Goal: Task Accomplishment & Management: Manage account settings

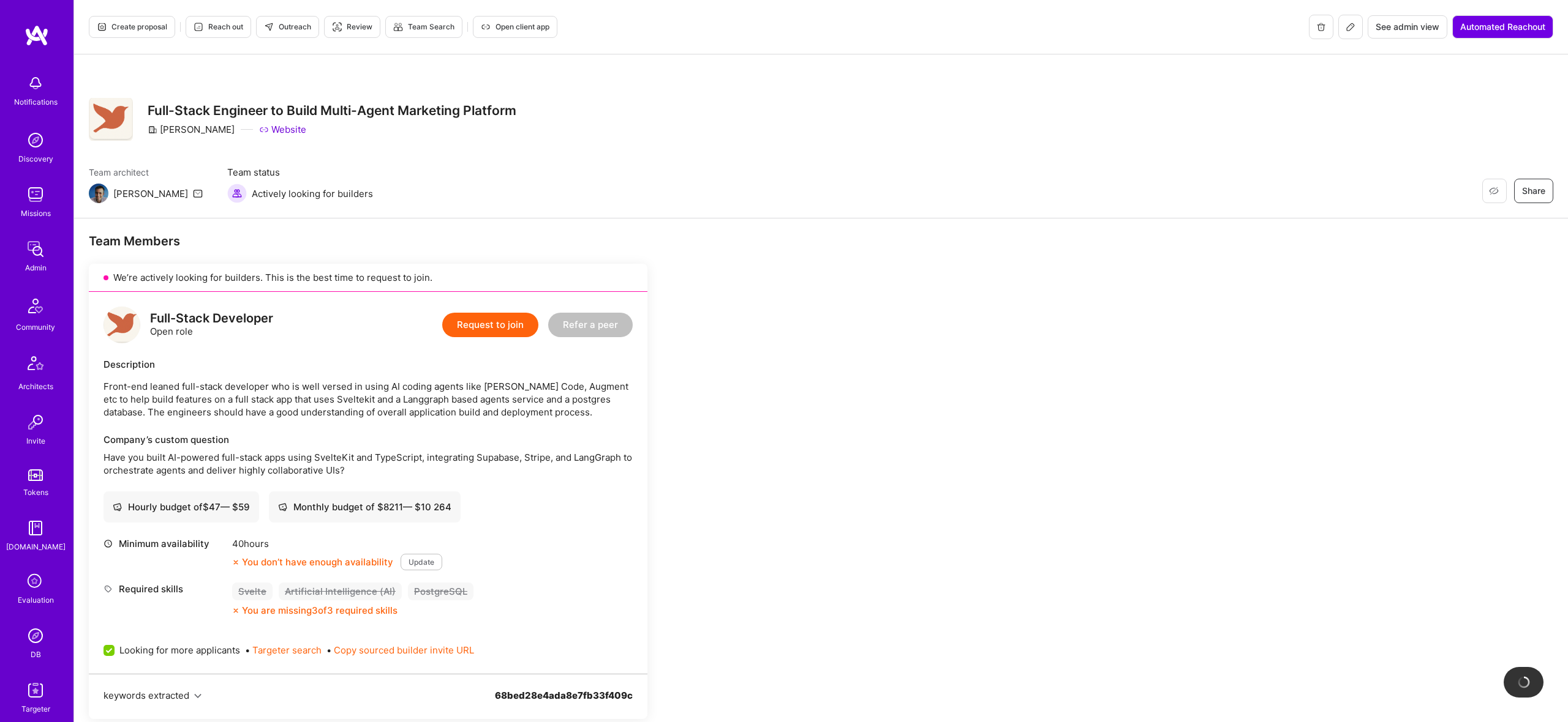
scroll to position [265, 0]
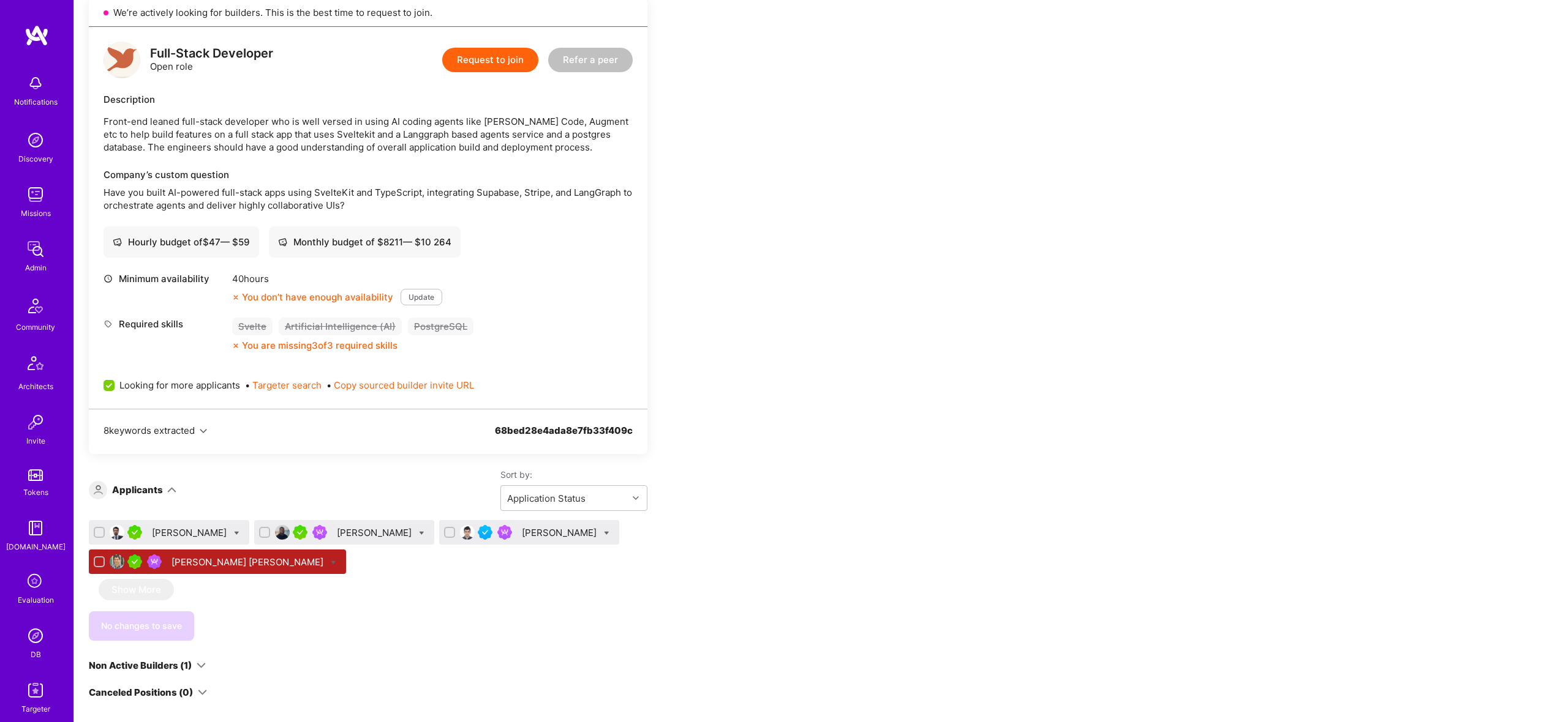
click at [522, 534] on div "Marhaf Chamie" at bounding box center [560, 533] width 77 height 13
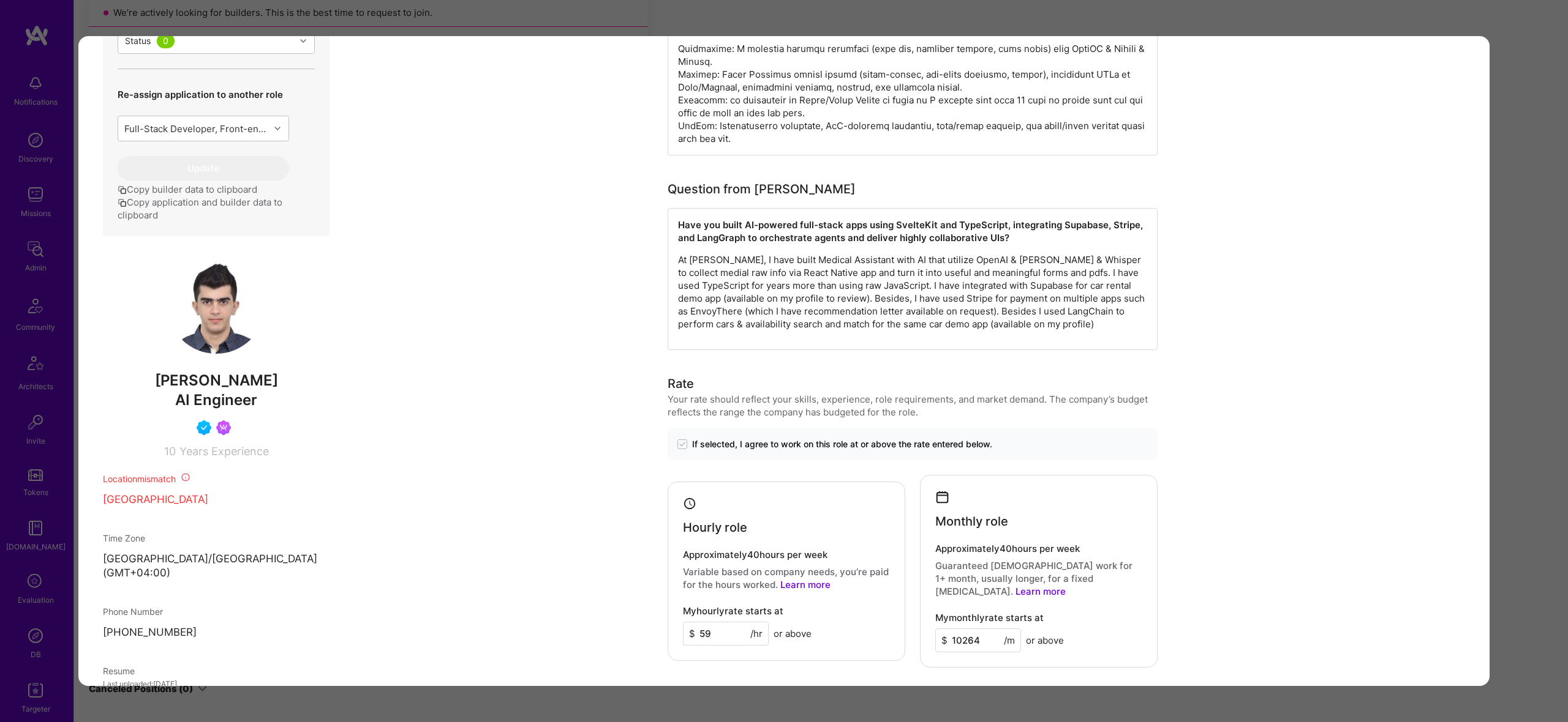
scroll to position [722, 0]
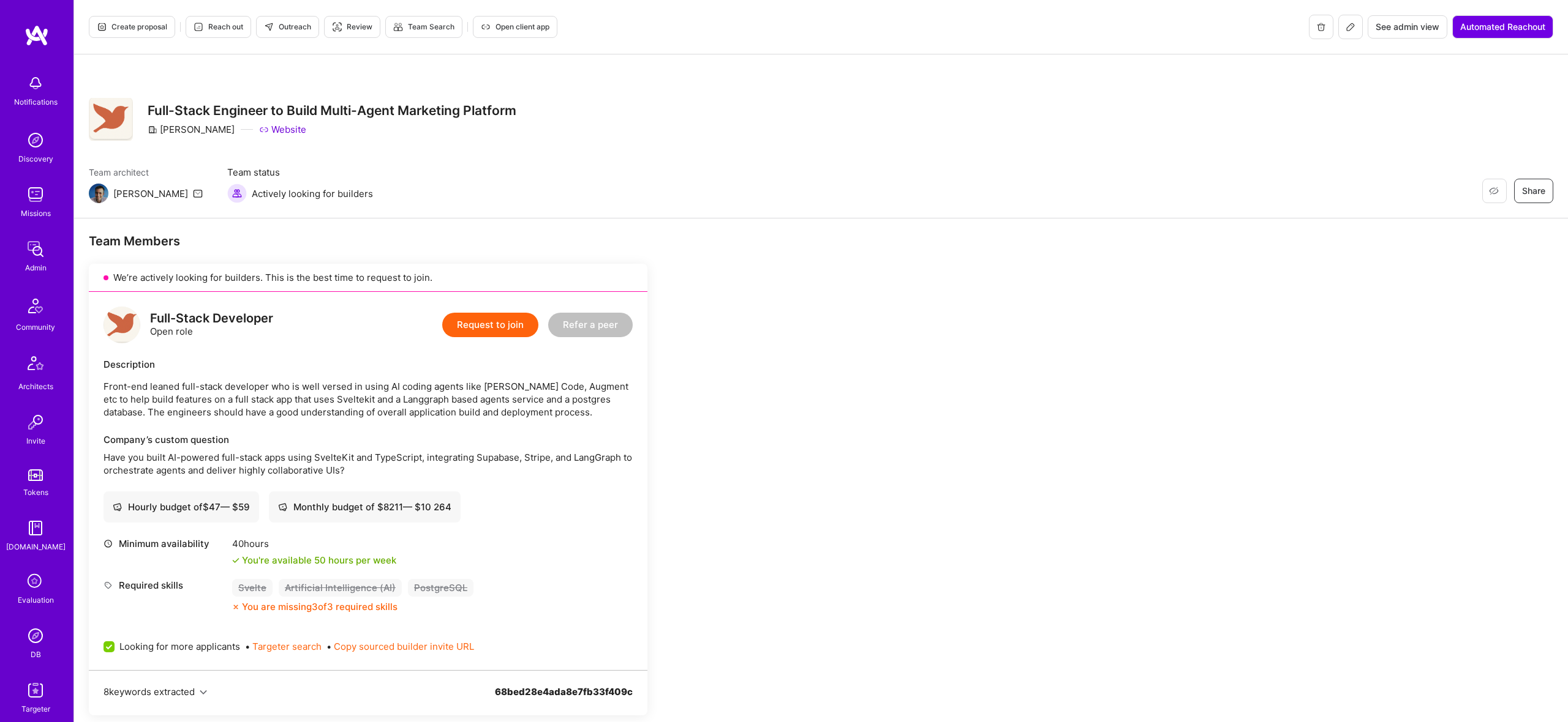
click at [126, 30] on span "Create proposal" at bounding box center [132, 26] width 70 height 11
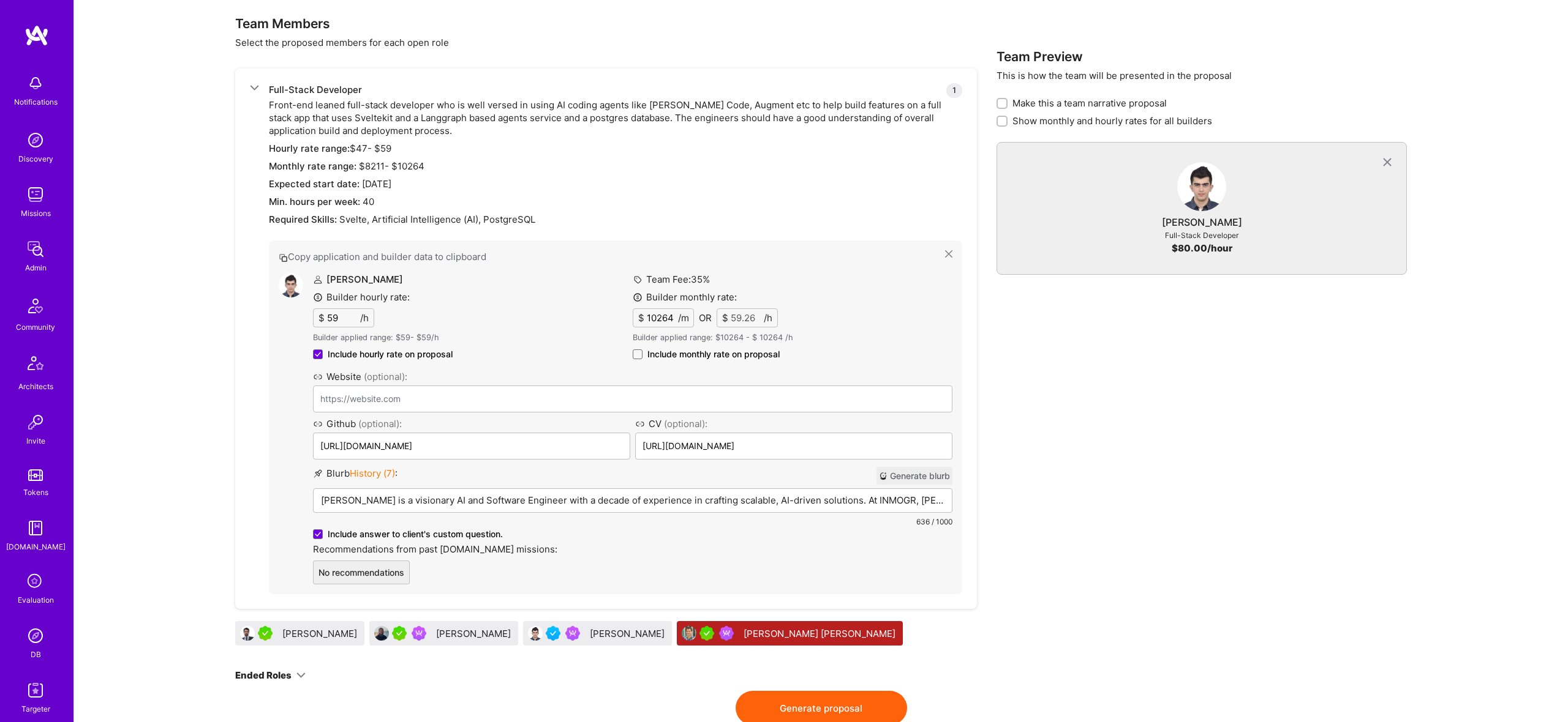
scroll to position [658, 0]
click at [657, 359] on span "Include monthly rate on proposal" at bounding box center [713, 353] width 132 height 12
click at [0, 0] on input "Include monthly rate on proposal" at bounding box center [0, 0] width 0 height 0
checkbox input "true"
click at [676, 316] on input "10264" at bounding box center [661, 316] width 33 height 17
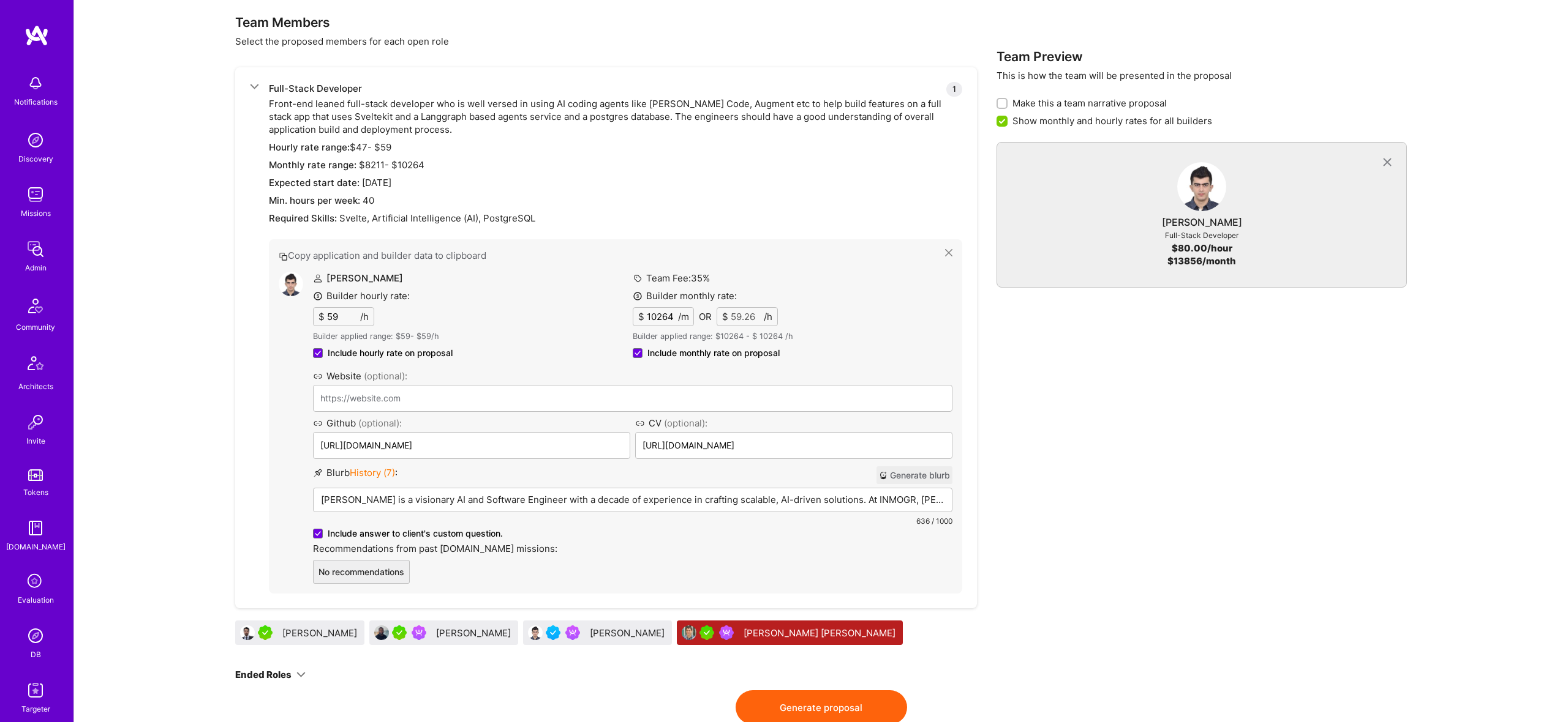
type input "1026"
type input "5.92"
type input "10263"
type input "59.26"
type input "1026"
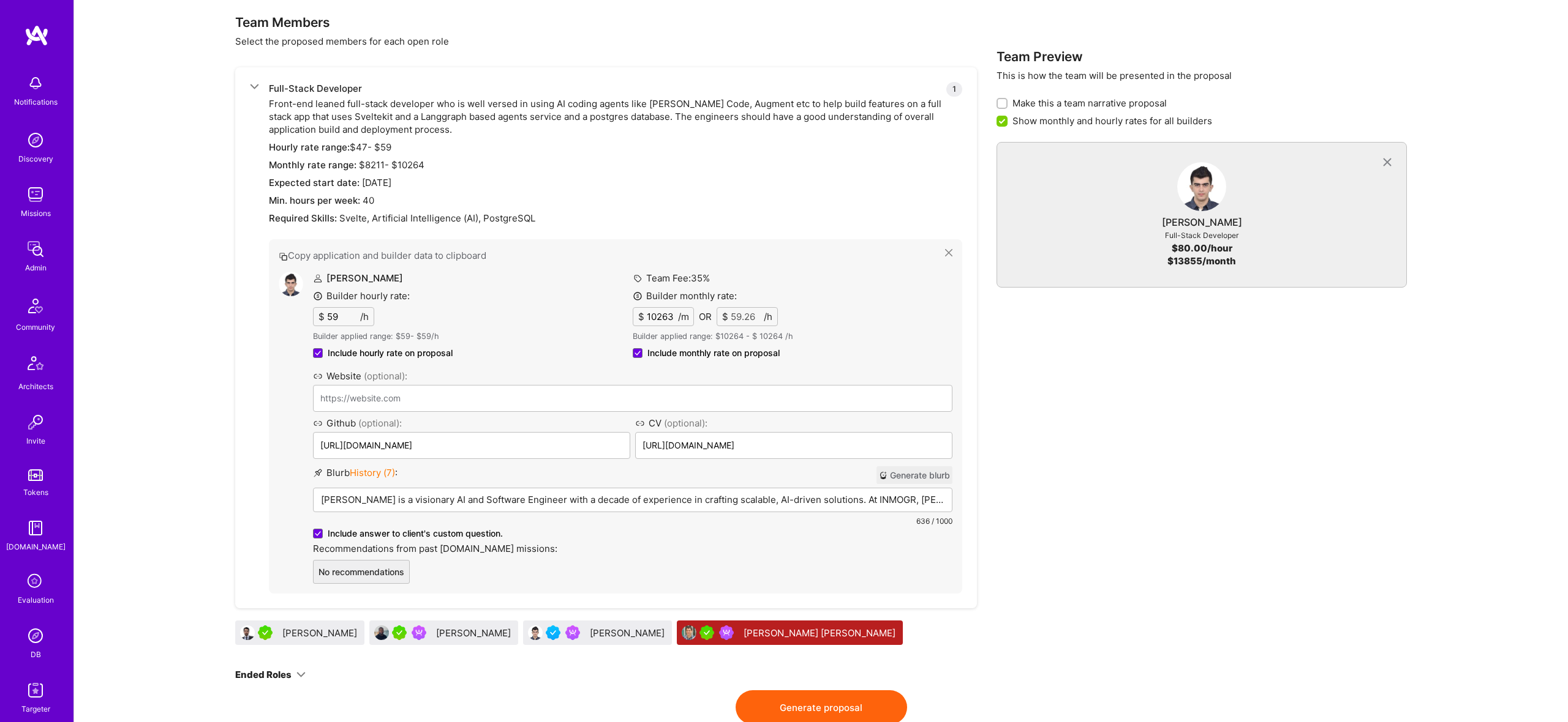
type input "5.92"
type input "10262"
type input "59.25"
type input "1026"
type input "5.92"
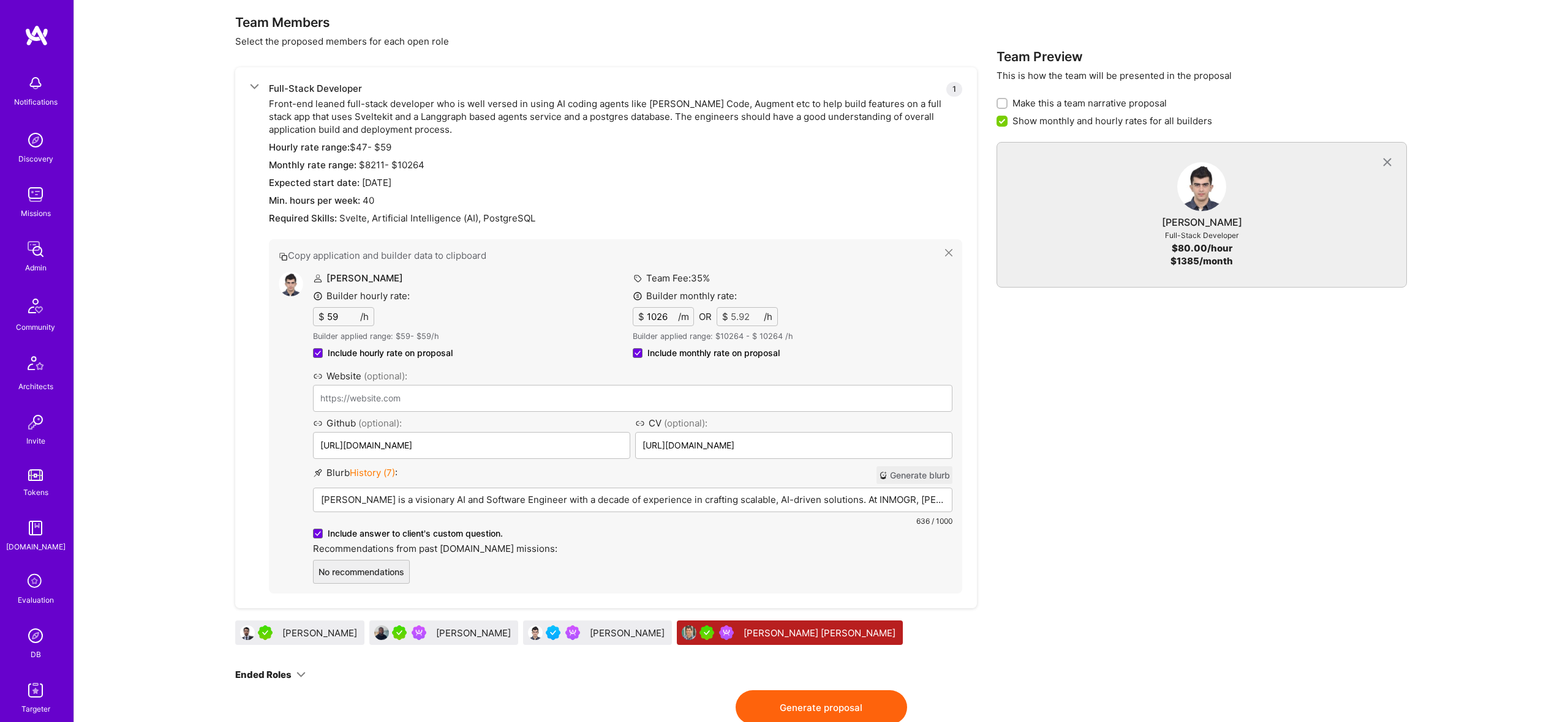
type input "102"
type input "0.59"
type input "1020"
type input "5.89"
type input "10200"
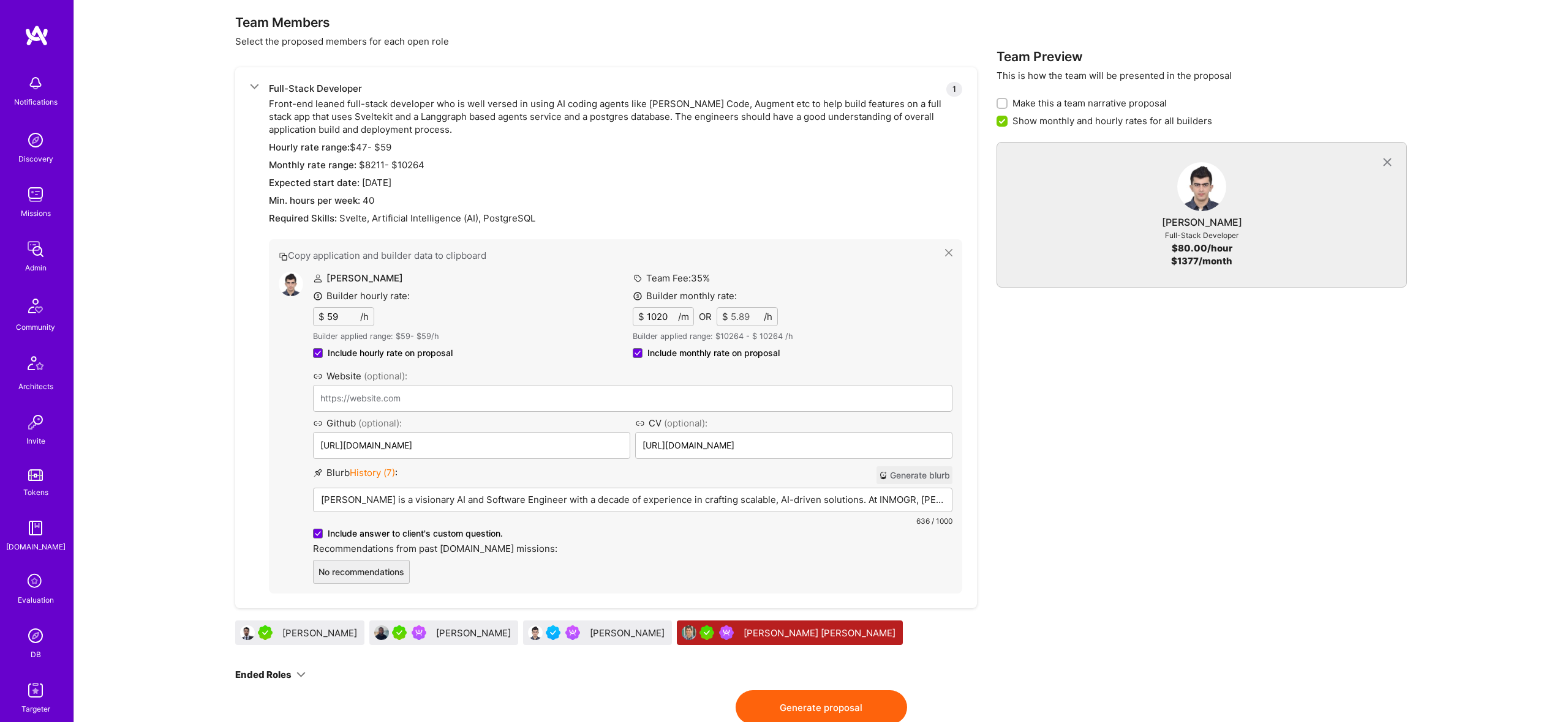
type input "58.89"
type input "1020"
type input "5.89"
type input "102"
type input "0.59"
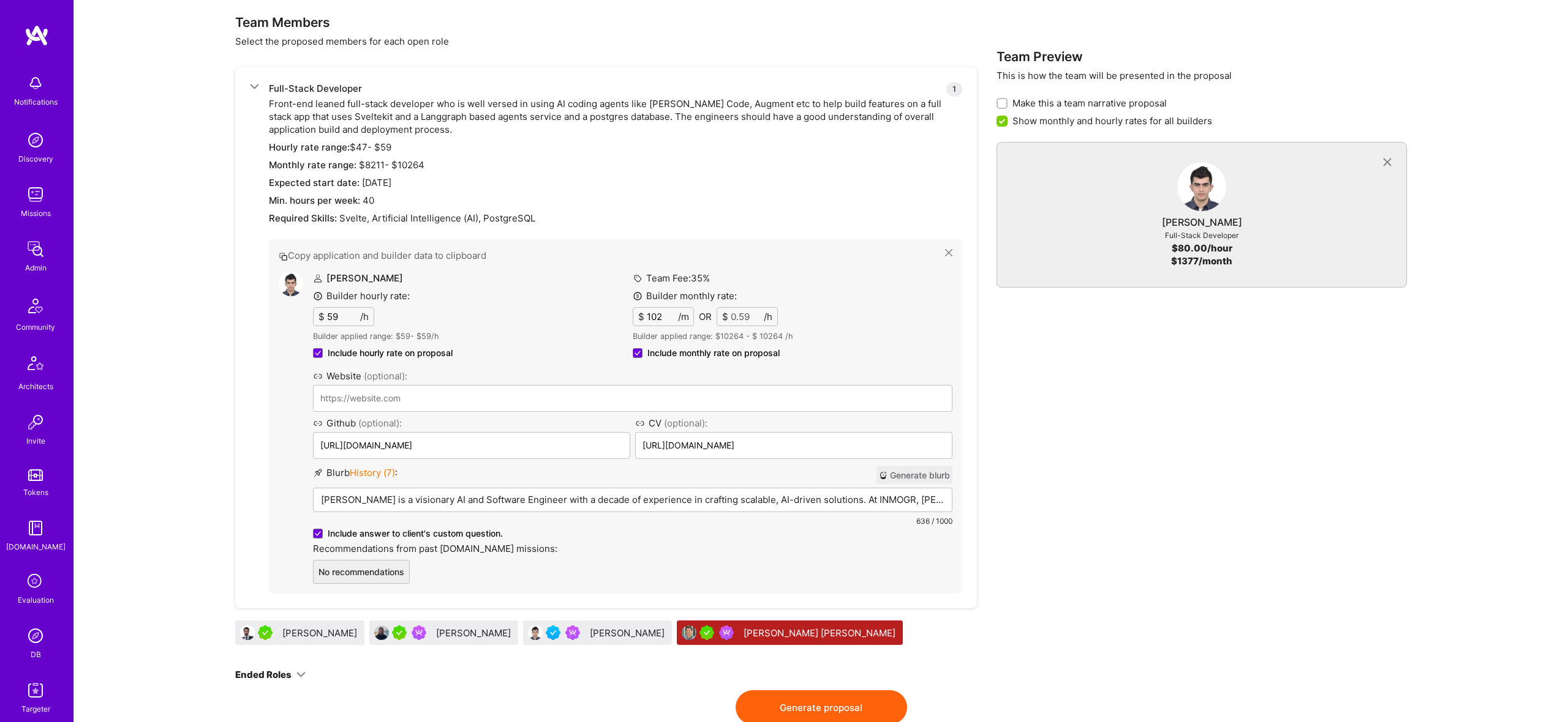
type input "1021"
type input "5.89"
type input "10210"
type input "58.95"
type input "1021"
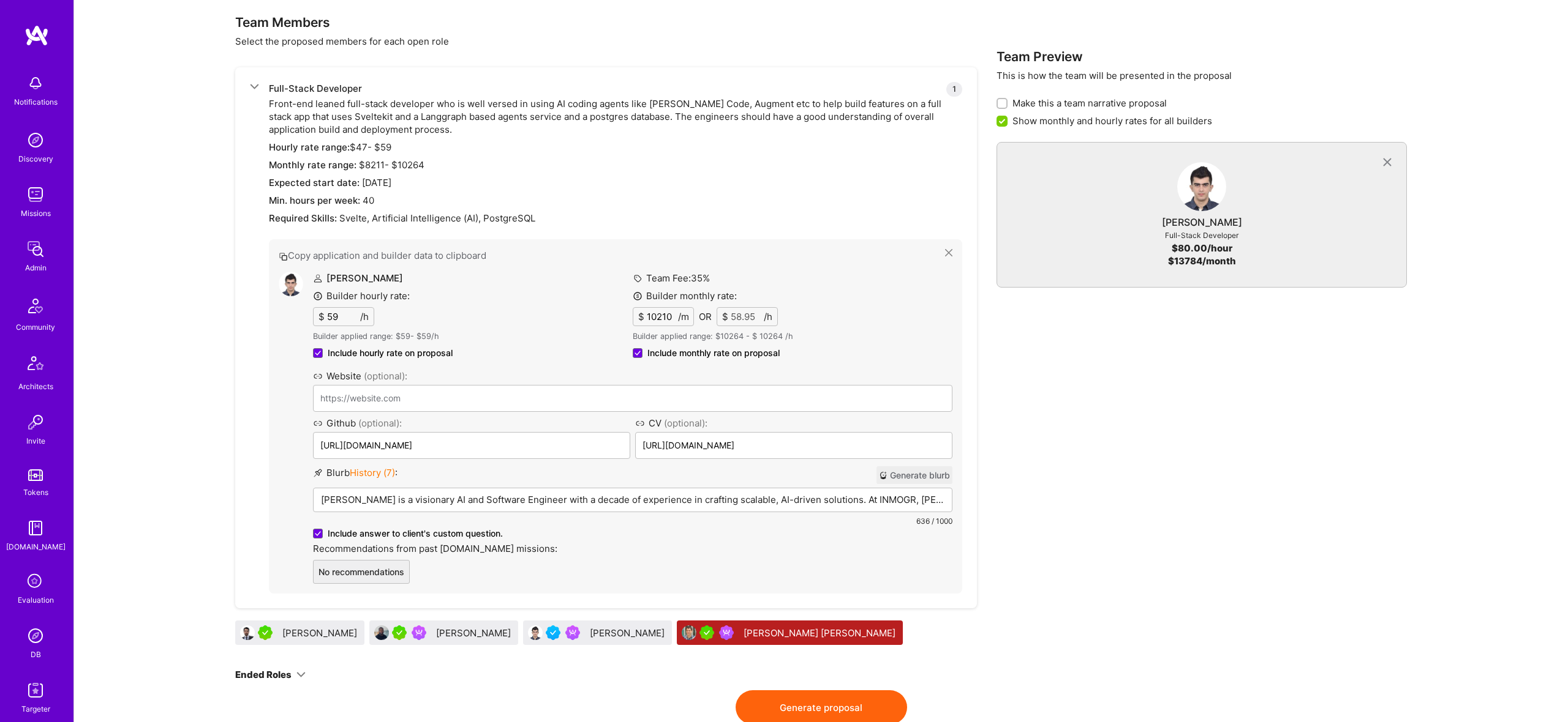
type input "5.89"
type input "10213"
type input "58.97"
type input "1021"
type input "5.89"
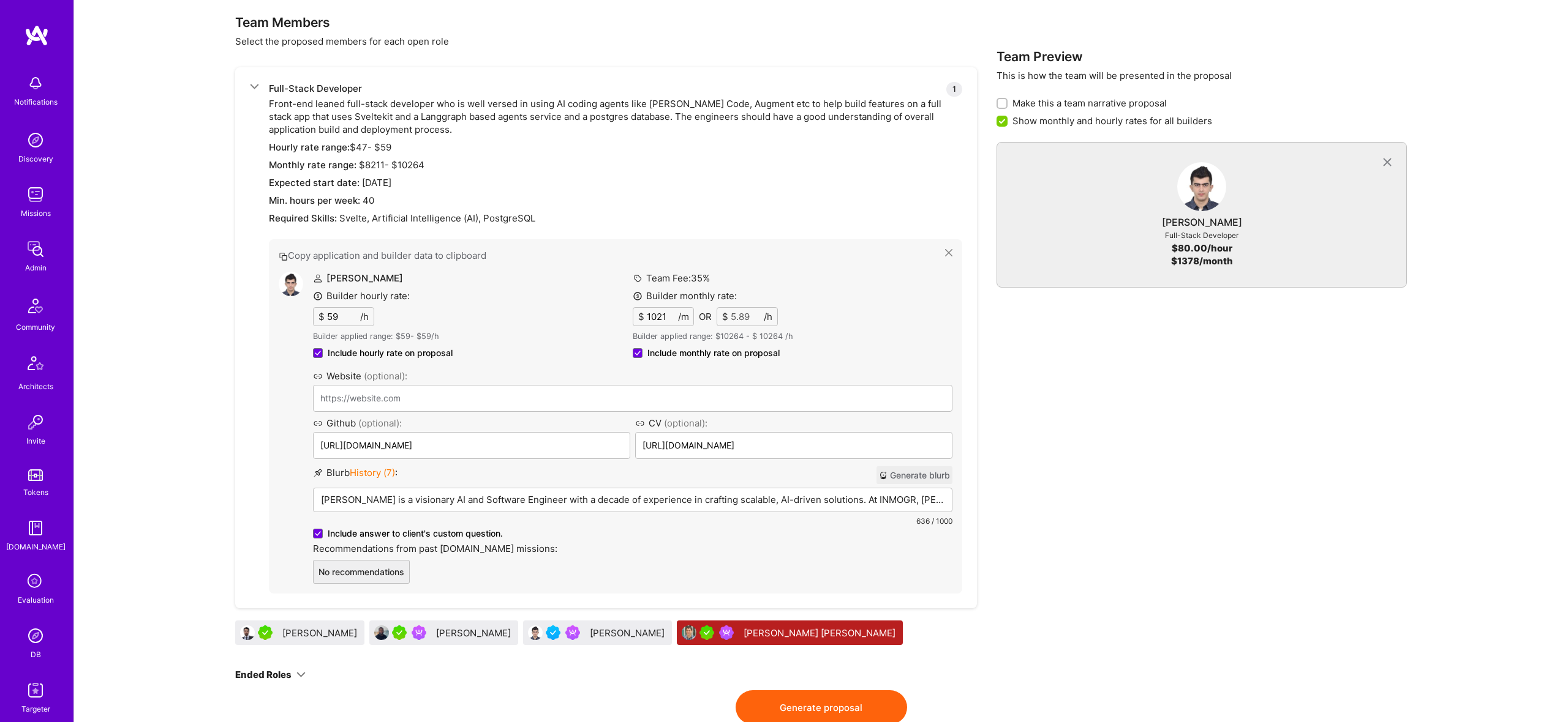
type input "10214"
type input "58.97"
type input "1021"
type input "5.89"
type input "10215"
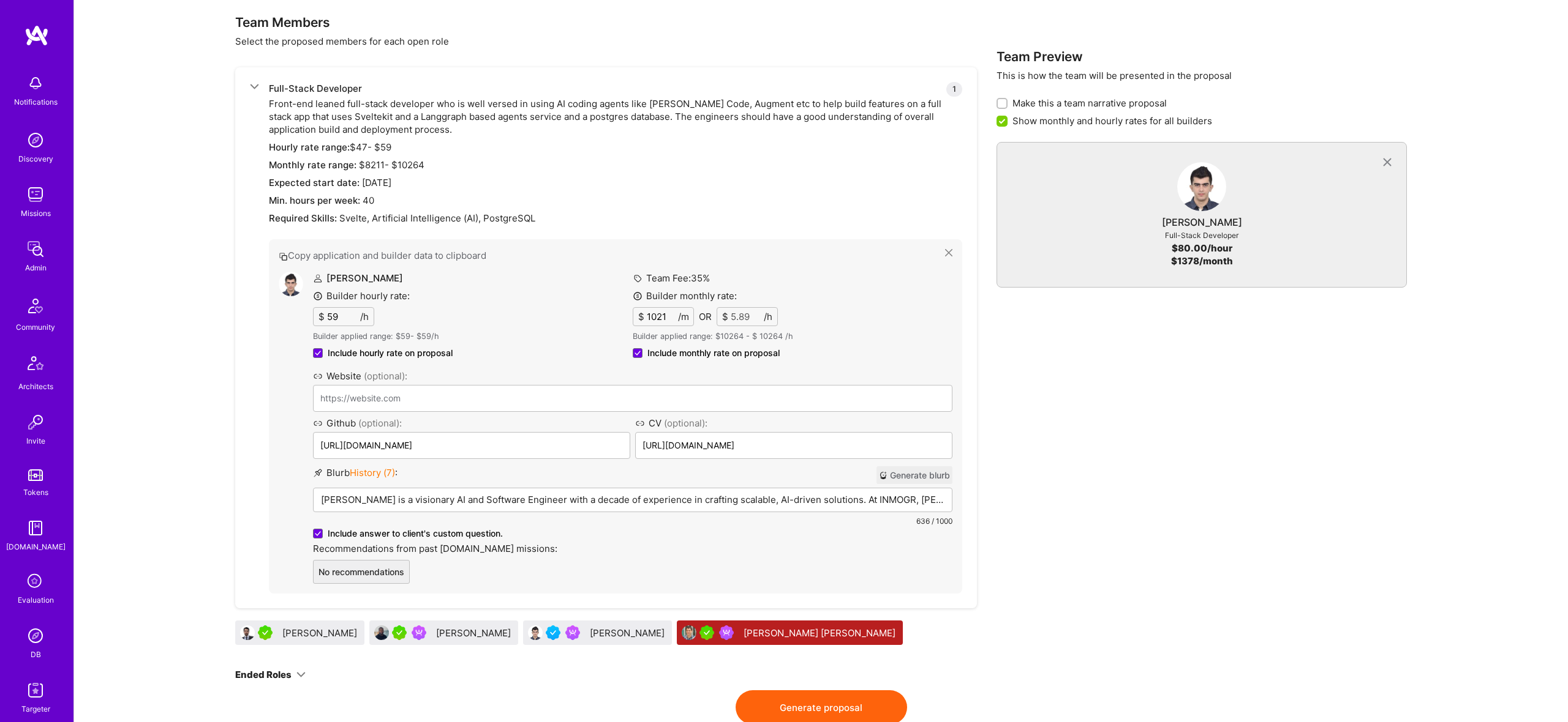
type input "58.98"
type input "1021"
type input "5.89"
type input "10216"
type input "58.98"
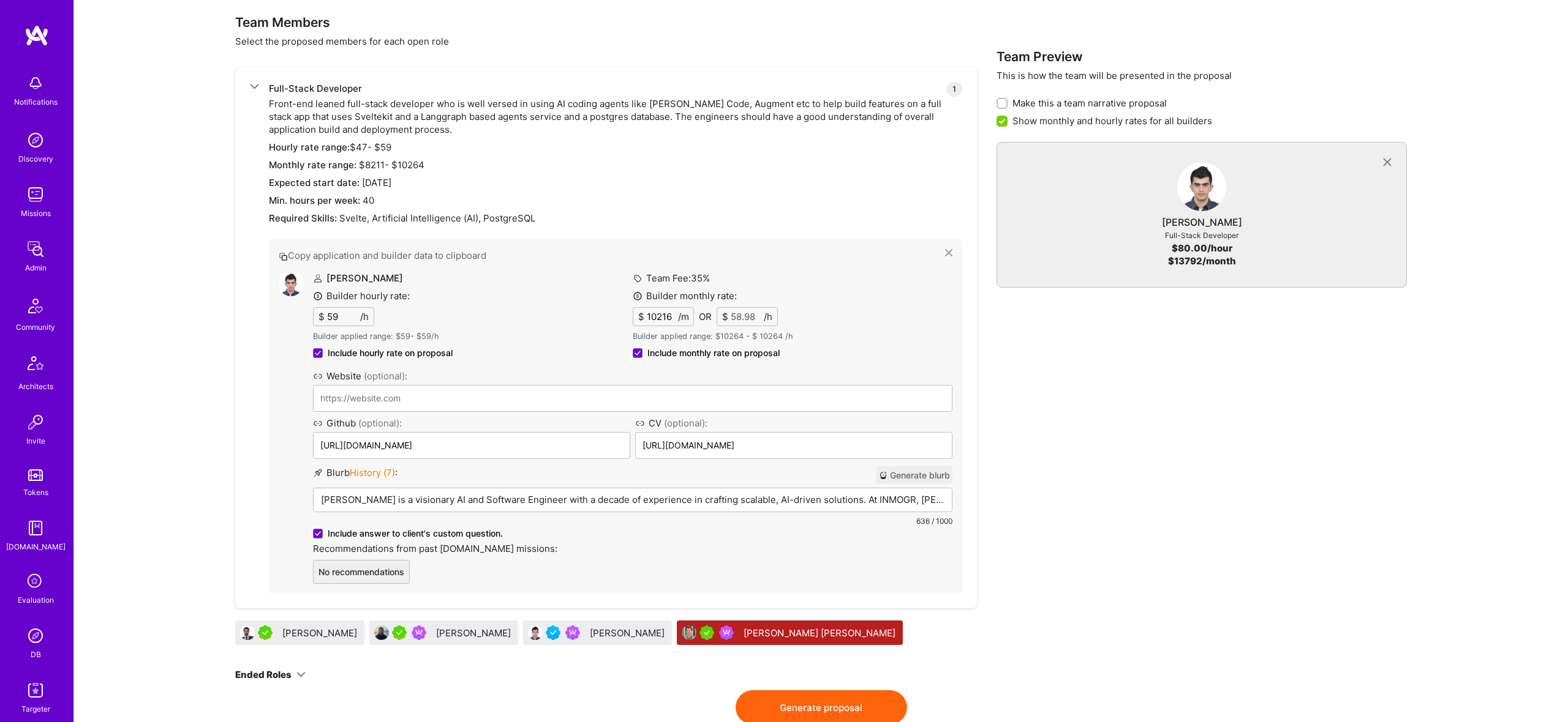
type input "1021"
type input "5.89"
type input "10217"
type input "58.99"
type input "1021"
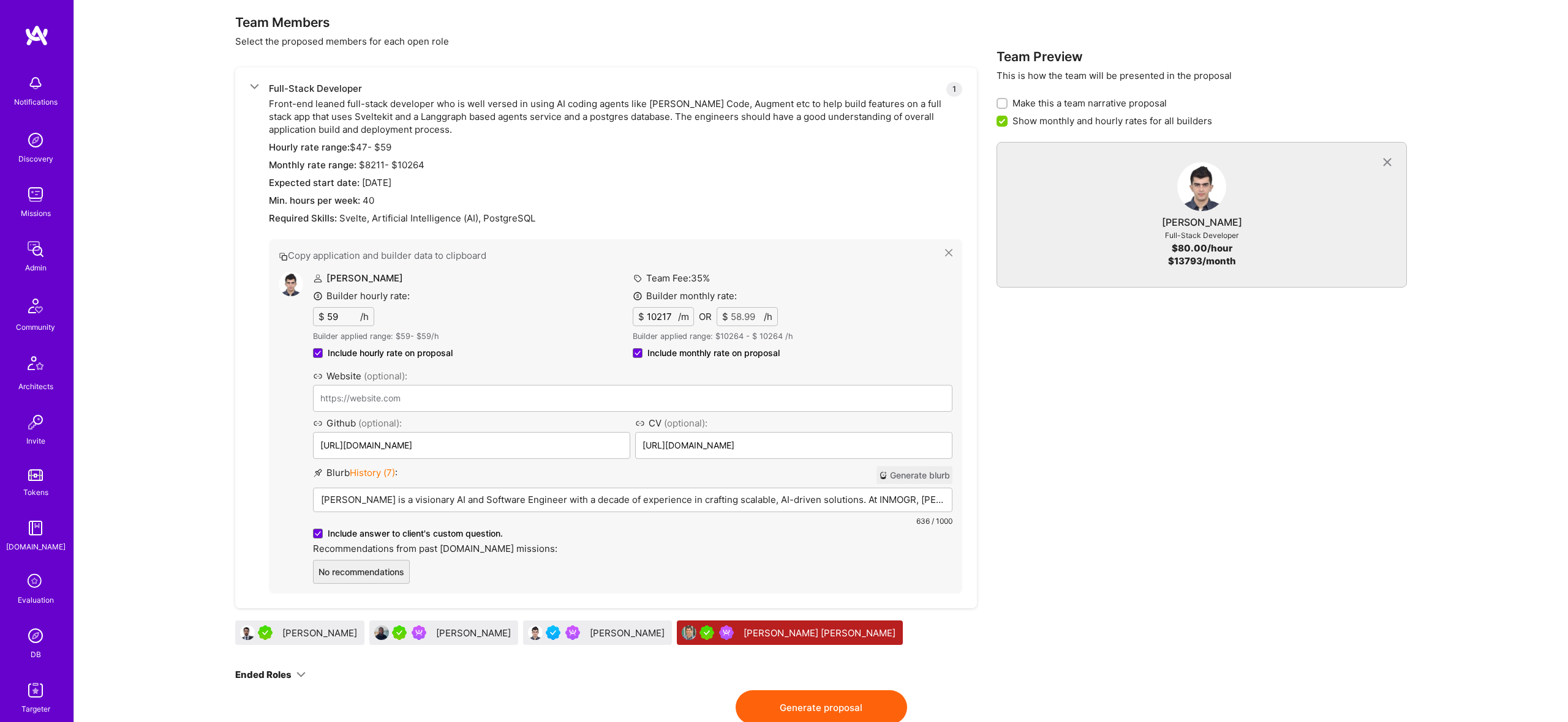
type input "5.89"
type input "10218"
type input "59"
type input "10218"
click at [736, 352] on span "Include monthly rate on proposal" at bounding box center [713, 353] width 132 height 12
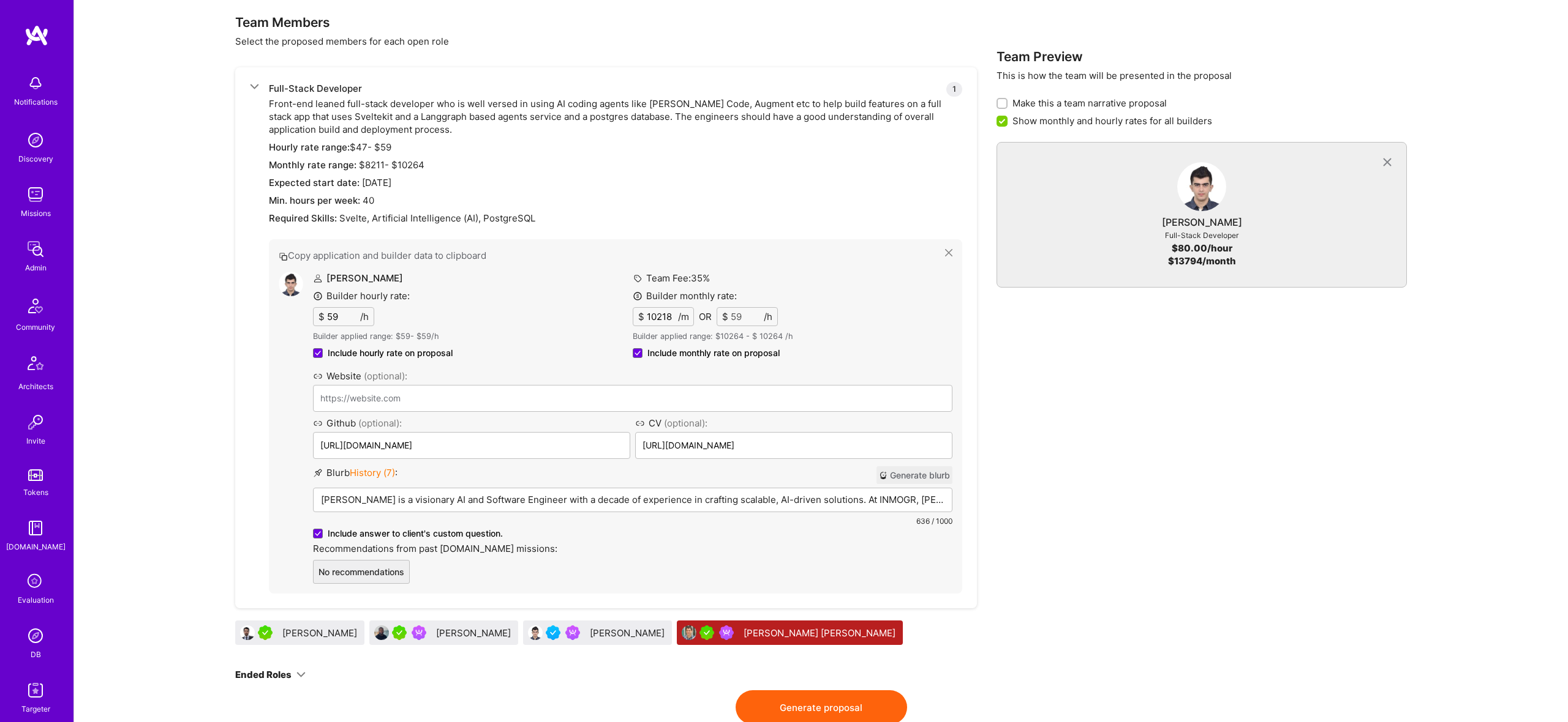
click at [0, 0] on input "Include monthly rate on proposal" at bounding box center [0, 0] width 0 height 0
checkbox input "false"
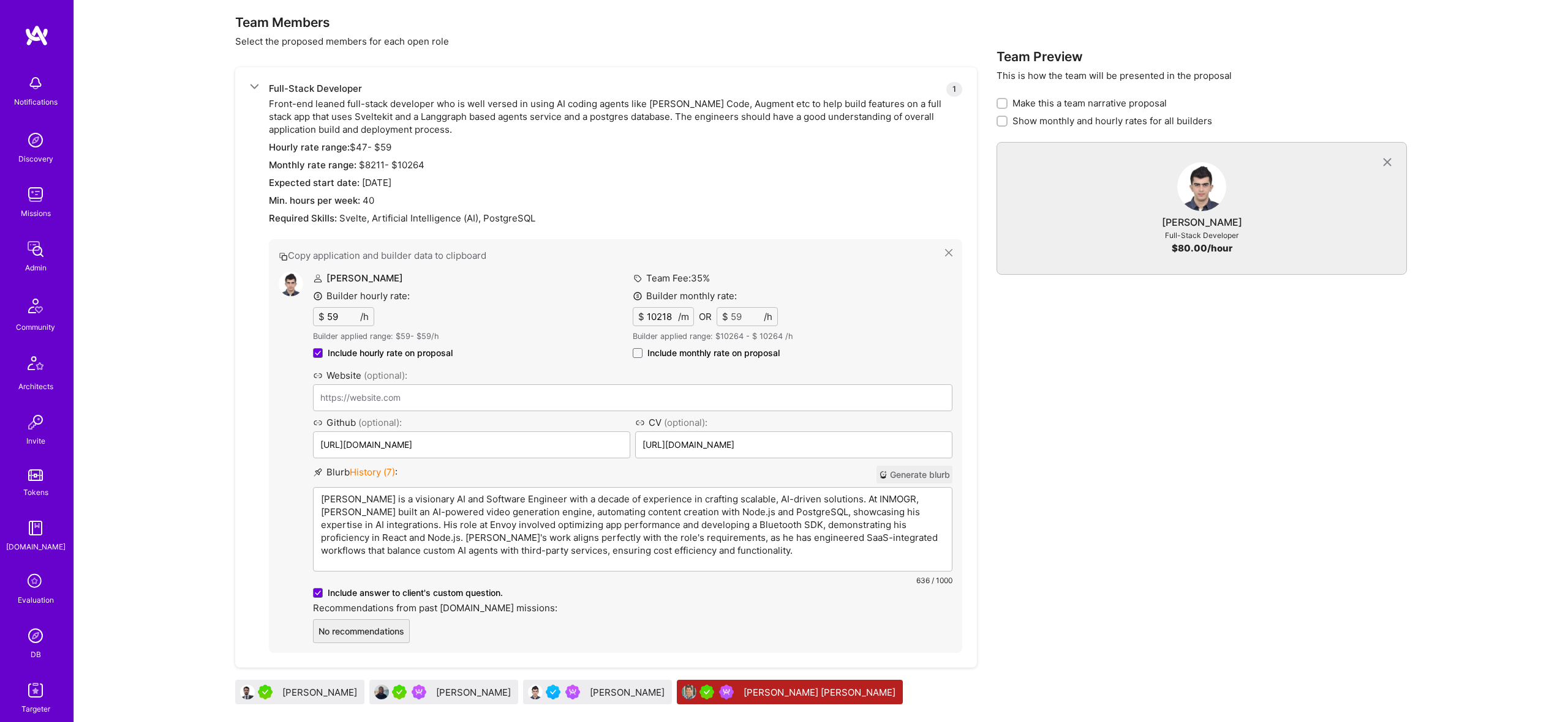
click at [573, 496] on p "Marhaf Chamie is a visionary AI and Software Engineer with a decade of experien…" at bounding box center [632, 524] width 623 height 64
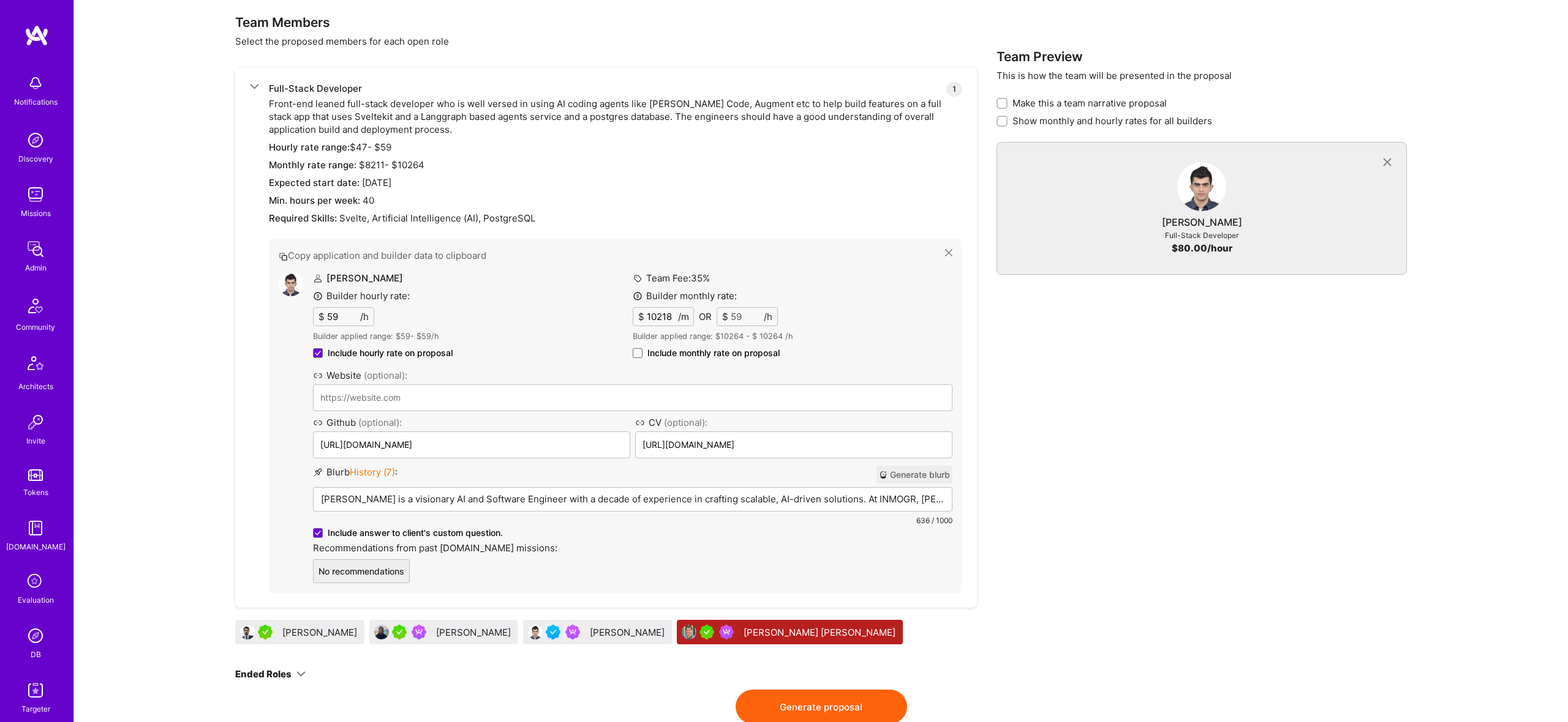
click at [374, 467] on span "History ( 7 )" at bounding box center [373, 471] width 45 height 11
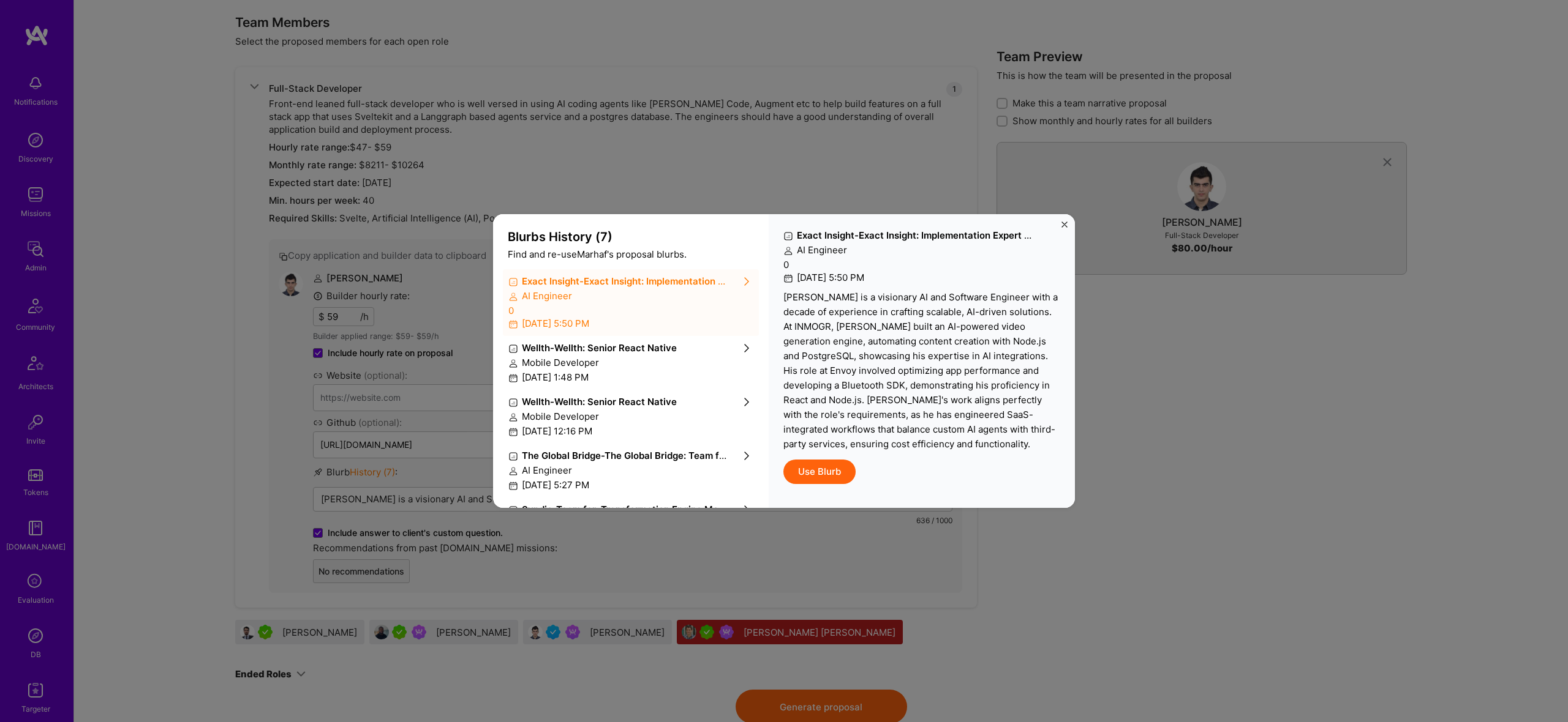
click at [653, 363] on div "Mobile Developer" at bounding box center [631, 363] width 245 height 13
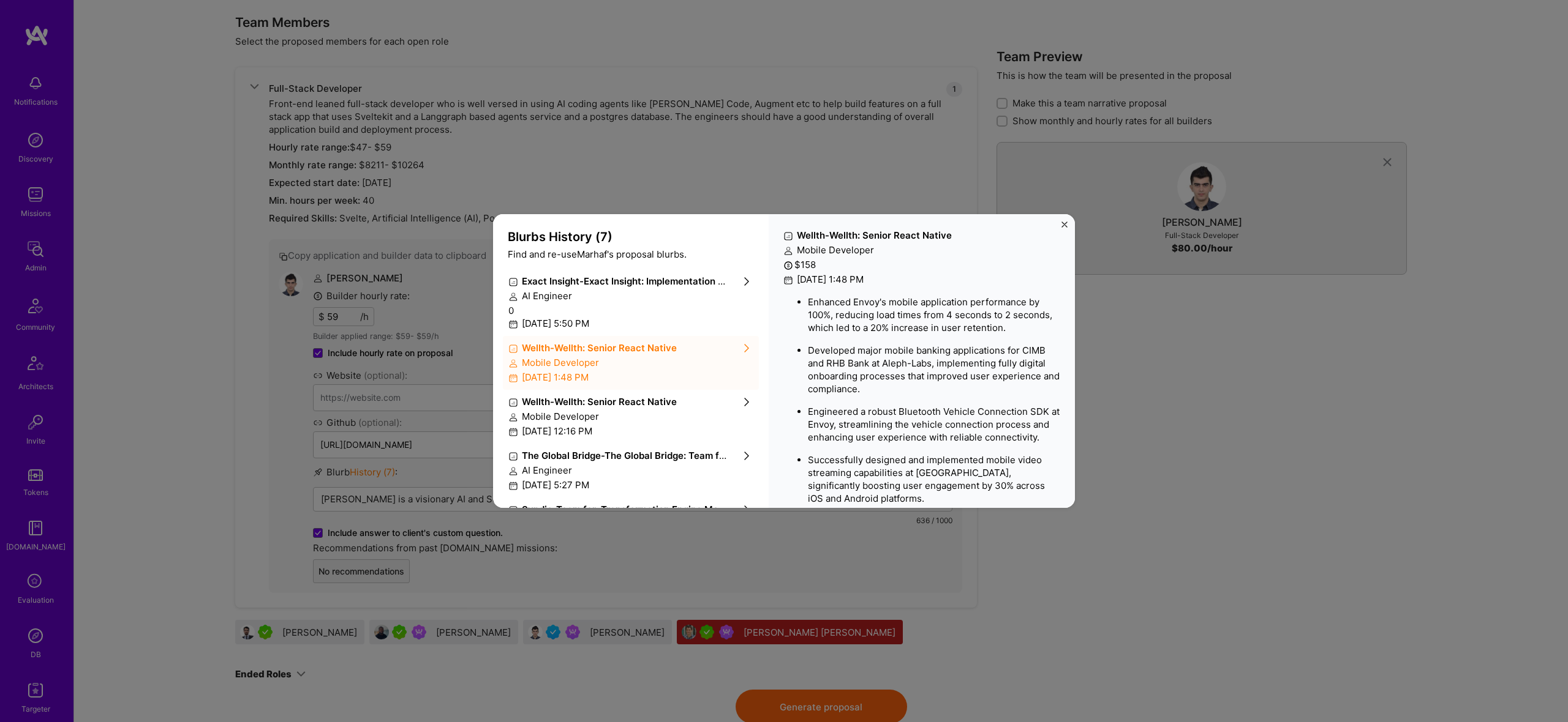
click at [609, 285] on strong "Exact Insight - Exact Insight: Implementation Expert for Custom Recruitment Age…" at bounding box center [734, 281] width 426 height 11
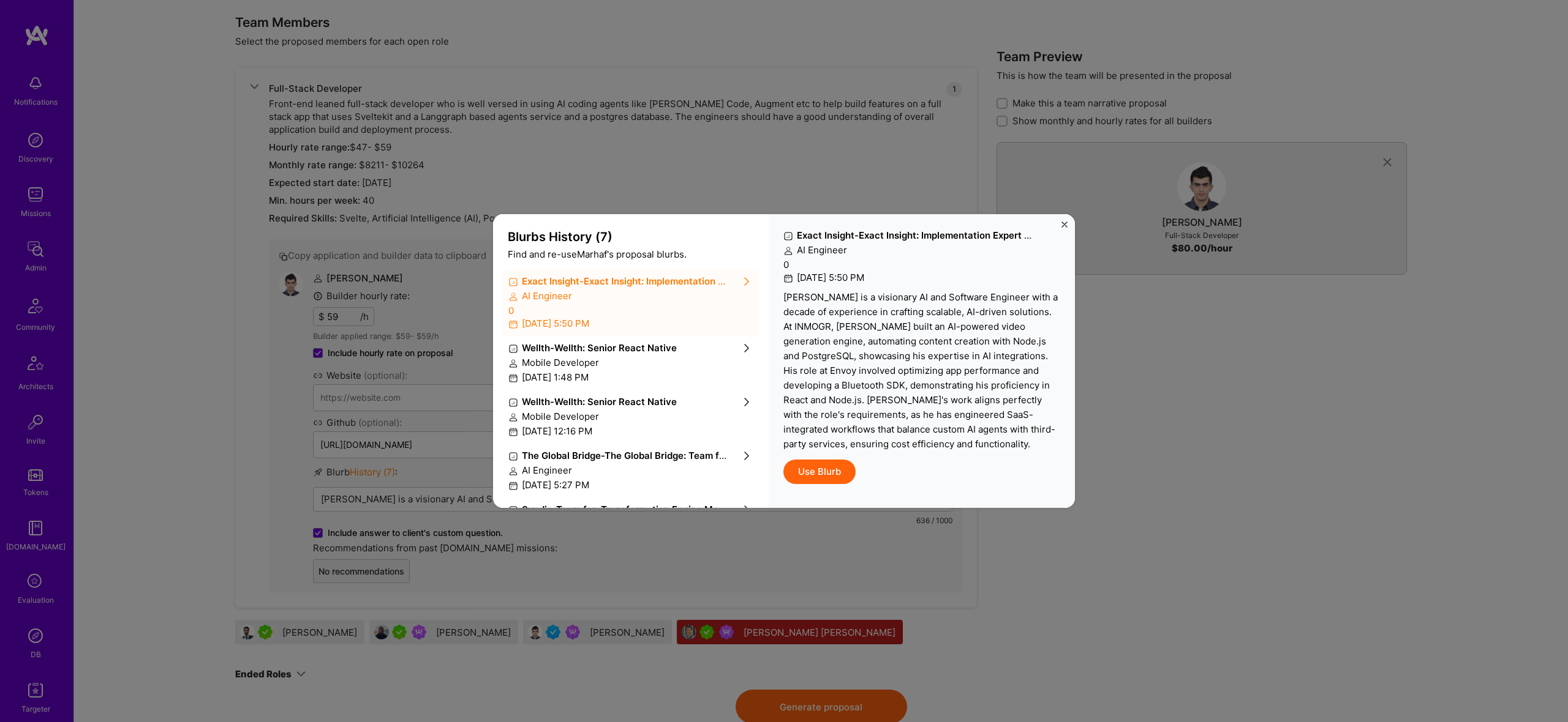
click at [641, 338] on div "Wellth - Wellth: Senior React Native Mobile Developer August 8th, 2025 at 1:48 …" at bounding box center [631, 363] width 256 height 54
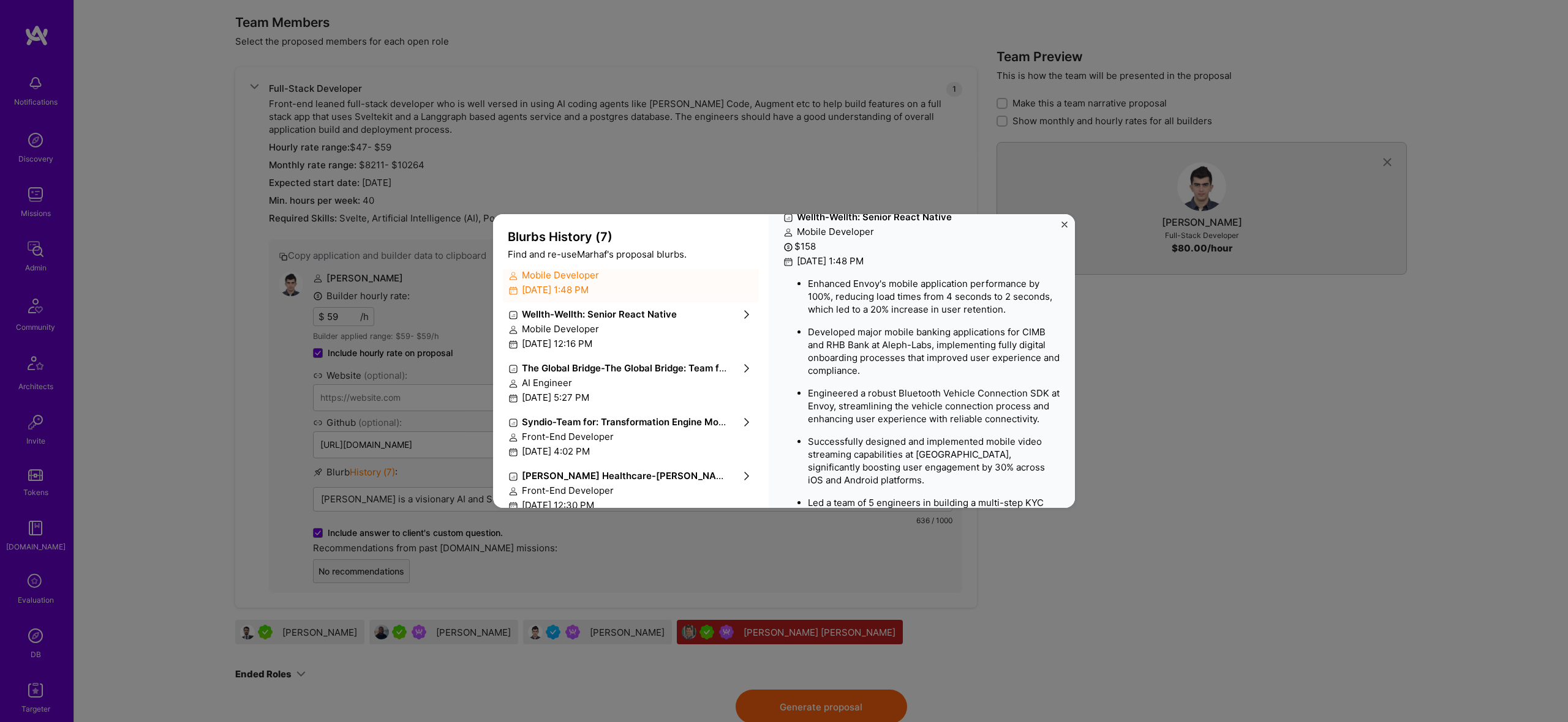
scroll to position [101, 0]
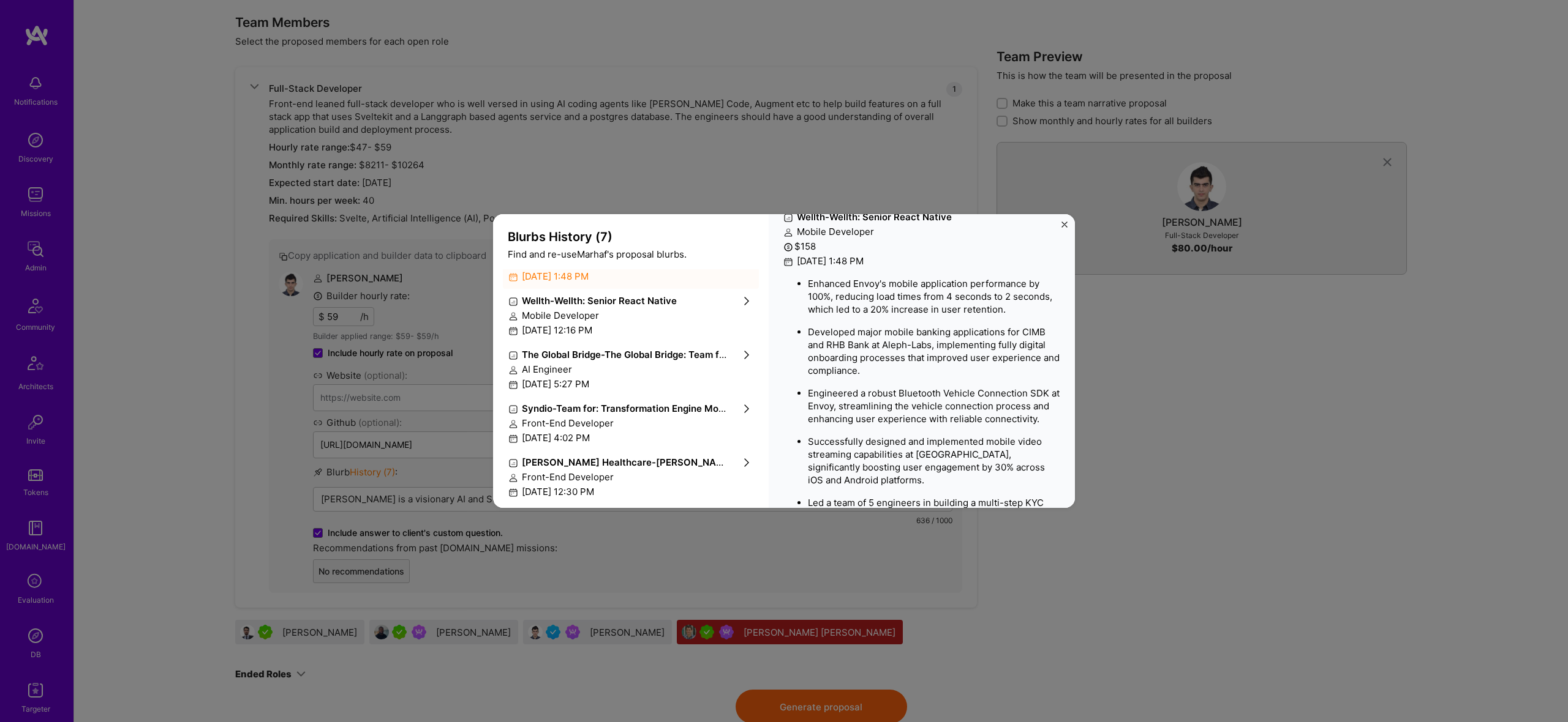
click at [592, 313] on div "Mobile Developer" at bounding box center [631, 315] width 245 height 13
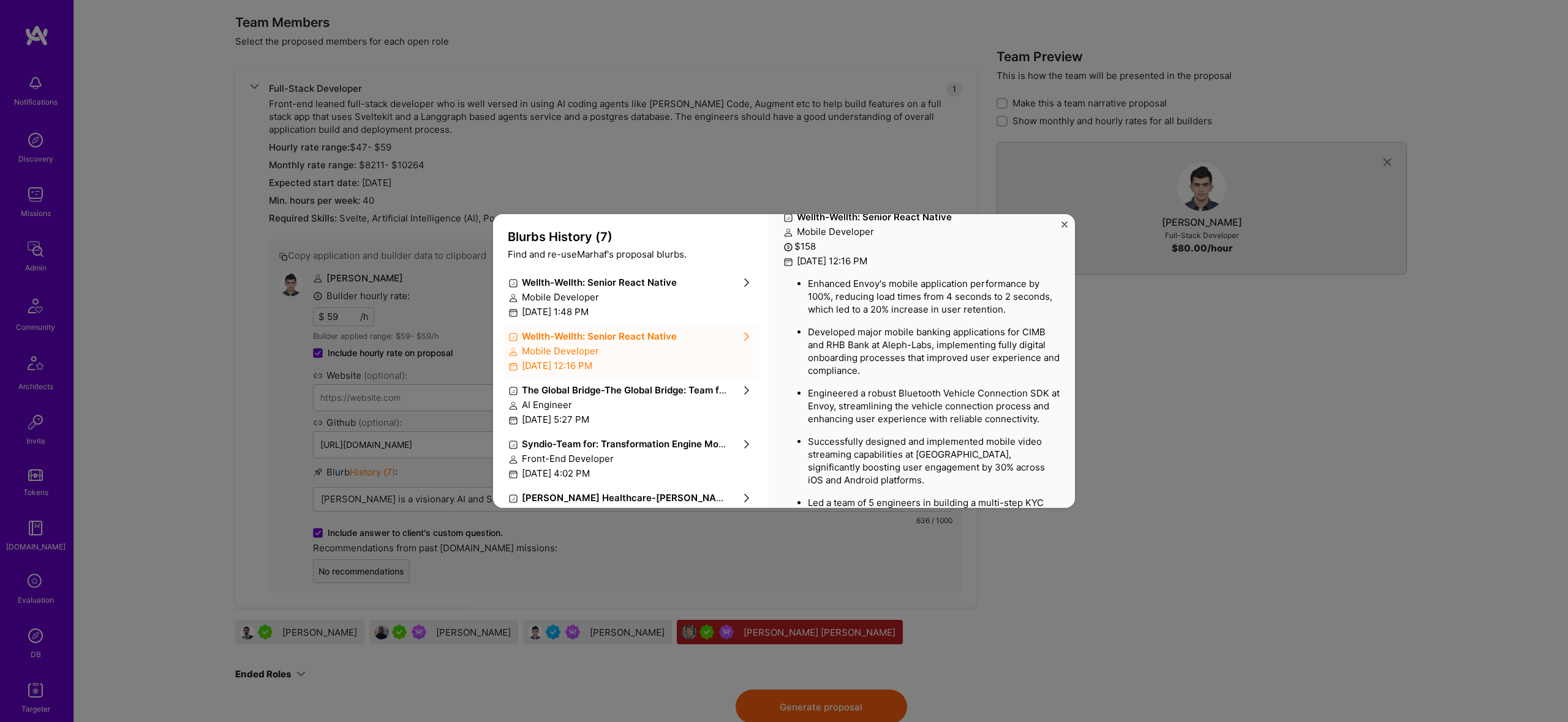
scroll to position [0, 0]
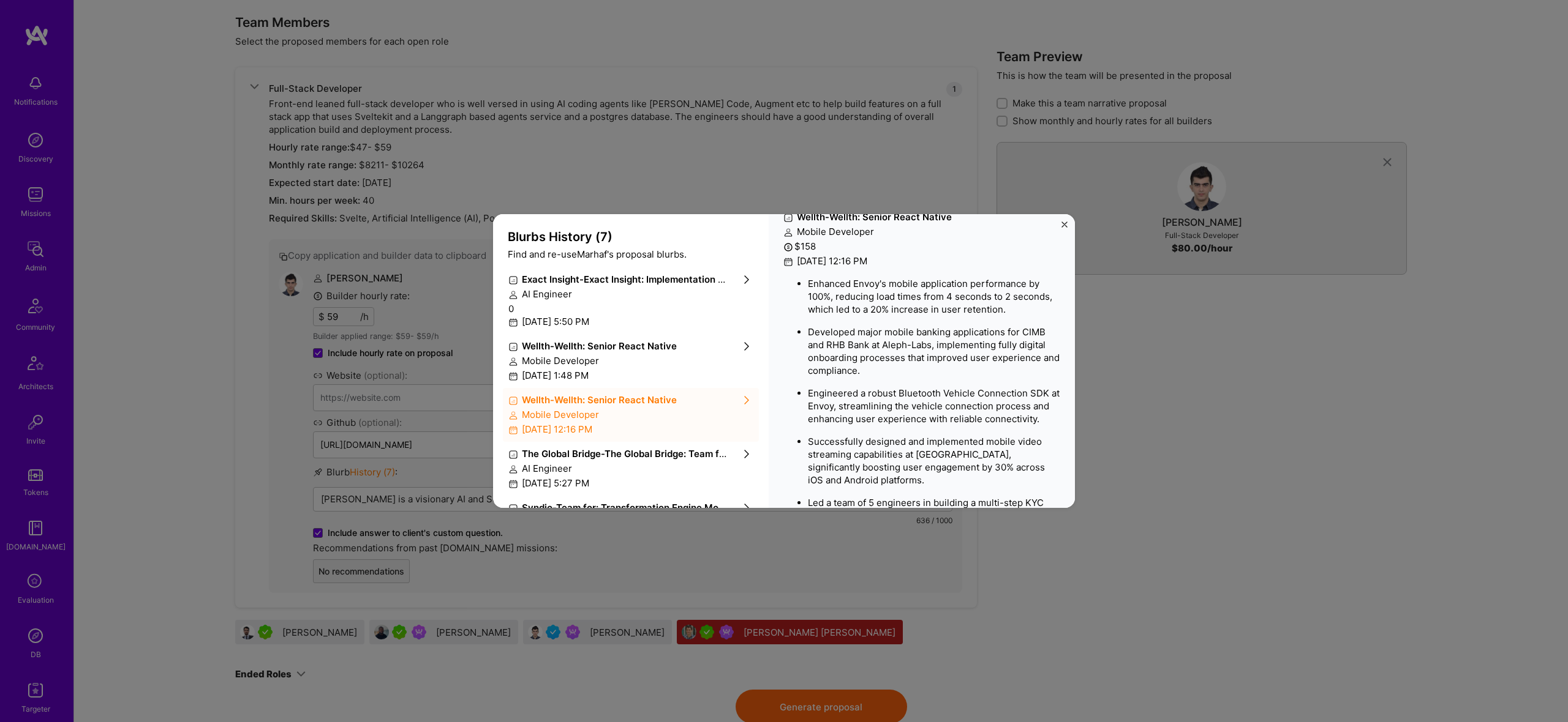
click at [597, 367] on div "Mobile Developer" at bounding box center [631, 360] width 245 height 13
click at [606, 443] on div "The Global Bridge - The Global Bridge: Team for a Tech Startup AI Engineer July…" at bounding box center [631, 469] width 256 height 54
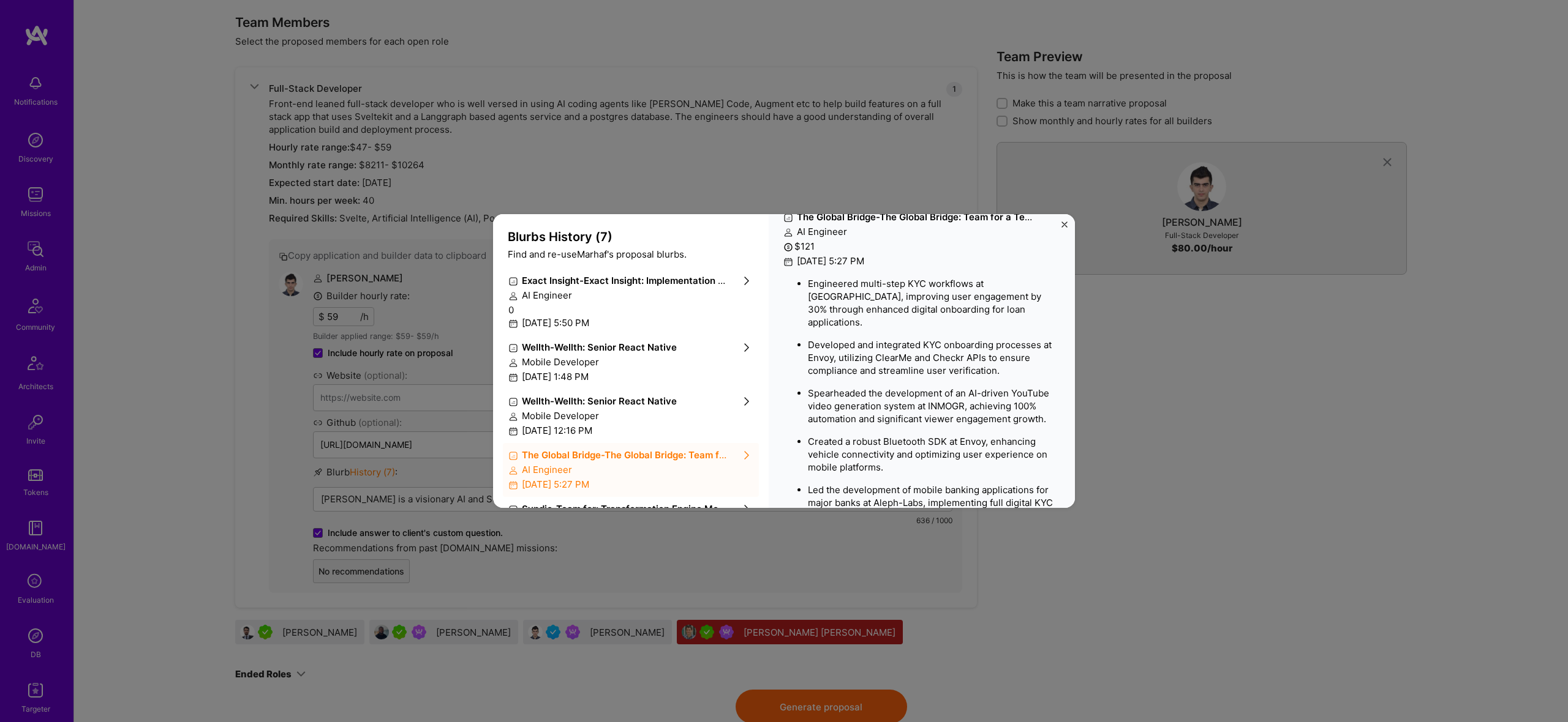
click at [611, 418] on div "Mobile Developer" at bounding box center [631, 415] width 245 height 13
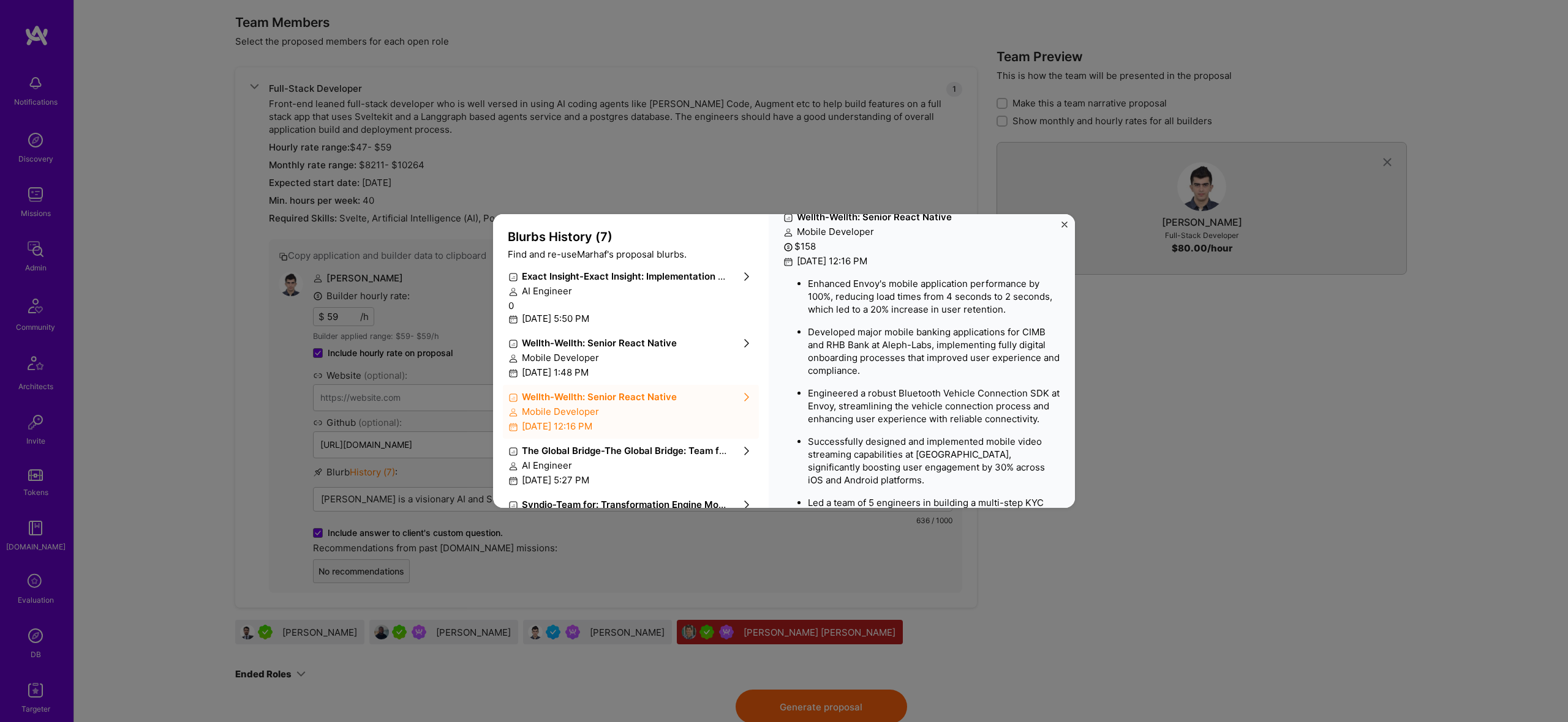
click at [602, 331] on div "Exact Insight - Exact Insight: Implementation Expert for Custom Recruitment Age…" at bounding box center [631, 459] width 256 height 390
click at [636, 341] on strong "Wellth - Wellth: Senior React Native" at bounding box center [599, 341] width 155 height 11
click at [1270, 419] on div "Blurbs History ( 7 ) Find and re-use Marhaf 's proposal blurbs. Exact Insight -…" at bounding box center [784, 361] width 1568 height 722
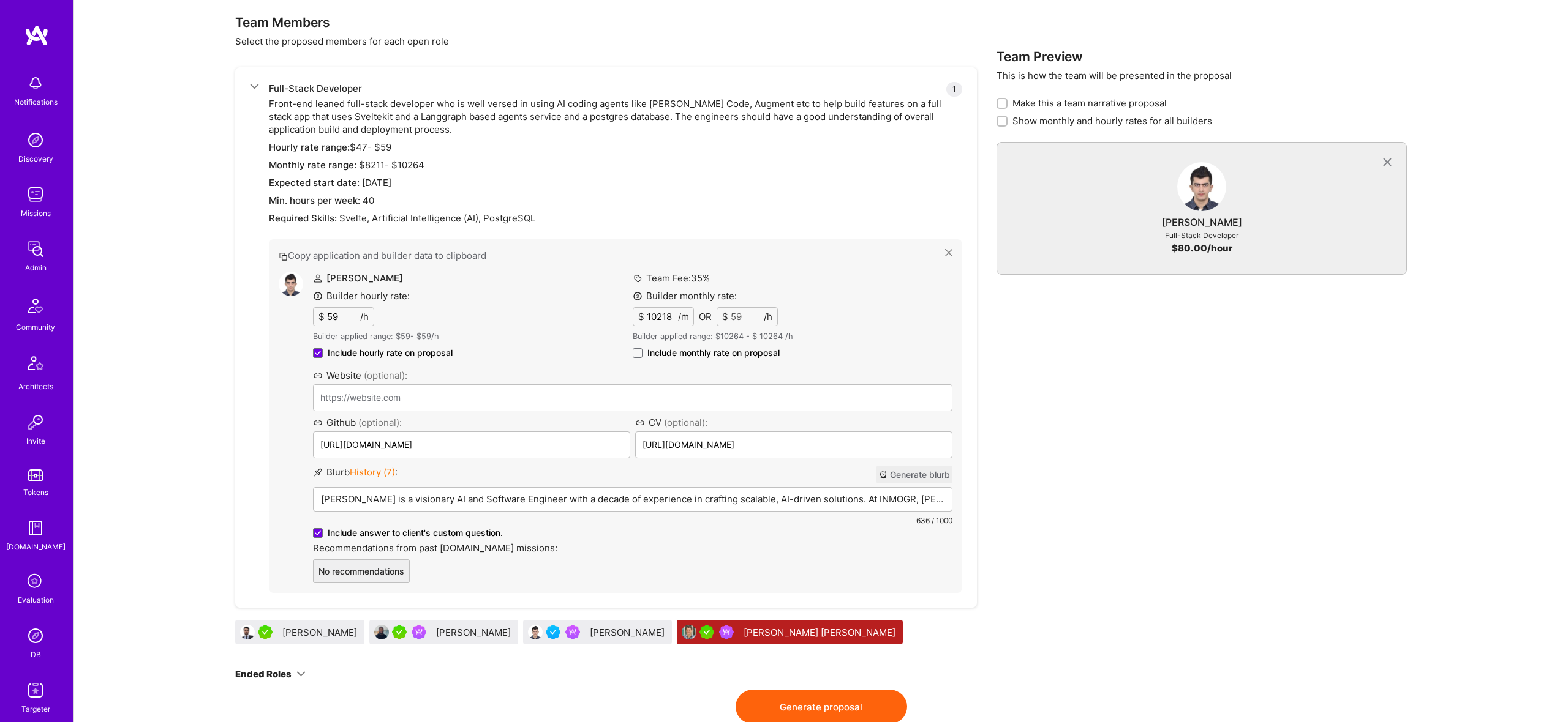
click at [350, 272] on span "Marhaf Chamie" at bounding box center [357, 278] width 90 height 13
click at [349, 273] on label "Marhaf Chamie" at bounding box center [357, 278] width 90 height 11
copy div "Marhaf Chamie"
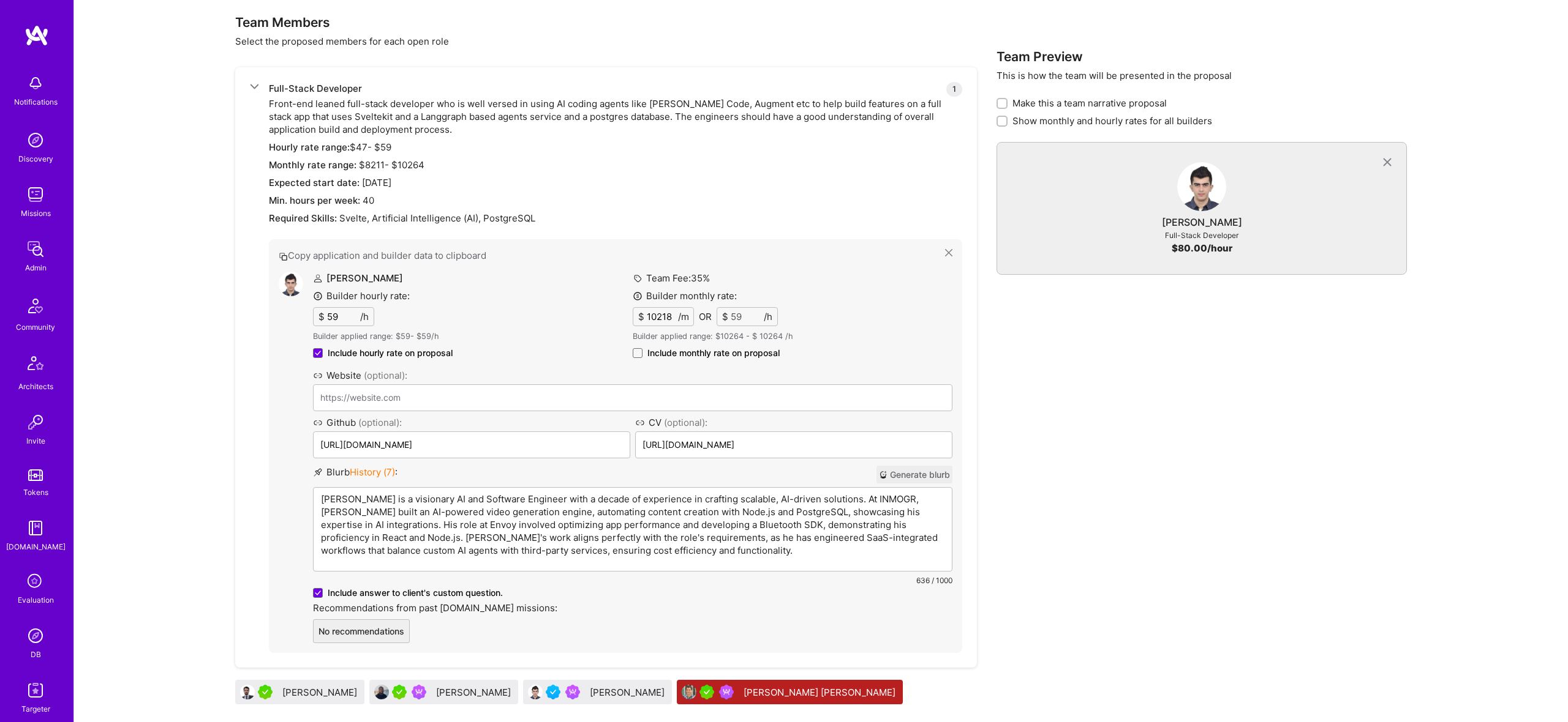
click at [457, 496] on p "Marhaf Chamie is a visionary AI and Software Engineer with a decade of experien…" at bounding box center [632, 524] width 623 height 64
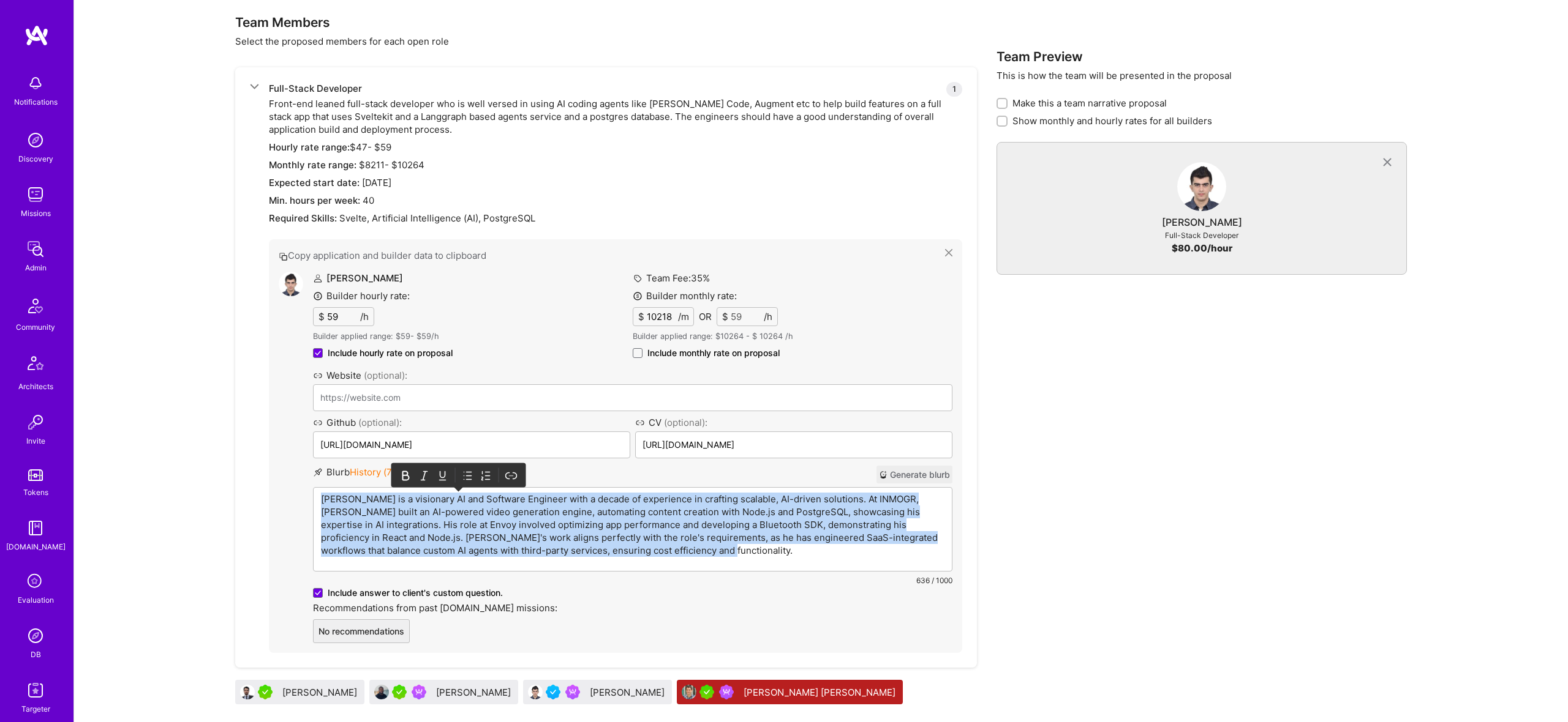
click at [457, 496] on p "Marhaf Chamie is a visionary AI and Software Engineer with a decade of experien…" at bounding box center [632, 524] width 623 height 64
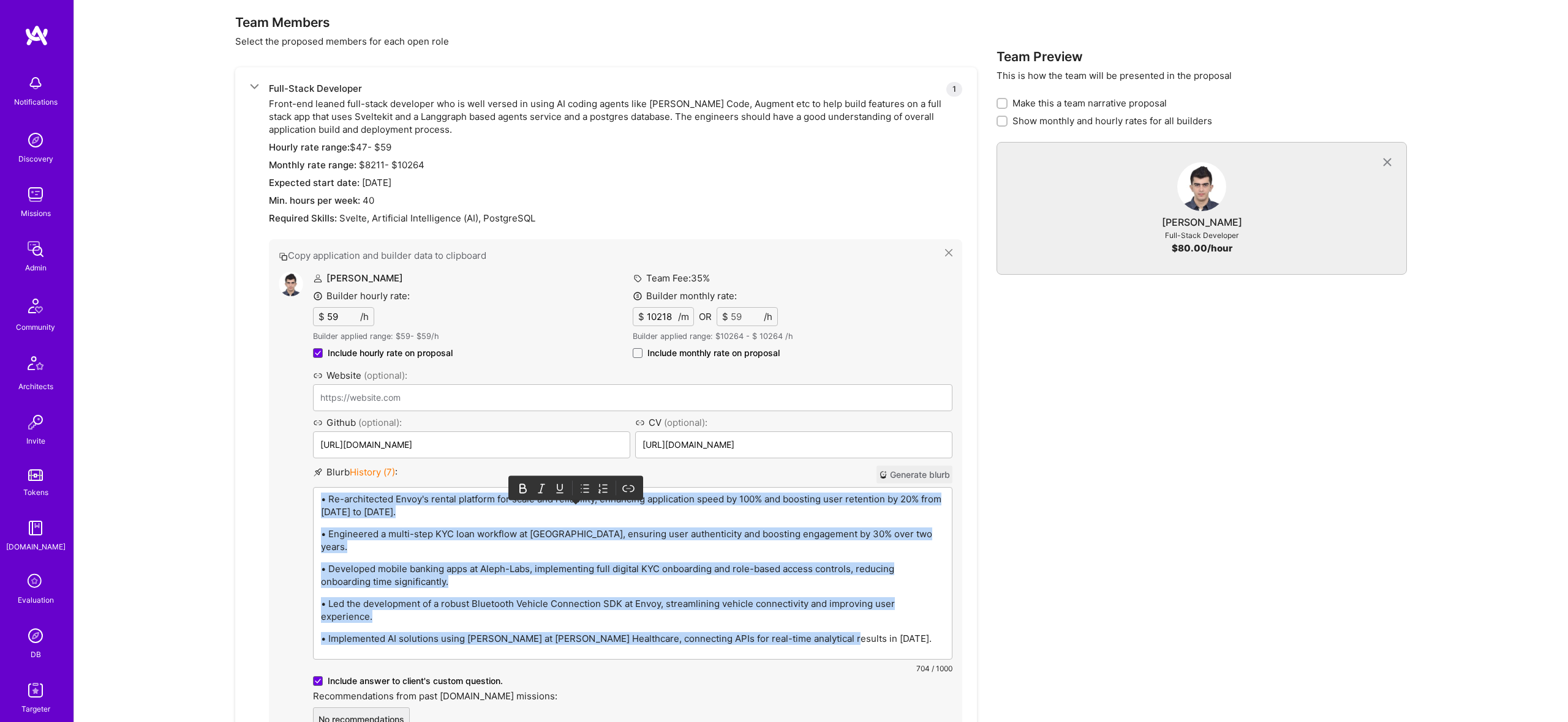
click at [586, 482] on icon at bounding box center [584, 488] width 12 height 12
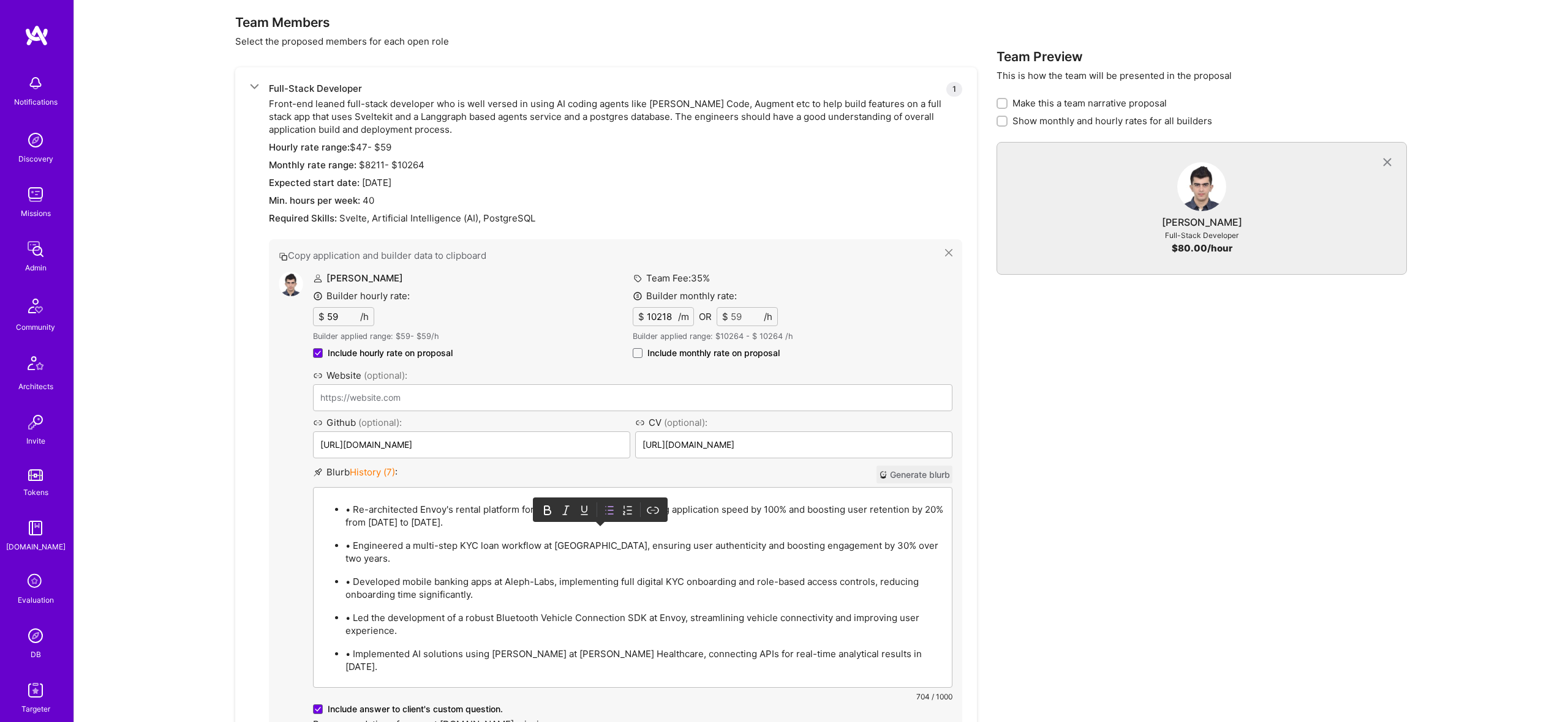
click at [360, 505] on p "• Re-architected Envoy's rental platform for scale and reliability, enhancing a…" at bounding box center [644, 516] width 599 height 26
drag, startPoint x: 608, startPoint y: 640, endPoint x: 620, endPoint y: 633, distance: 13.9
click at [609, 648] on p "Implemented AI solutions using Claude at Roger Healthcare, connecting APIs for …" at bounding box center [644, 661] width 599 height 26
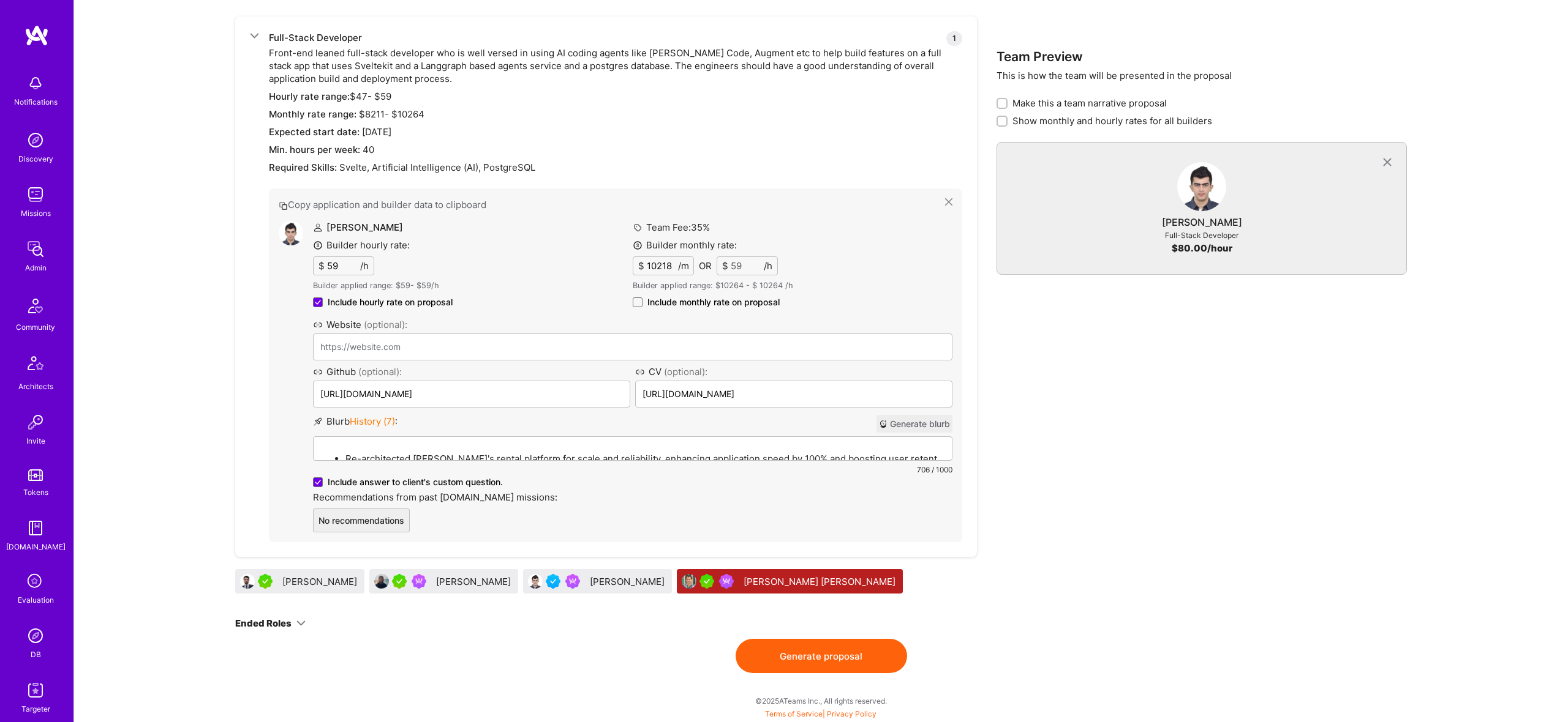
click at [800, 653] on button "Generate proposal" at bounding box center [821, 655] width 171 height 34
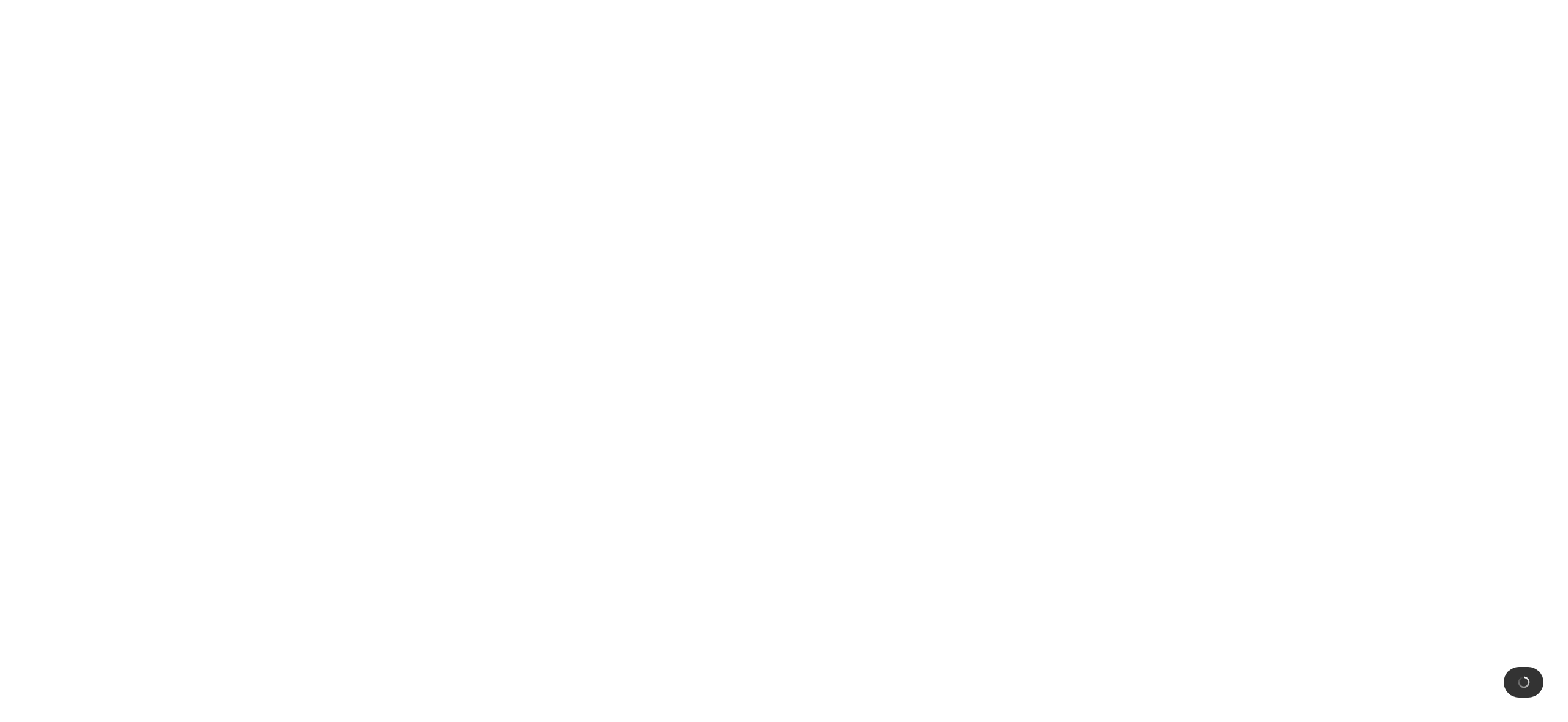
scroll to position [0, 0]
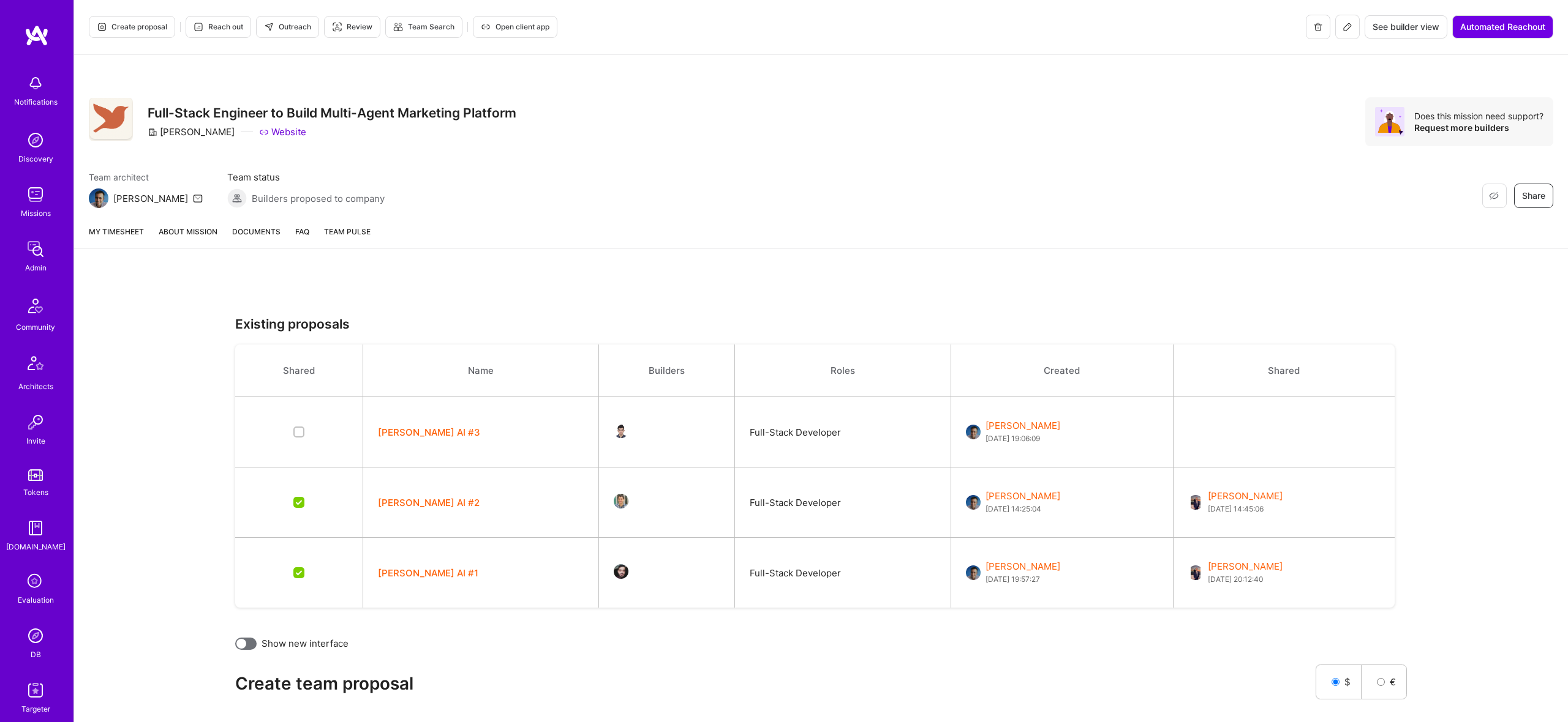
click at [185, 219] on div "My timesheet About Mission Documents FAQ Team Pulse" at bounding box center [821, 232] width 1494 height 33
click at [194, 229] on link "About Mission" at bounding box center [188, 237] width 59 height 23
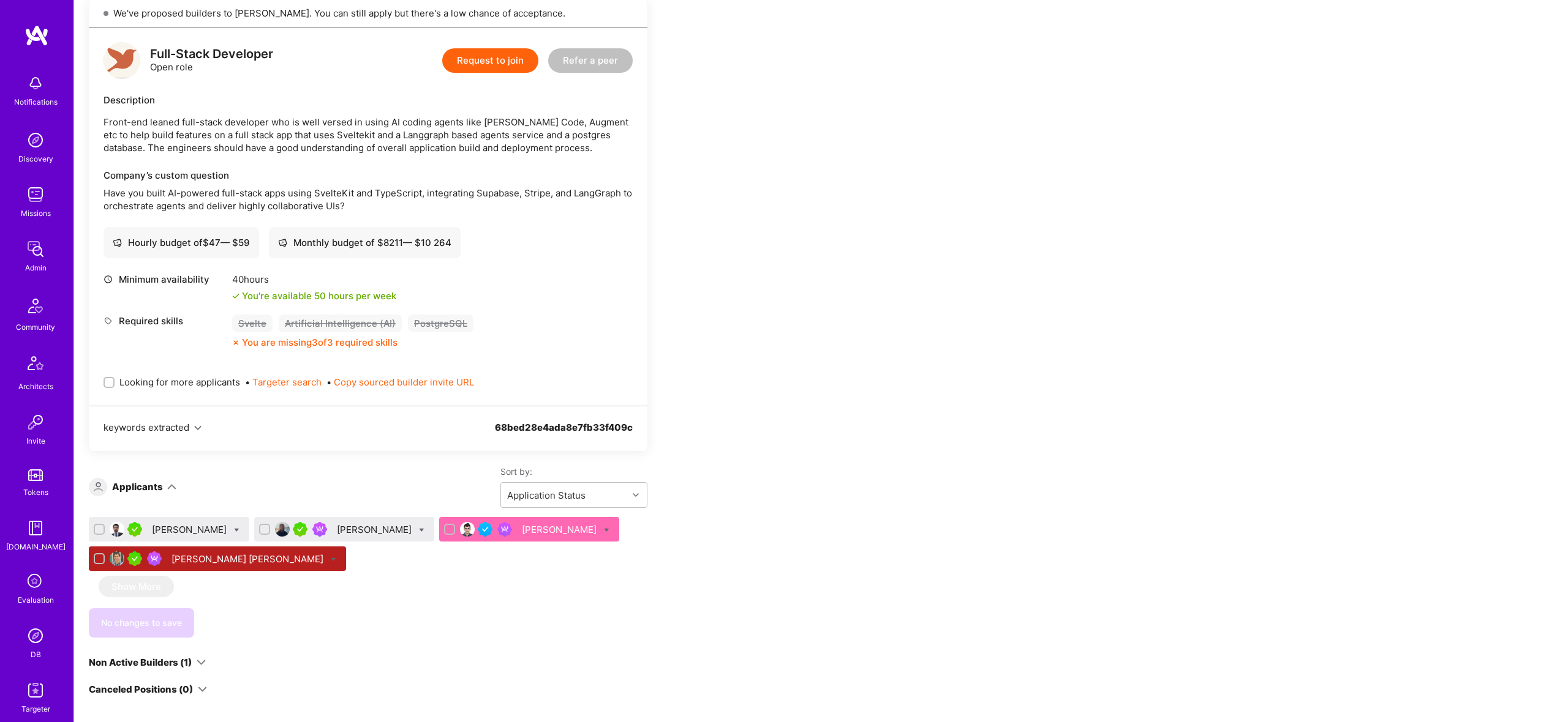
scroll to position [313, 0]
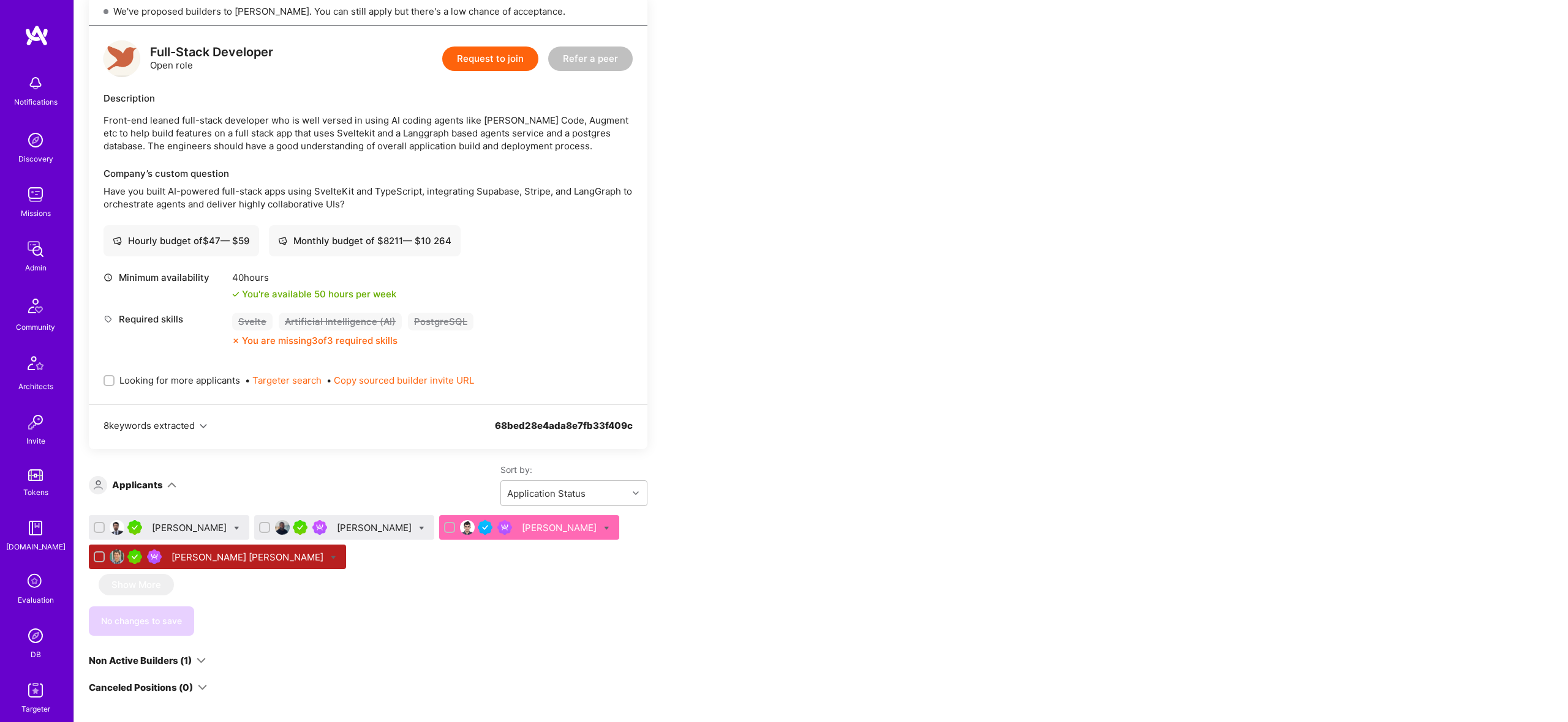
click at [158, 385] on span "Looking for more applicants" at bounding box center [179, 380] width 120 height 13
click at [114, 385] on input "Looking for more applicants" at bounding box center [110, 381] width 8 height 8
checkbox input "true"
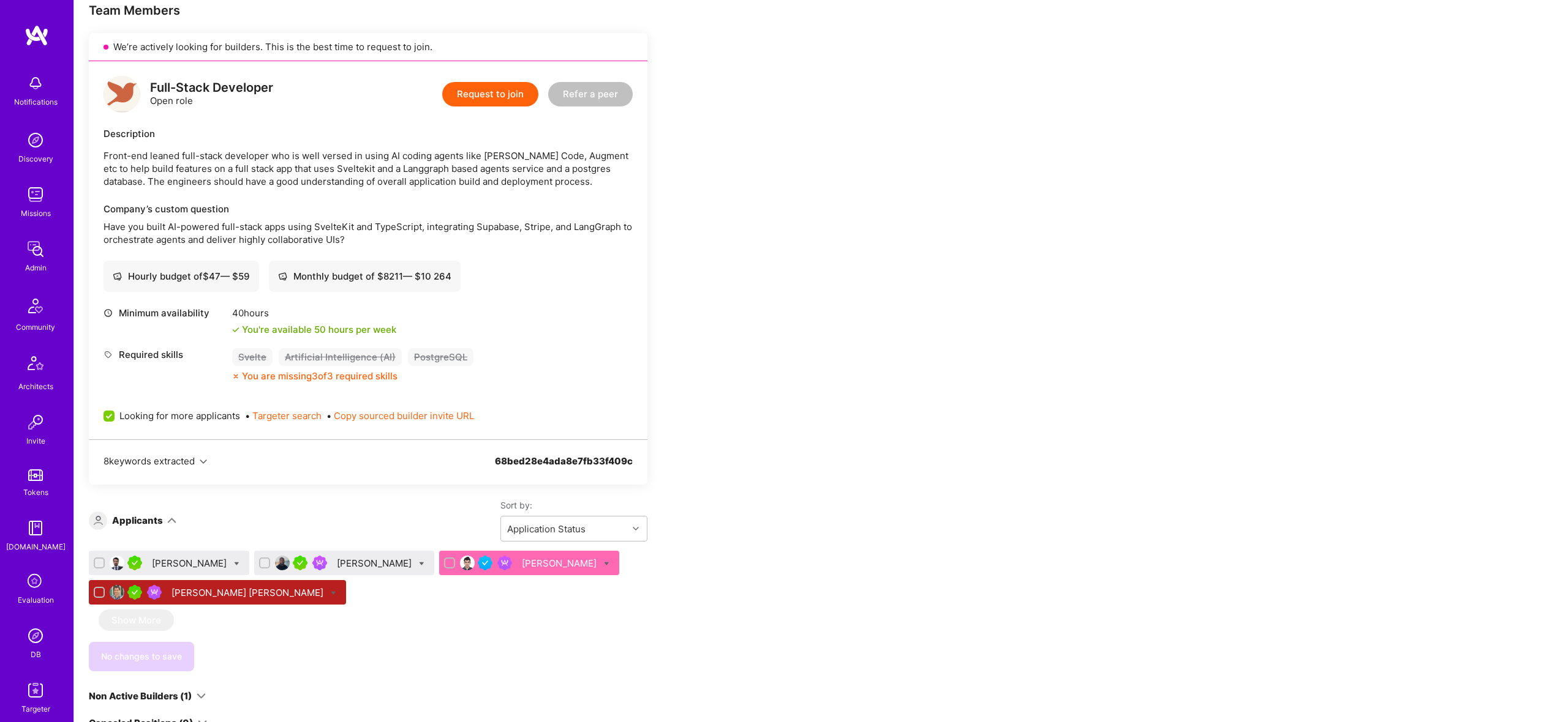
scroll to position [277, 0]
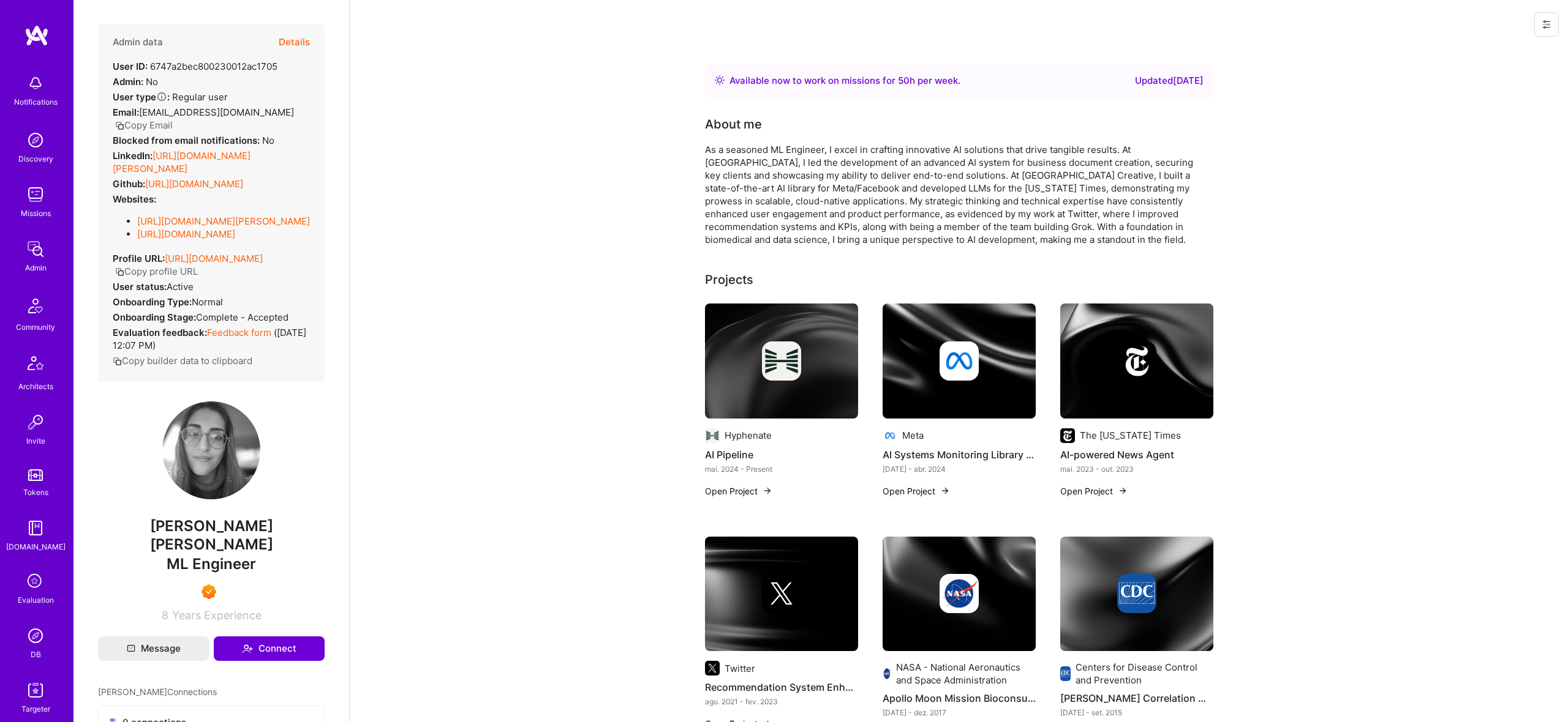
click at [42, 698] on img at bounding box center [36, 690] width 24 height 24
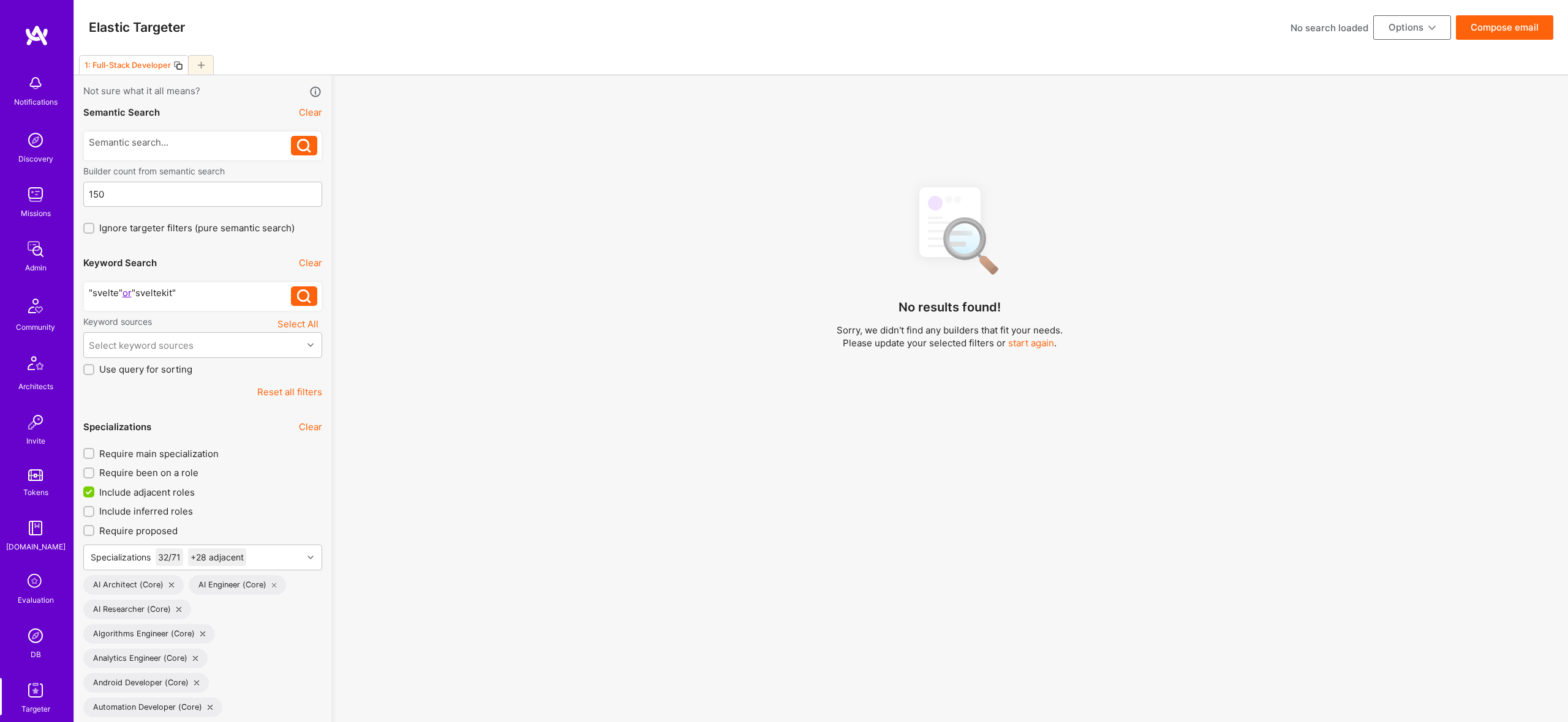
click at [204, 68] on icon at bounding box center [201, 65] width 7 height 7
checkbox input "false"
type input "Sep 25"
checkbox input "false"
type input "0"
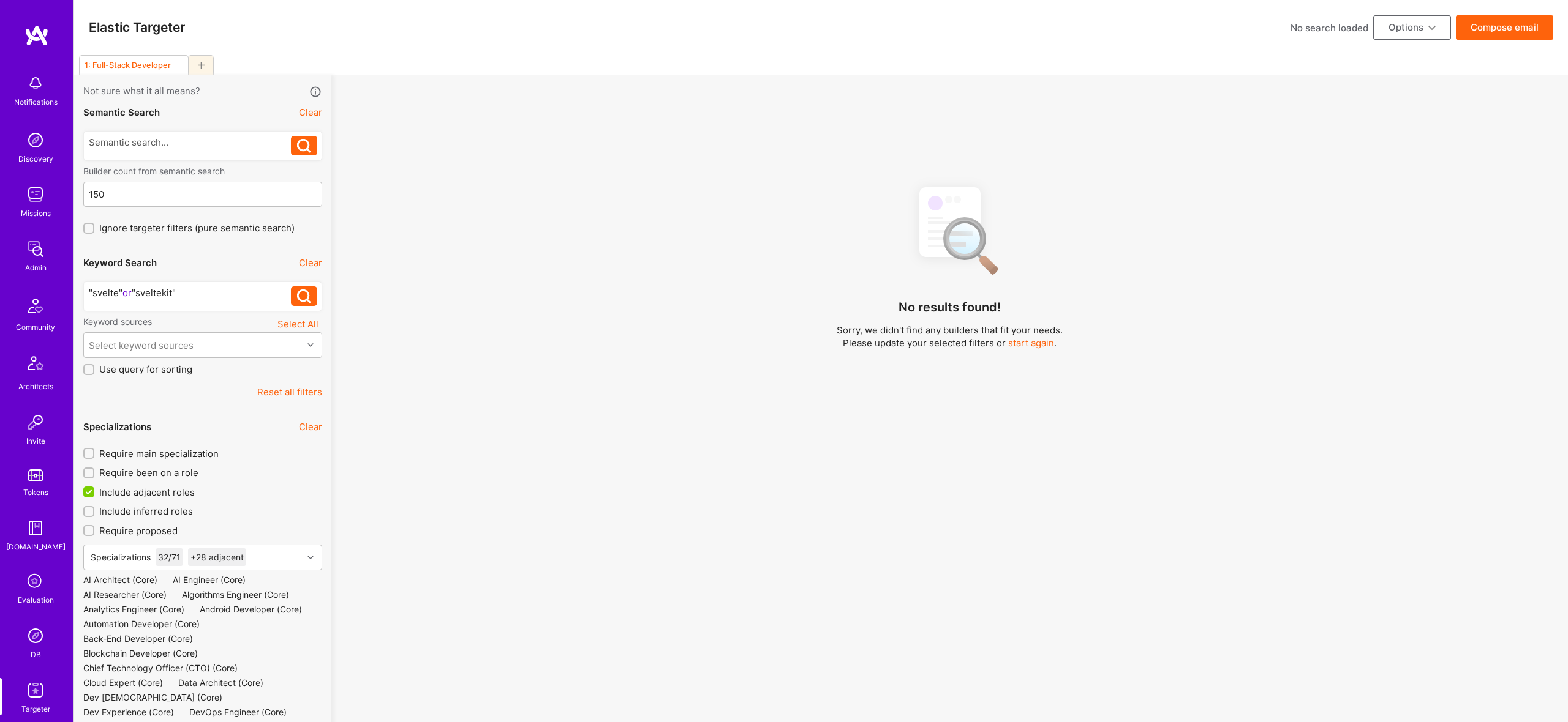
checkbox input "false"
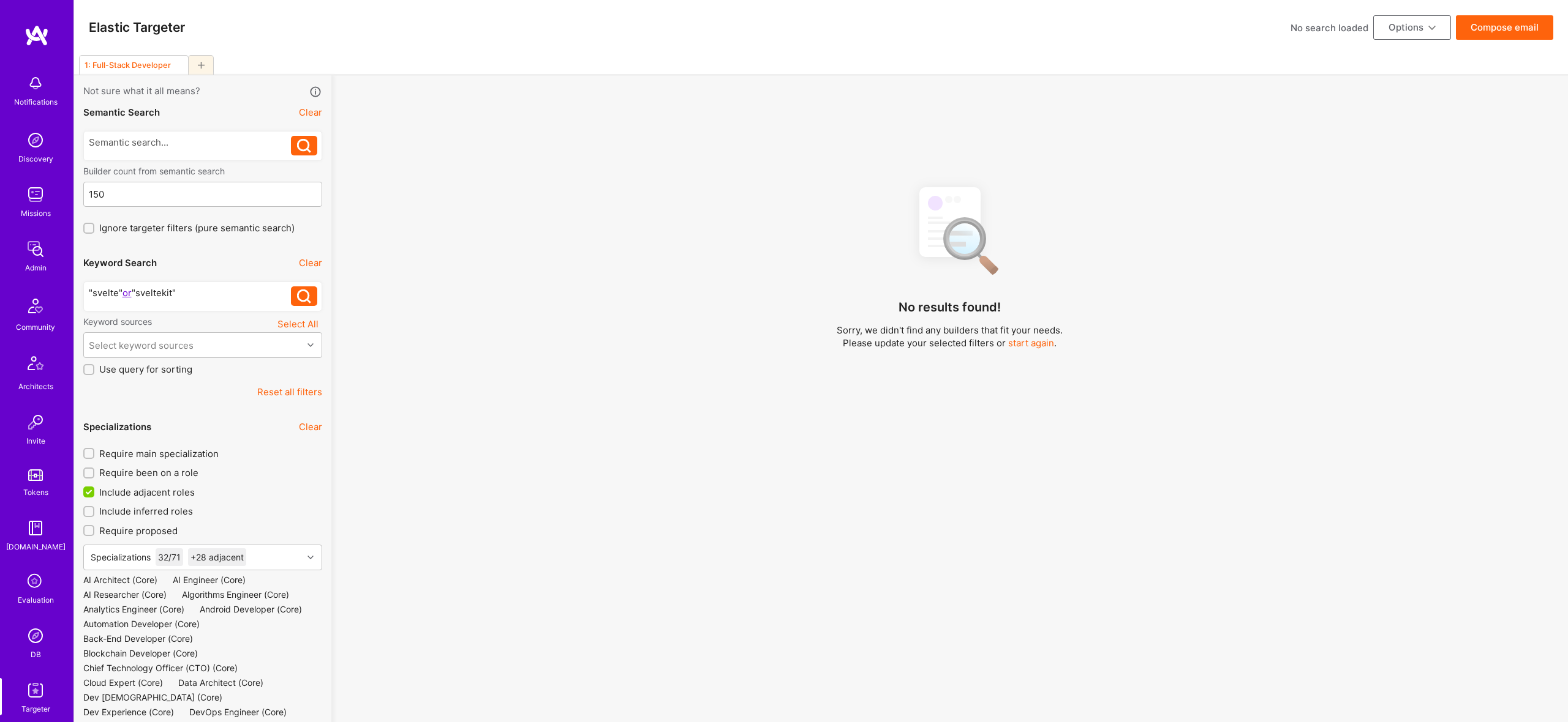
checkbox input "false"
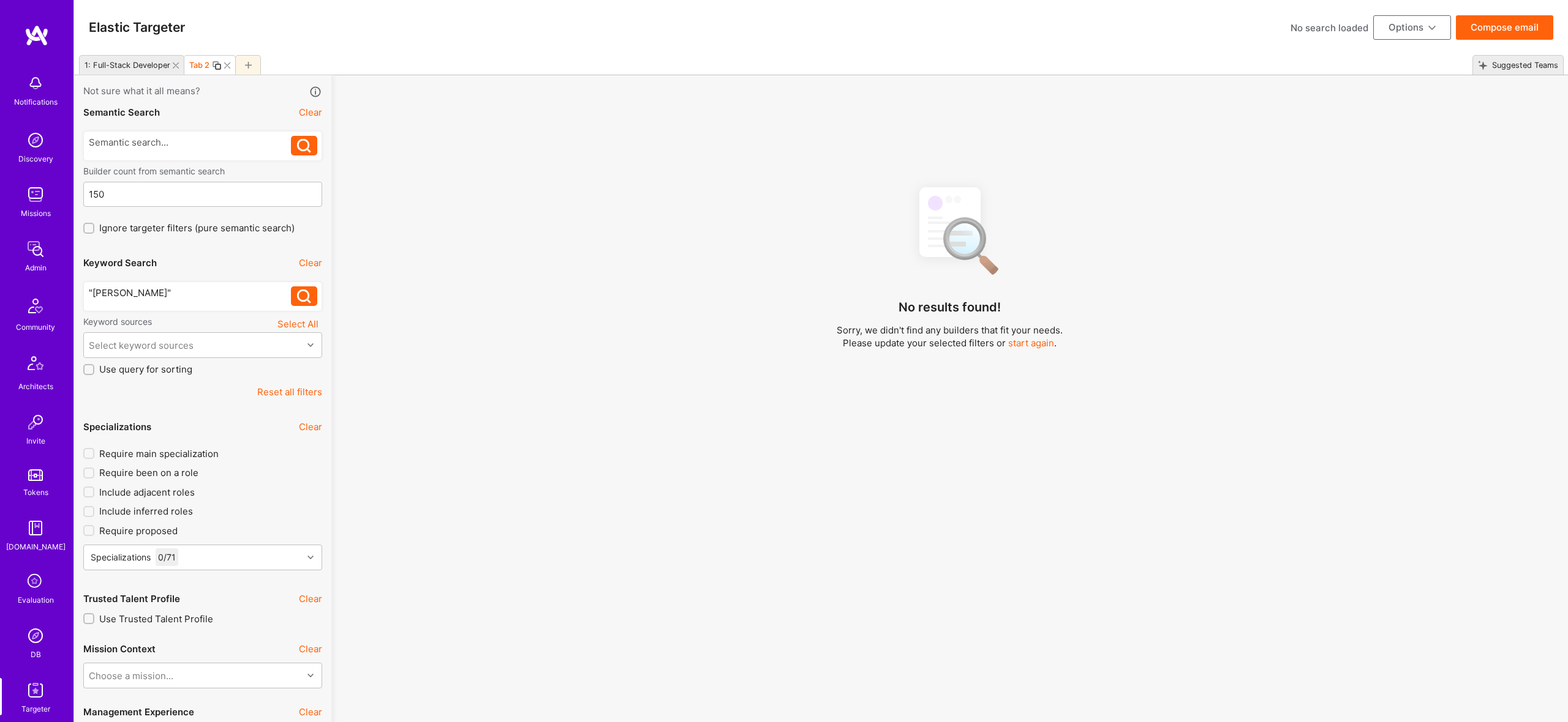
click at [174, 63] on icon at bounding box center [176, 66] width 6 height 6
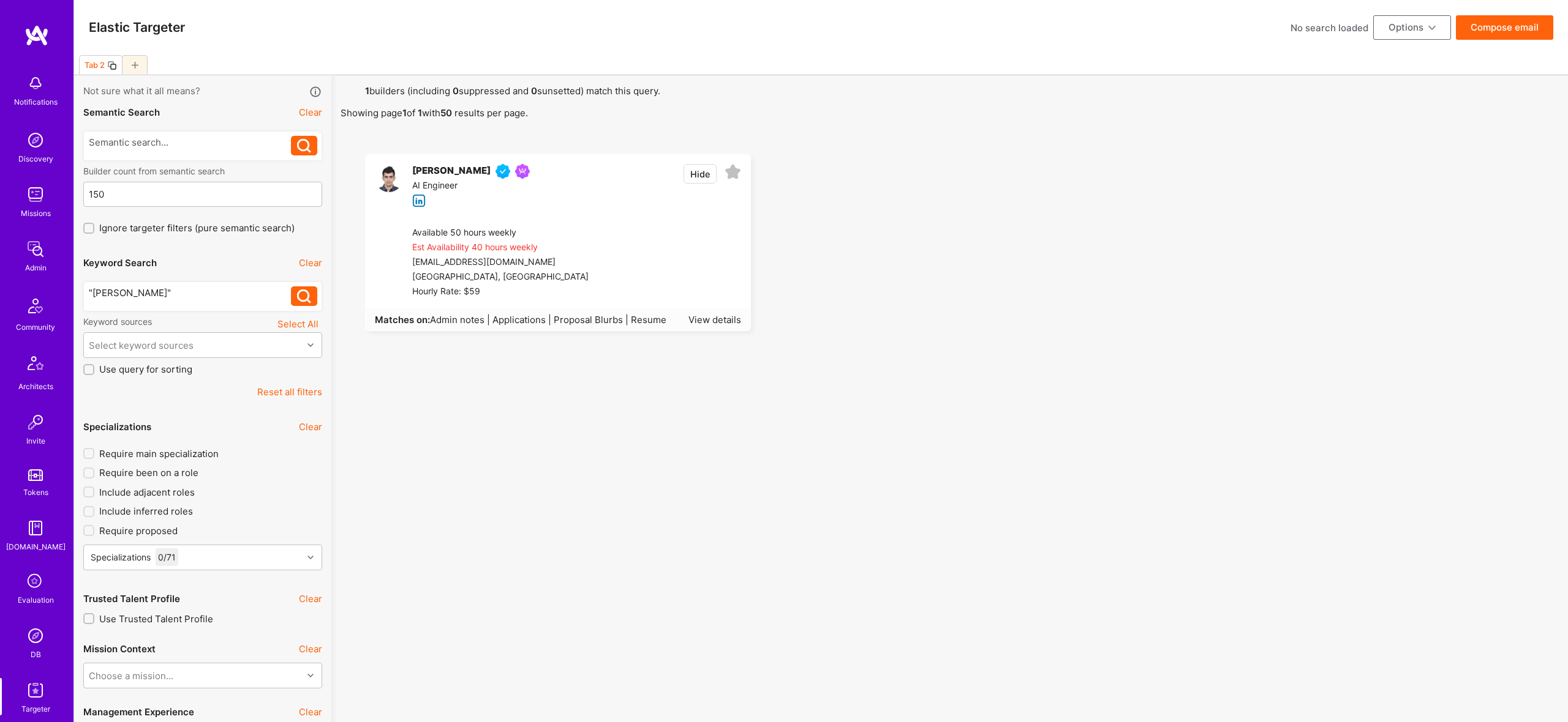
click at [1423, 37] on button "Options" at bounding box center [1412, 27] width 78 height 24
click at [1396, 212] on button "Export to .csv" at bounding box center [1395, 211] width 112 height 31
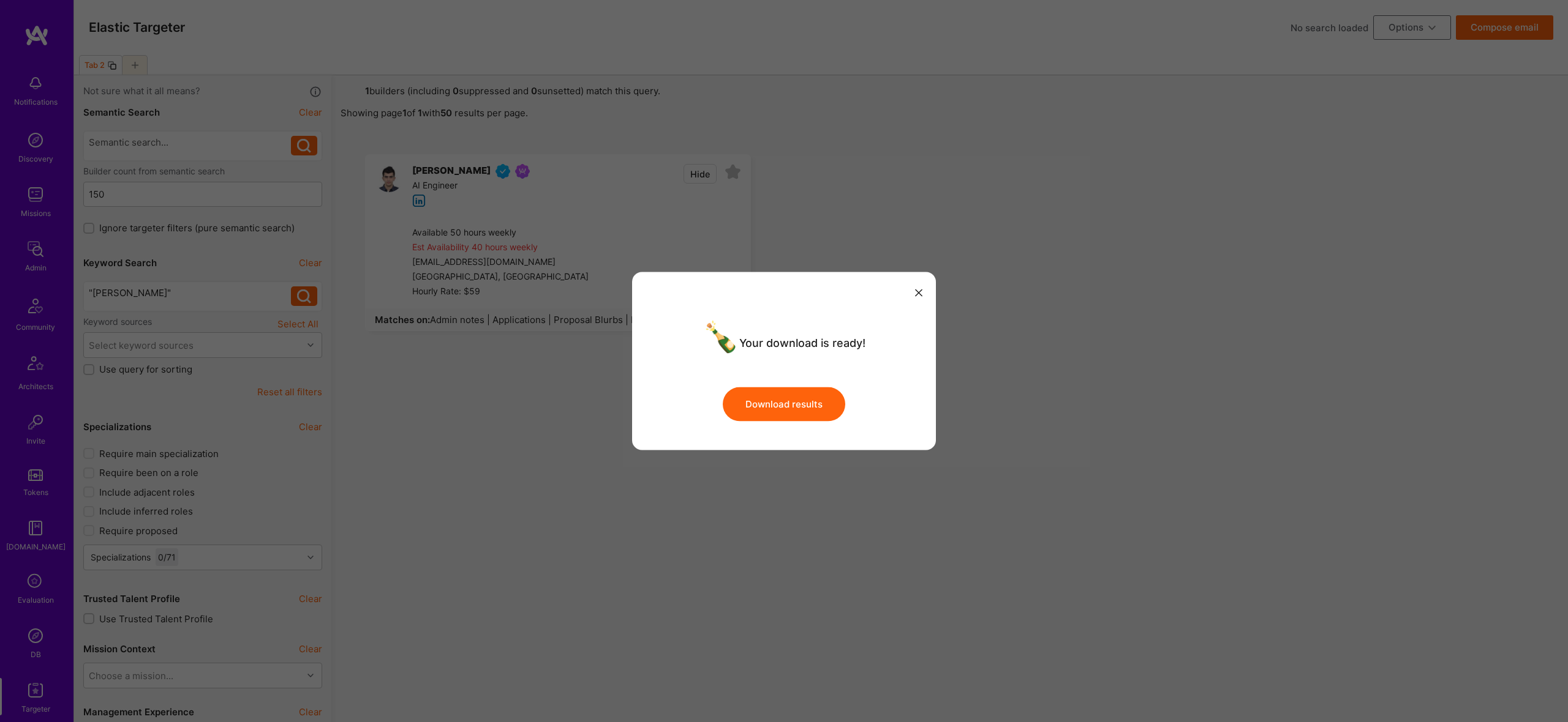
click at [816, 405] on button "Download results" at bounding box center [784, 403] width 123 height 34
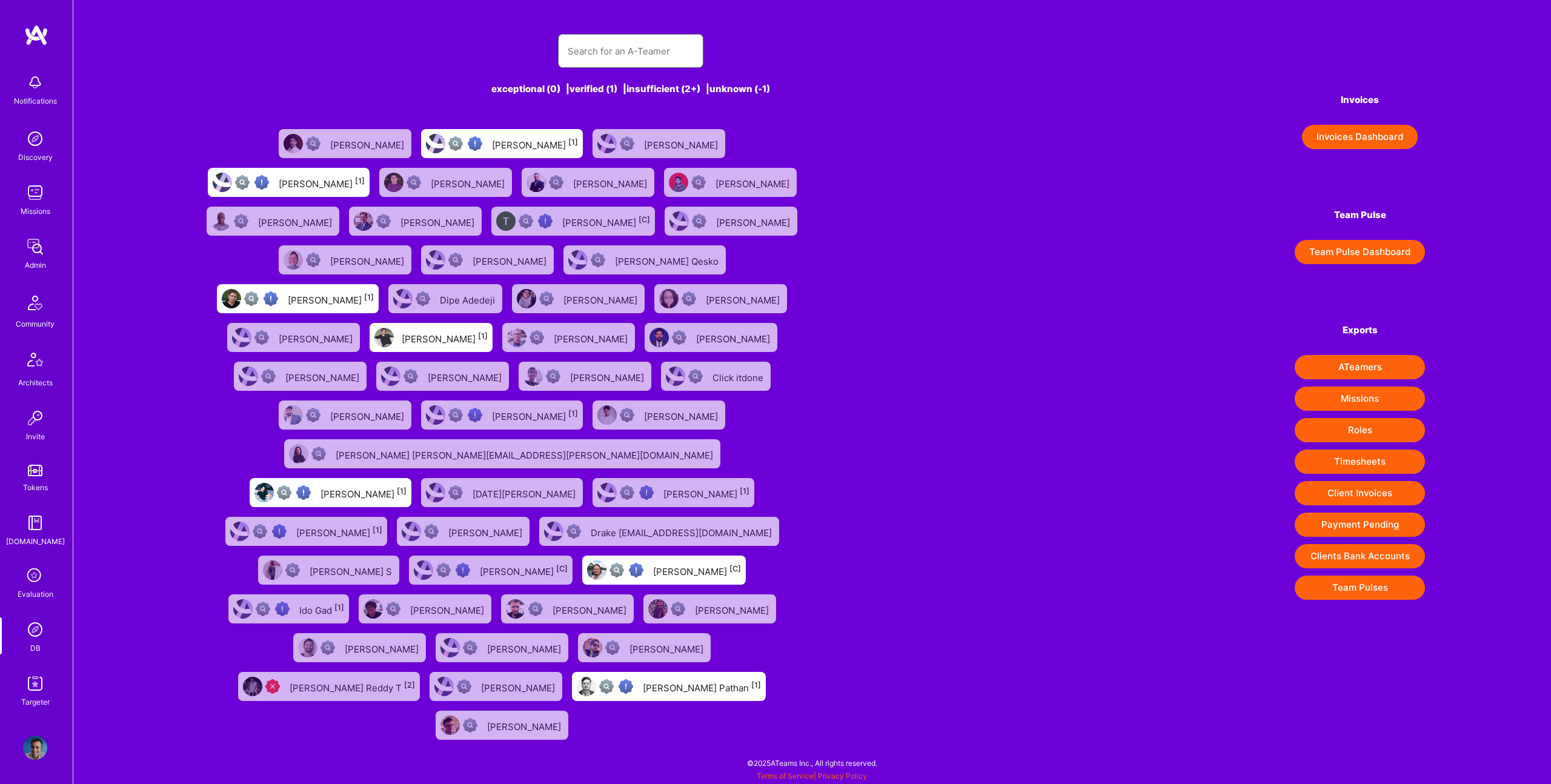
click at [609, 50] on input "text" at bounding box center [631, 51] width 126 height 31
paste input "dmitry@korotovsky.io"
type input "dmitry@korotovsky.io"
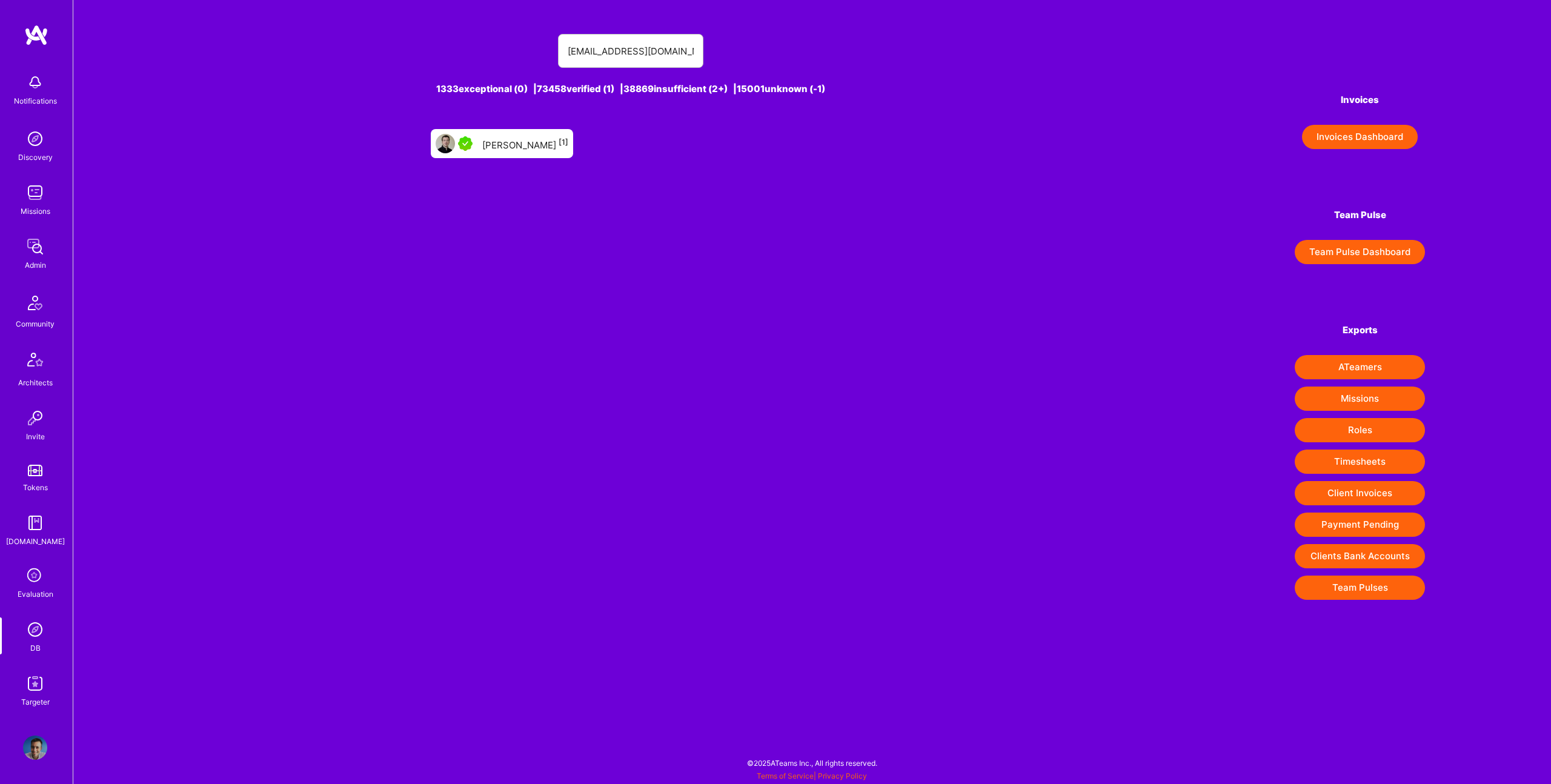
click at [547, 148] on div "Dmitrii Korotovskii [1]" at bounding box center [525, 143] width 86 height 16
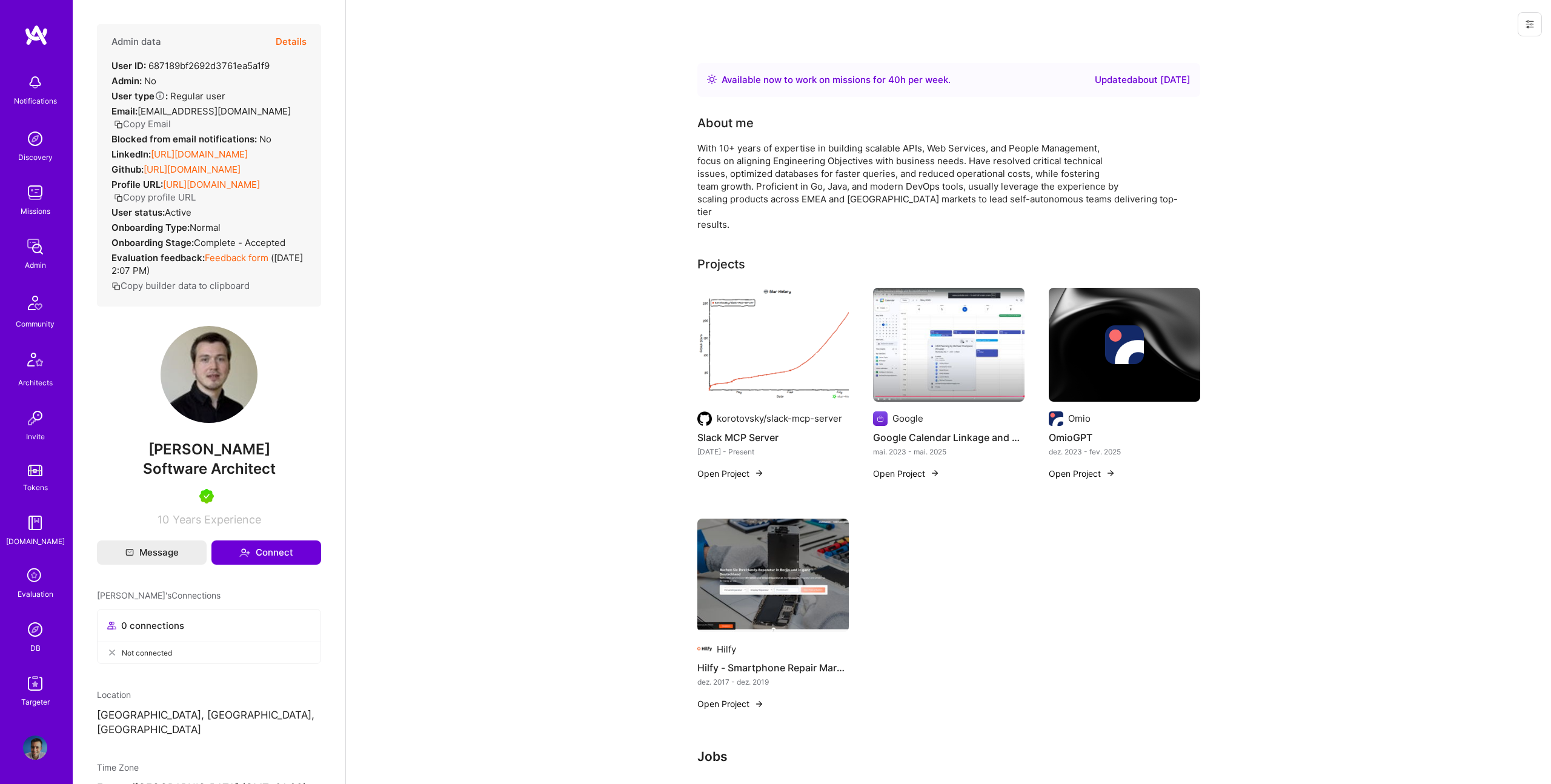
click at [297, 43] on button "Details" at bounding box center [291, 41] width 31 height 35
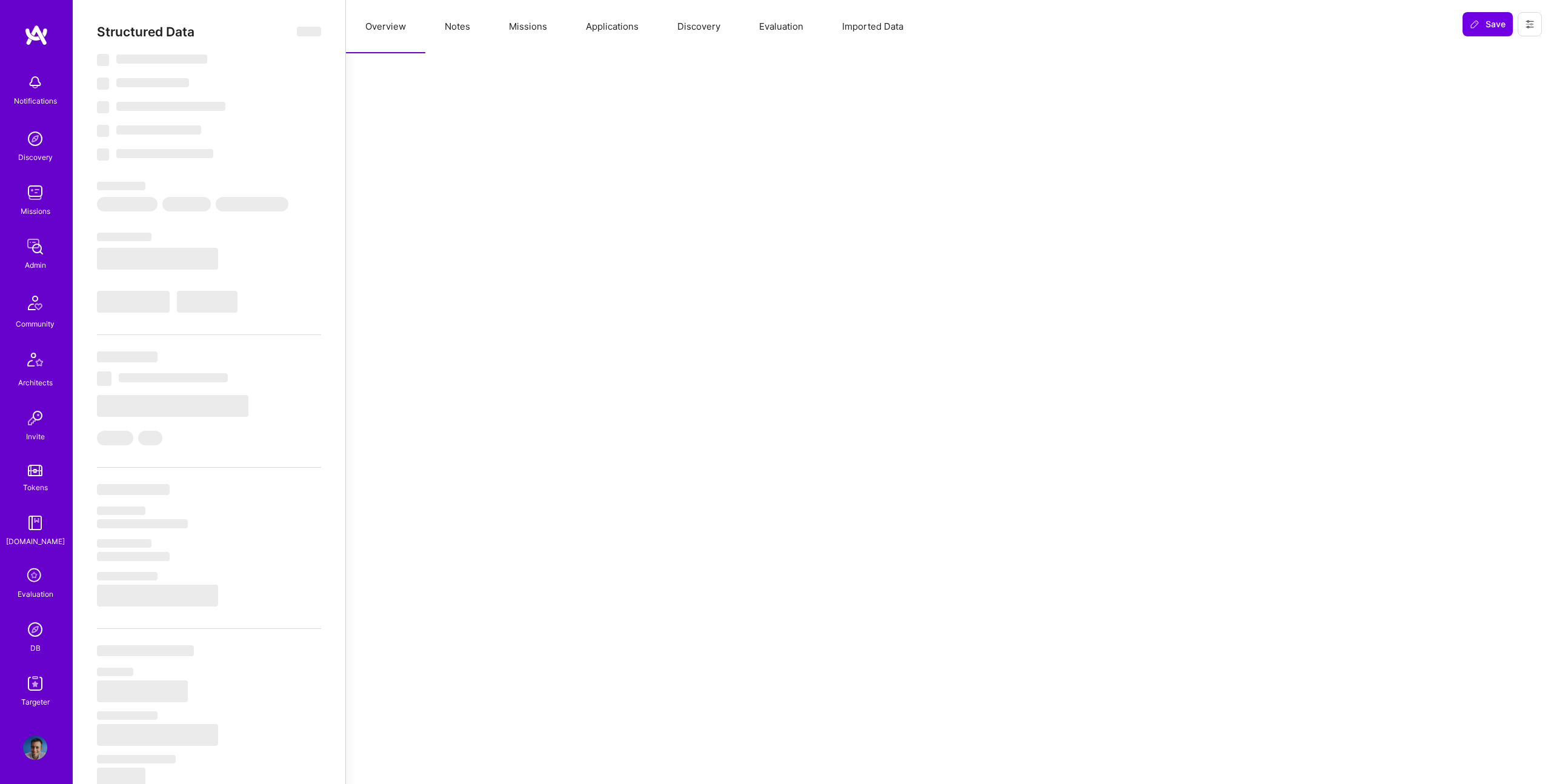
click at [784, 17] on button "Evaluation" at bounding box center [781, 26] width 83 height 53
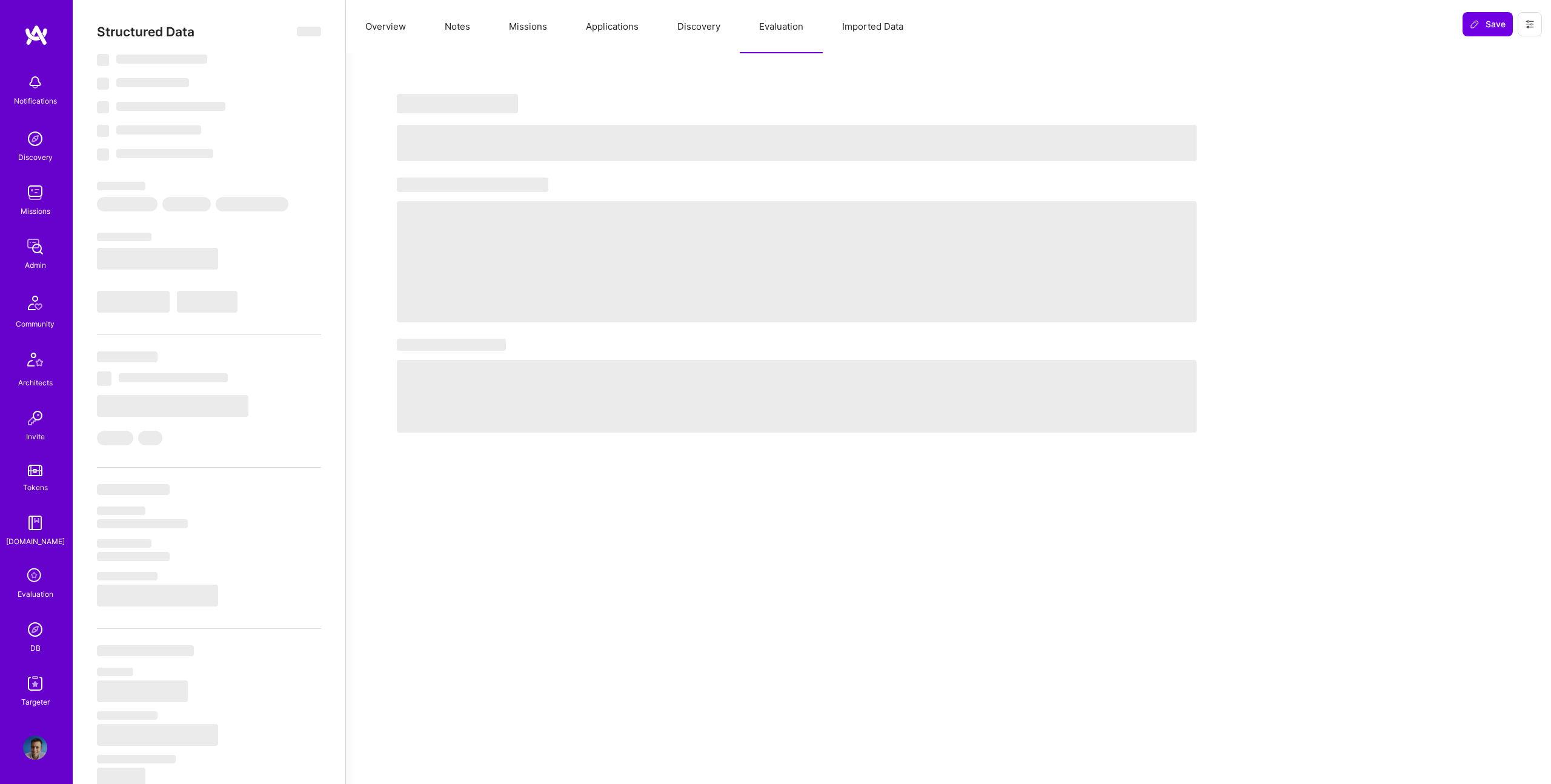
select select "Right Now"
select select "5"
select select "7"
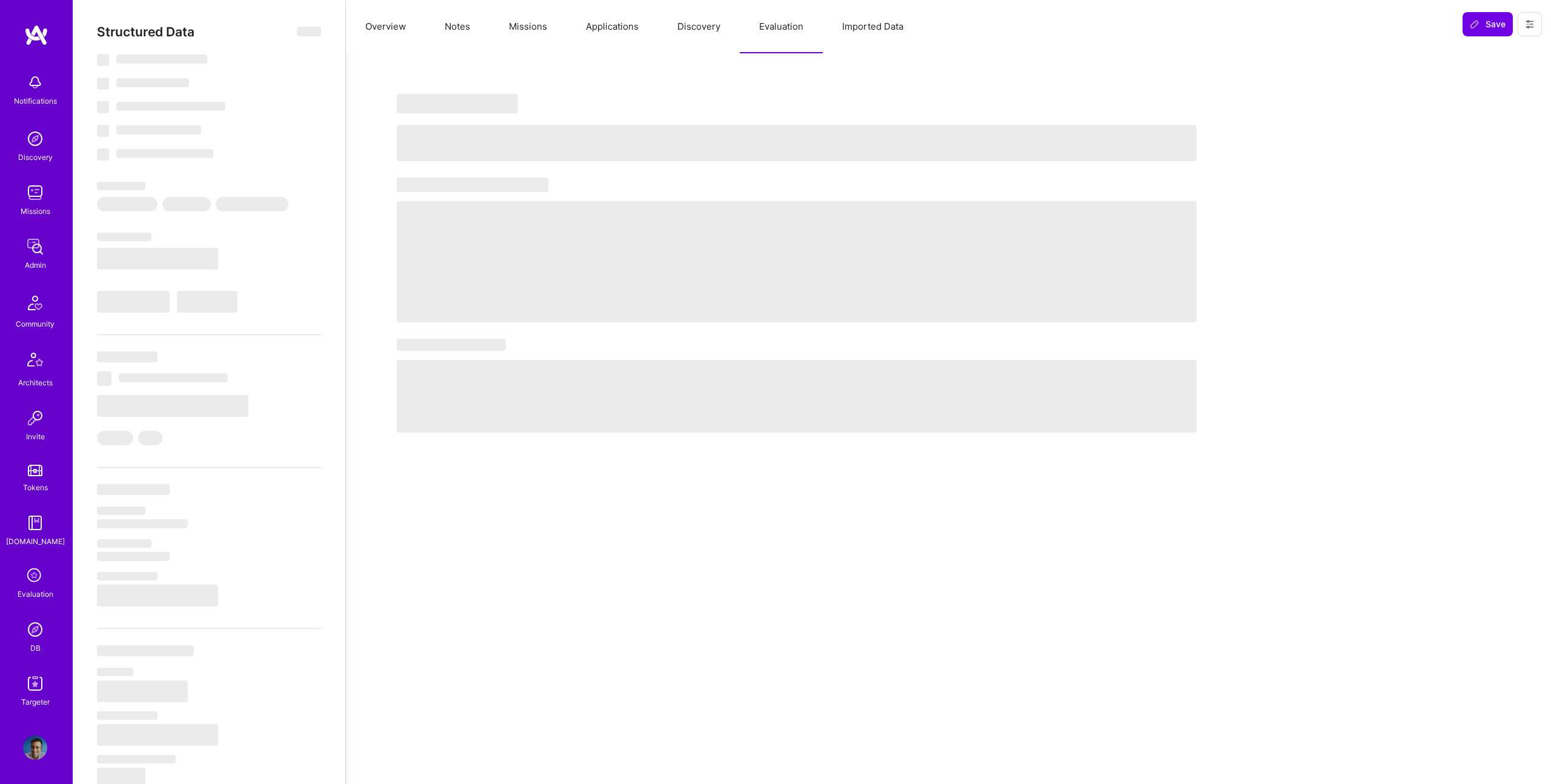
select select "DE"
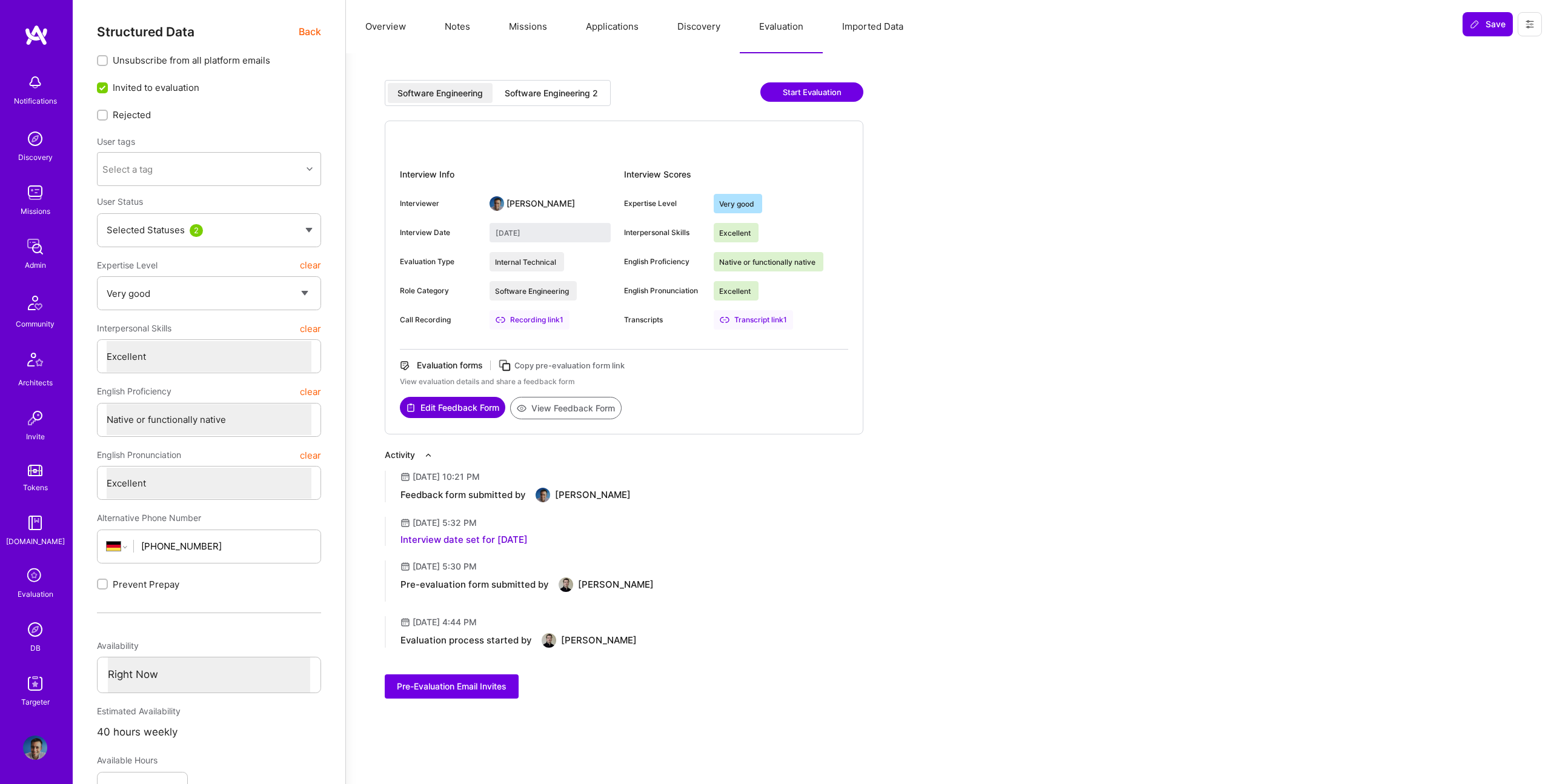
click at [523, 95] on div "Software Engineering 2" at bounding box center [551, 93] width 94 height 12
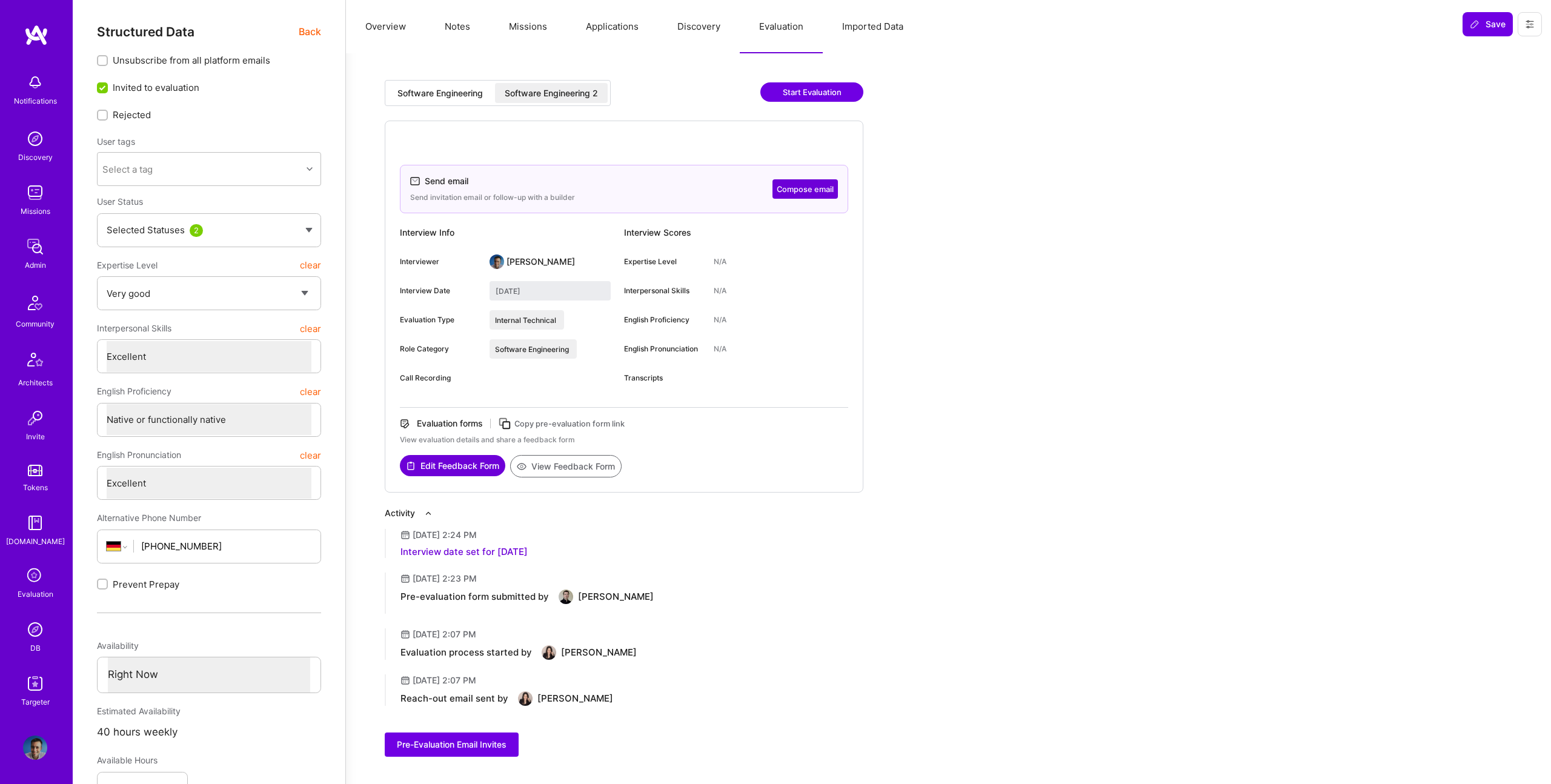
click at [424, 91] on div "Software Engineering" at bounding box center [440, 93] width 85 height 12
type input "July 22, 2025"
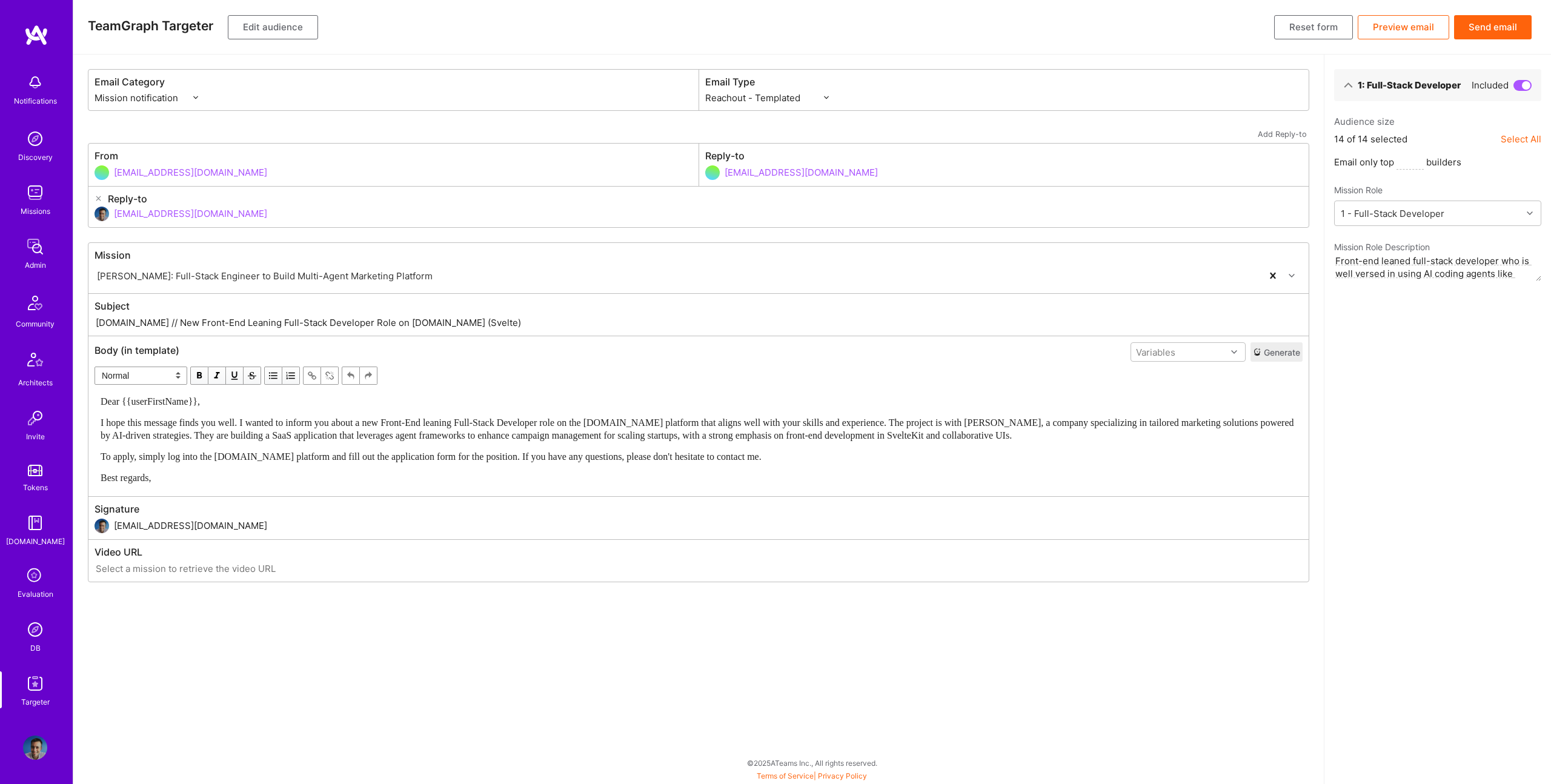
select select "rich-reachout"
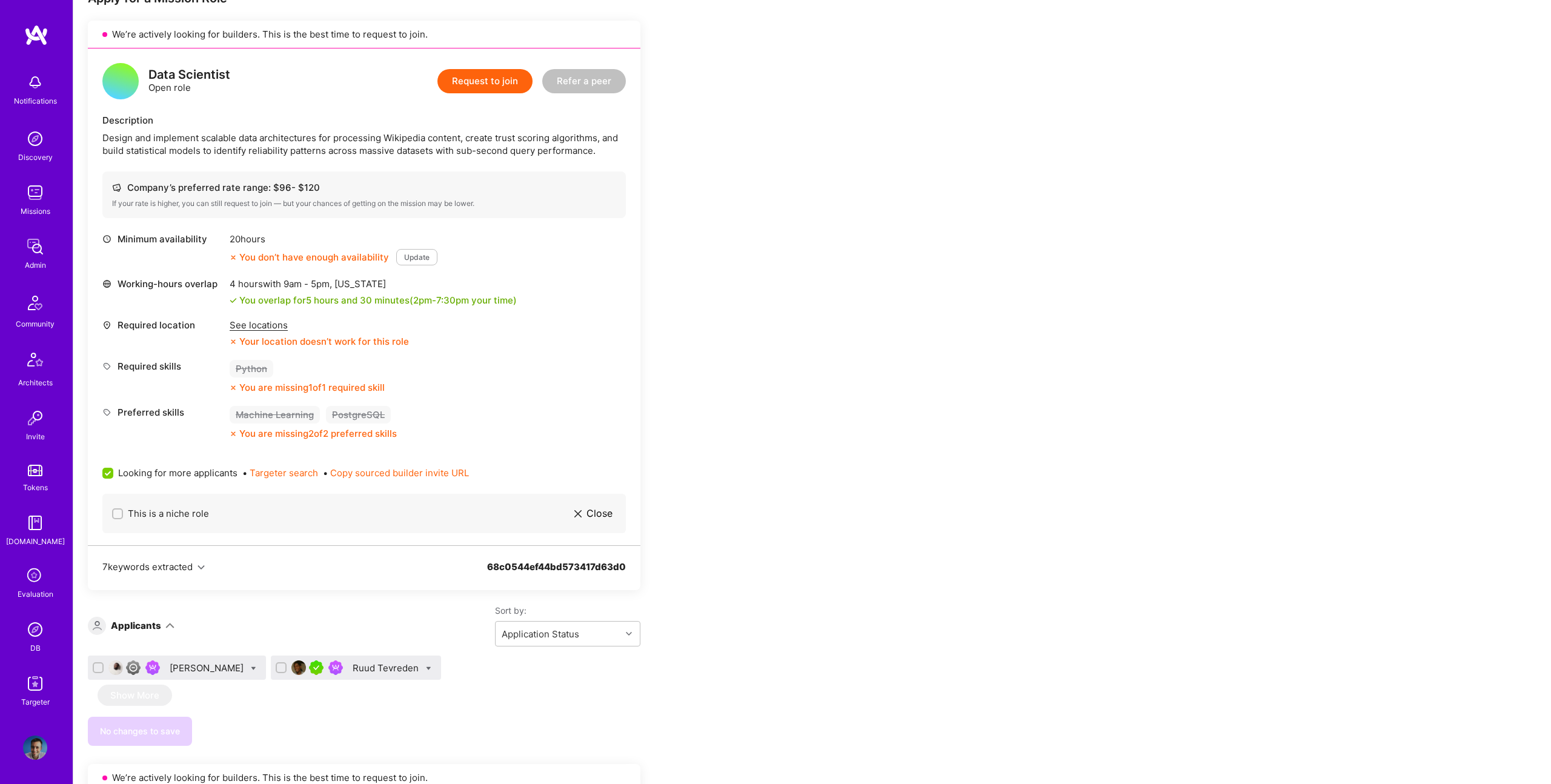
scroll to position [198, 0]
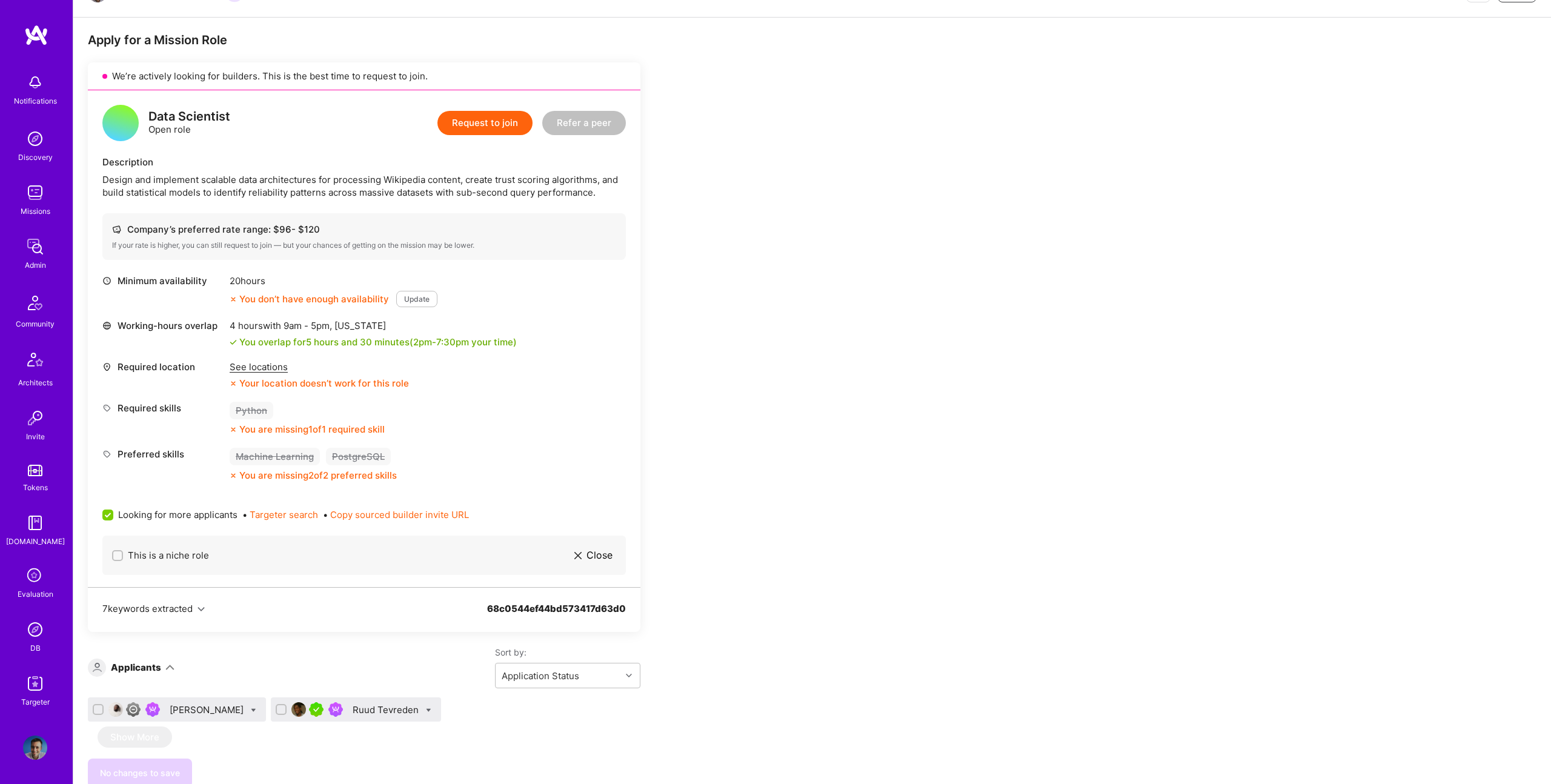
click at [421, 714] on div "Ruud Tevreden" at bounding box center [386, 709] width 68 height 13
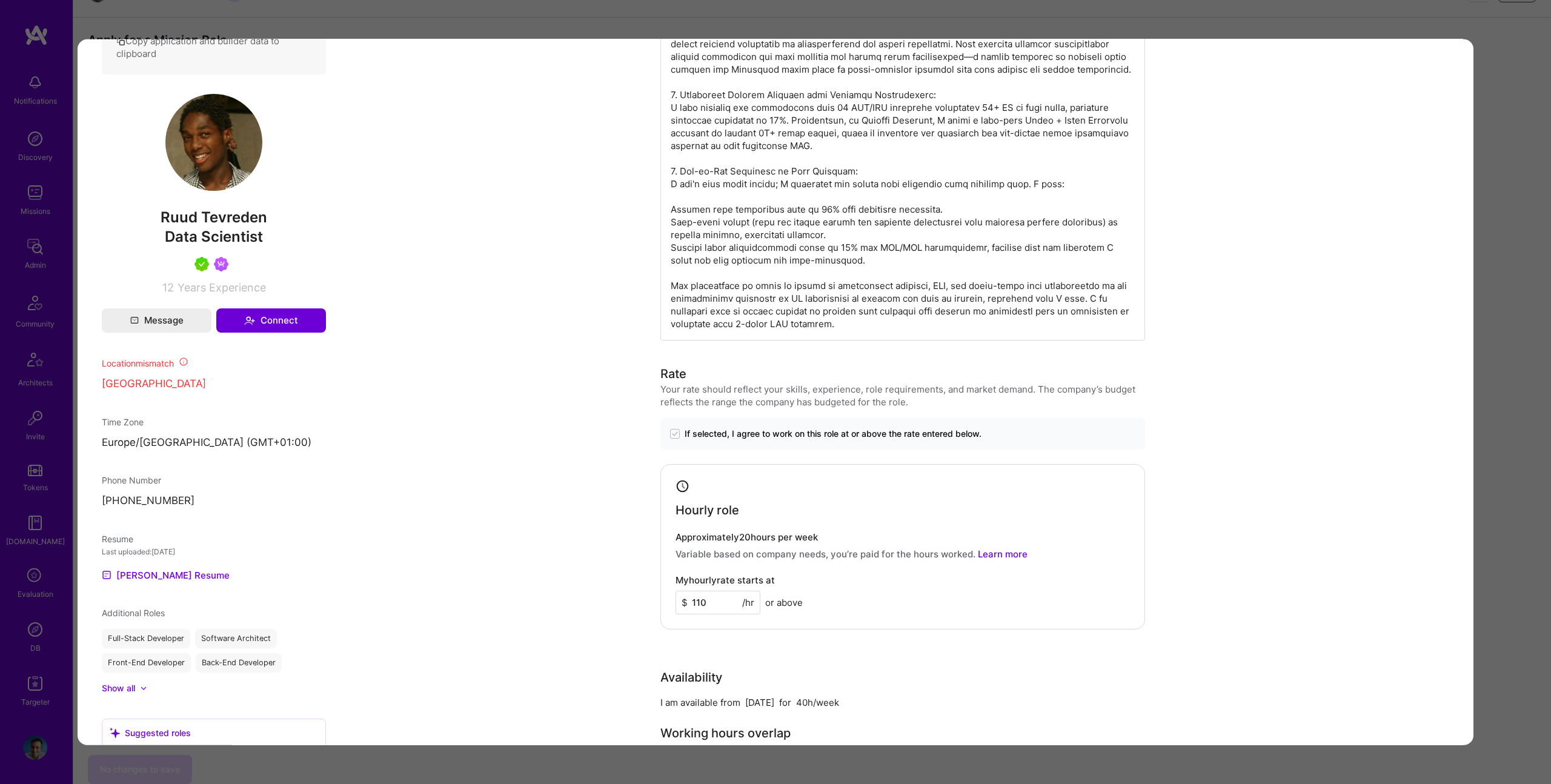
scroll to position [706, 0]
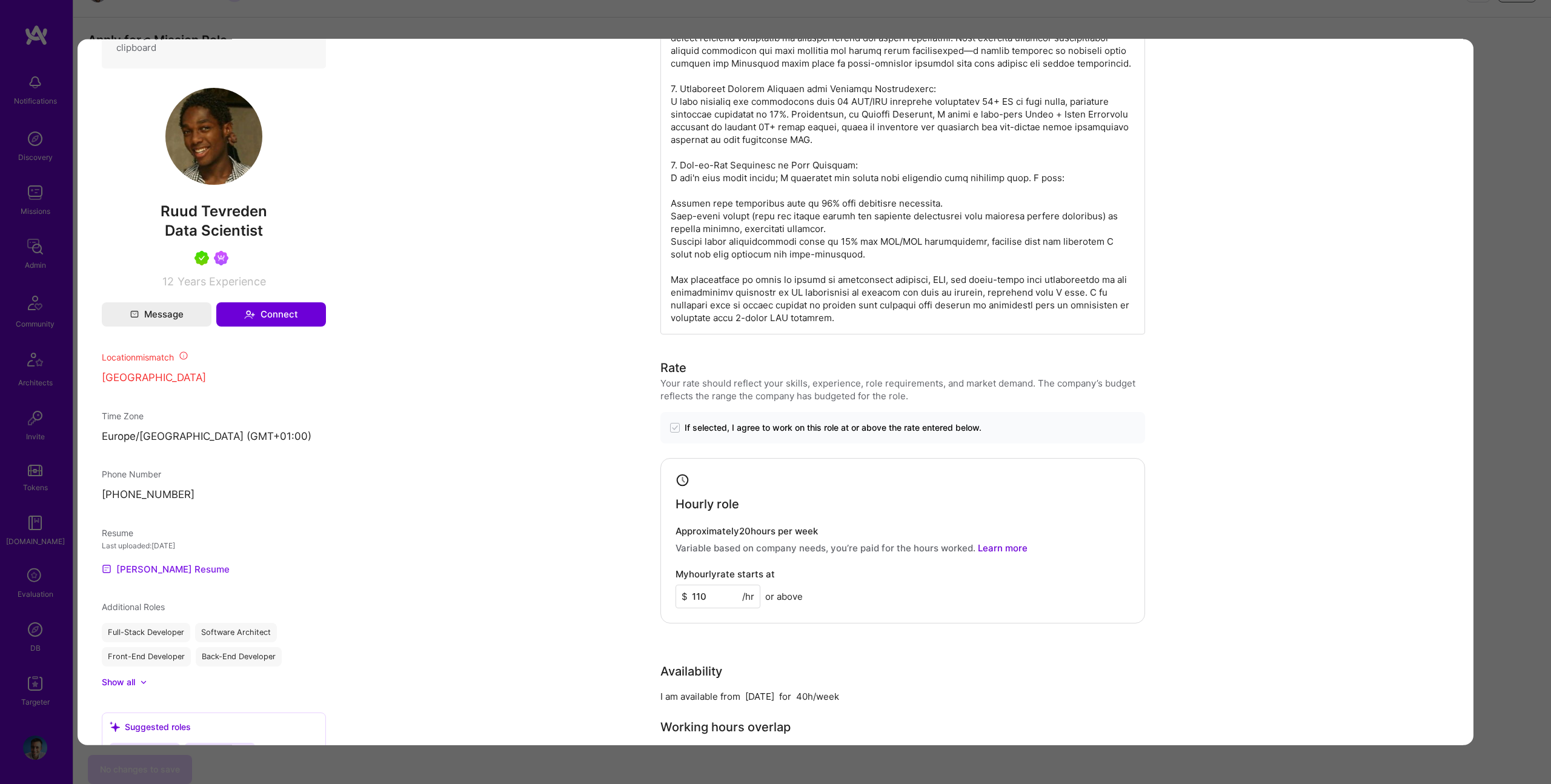
click at [169, 576] on link "Ruud's Resume" at bounding box center [166, 568] width 128 height 14
click at [416, 34] on div "Application 2 of 2 Builder Missing Requirements Required Location See locations…" at bounding box center [775, 392] width 1551 height 784
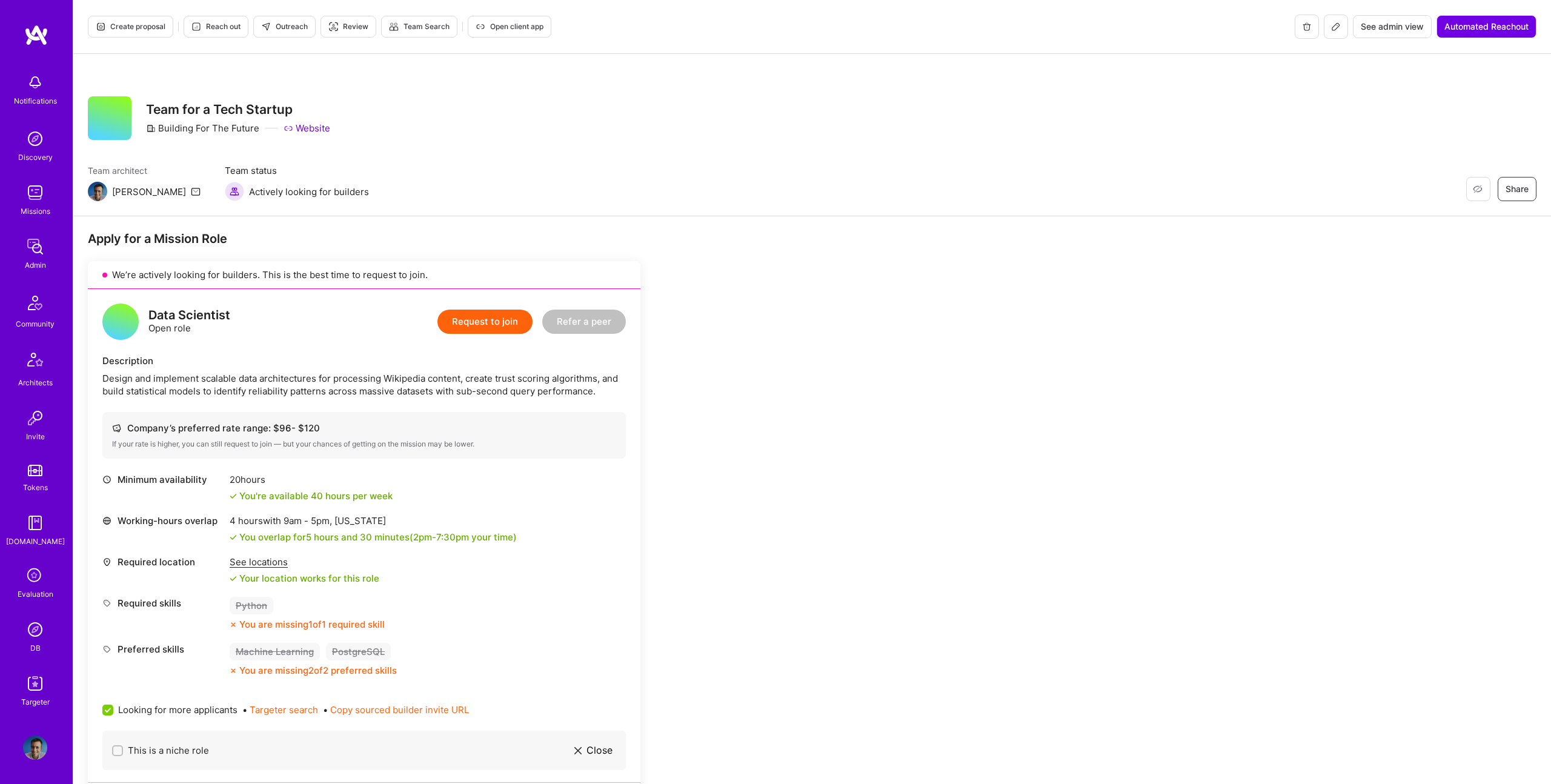
click at [140, 31] on span "Create proposal" at bounding box center [130, 26] width 70 height 11
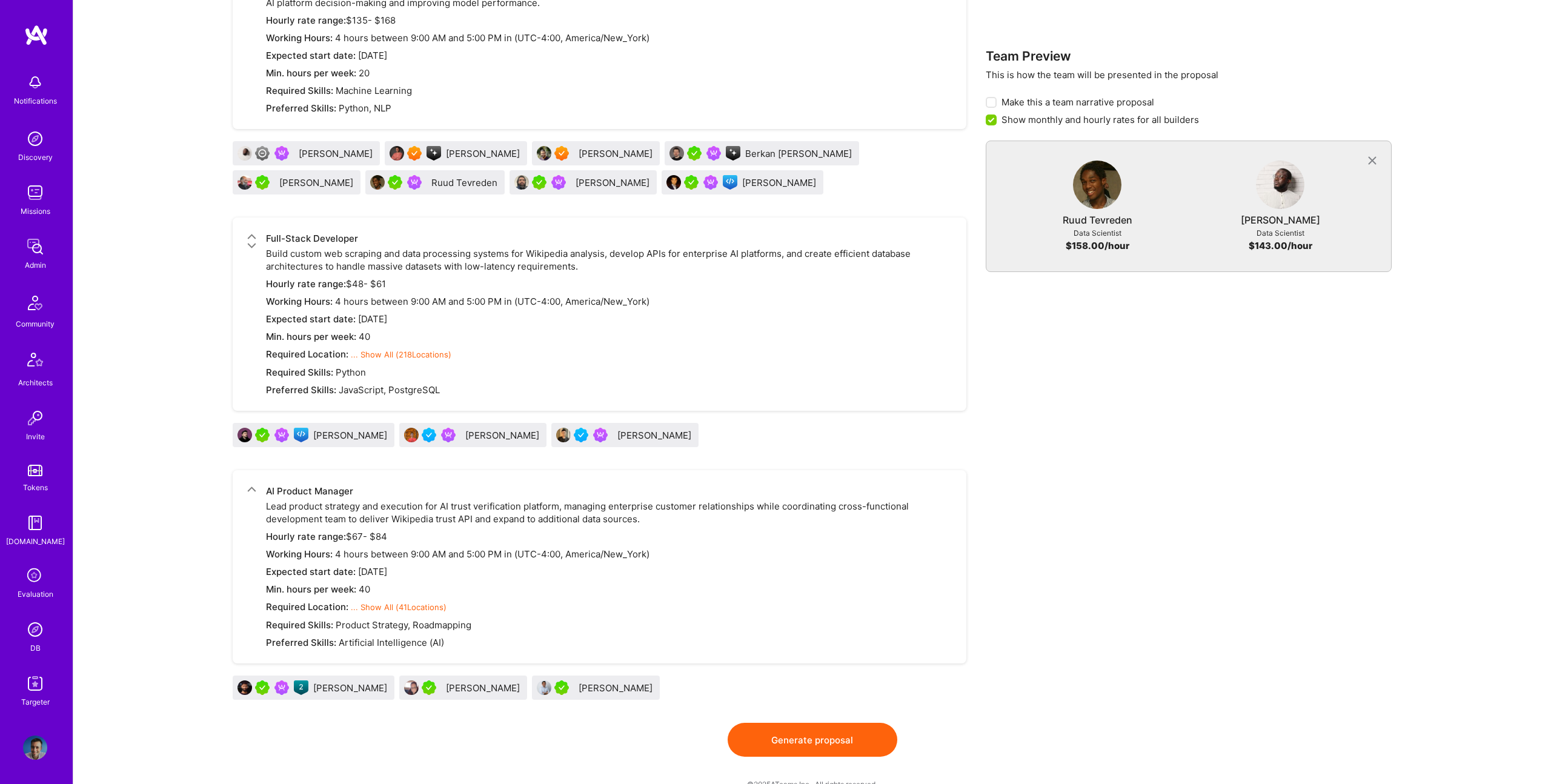
scroll to position [1472, 0]
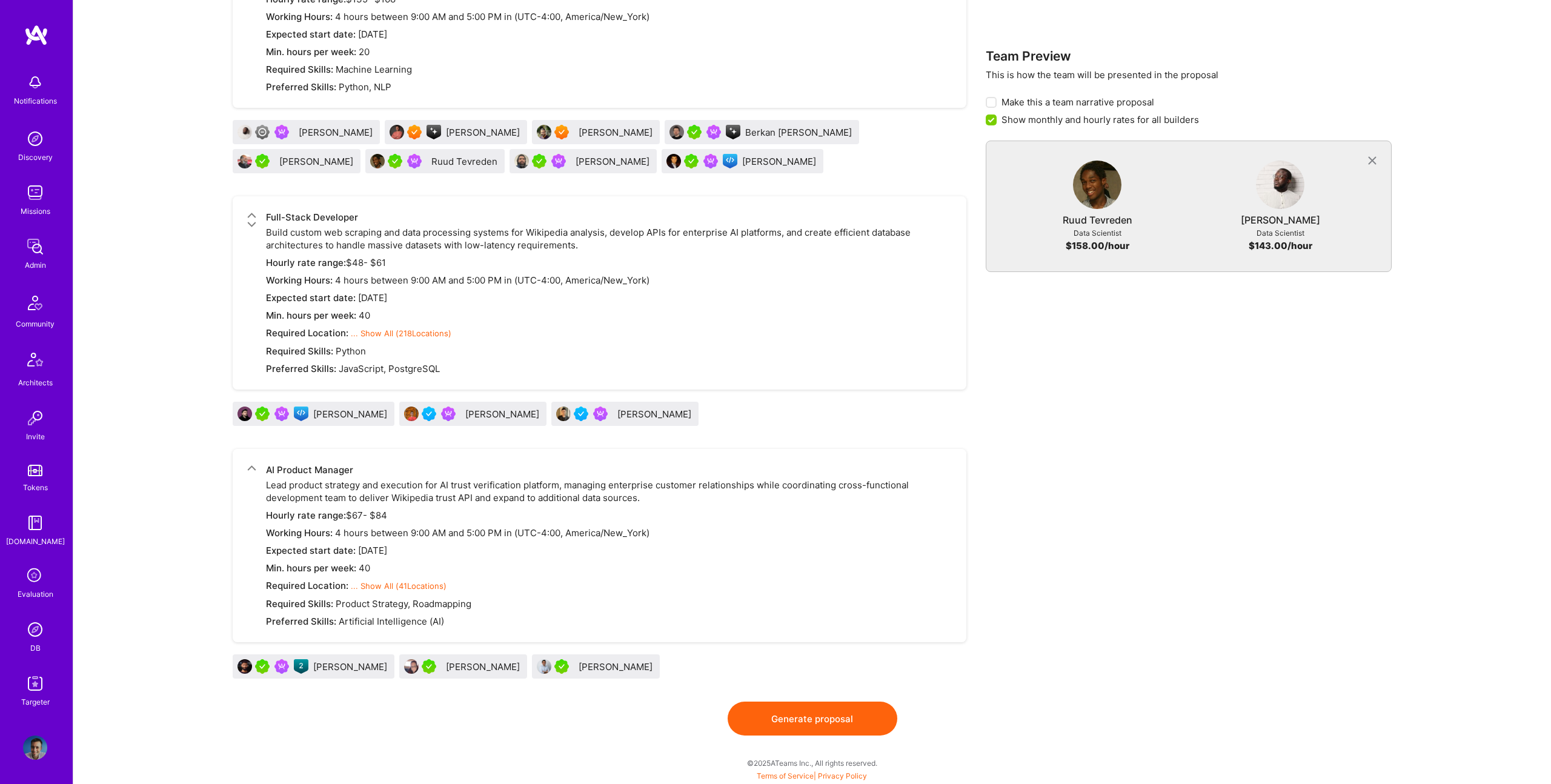
click at [578, 666] on div "Rakesh Patel" at bounding box center [616, 666] width 76 height 13
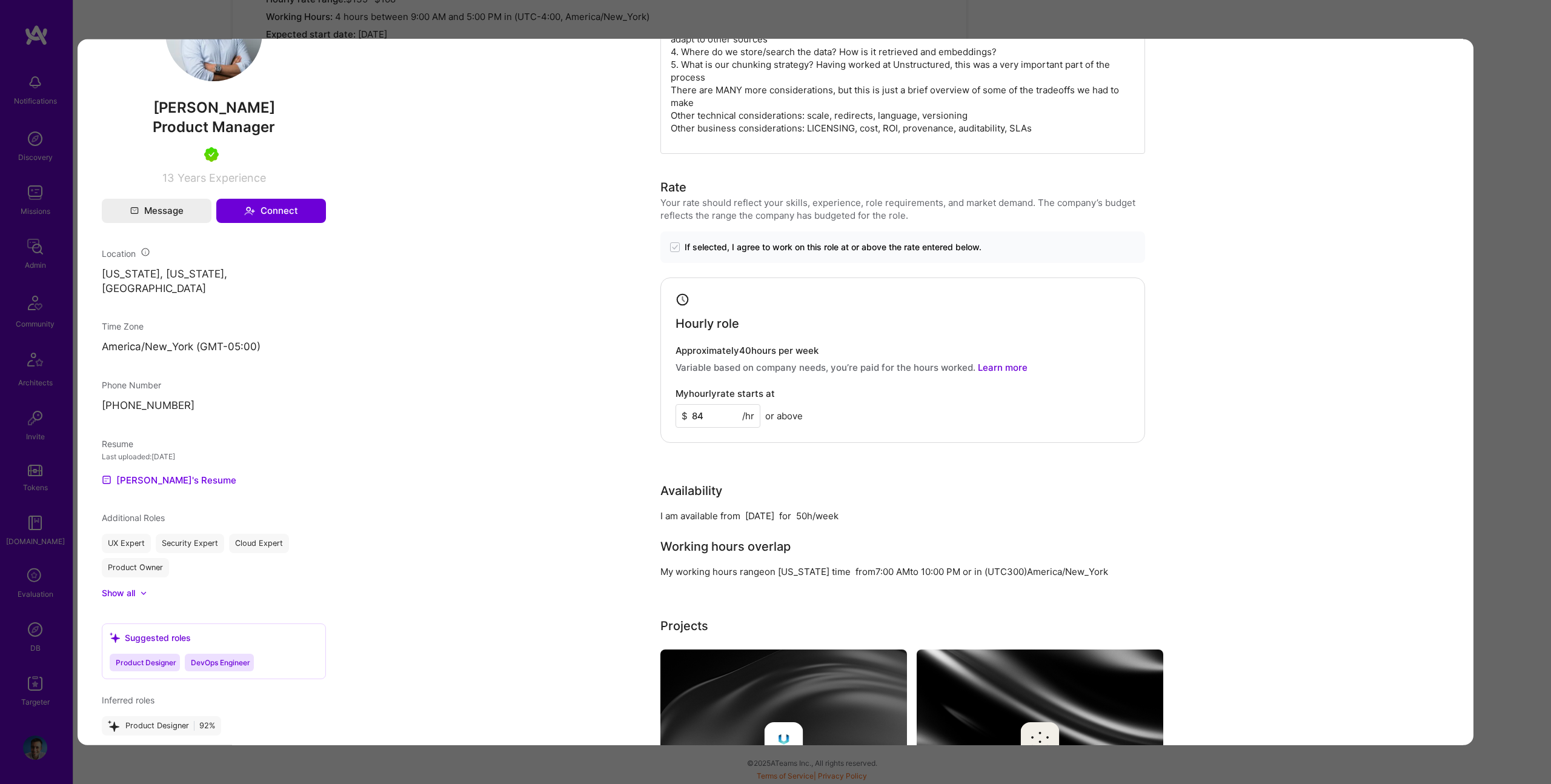
scroll to position [747, 0]
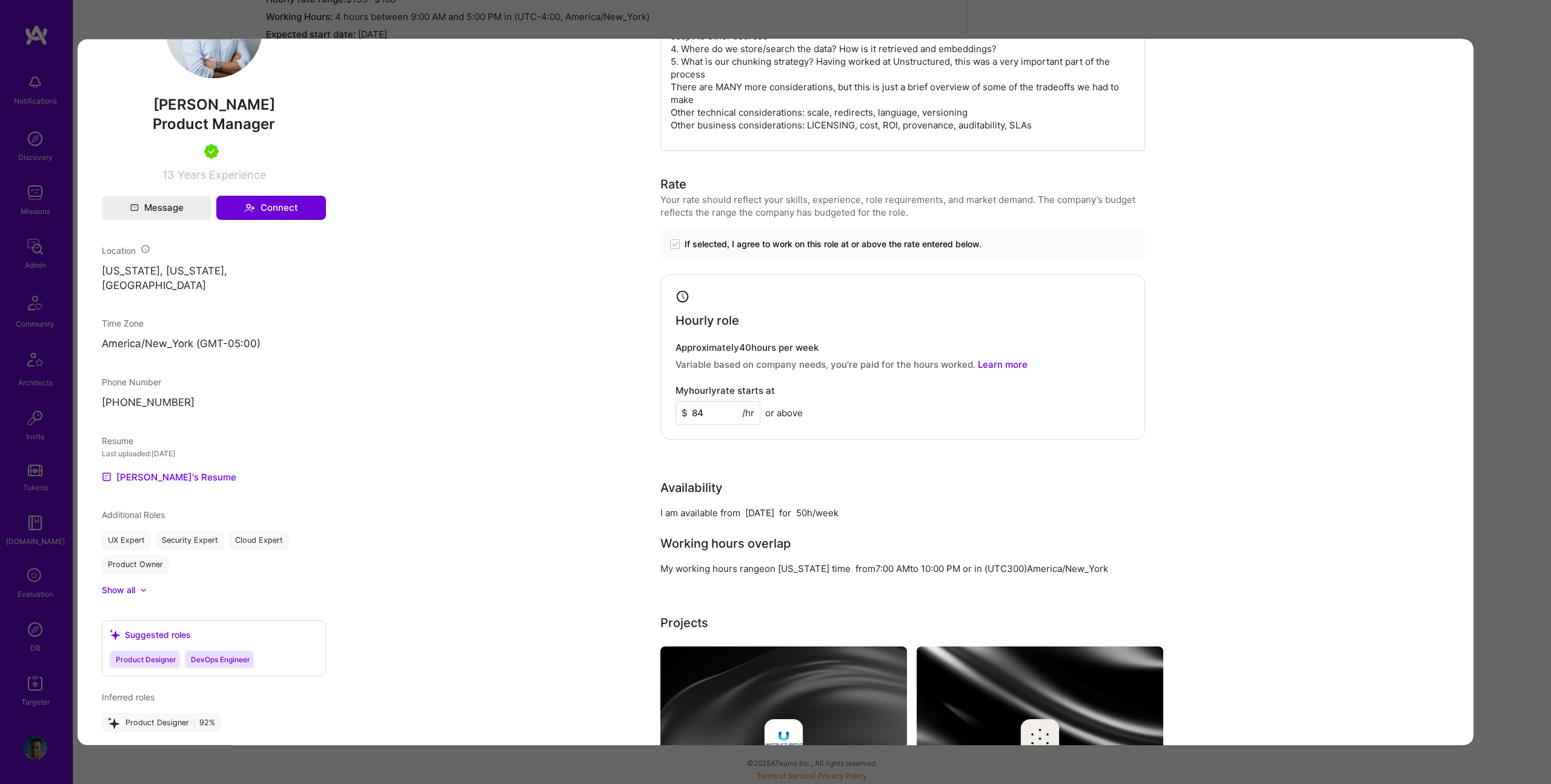
click at [1535, 321] on div "Evaluation scores Expertise level Very good Interpersonal skills Excellent Engl…" at bounding box center [775, 392] width 1551 height 784
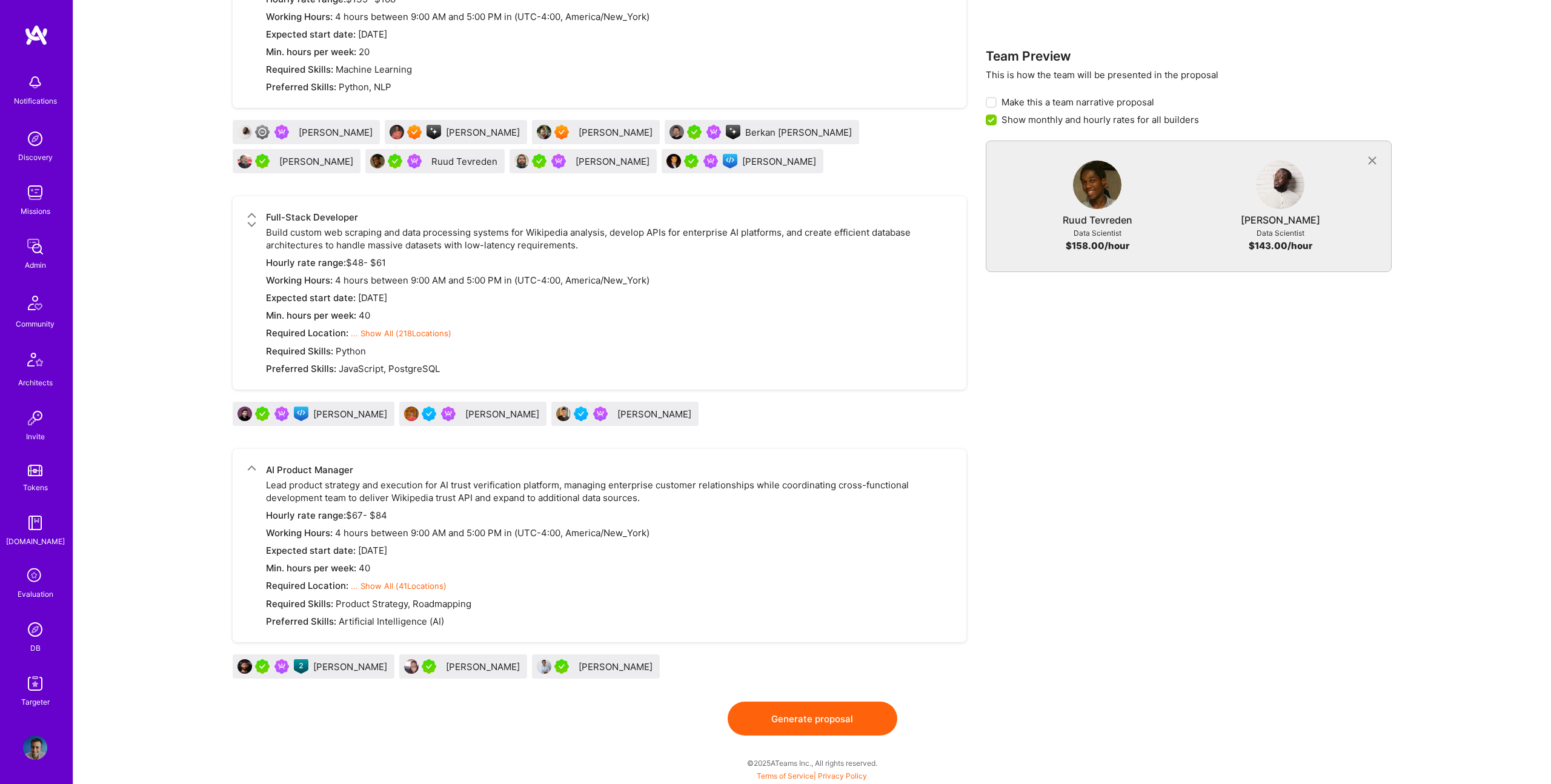
click at [578, 664] on div "Rakesh Patel" at bounding box center [616, 666] width 76 height 13
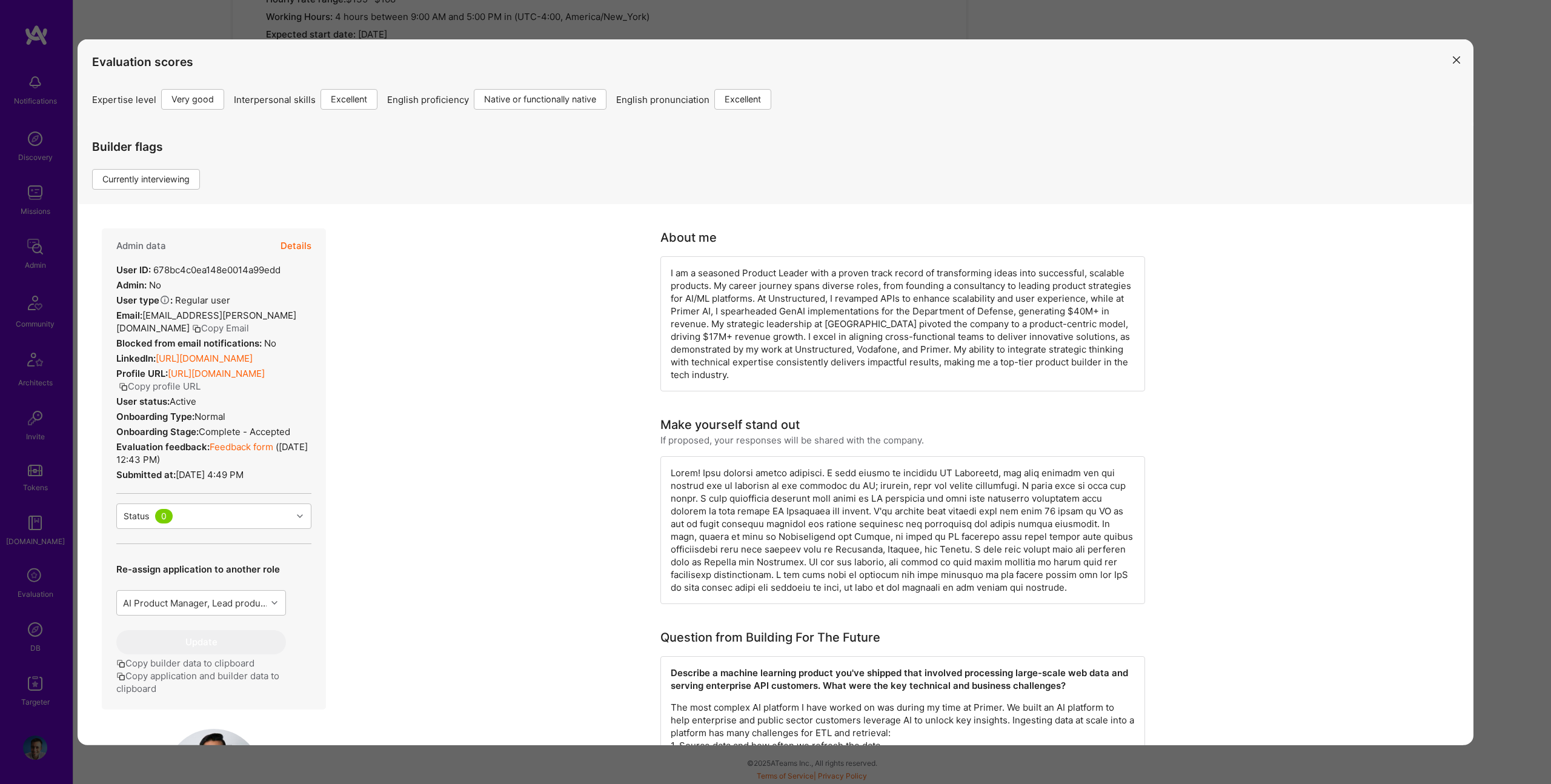
click at [207, 364] on link "https://linkedin.com/in/rakeshapatel" at bounding box center [204, 358] width 97 height 11
click at [1491, 344] on div "Evaluation scores Expertise level Very good Interpersonal skills Excellent Engl…" at bounding box center [775, 392] width 1551 height 784
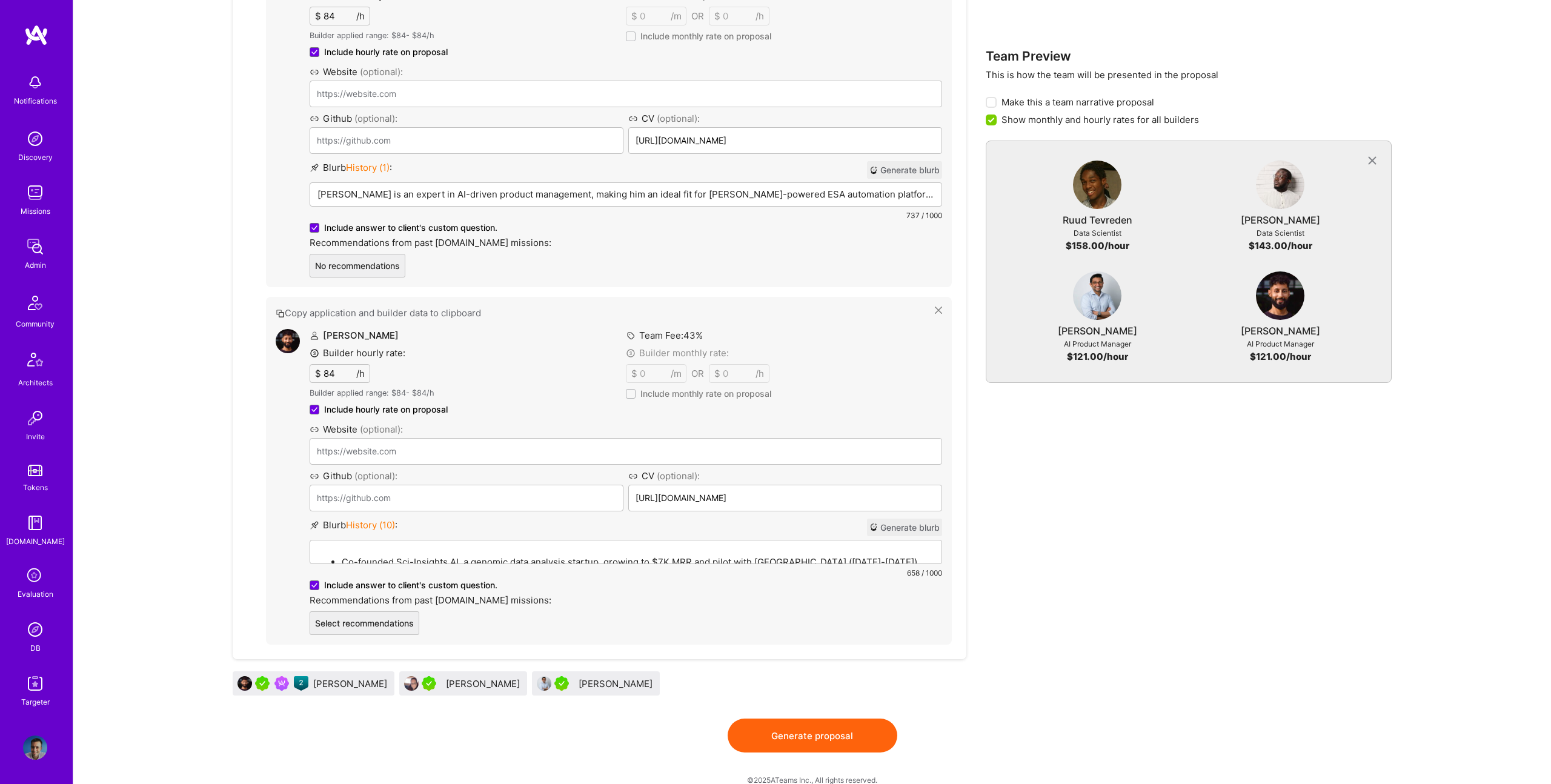
scroll to position [2192, 0]
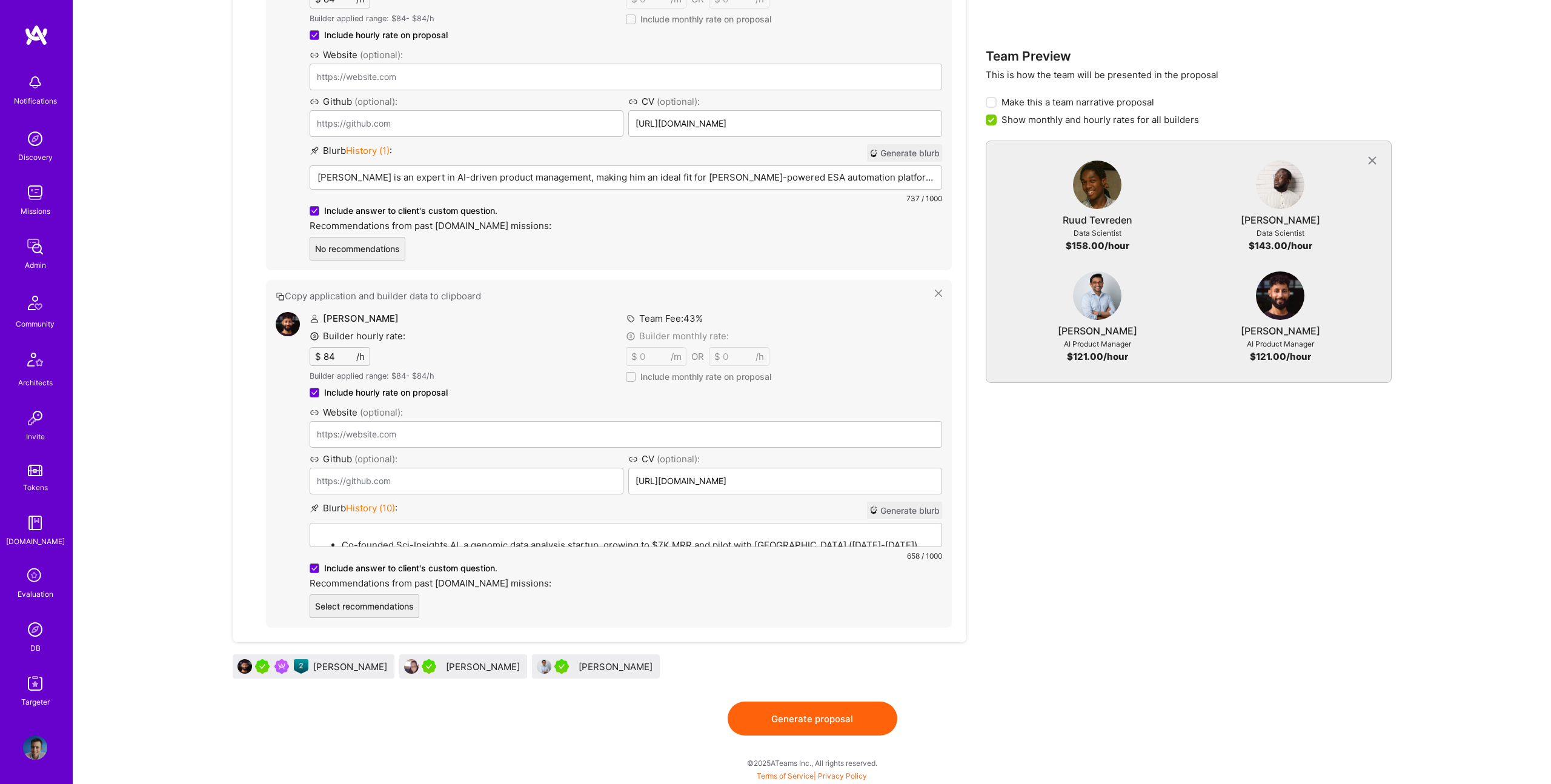
drag, startPoint x: 291, startPoint y: 666, endPoint x: 309, endPoint y: 6, distance: 660.2
click at [434, 175] on p "Rakesh Patel is an expert in AI-driven product management, making him an ideal …" at bounding box center [625, 177] width 616 height 13
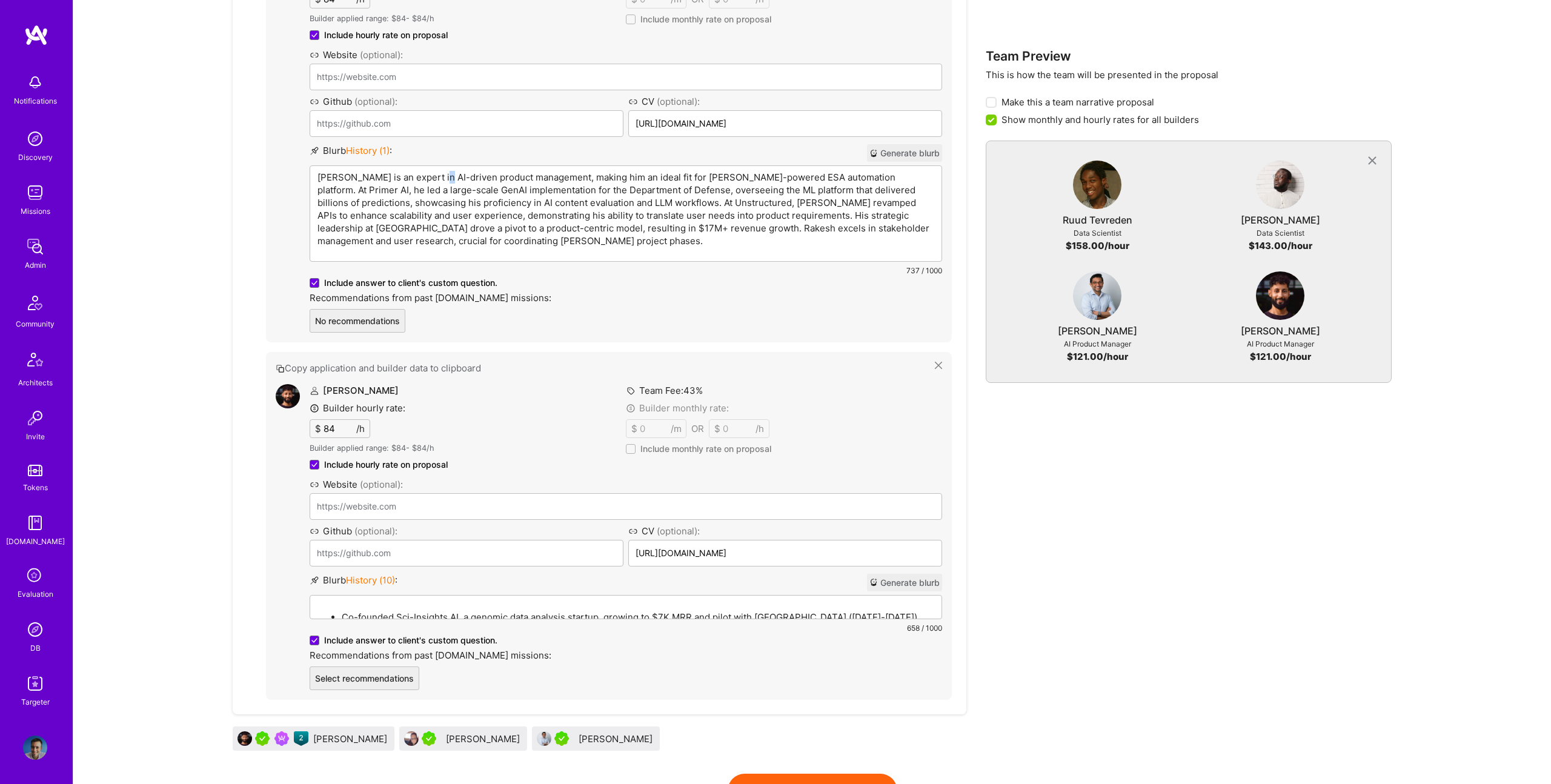
click at [434, 175] on p "Rakesh Patel is an expert in AI-driven product management, making him an ideal …" at bounding box center [625, 209] width 616 height 76
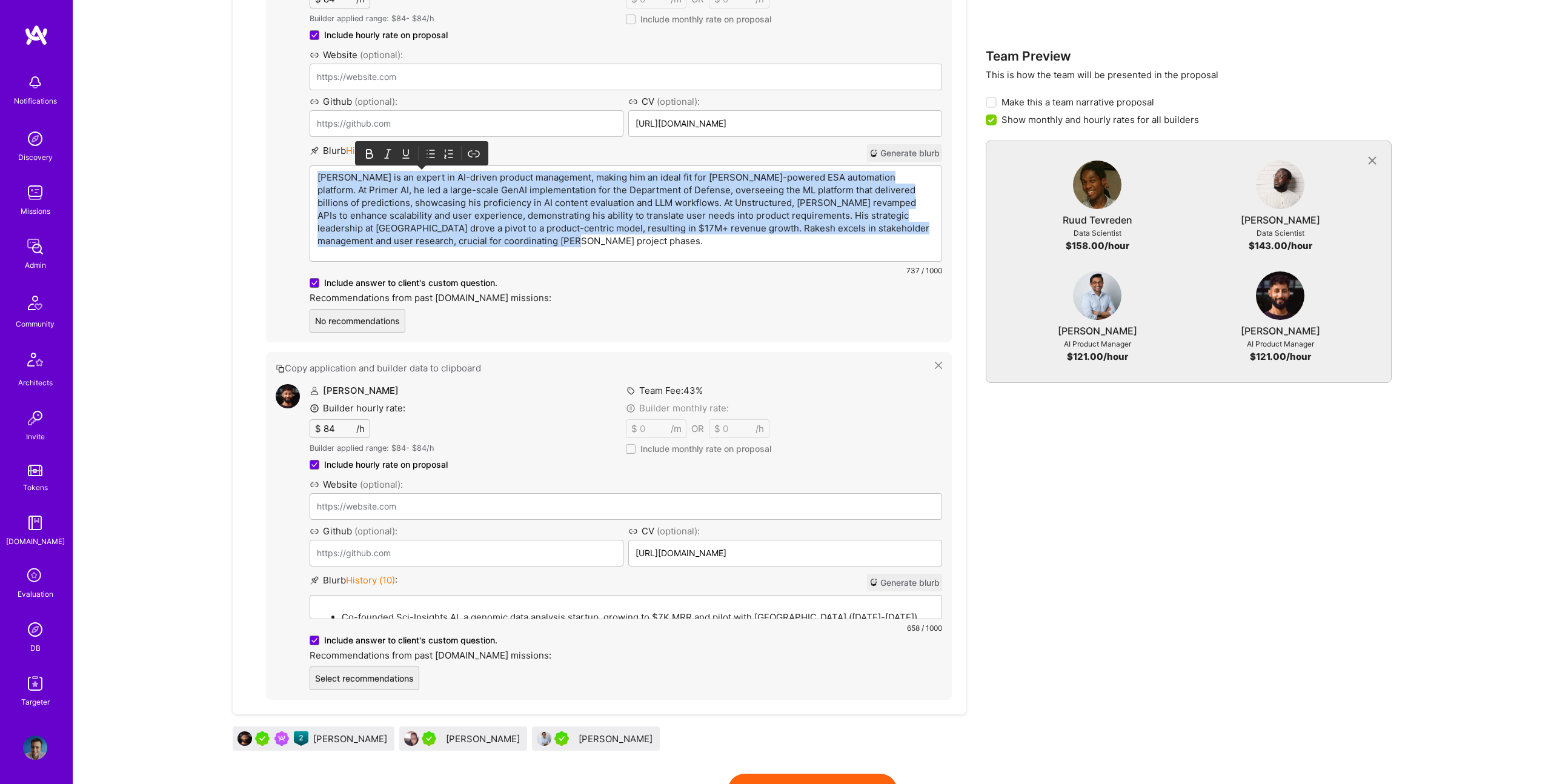
click at [434, 175] on p "Rakesh Patel is an expert in AI-driven product management, making him an ideal …" at bounding box center [625, 209] width 616 height 76
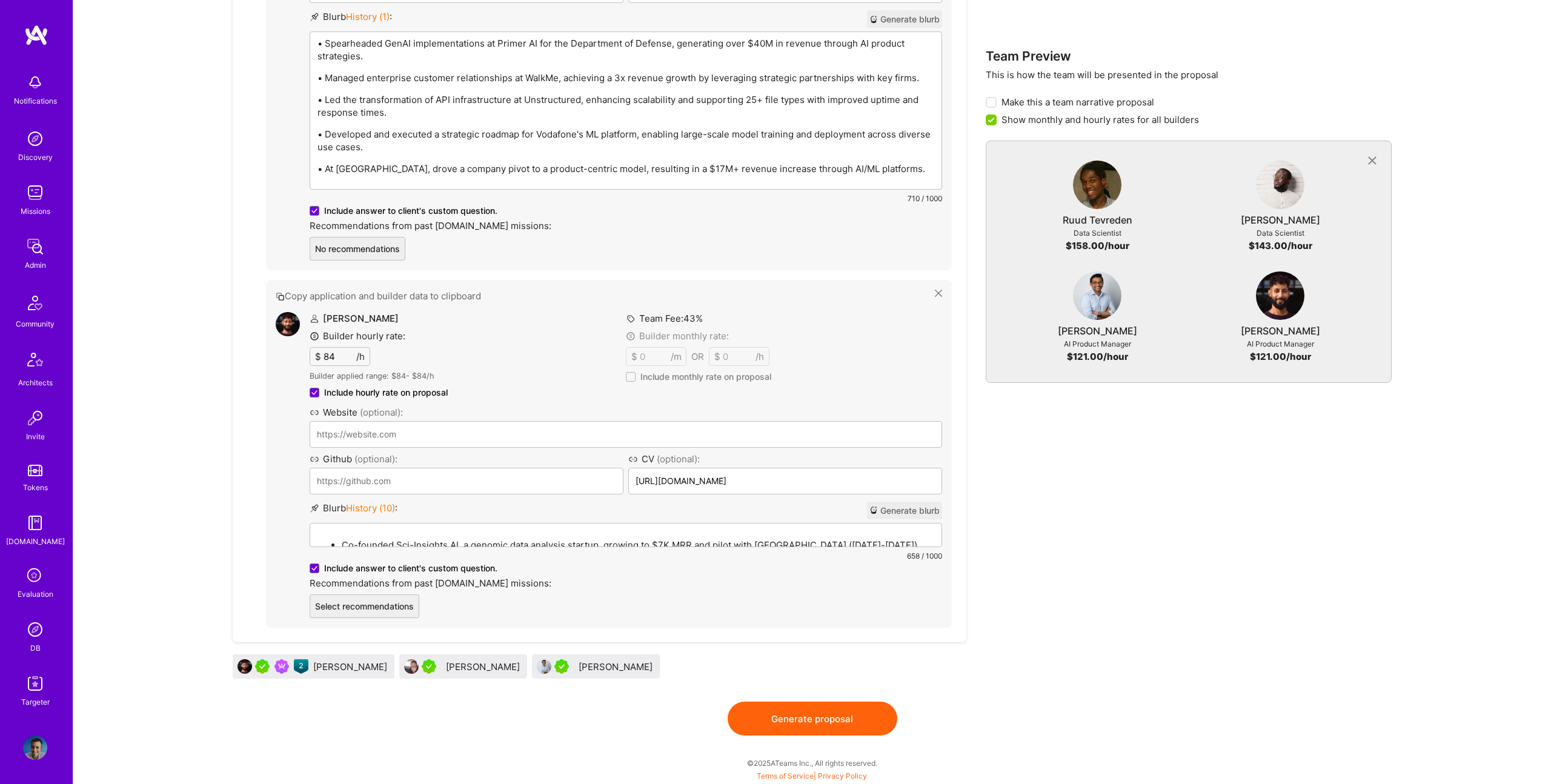
click at [532, 540] on p "Co-founded Sci-Insights AI, a genomic data analysis startup, growing to $7K MRR…" at bounding box center [637, 544] width 592 height 13
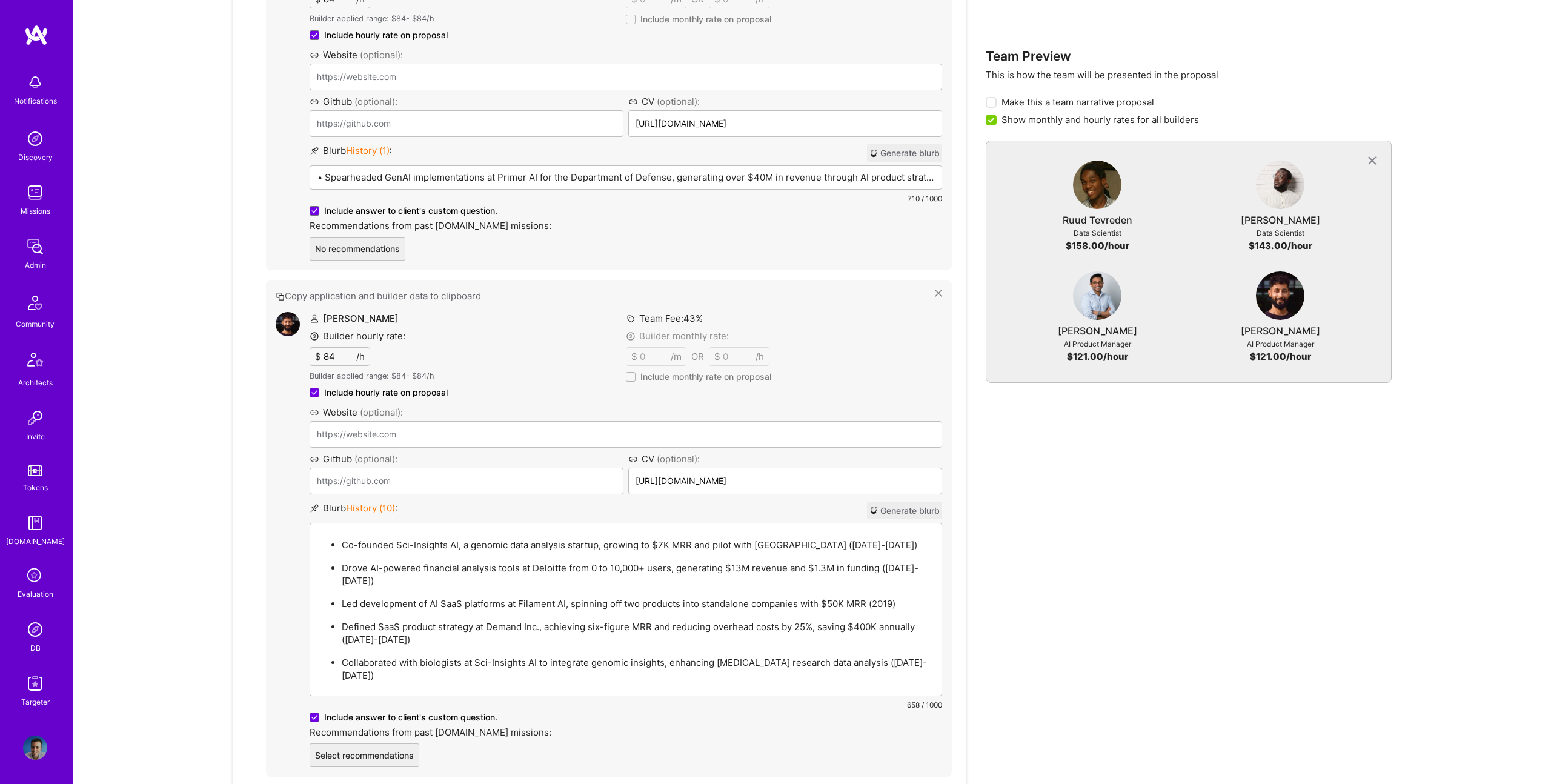
click at [569, 553] on ul "Co-founded Sci-Insights AI, a genomic data analysis startup, growing to $7K MRR…" at bounding box center [625, 609] width 616 height 145
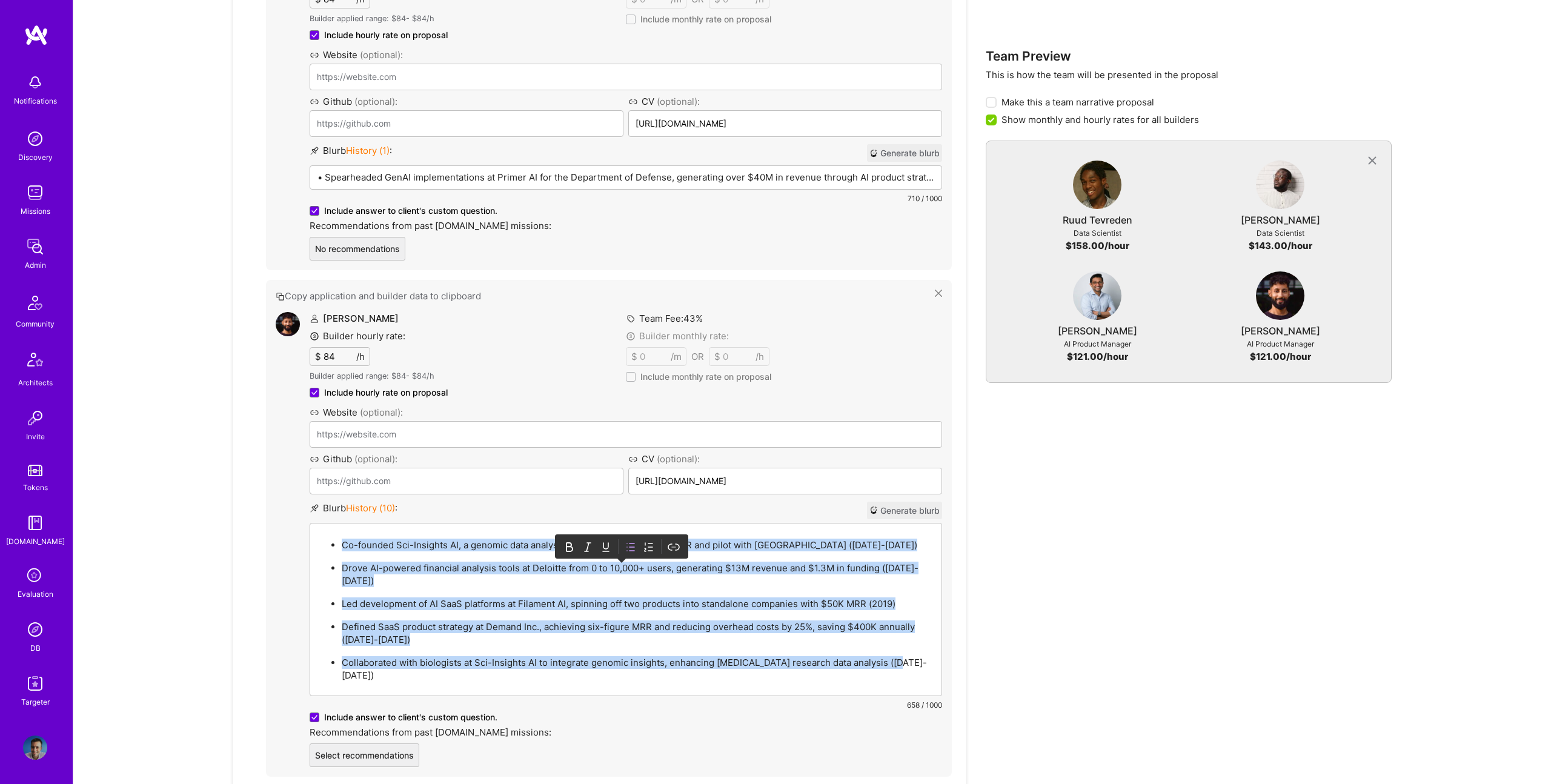
paste div
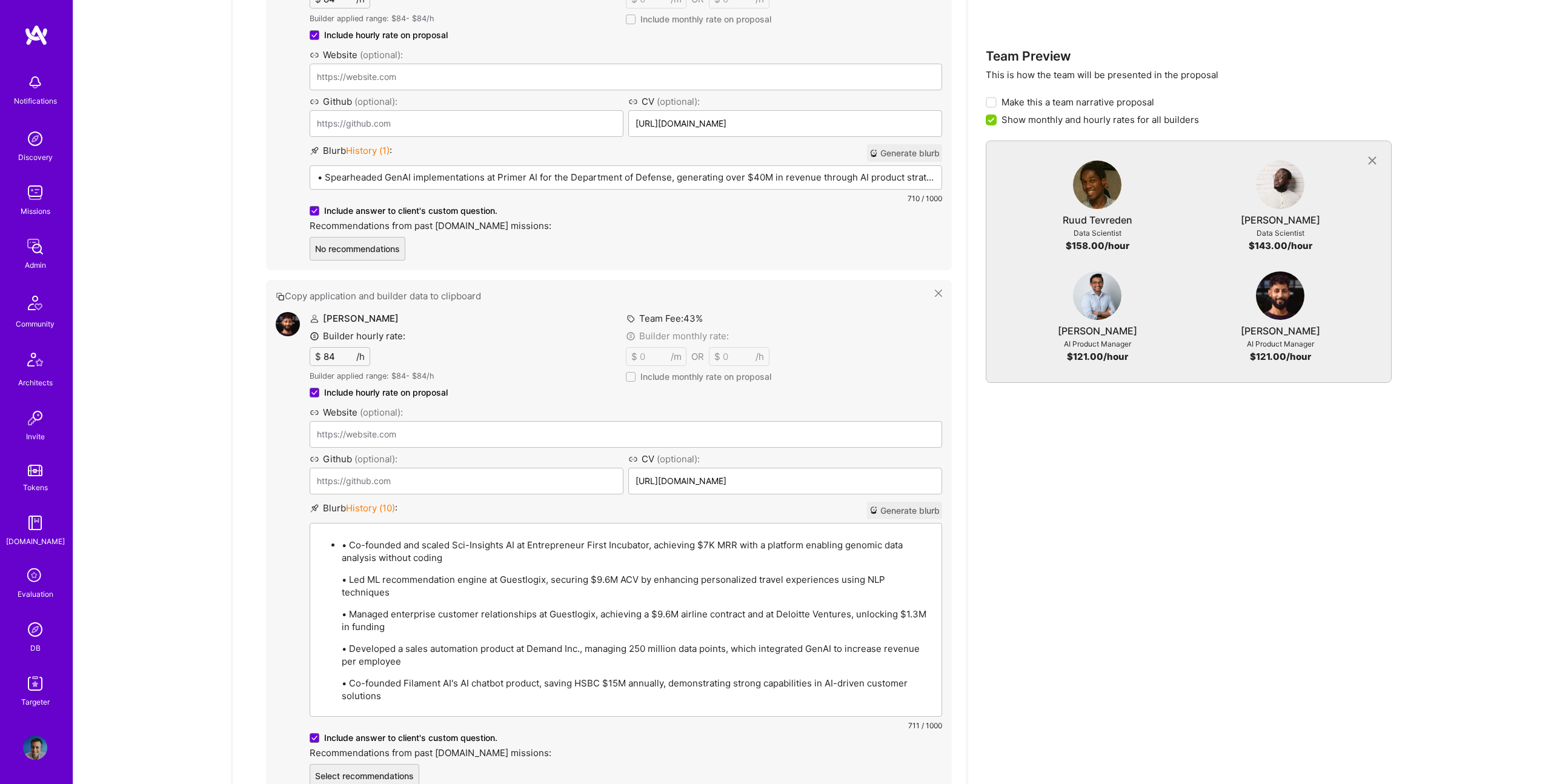
click at [349, 547] on p "• Co-founded and scaled Sci-Insights AI at Entrepreneur First Incubator, achiev…" at bounding box center [637, 551] width 592 height 25
click at [348, 582] on p "• Led ML recommendation engine at Guestlogix, securing $9.6M ACV by enhancing p…" at bounding box center [637, 586] width 592 height 25
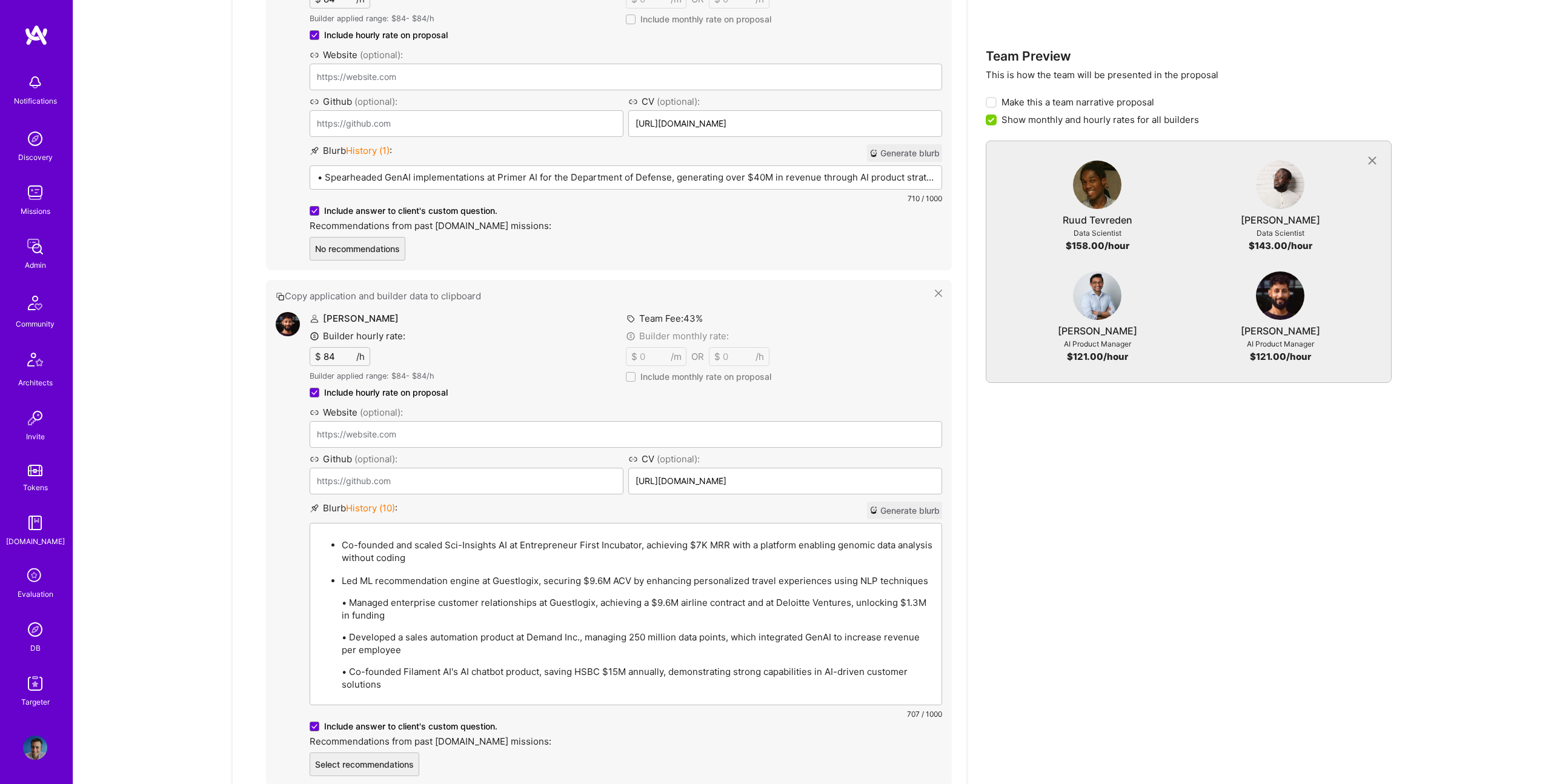
click at [343, 600] on p "• Managed enterprise customer relationships at Guestlogix, achieving a $9.6M ai…" at bounding box center [637, 609] width 592 height 25
drag, startPoint x: 347, startPoint y: 603, endPoint x: 370, endPoint y: 603, distance: 23.0
click at [347, 603] on p "• Managed enterprise customer relationships at Guestlogix, achieving a $9.6M ai…" at bounding box center [637, 609] width 592 height 25
click at [435, 177] on div "• Spearheaded GenAI implementations at Primer AI for the Department of Defense,…" at bounding box center [625, 225] width 631 height 119
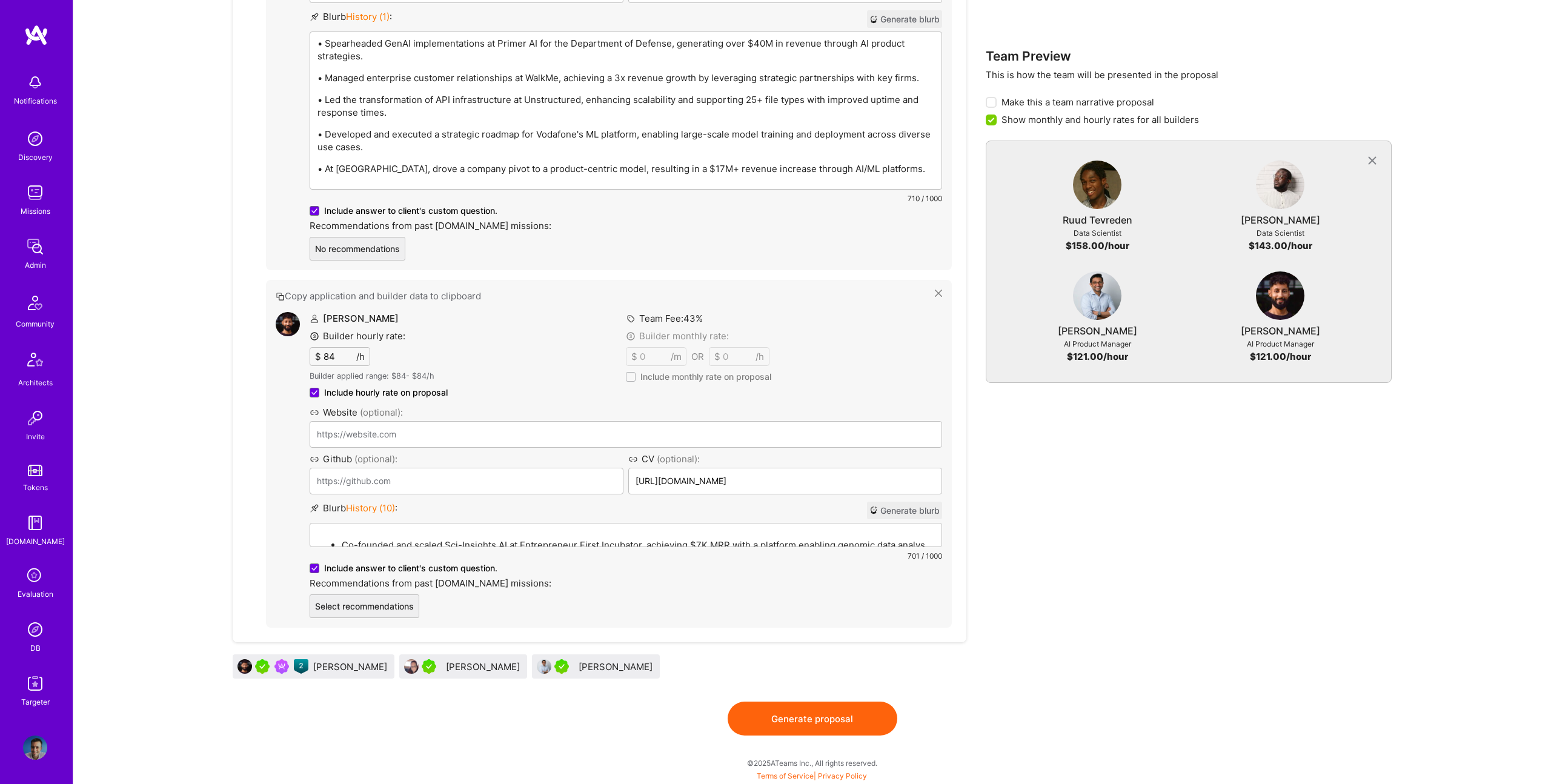
click at [474, 134] on p "• Developed and executed a strategic roadmap for Vodafone's ML platform, enabli…" at bounding box center [625, 141] width 616 height 25
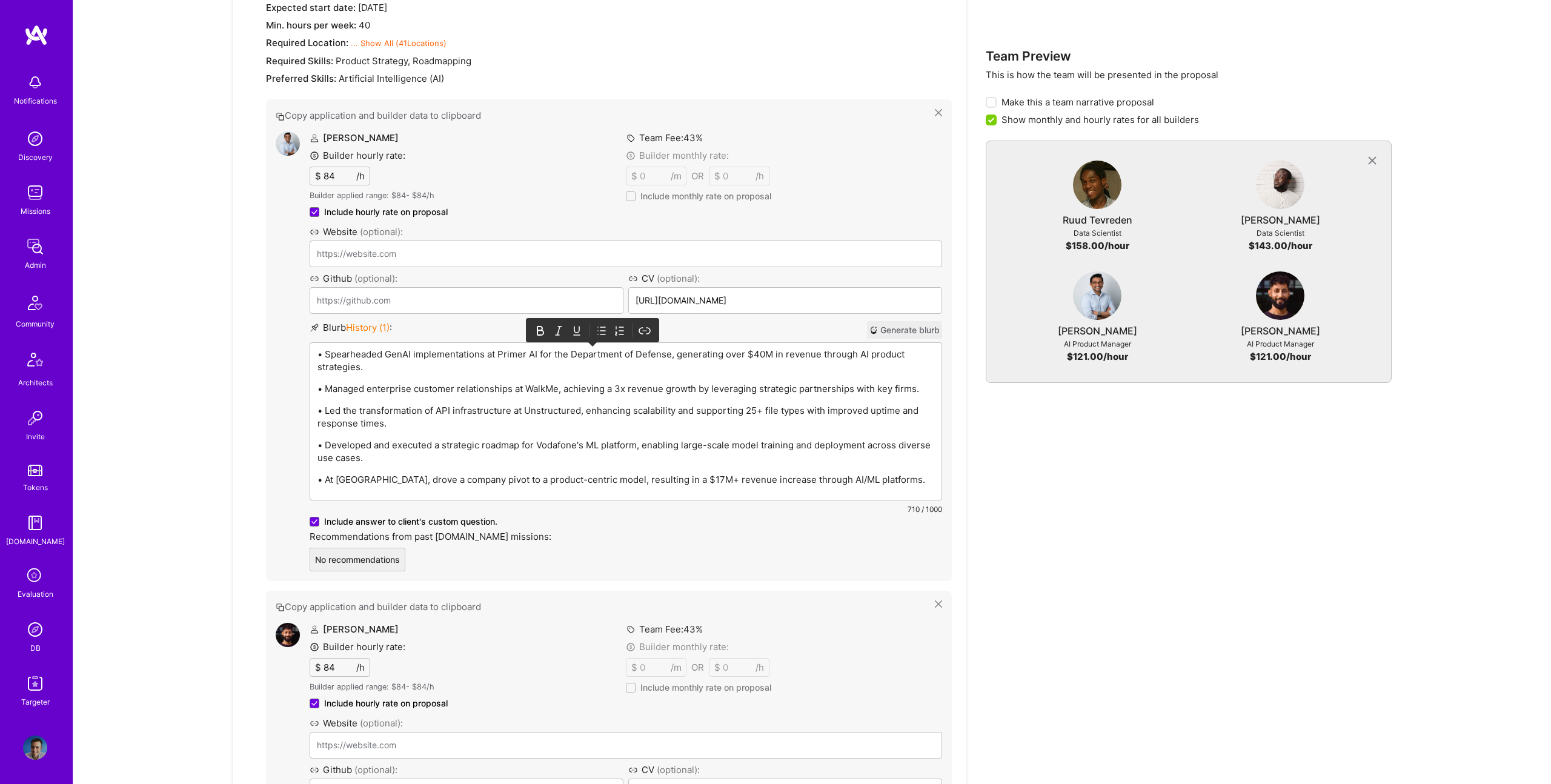
scroll to position [2013, 0]
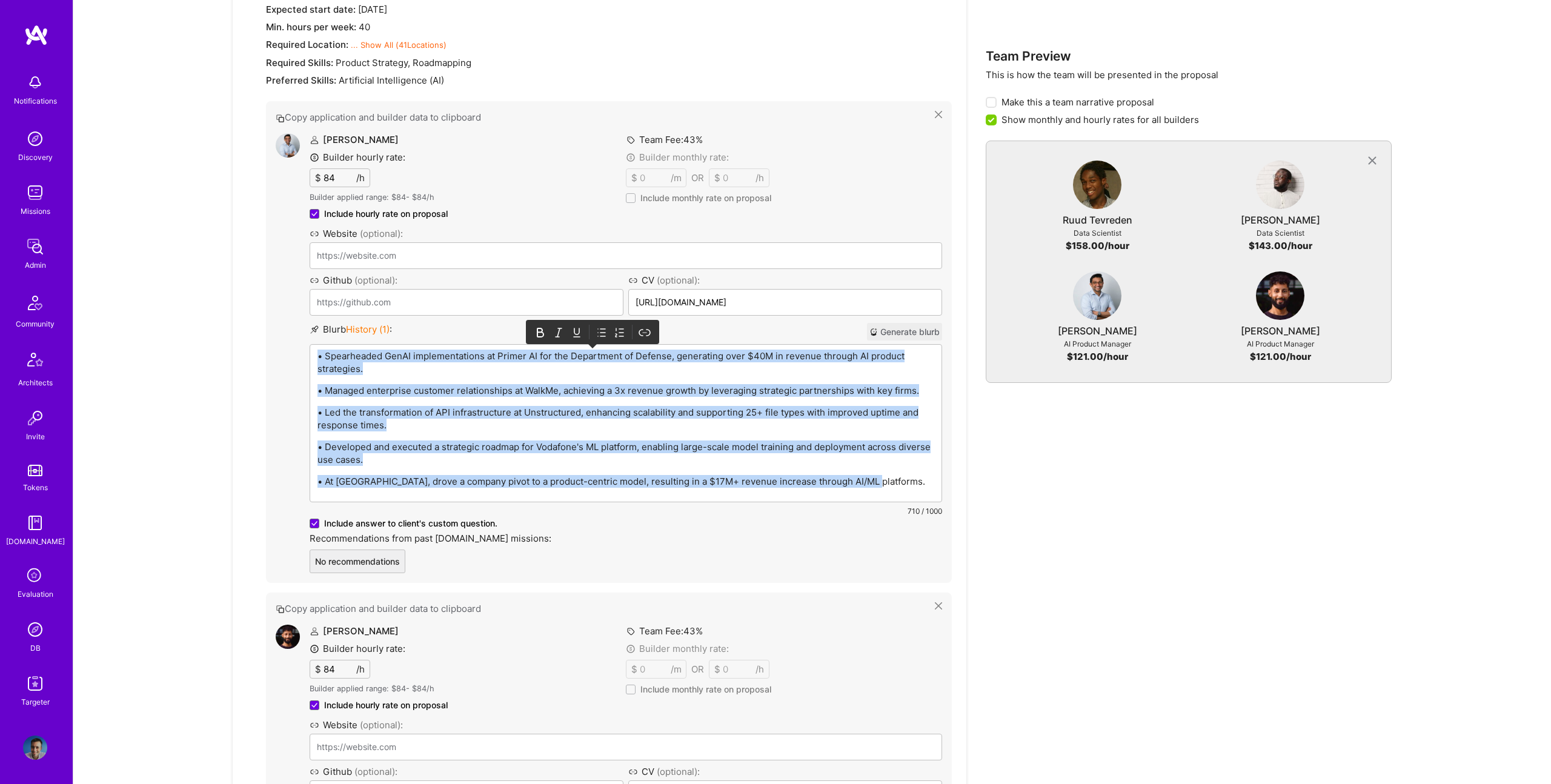
click at [601, 333] on icon at bounding box center [601, 332] width 12 height 12
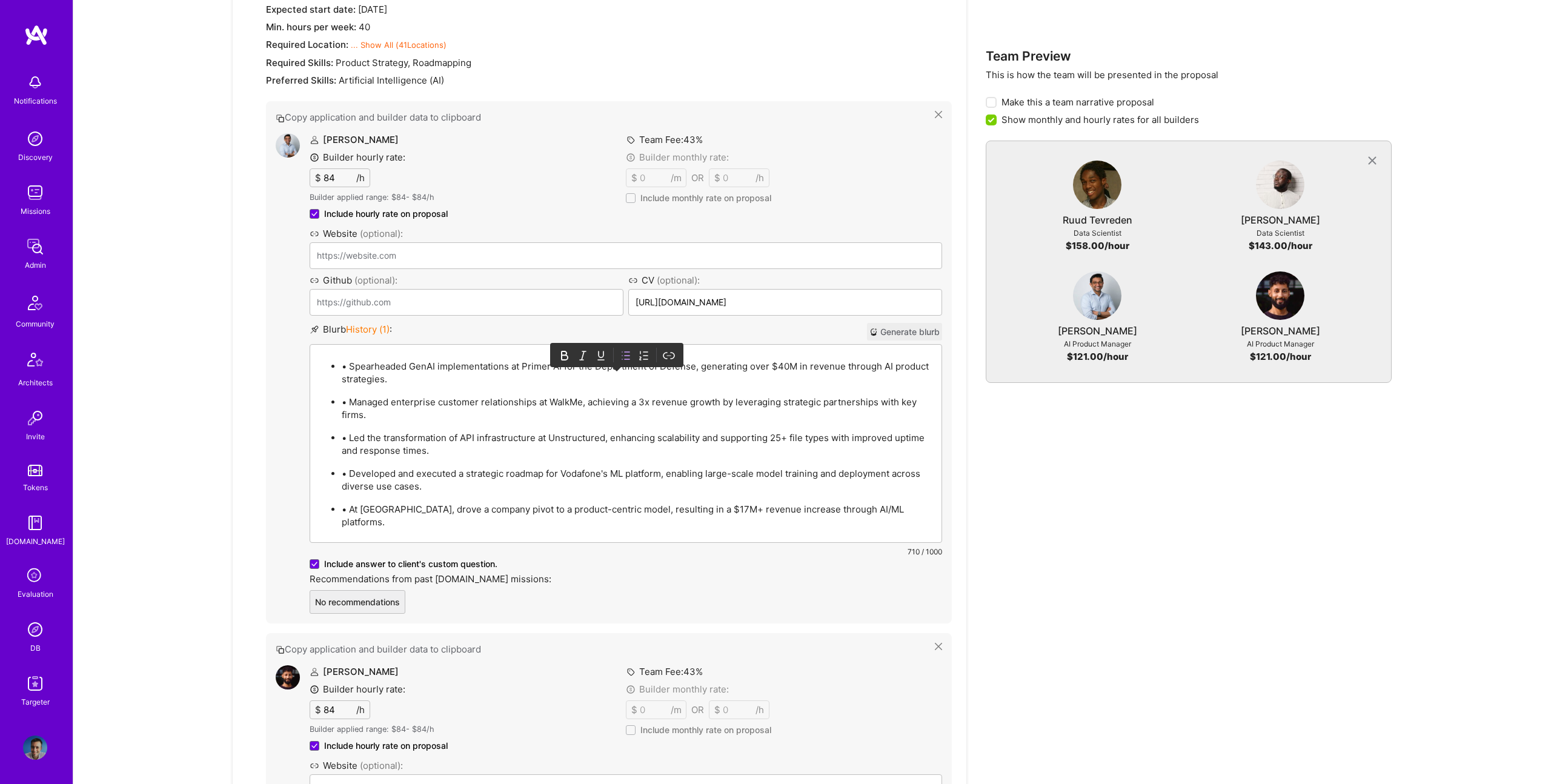
click at [350, 367] on p "• Spearheaded GenAI implementations at Primer AI for the Department of Defense,…" at bounding box center [637, 372] width 592 height 25
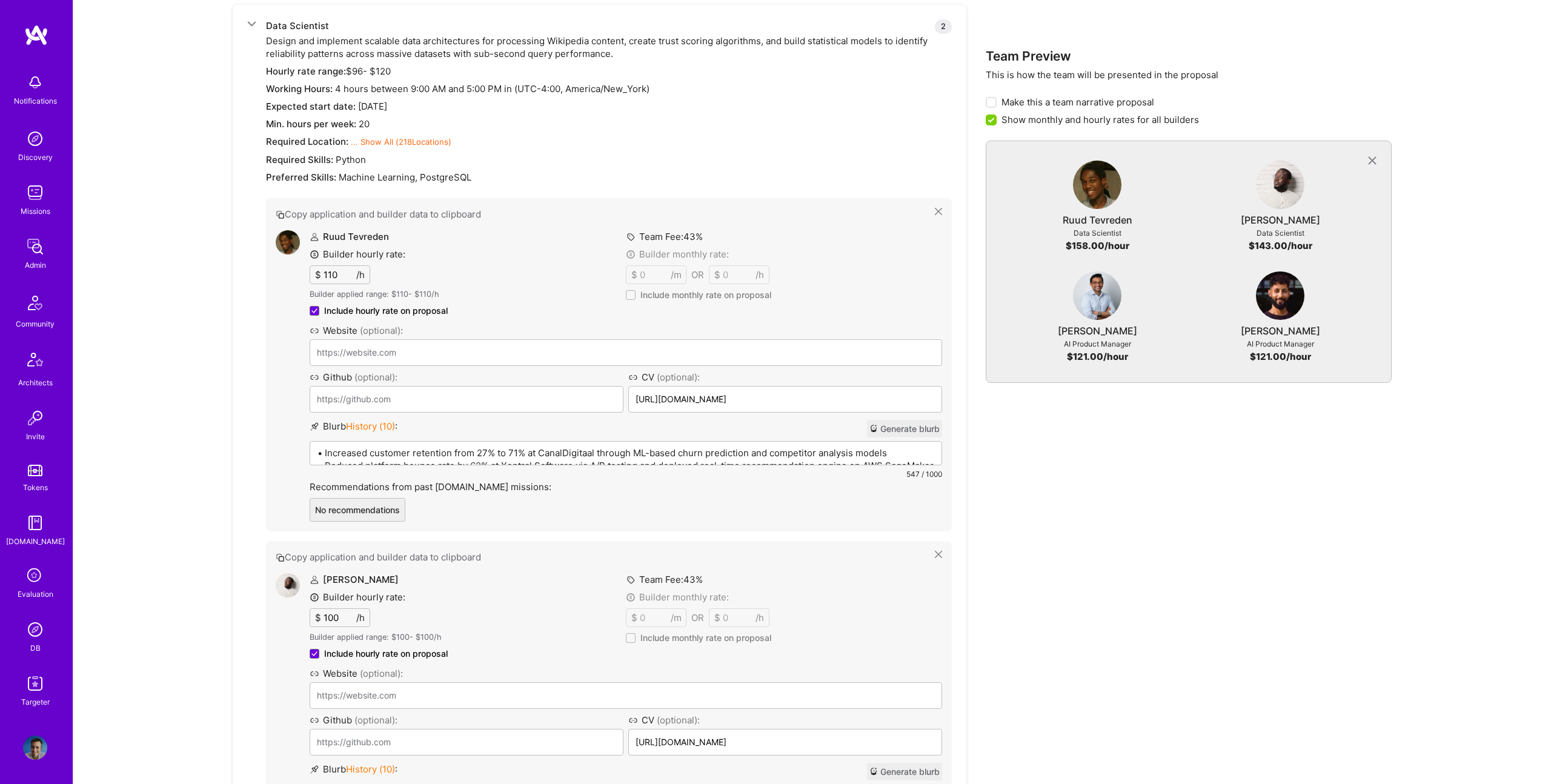
scroll to position [452, 0]
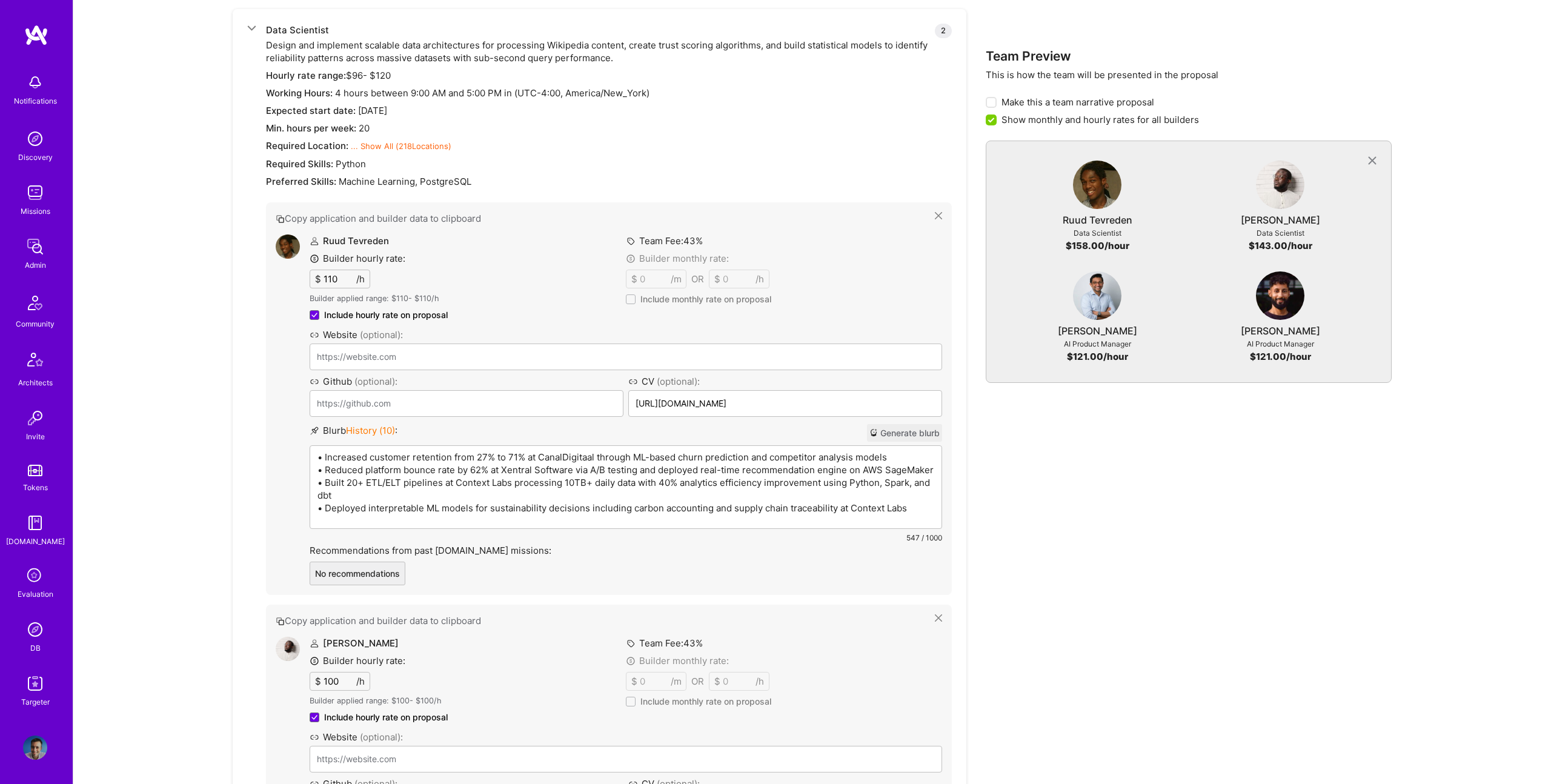
click at [455, 464] on p "• Increased customer retention from 27% to 71% at CanalDigitaal through ML-base…" at bounding box center [625, 482] width 616 height 64
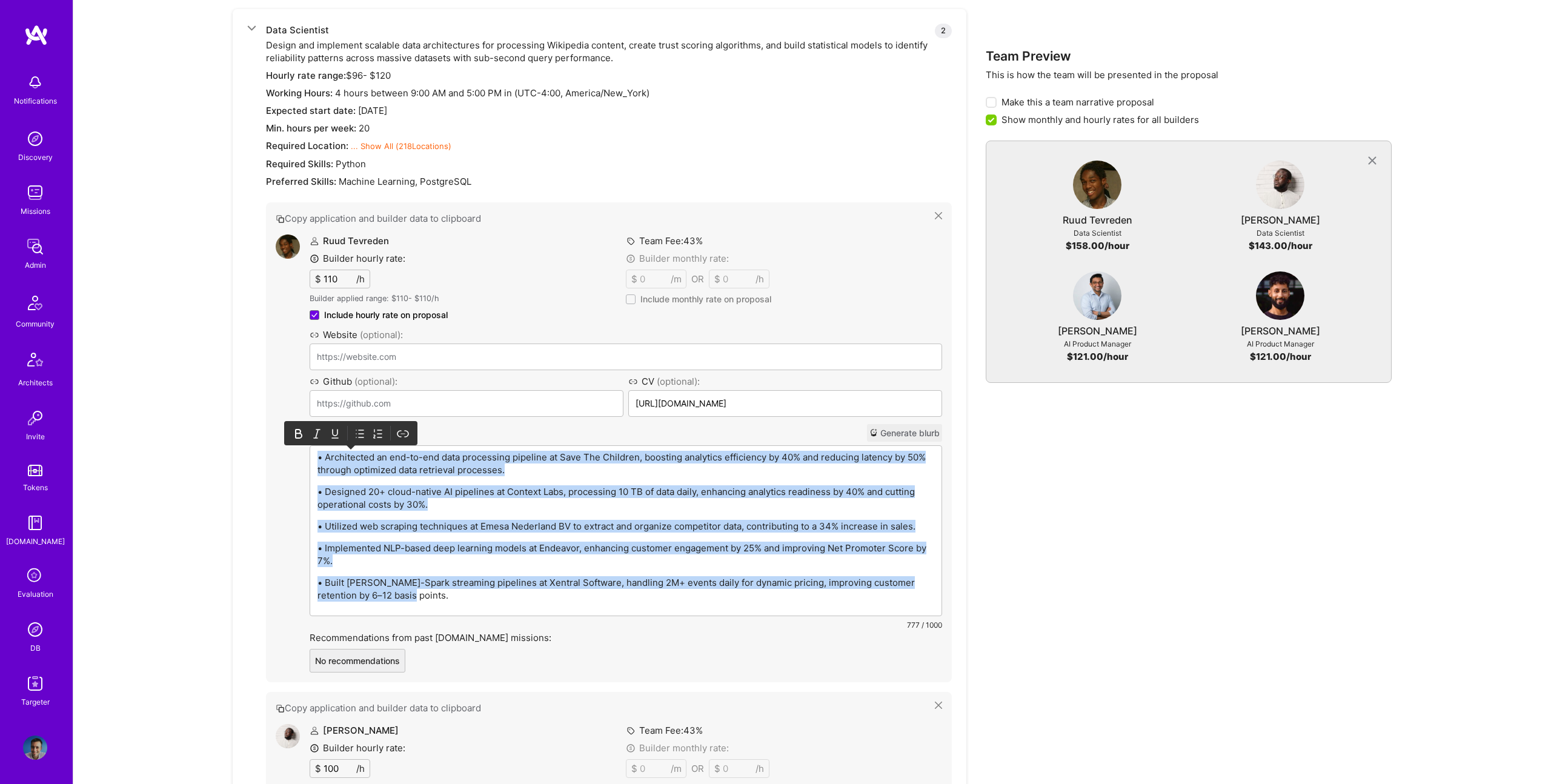
click at [358, 436] on icon at bounding box center [359, 434] width 12 height 12
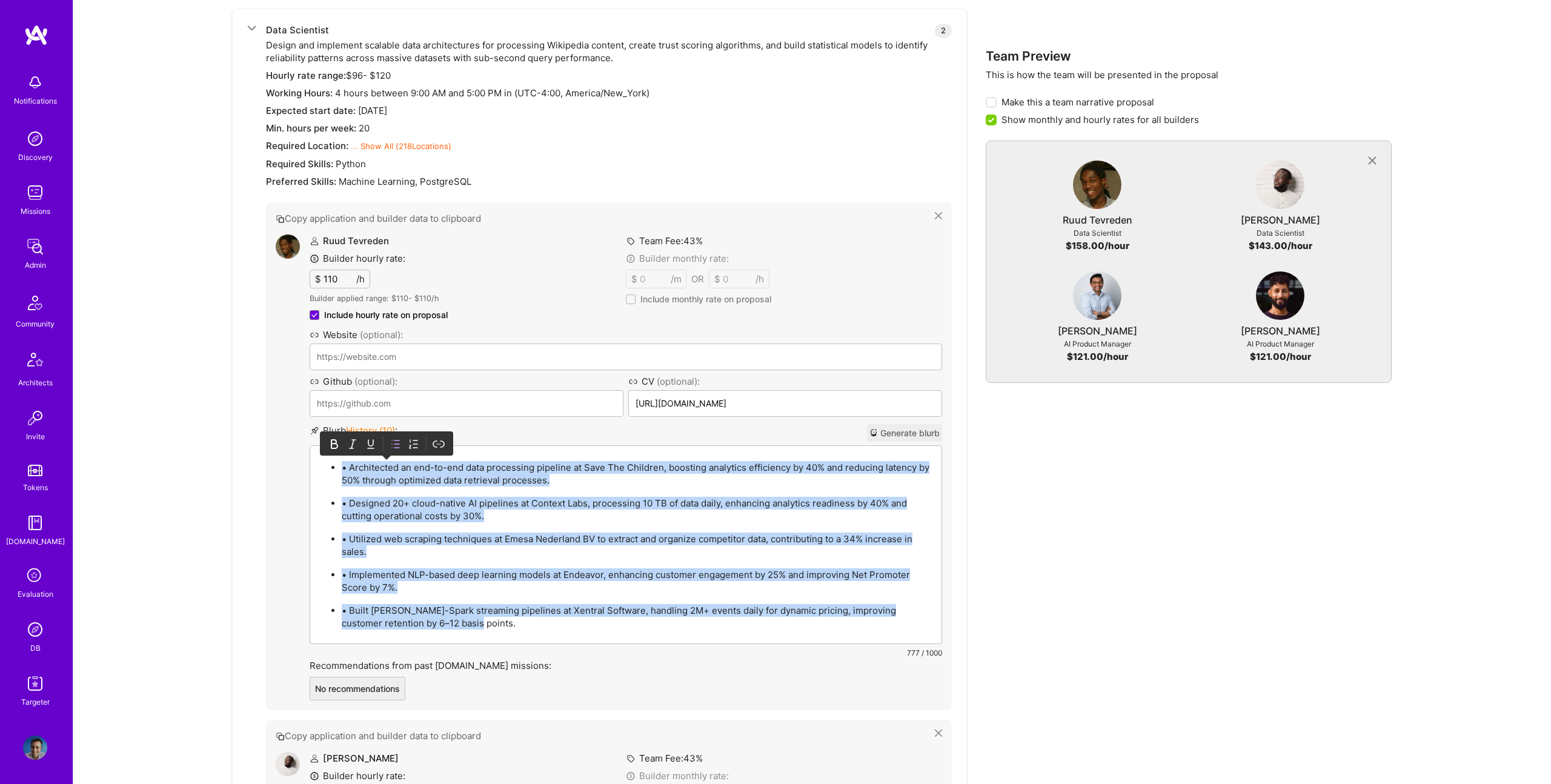
click at [349, 465] on p "• Architected an end-to-end data processing pipeline at Save The Children, boos…" at bounding box center [637, 474] width 592 height 25
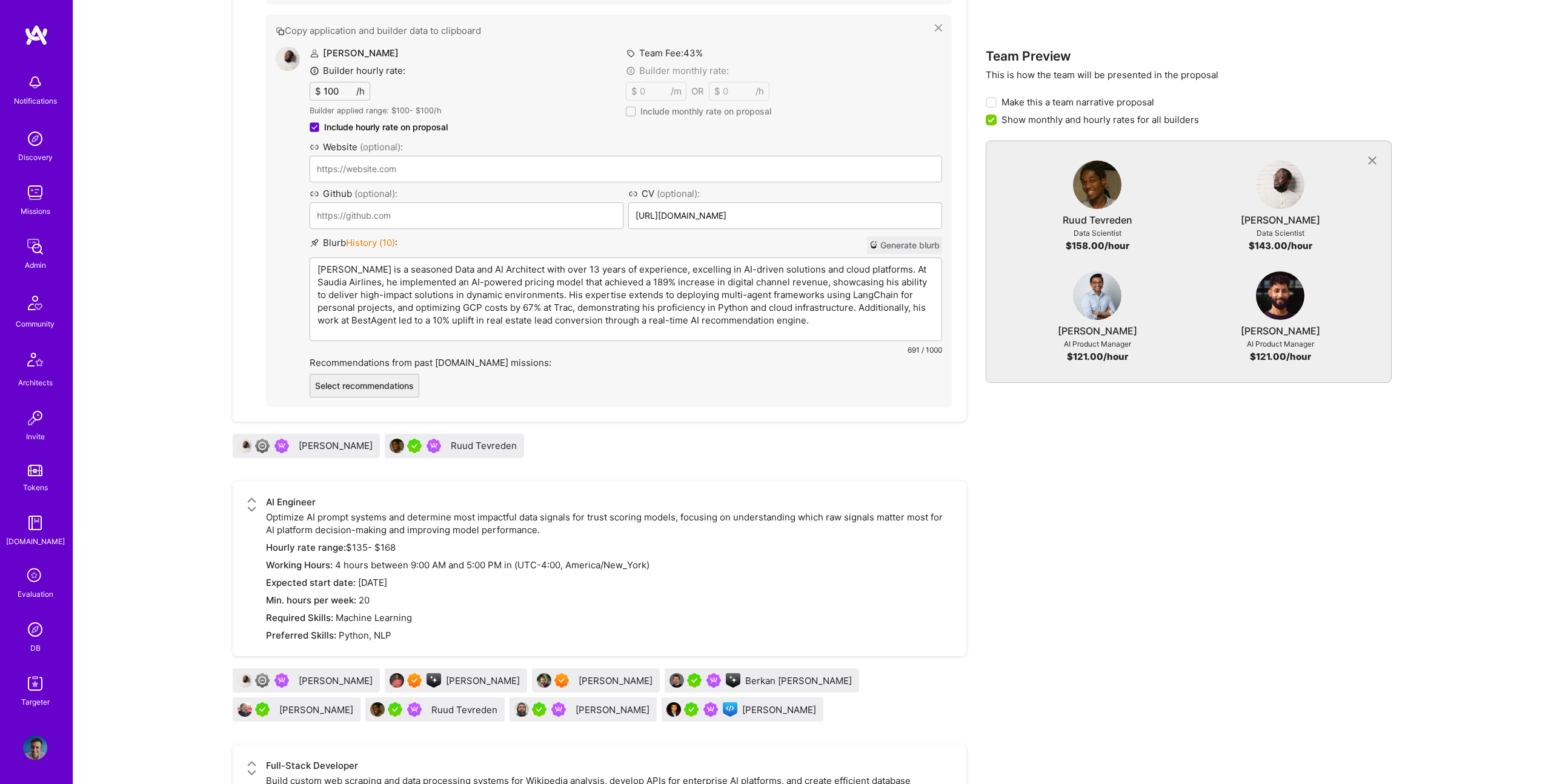
scroll to position [821, 0]
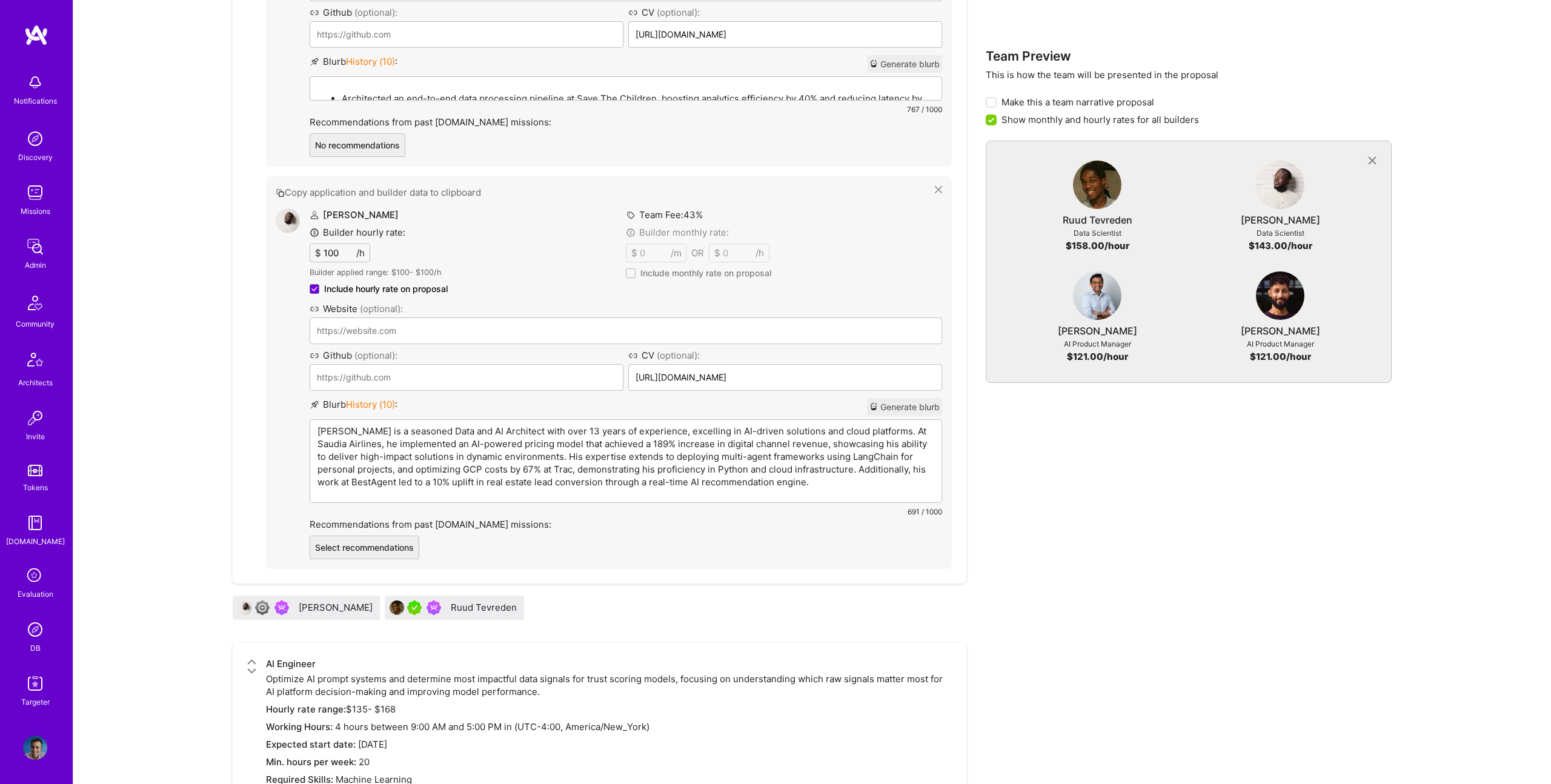
click at [504, 429] on p "Abdulhakeem Omotolani Yaqoob is a seasoned Data and AI Architect with over 13 y…" at bounding box center [625, 456] width 616 height 64
click at [534, 442] on p "Abdulhakeem Omotolani Yaqoob is a seasoned Data and AI Architect with over 13 y…" at bounding box center [625, 456] width 616 height 64
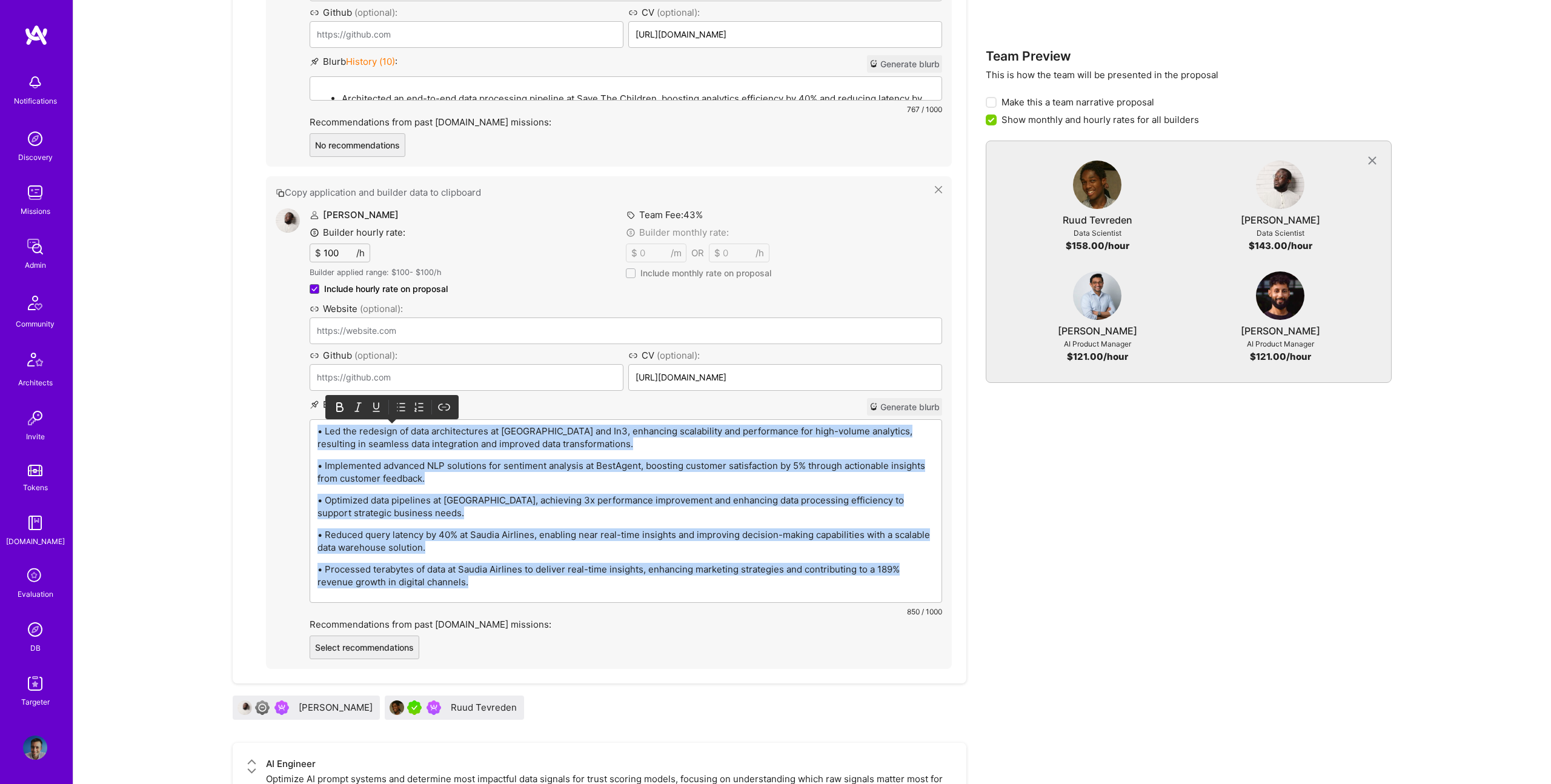
click at [402, 406] on icon at bounding box center [401, 407] width 12 height 12
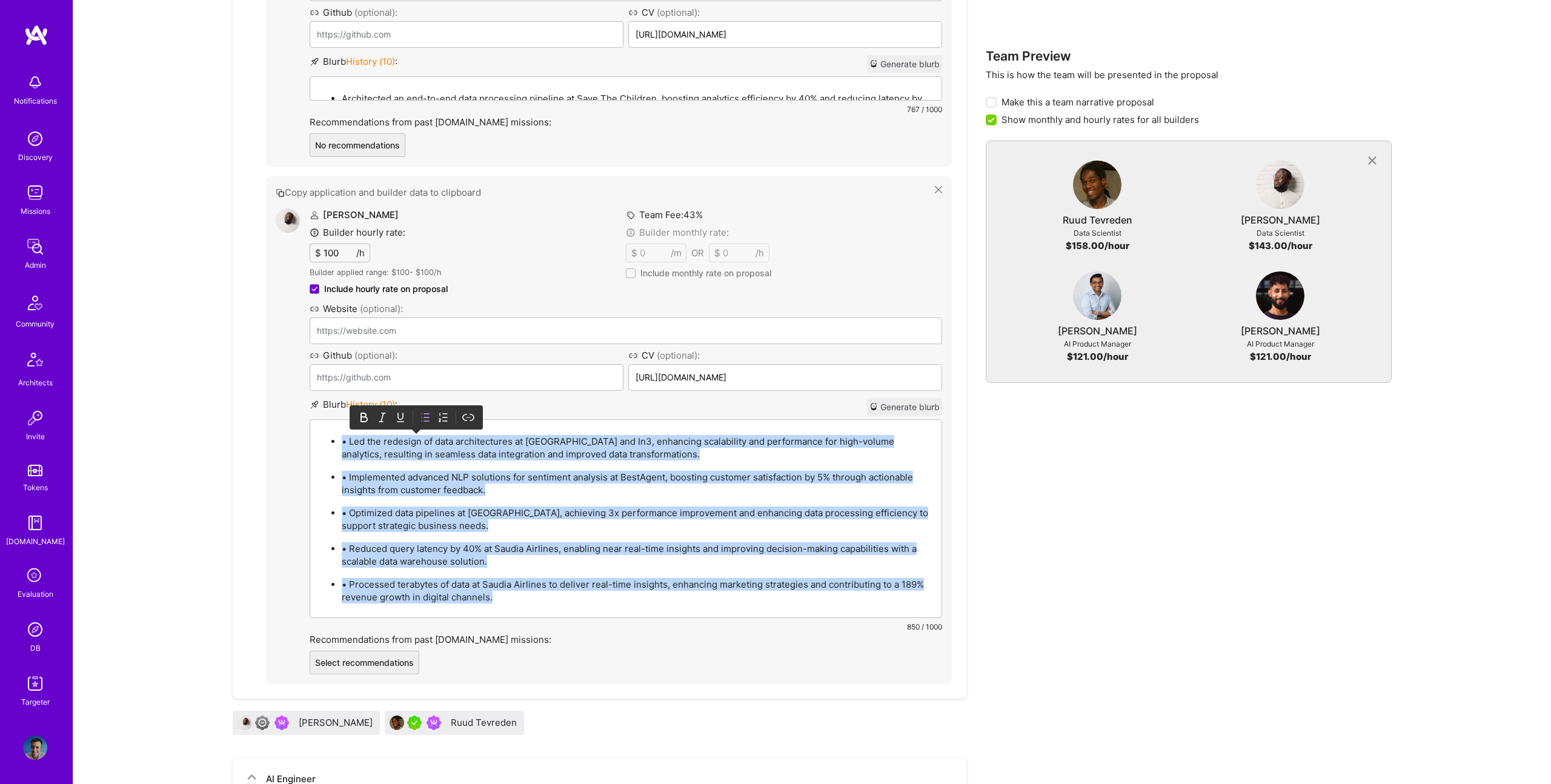
click at [351, 442] on p "• Led the redesign of data architectures at Gopuff and In3, enhancing scalabili…" at bounding box center [637, 448] width 592 height 25
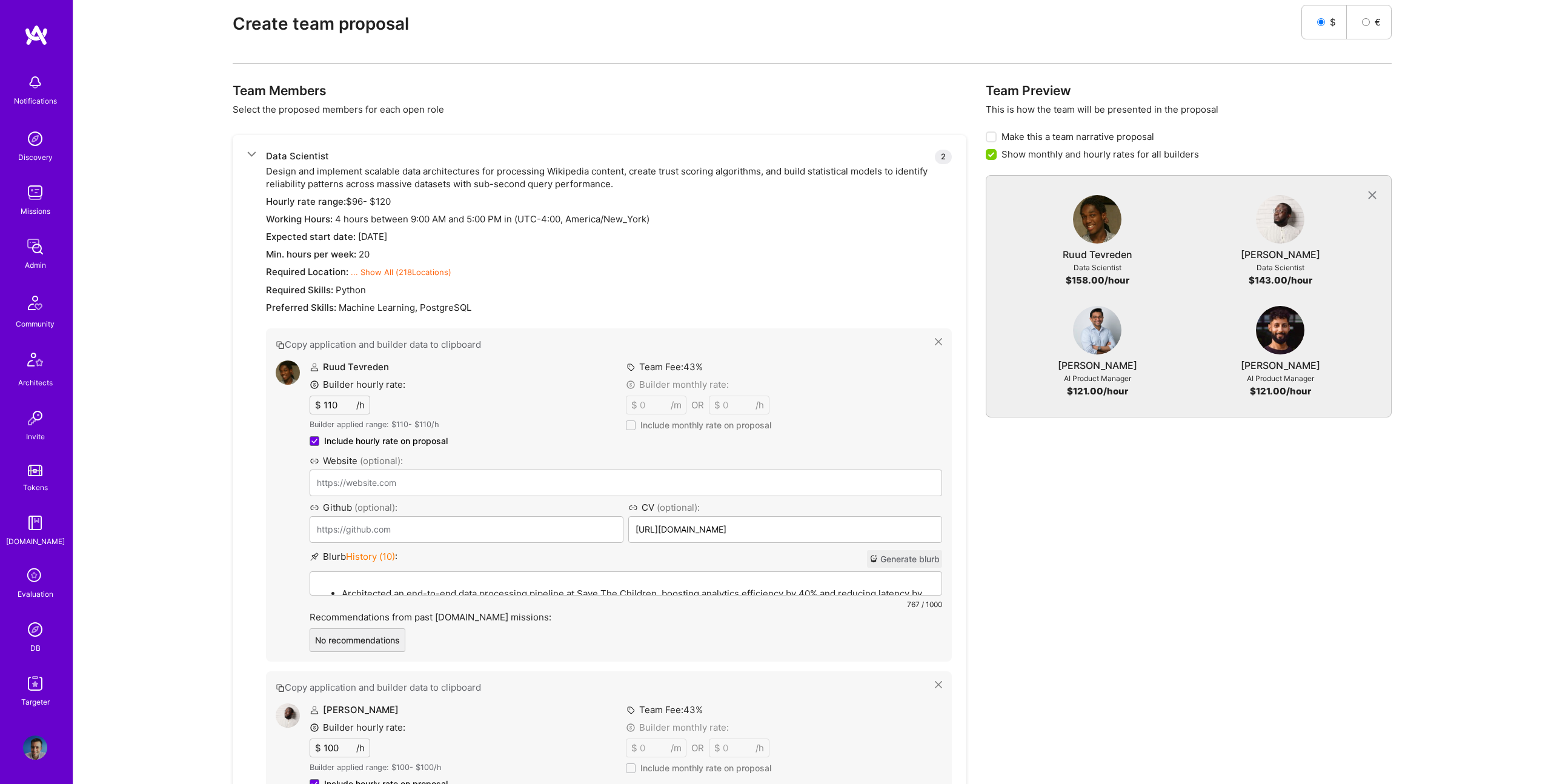
scroll to position [310, 0]
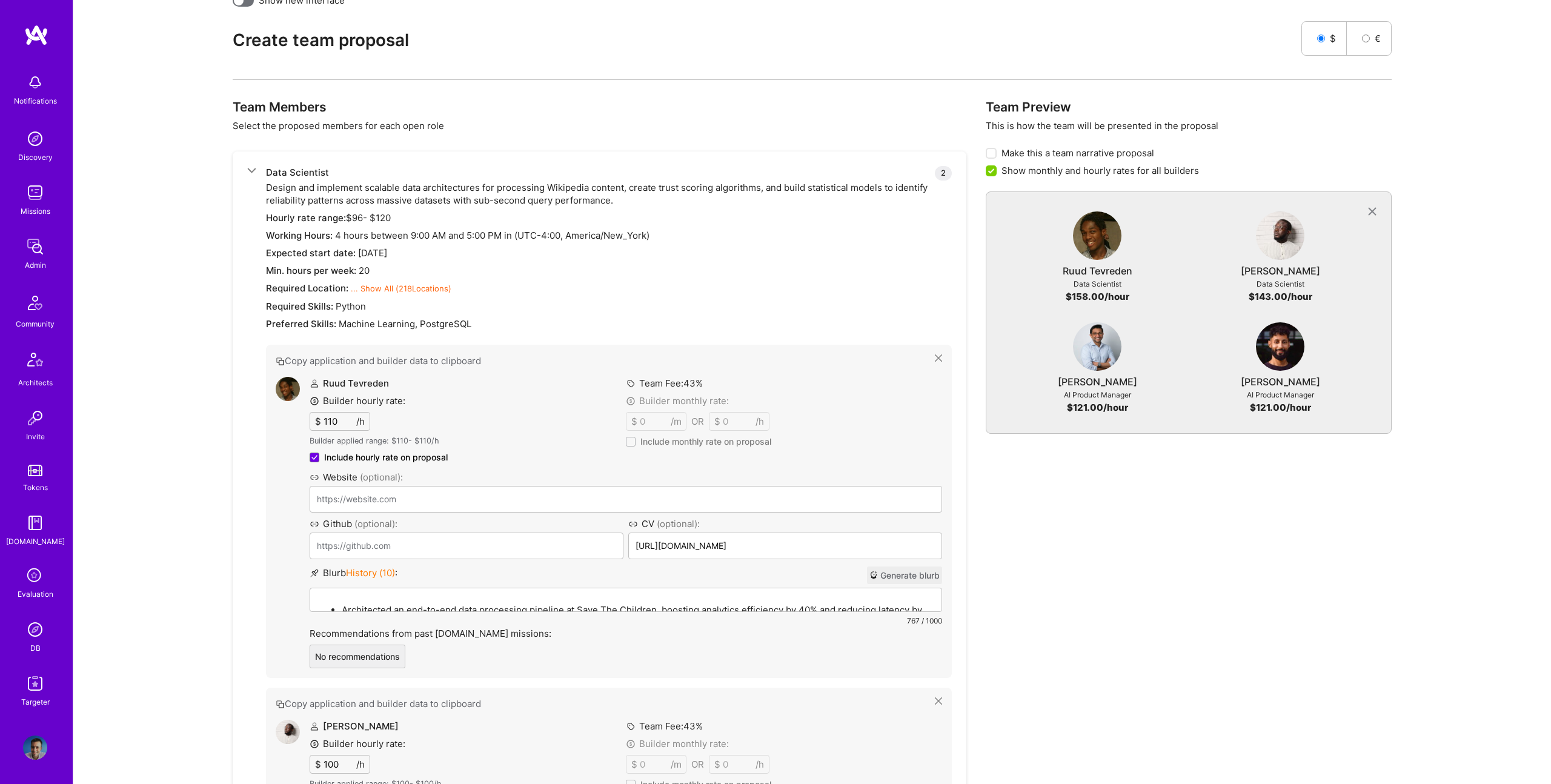
click at [516, 598] on div "Architected an end-to-end data processing pipeline at Save The Children, boosti…" at bounding box center [625, 654] width 631 height 134
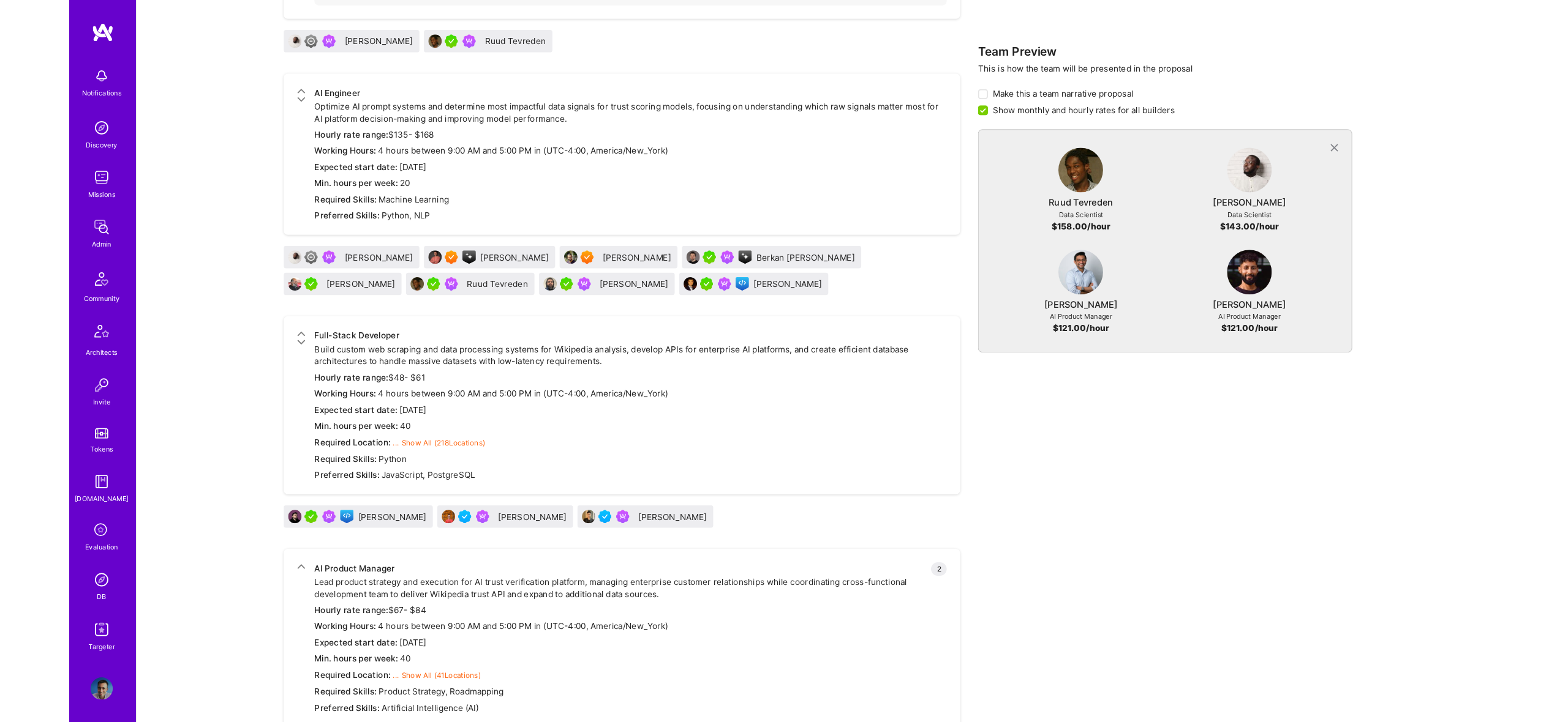
scroll to position [1467, 0]
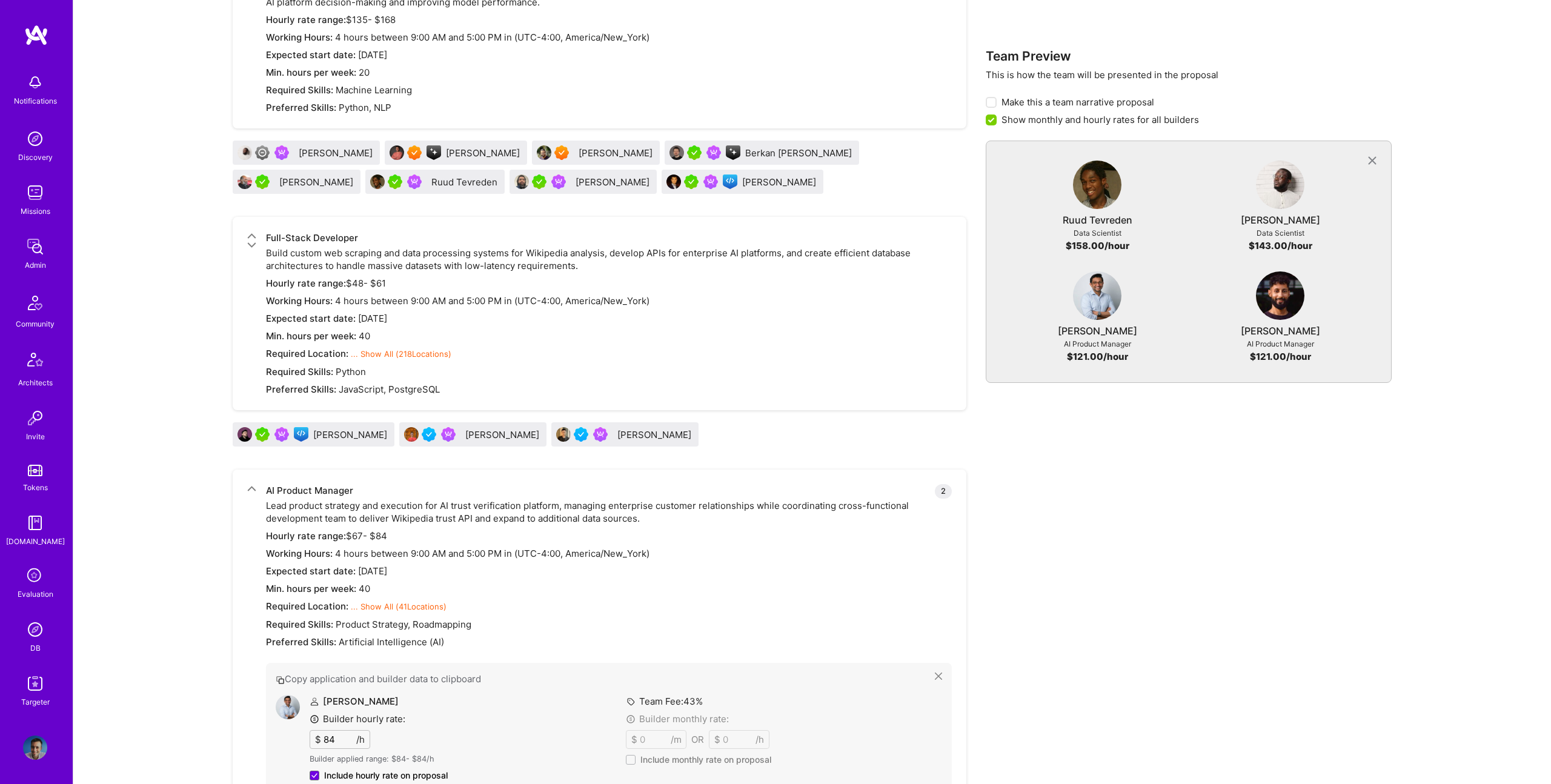
drag, startPoint x: 782, startPoint y: 316, endPoint x: 777, endPoint y: 172, distance: 144.1
click at [783, 214] on div "Team Members Select the proposed members for each open role Data Scientist 2 De…" at bounding box center [600, 200] width 734 height 2483
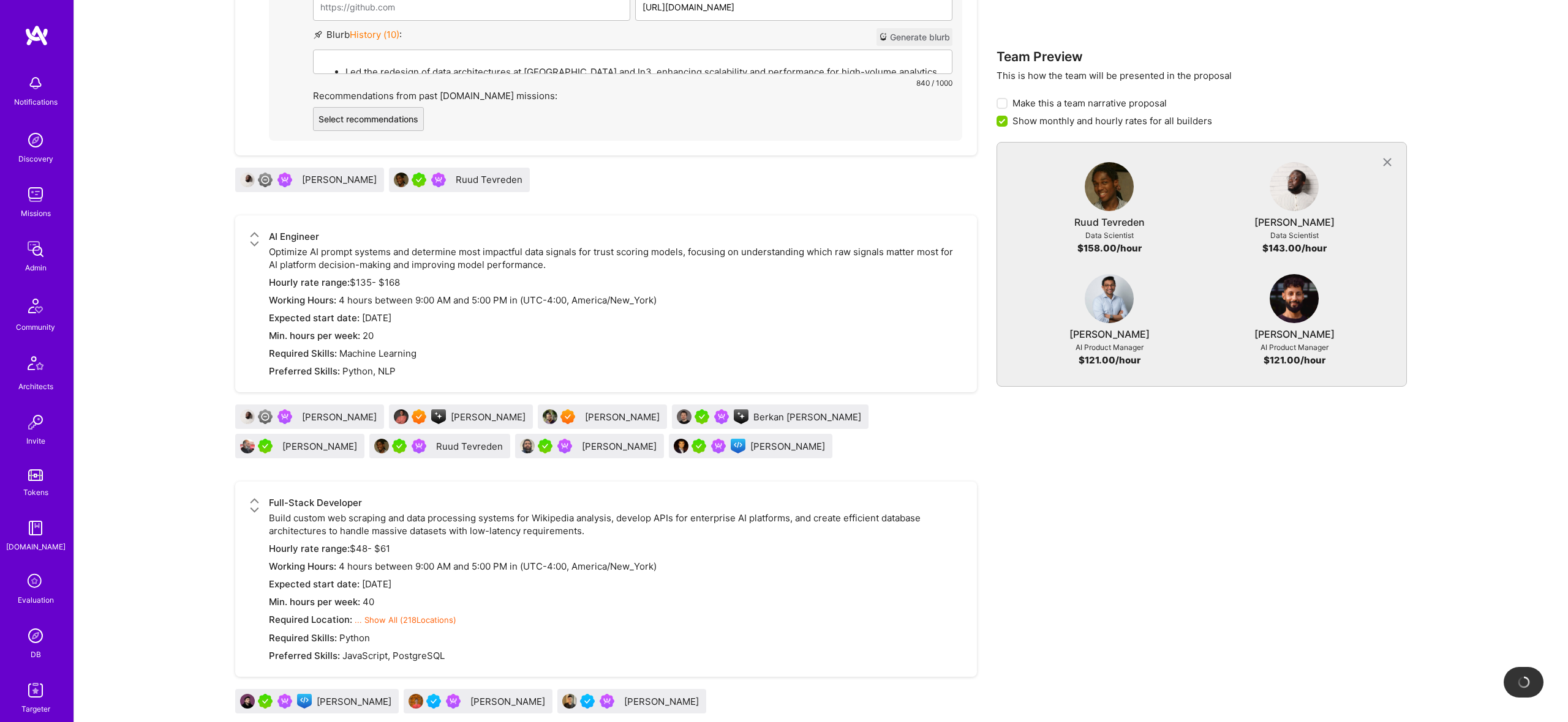
scroll to position [1203, 0]
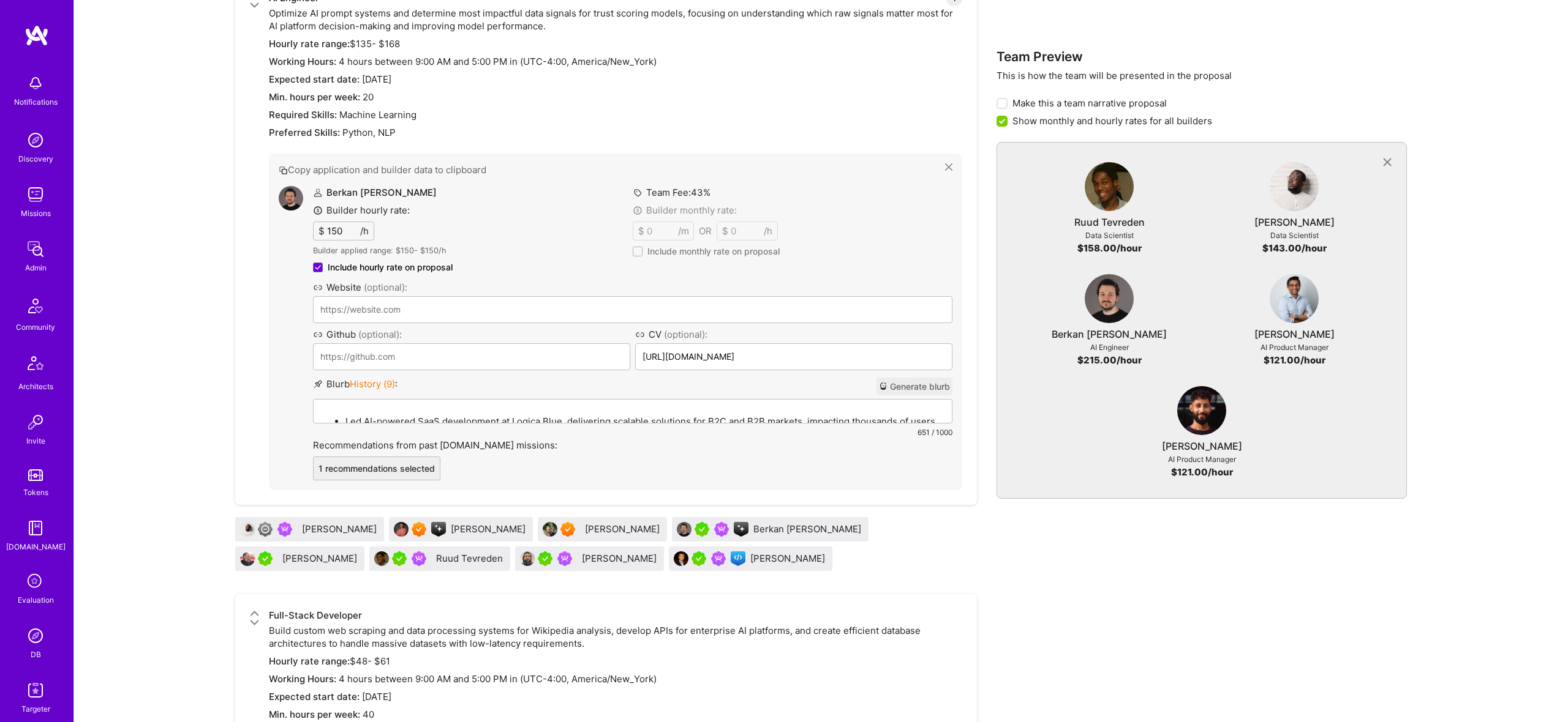
click at [536, 418] on p "Led AI-powered SaaS development at Logica Blue, delivering scalable solutions f…" at bounding box center [644, 421] width 599 height 13
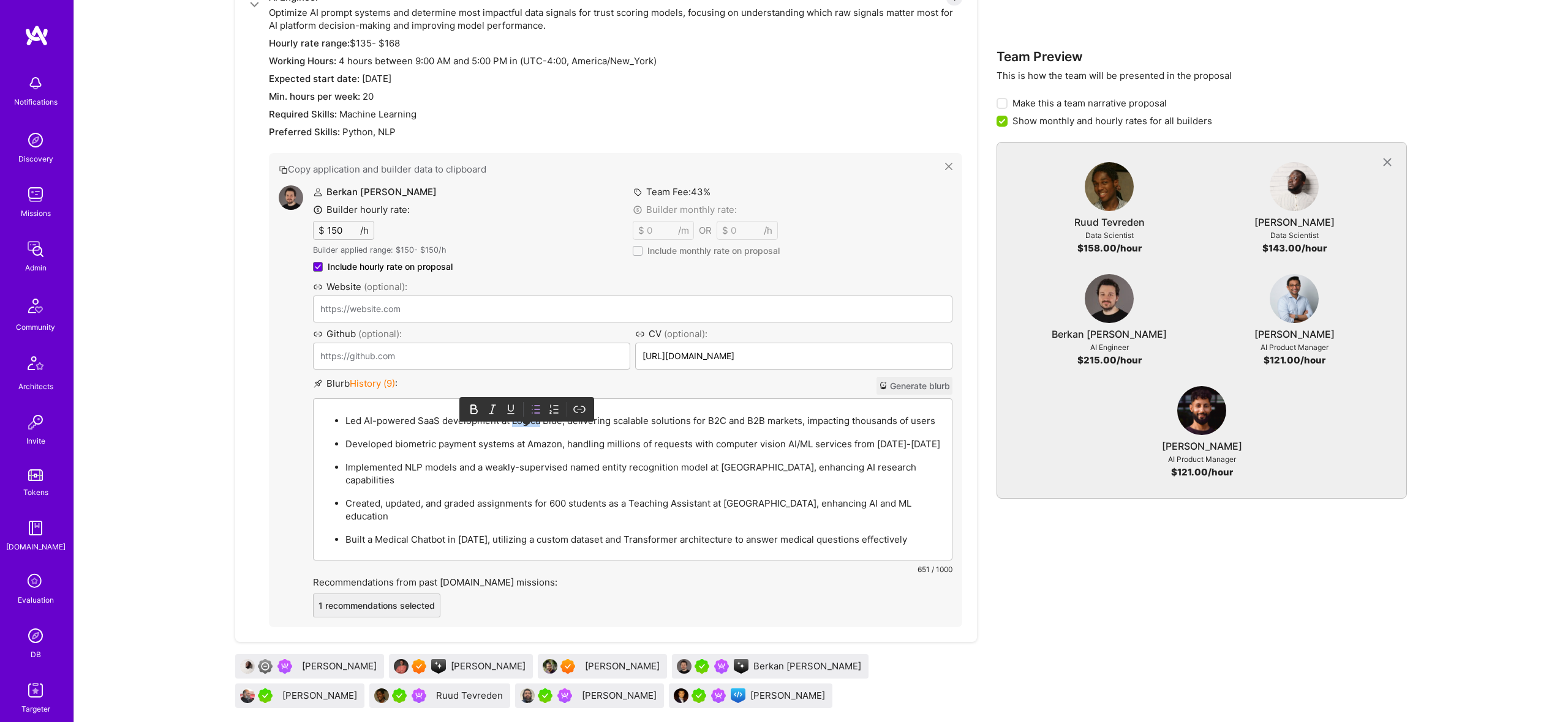
click at [536, 418] on p "Led AI-powered SaaS development at Logica Blue, delivering scalable solutions f…" at bounding box center [644, 421] width 599 height 13
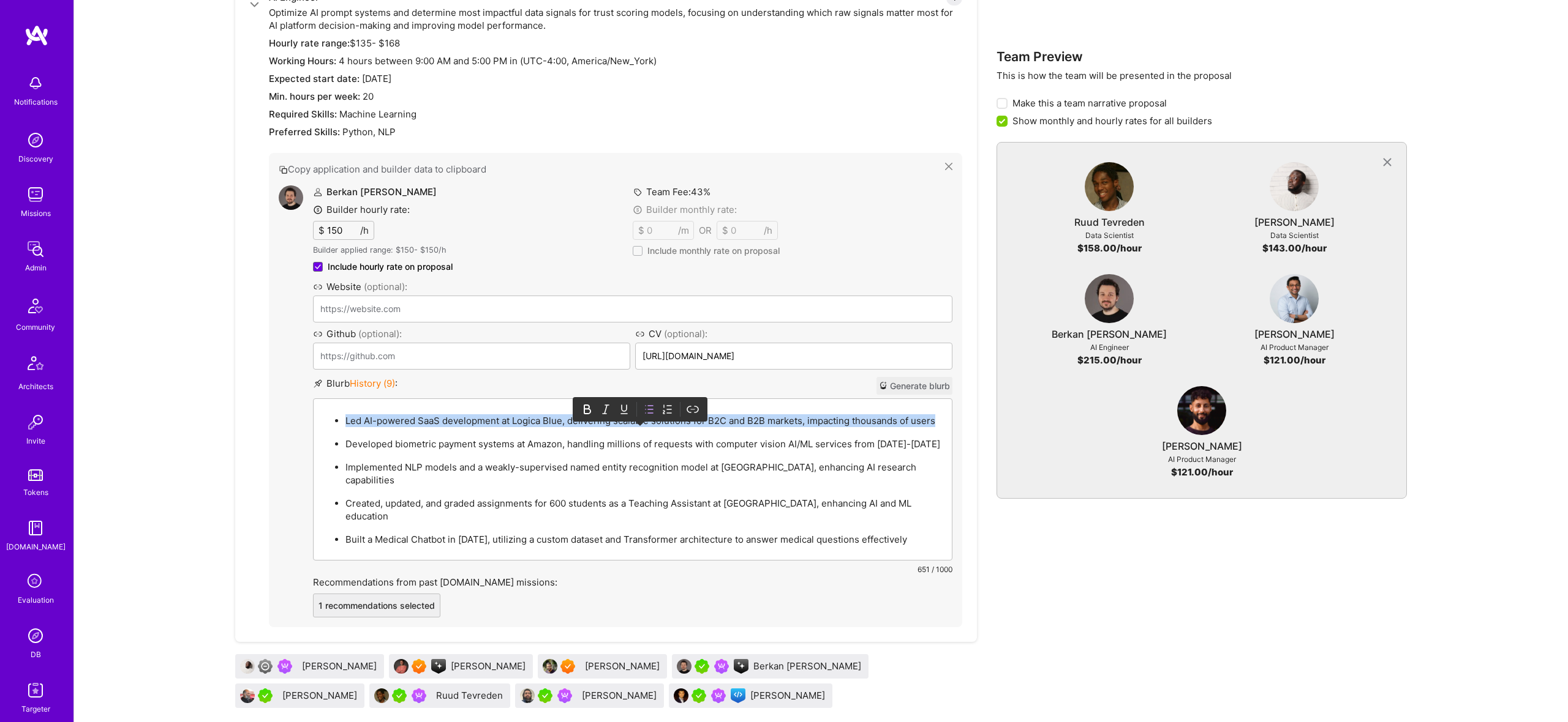
scroll to position [1445, 0]
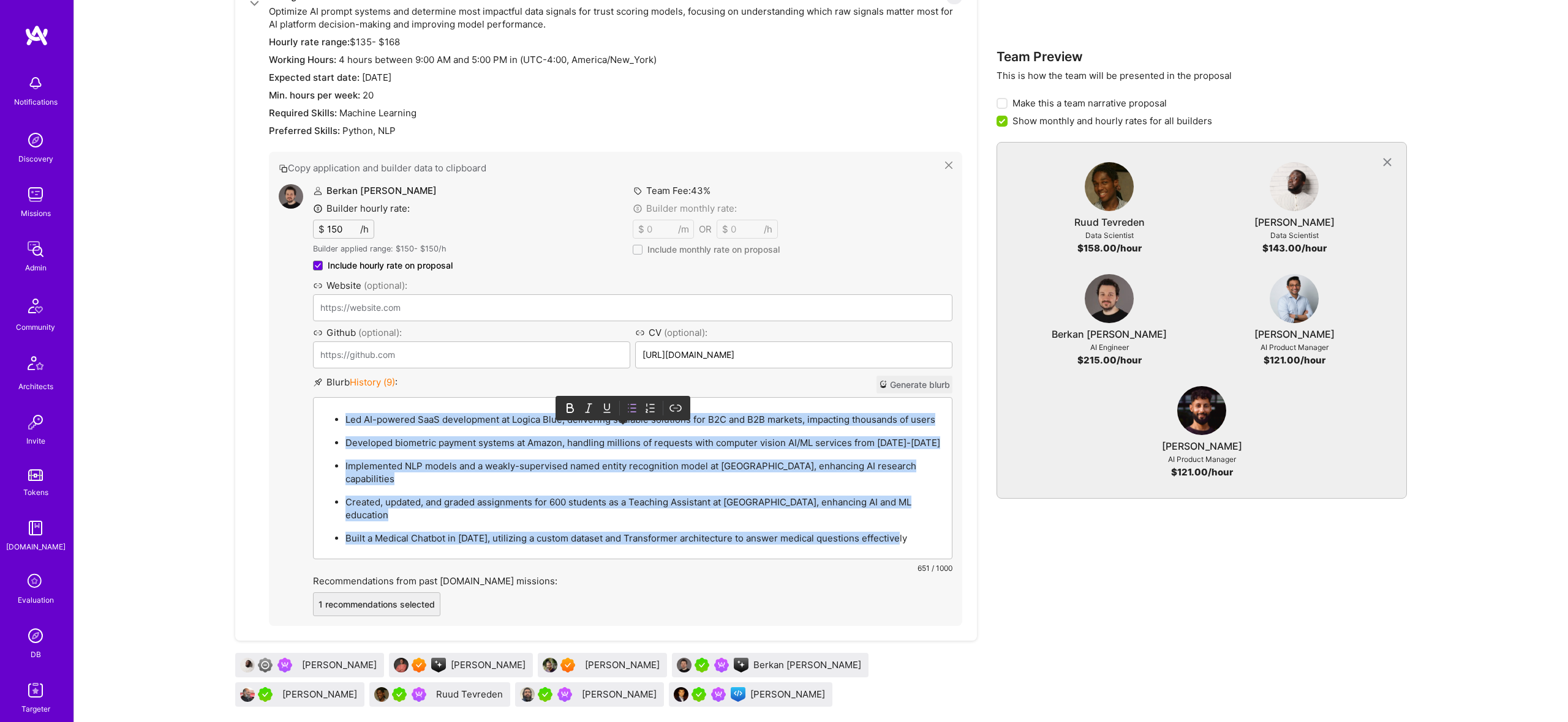
paste div
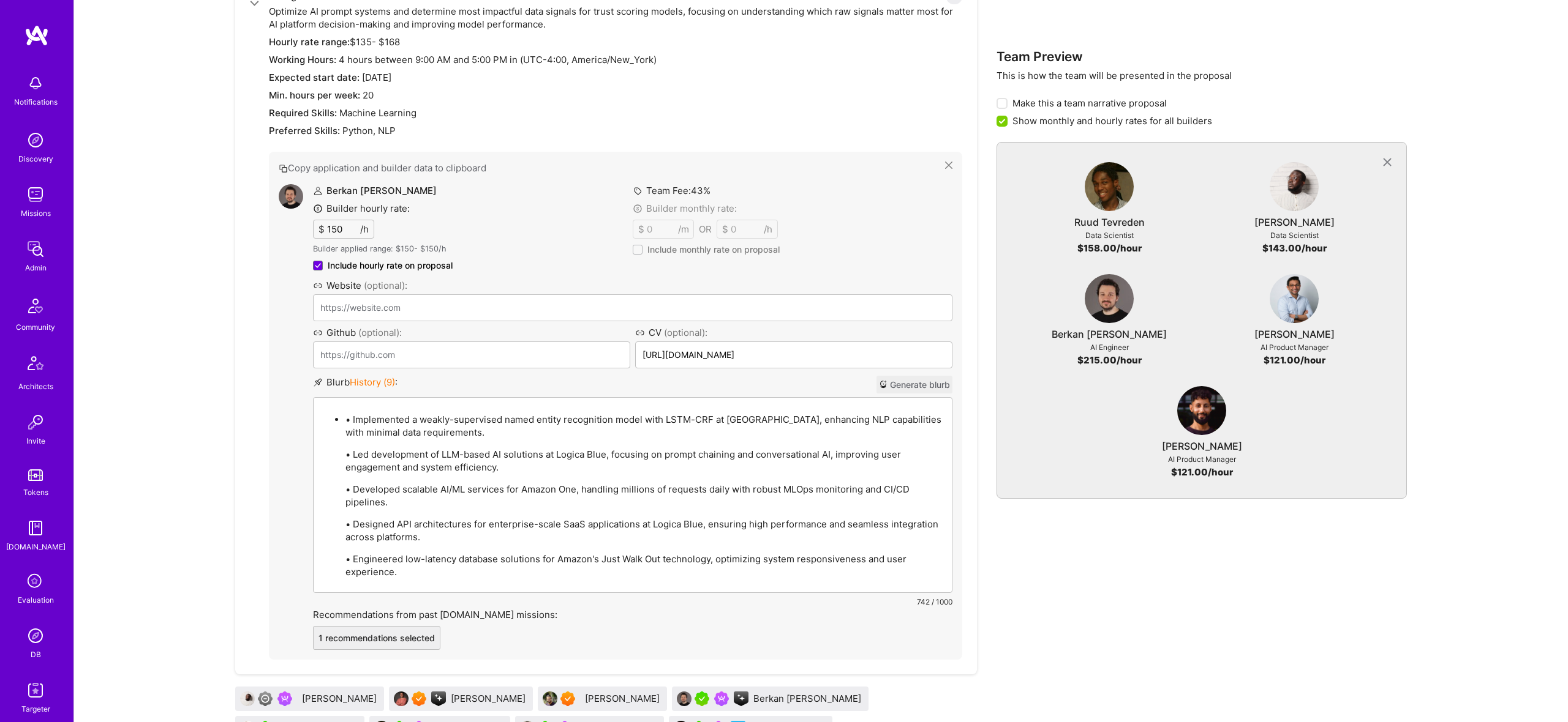
click at [355, 408] on div "• Implemented a weakly-supervised named entity recognition model with LSTM-CRF …" at bounding box center [632, 495] width 638 height 195
drag, startPoint x: 348, startPoint y: 422, endPoint x: 390, endPoint y: 422, distance: 42.0
click at [354, 422] on p "• Implemented a weakly-supervised named entity recognition model with LSTM-CRF …" at bounding box center [644, 428] width 599 height 26
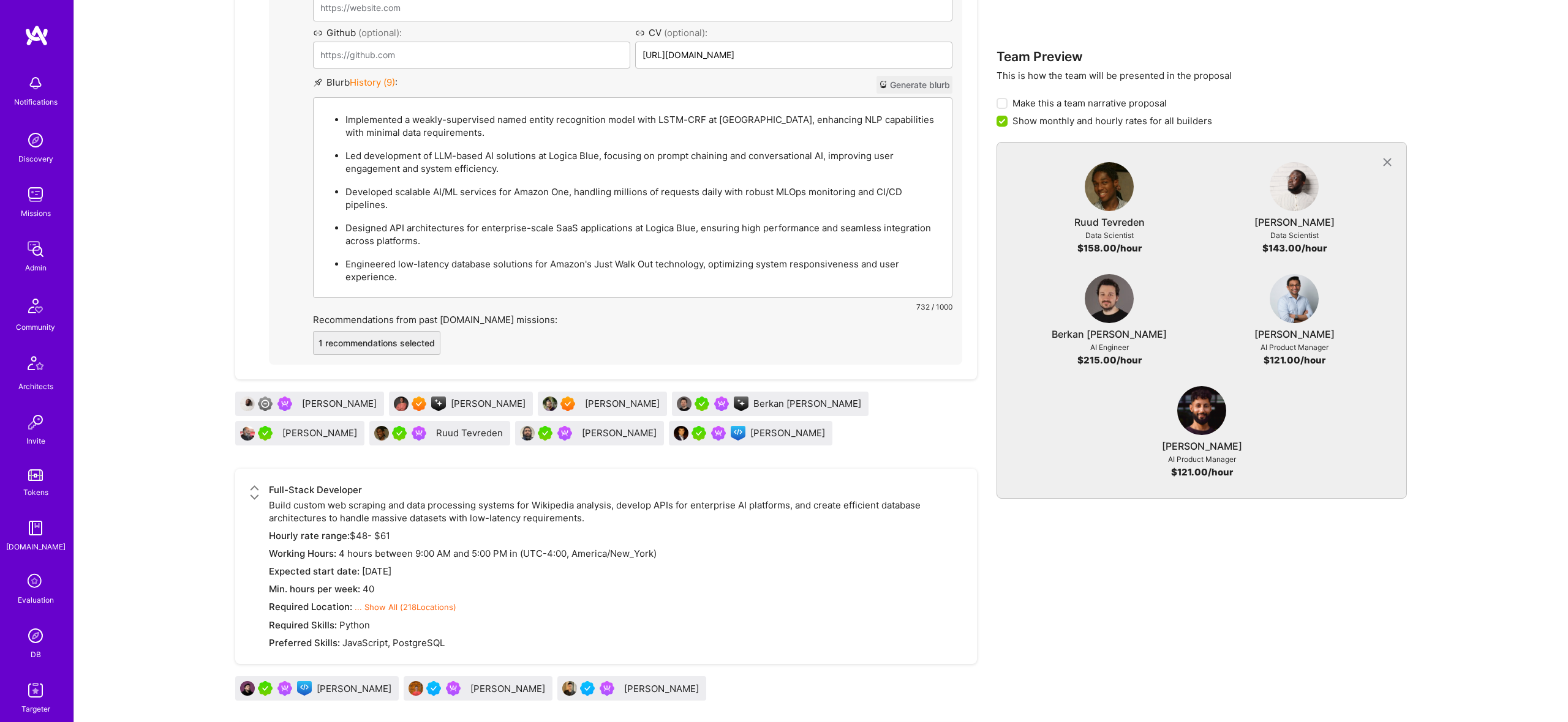
scroll to position [1754, 0]
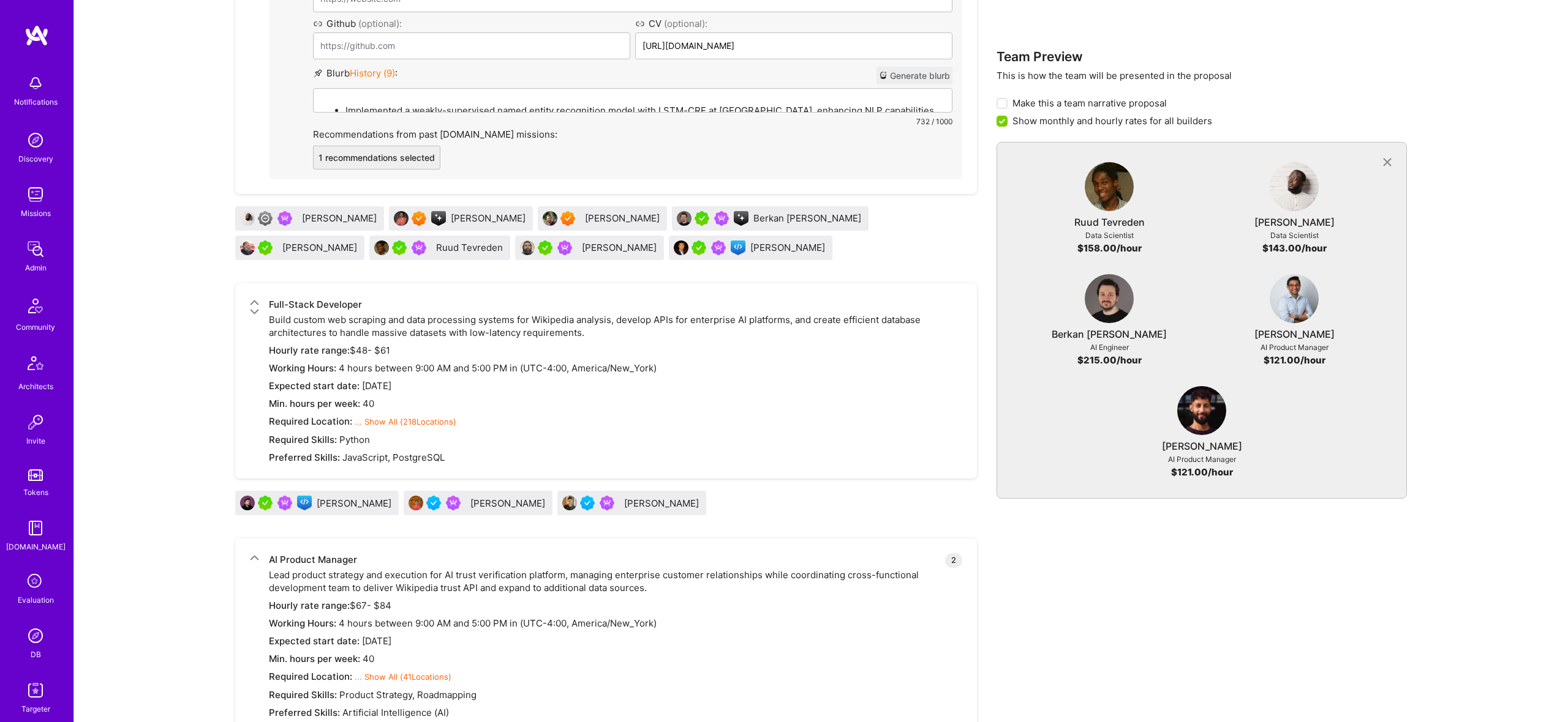
drag, startPoint x: 669, startPoint y: 396, endPoint x: 658, endPoint y: 229, distance: 167.4
click at [658, 229] on div "Luve Singh" at bounding box center [602, 219] width 129 height 24
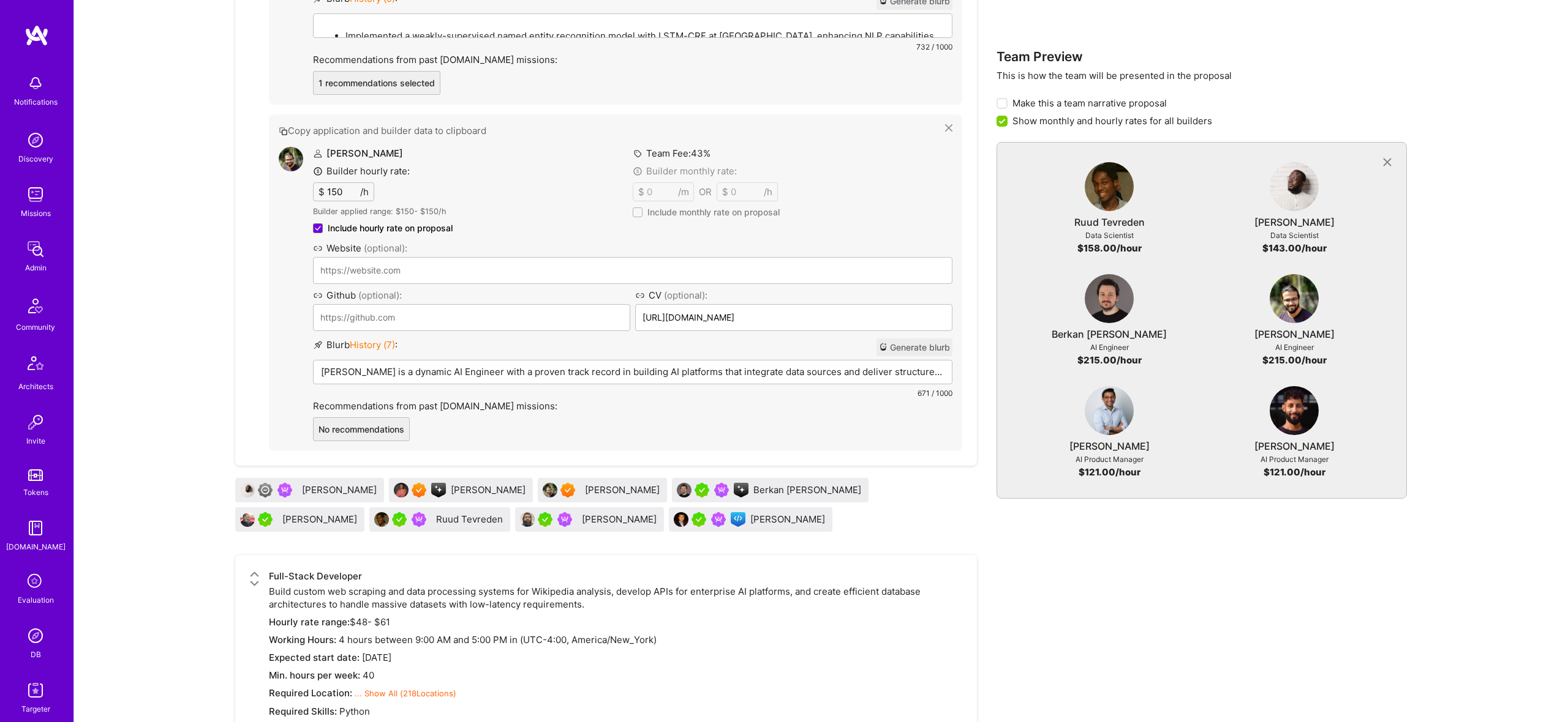
scroll to position [1855, 0]
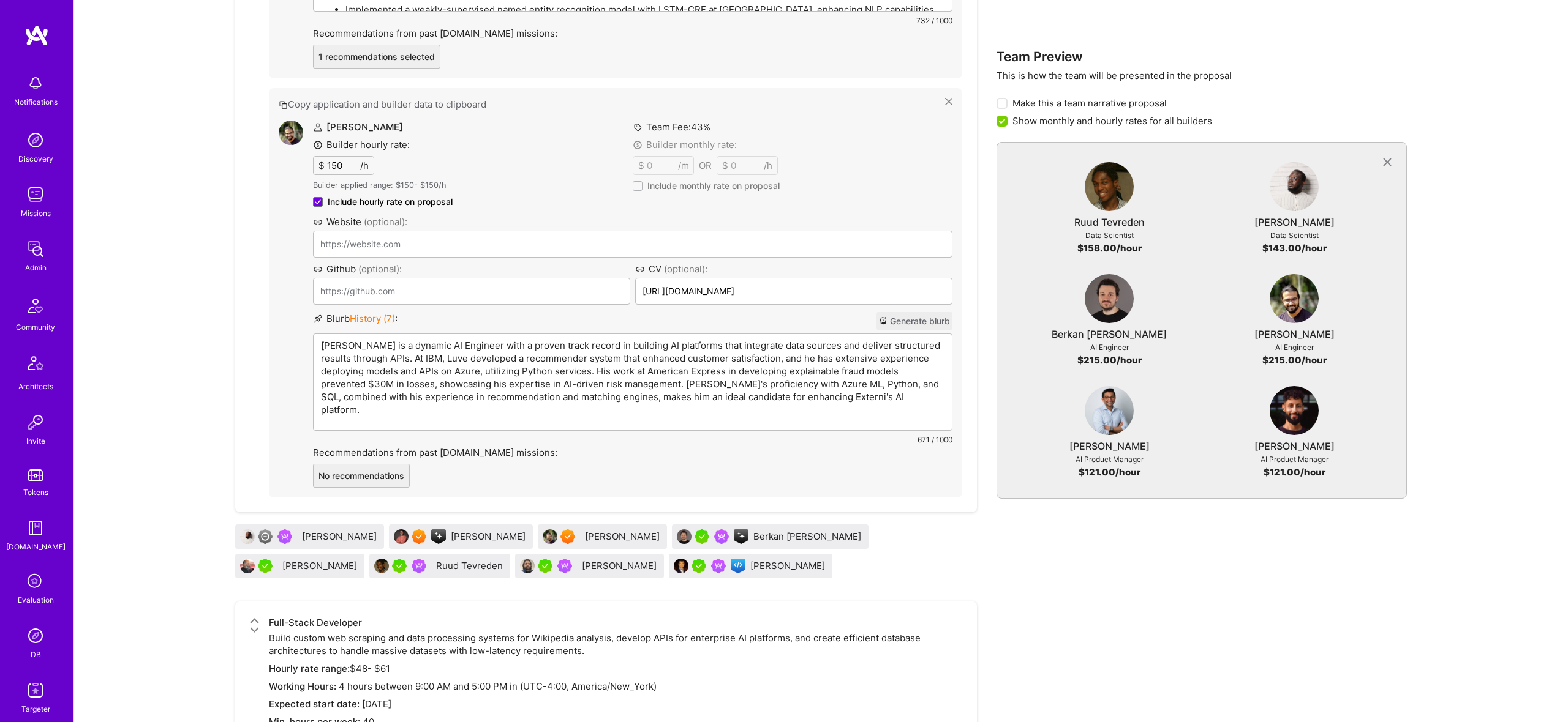
click at [506, 350] on p "Luve Singh is a dynamic AI Engineer with a proven track record in building AI p…" at bounding box center [632, 378] width 623 height 77
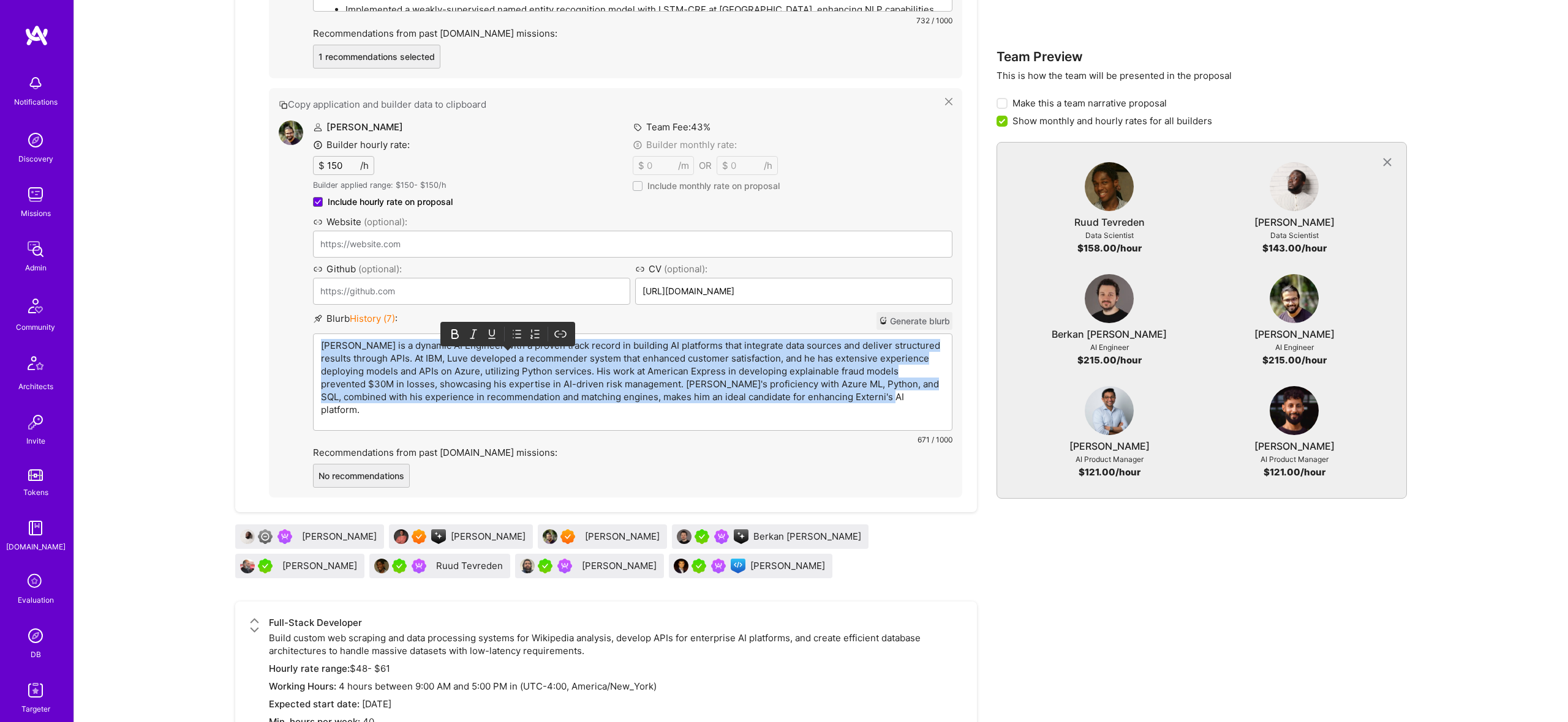
click at [506, 350] on p "Luve Singh is a dynamic AI Engineer with a proven track record in building AI p…" at bounding box center [632, 378] width 623 height 77
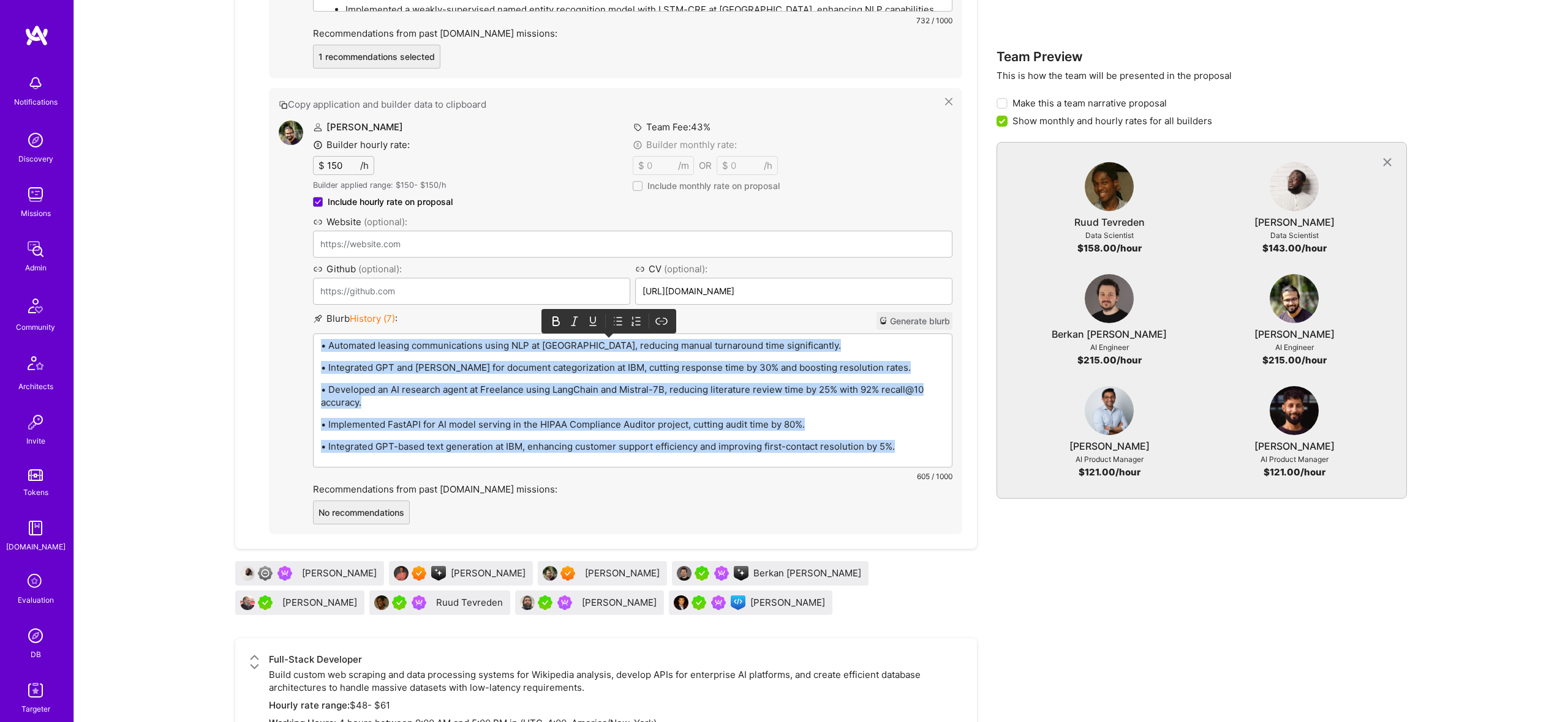
click at [624, 325] on div at bounding box center [608, 322] width 123 height 18
click at [613, 326] on icon at bounding box center [618, 322] width 12 height 12
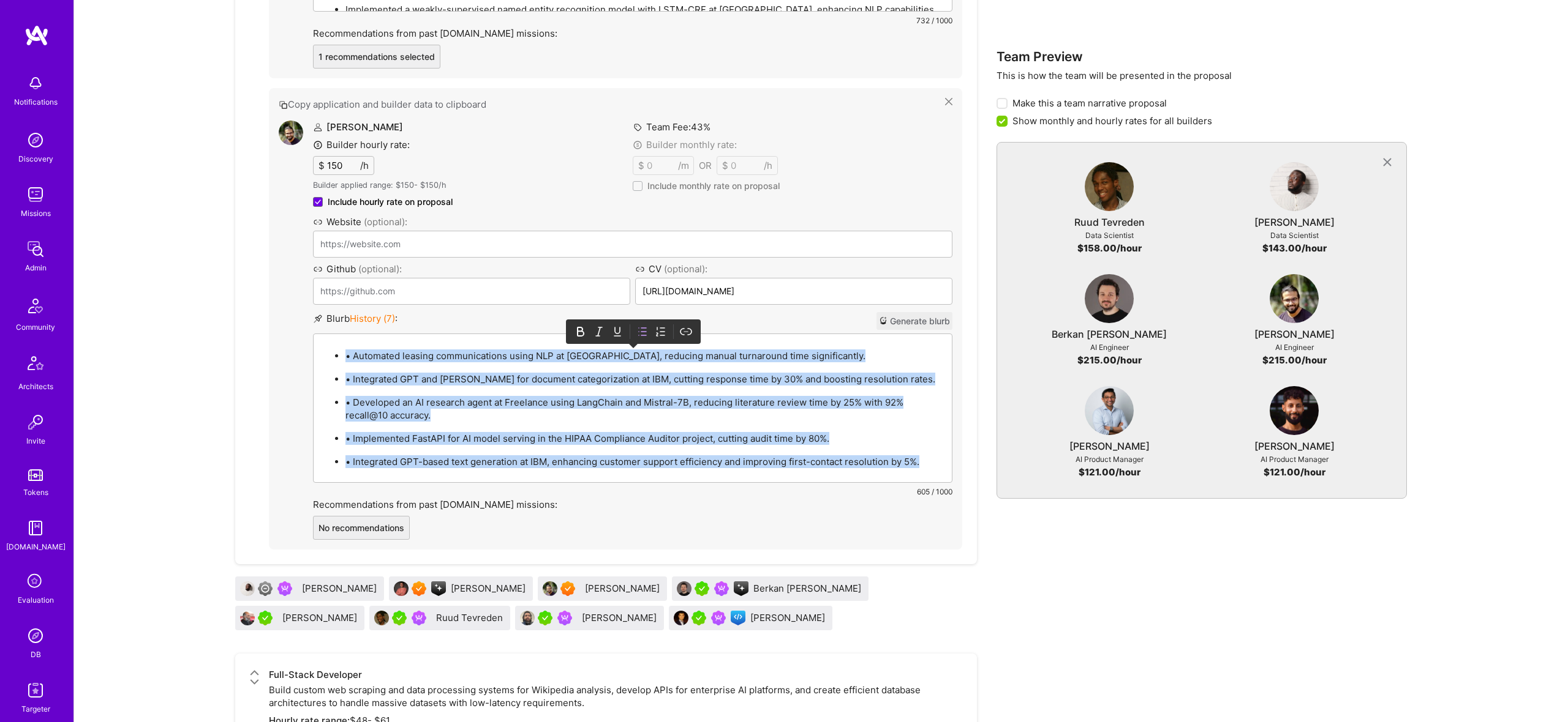
click at [351, 357] on p "• Automated leasing communications using NLP at SAR, reducing manual turnaround…" at bounding box center [644, 356] width 599 height 13
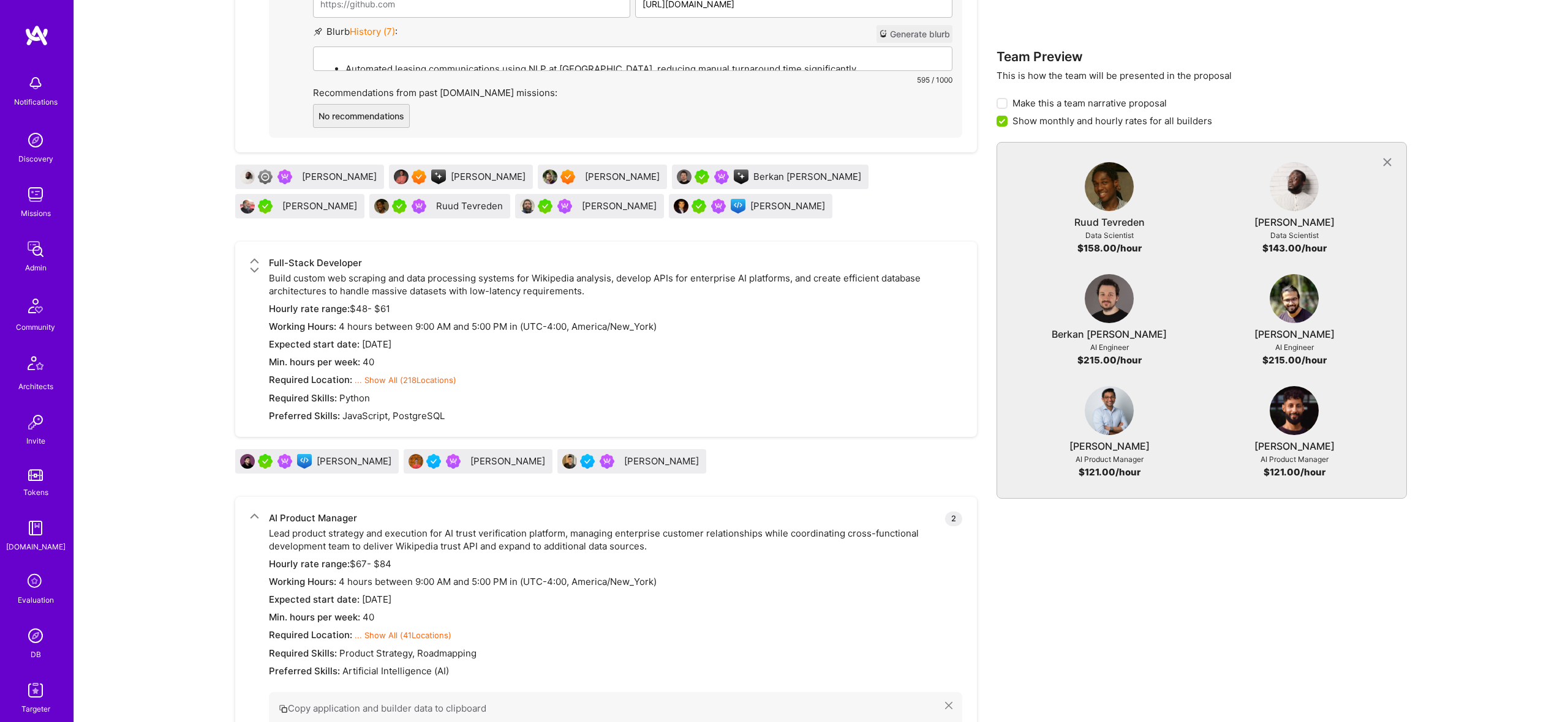
scroll to position [2140, 0]
drag, startPoint x: 472, startPoint y: 581, endPoint x: 475, endPoint y: 511, distance: 70.1
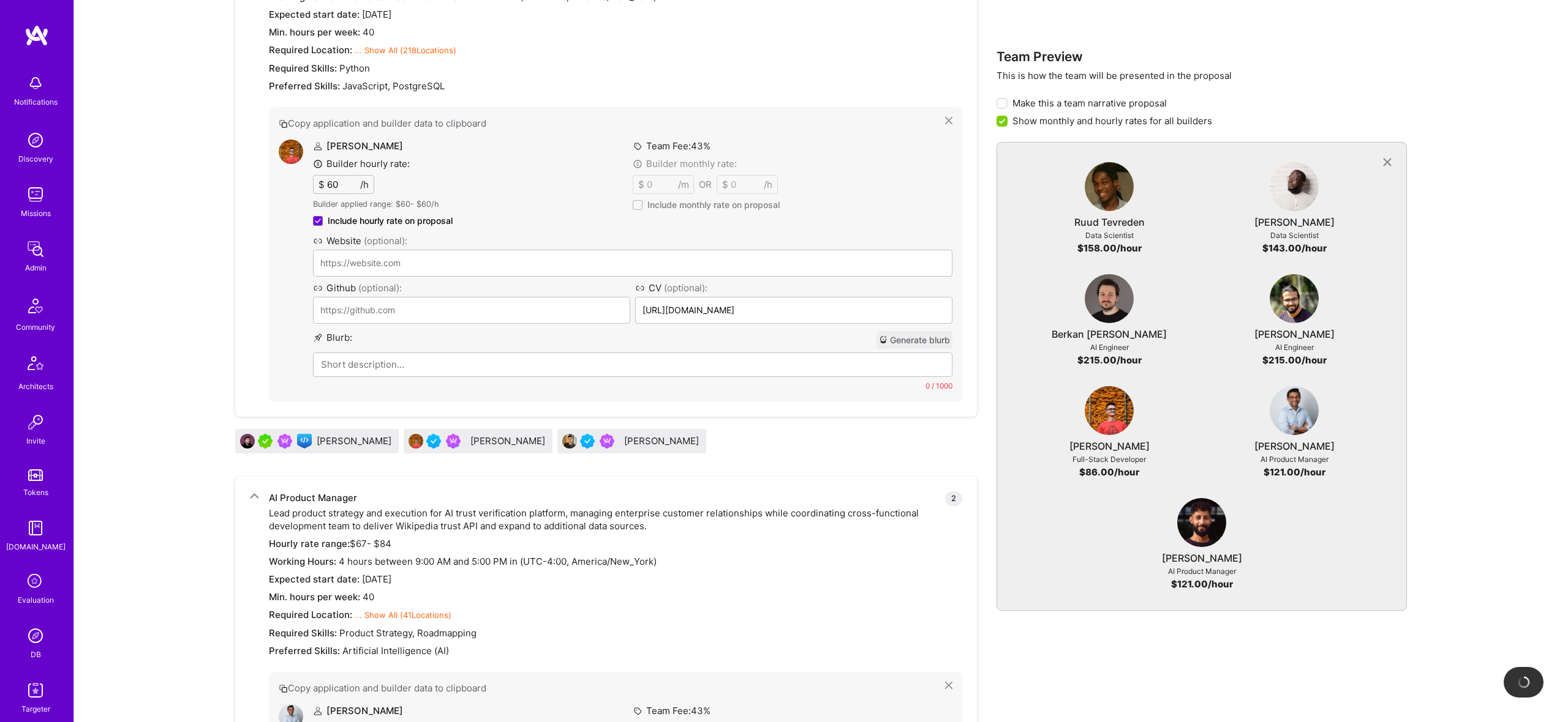
scroll to position [2481, 0]
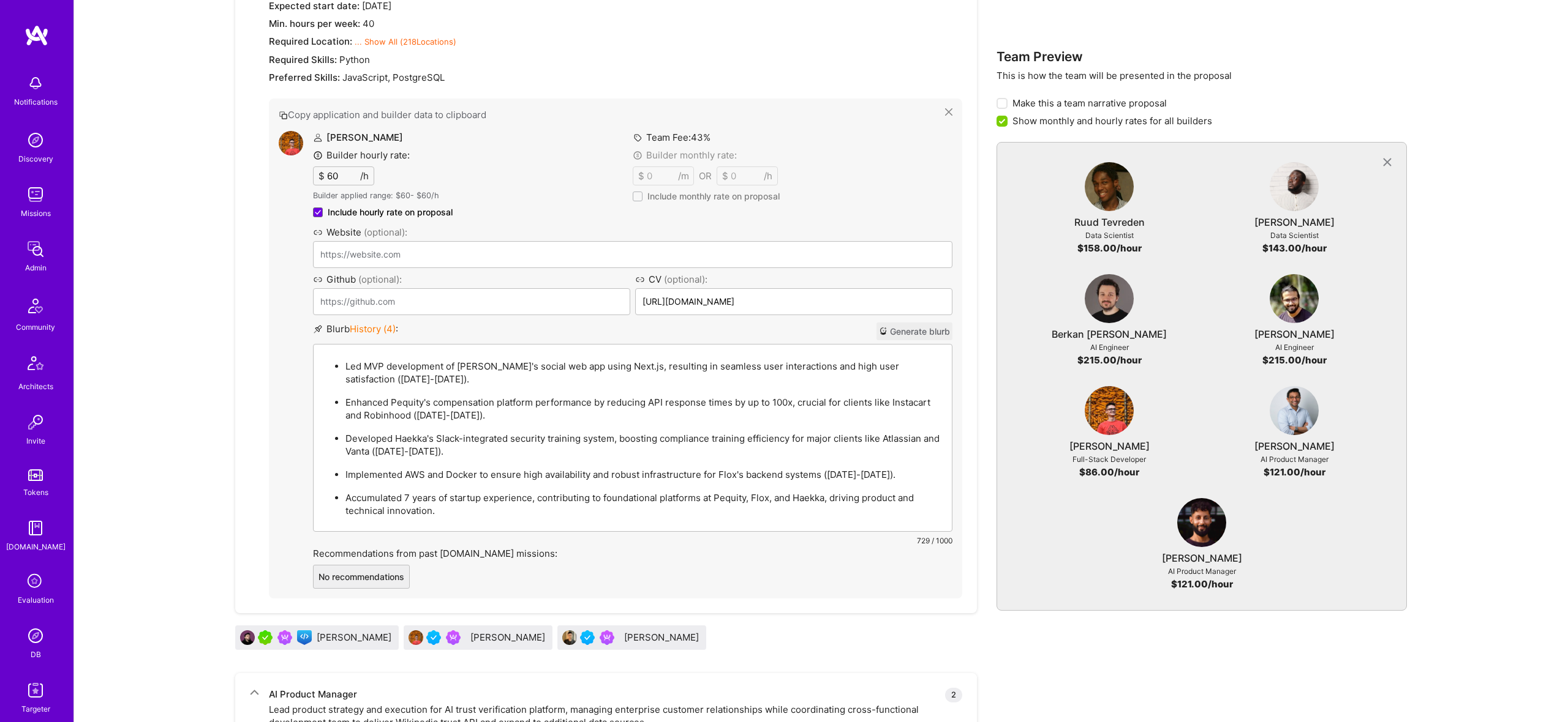
drag, startPoint x: 308, startPoint y: 426, endPoint x: 475, endPoint y: 342, distance: 186.9
click at [475, 342] on div "Copy application and builder data to clipboard Adem Hodzic Builder hourly rate:…" at bounding box center [616, 348] width 694 height 500
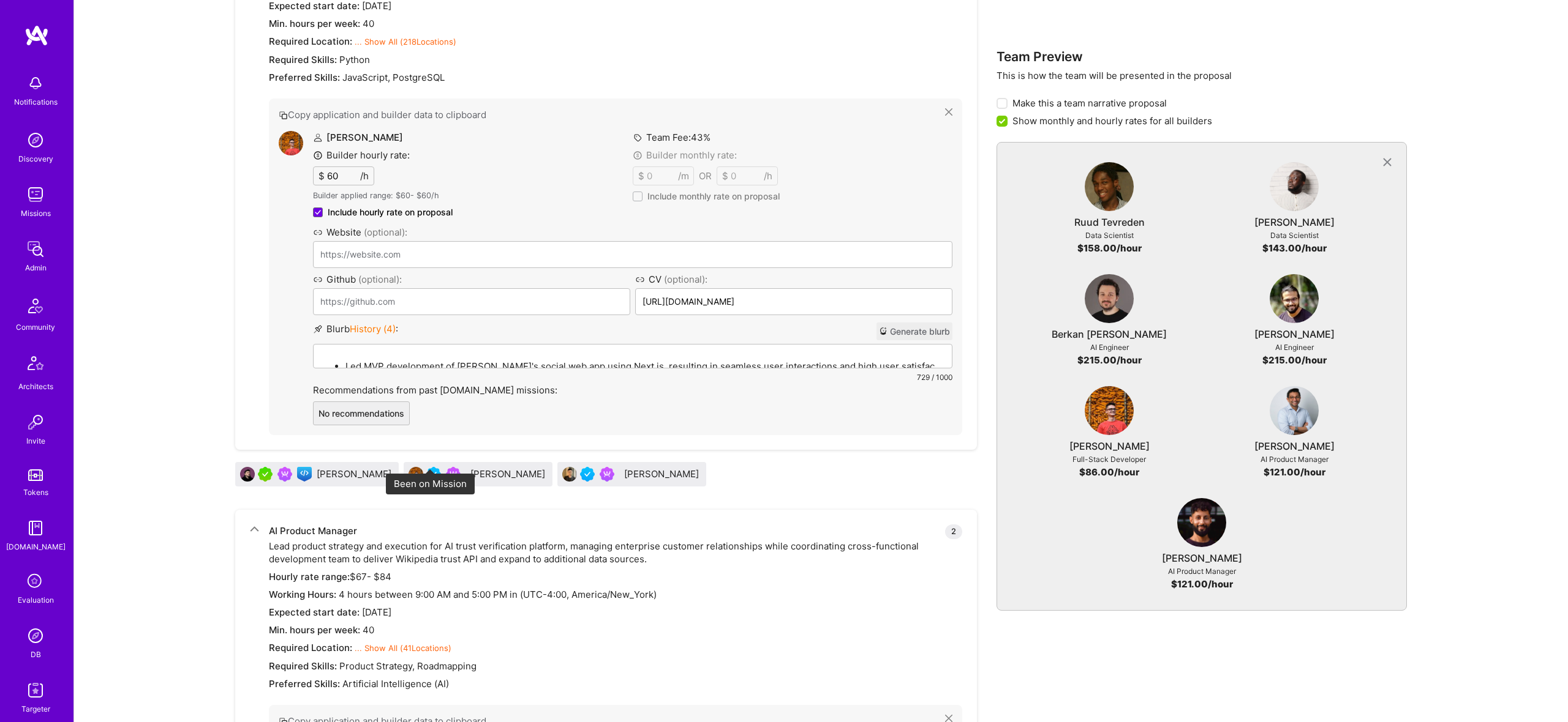
drag, startPoint x: 307, startPoint y: 643, endPoint x: 379, endPoint y: 472, distance: 185.5
click at [386, 469] on div "Nikola Gigic Adem Hodzic Kris Chou" at bounding box center [606, 477] width 742 height 30
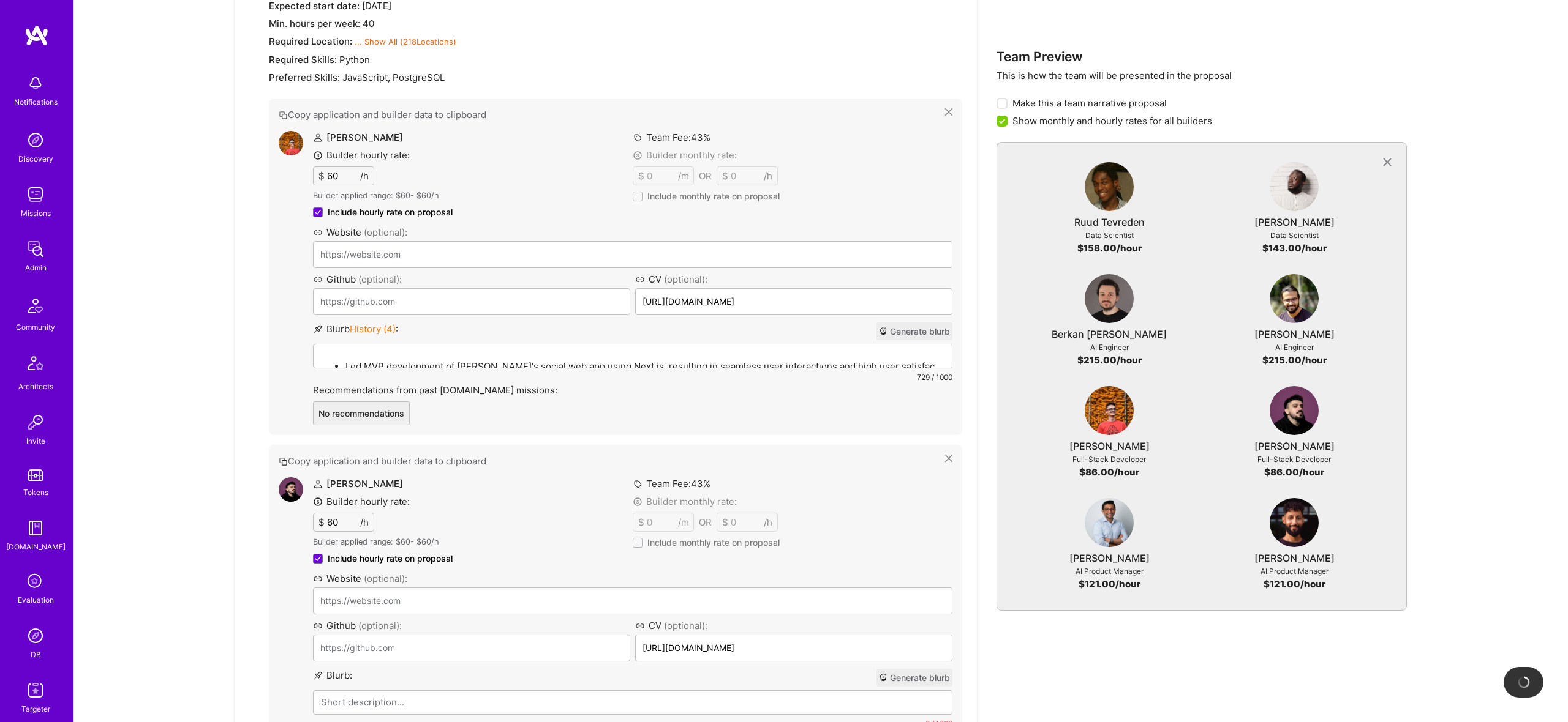
drag, startPoint x: 341, startPoint y: 472, endPoint x: 464, endPoint y: 23, distance: 465.5
type input "https://www.ng1337.io/"
click at [466, 361] on p "Led MVP development of Flox's social web app using Next.js, resulting in seamle…" at bounding box center [644, 366] width 599 height 13
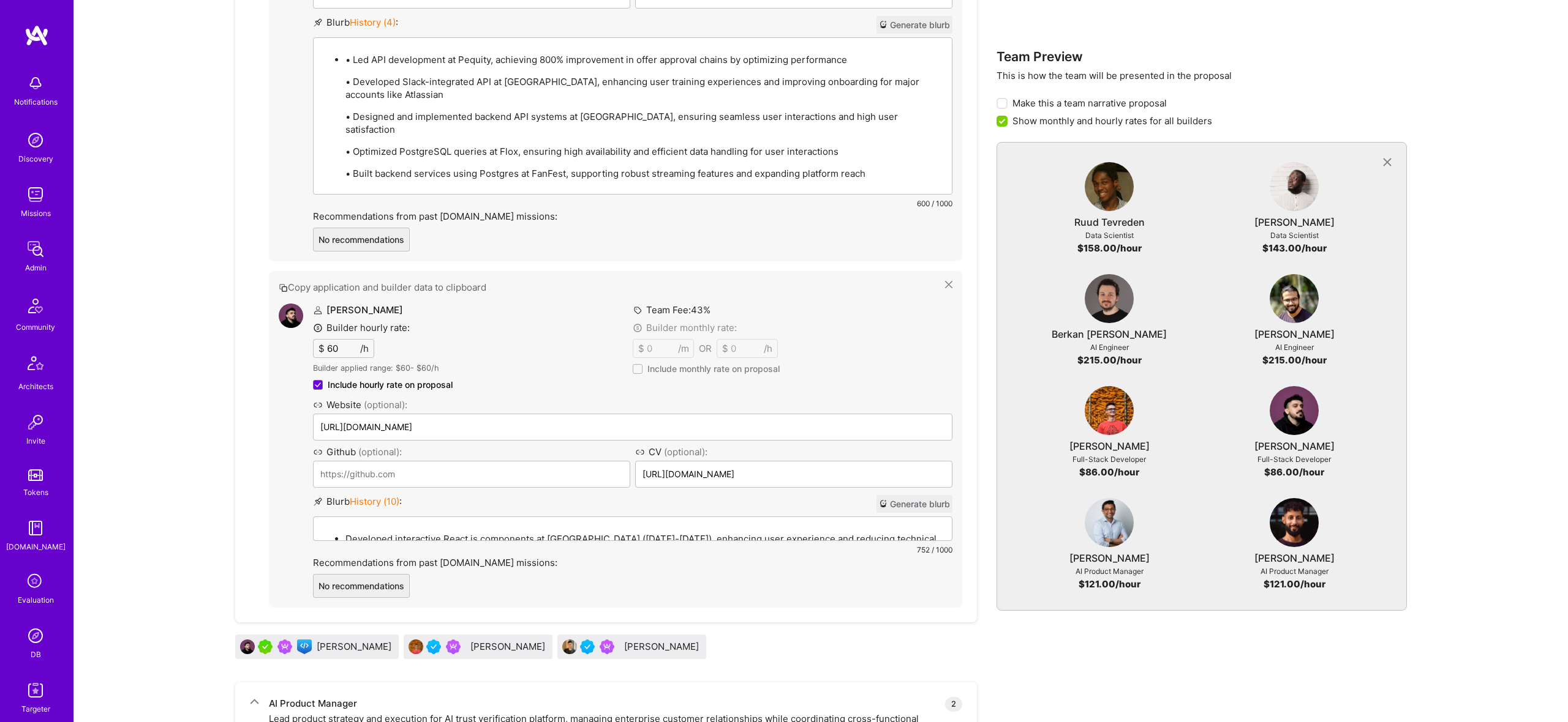
click at [434, 518] on div "Developed interactive React.js components at Welltok (2018-2020), enhancing use…" at bounding box center [632, 585] width 638 height 135
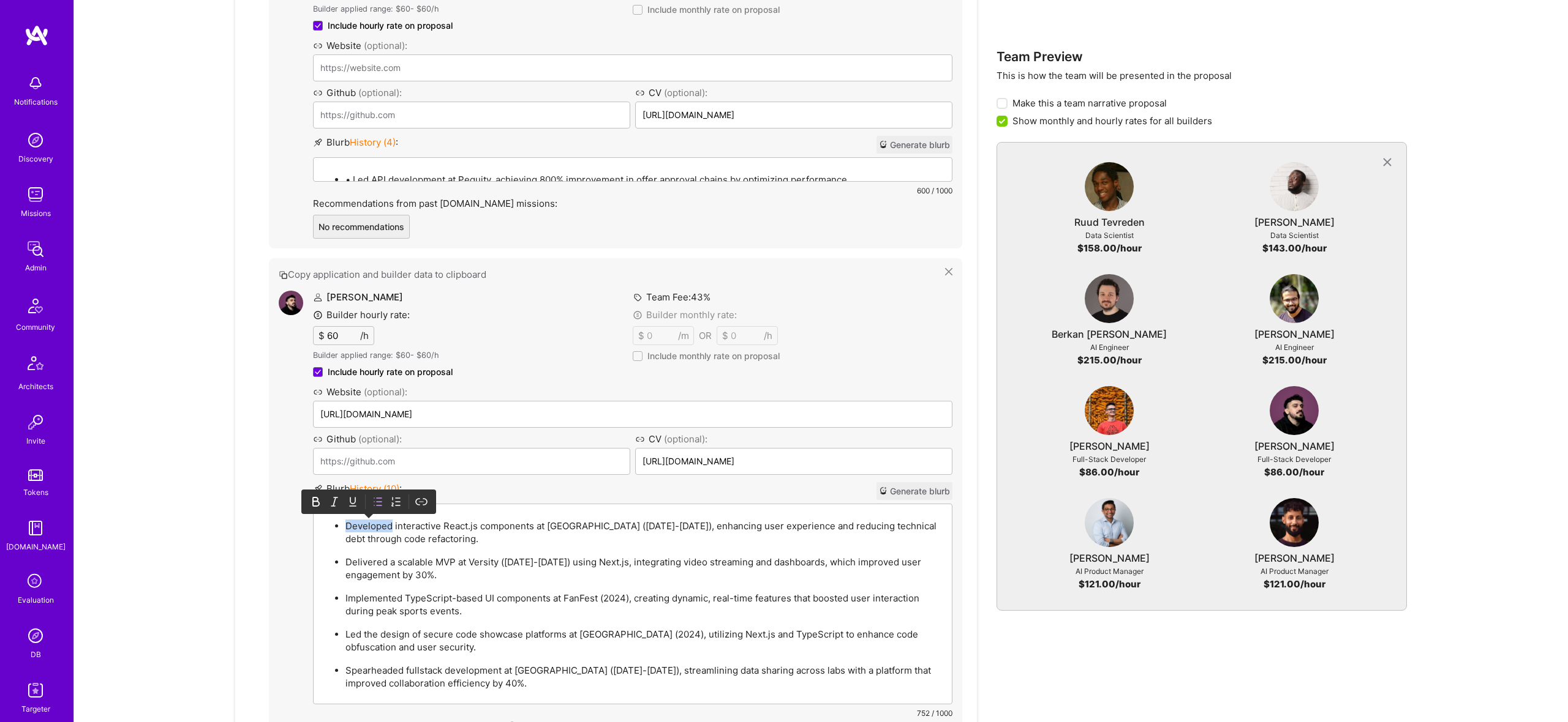
click at [434, 516] on div "Developed interactive React.js components at Welltok (2018-2020), enhancing use…" at bounding box center [632, 605] width 638 height 200
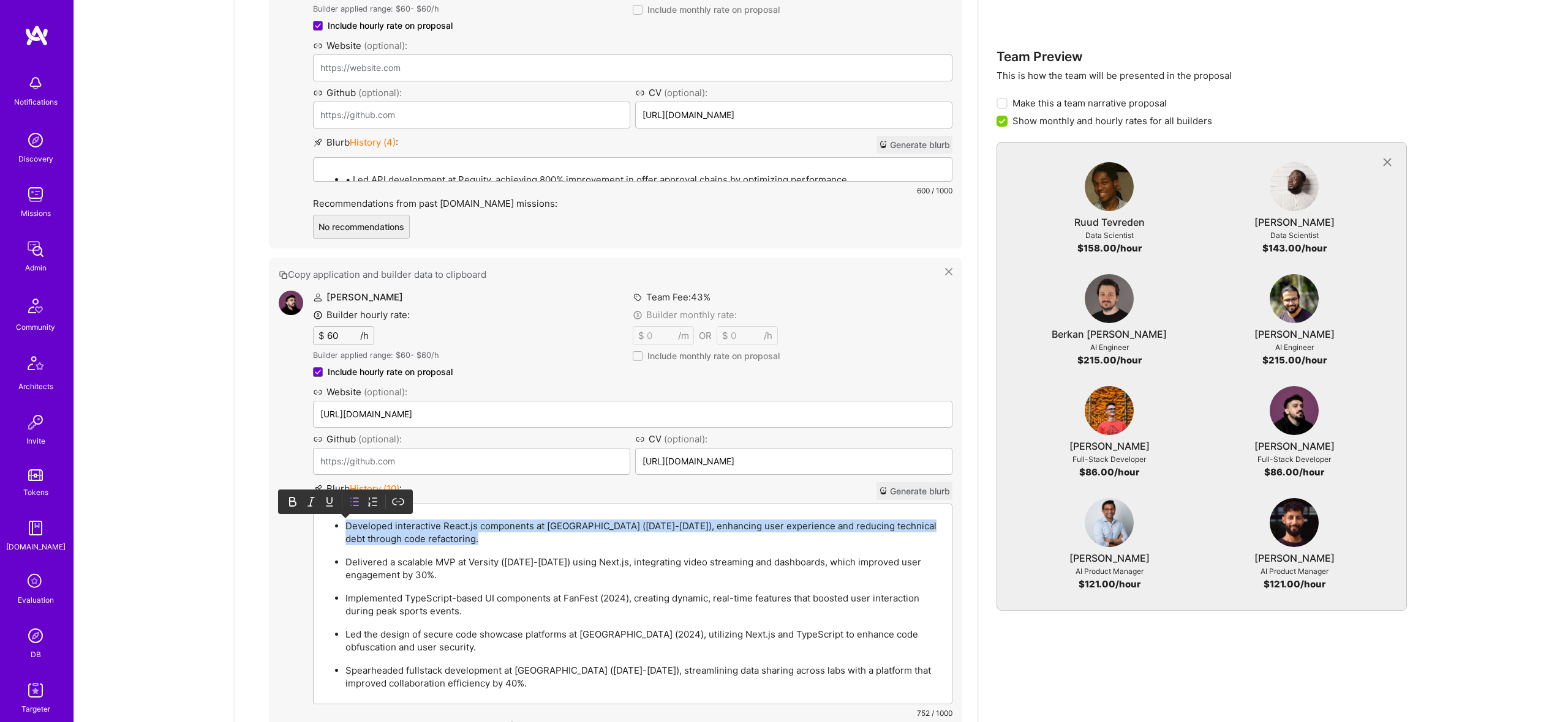
click at [434, 516] on div "Developed interactive React.js components at Welltok (2018-2020), enhancing use…" at bounding box center [632, 605] width 638 height 200
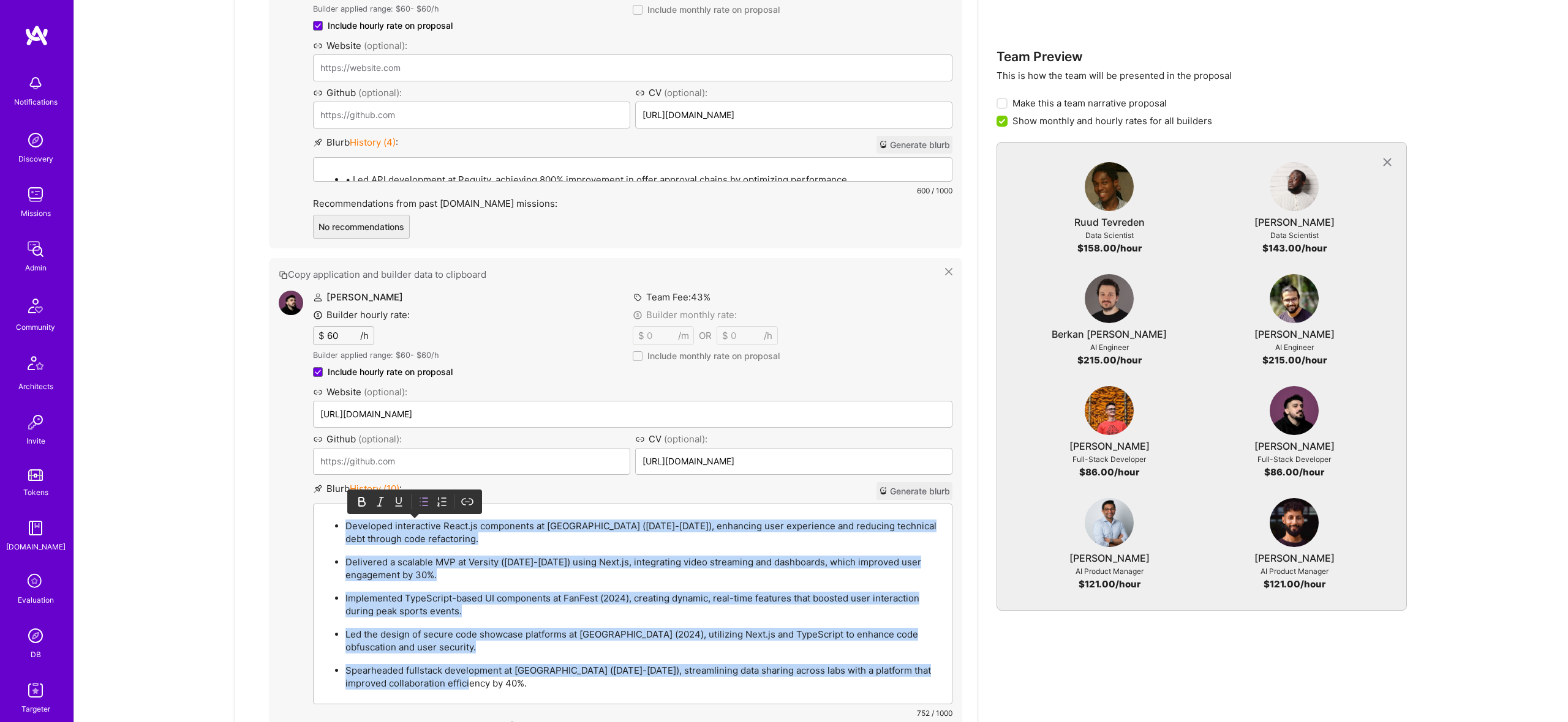
paste div
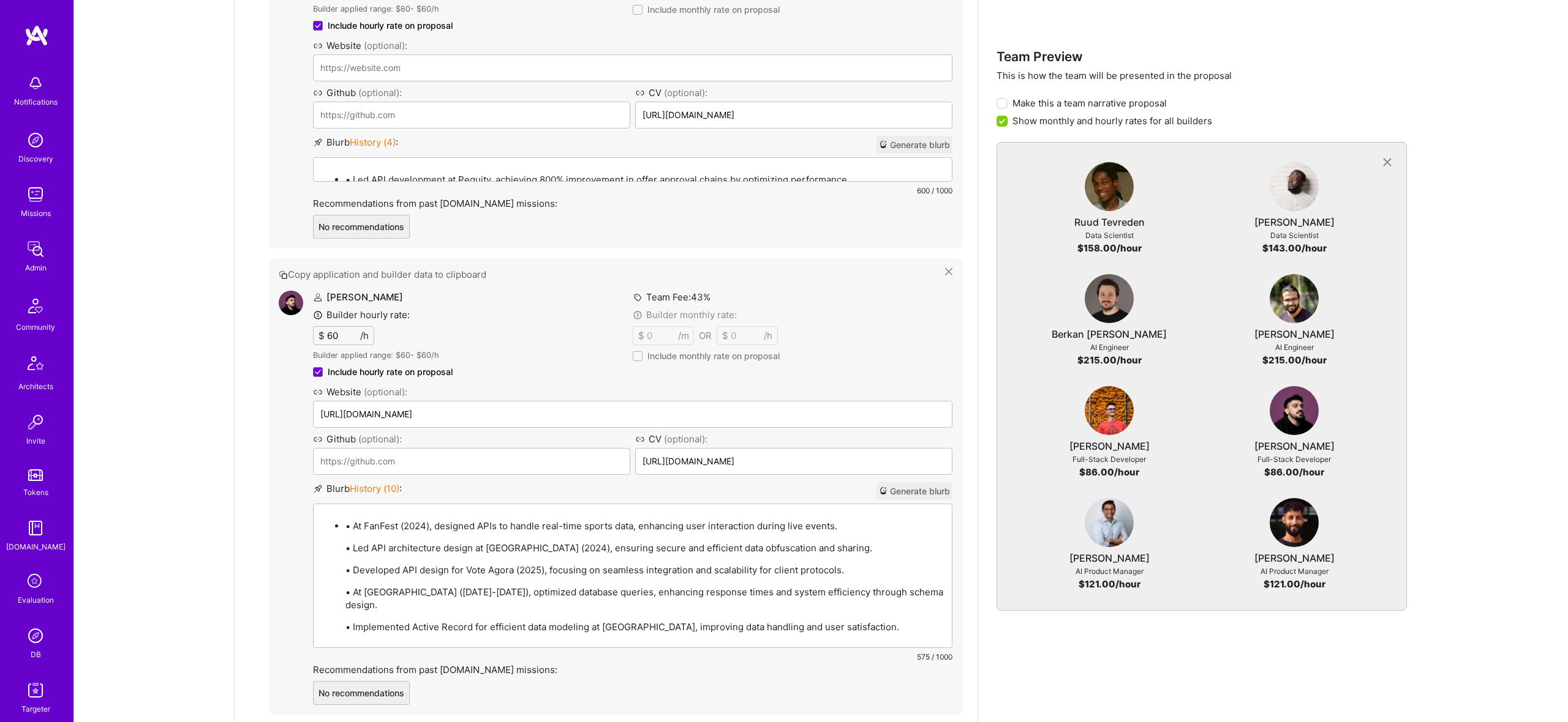
click at [357, 524] on p "• At FanFest (2024), designed APIs to handle real-time sports data, enhancing u…" at bounding box center [644, 526] width 599 height 13
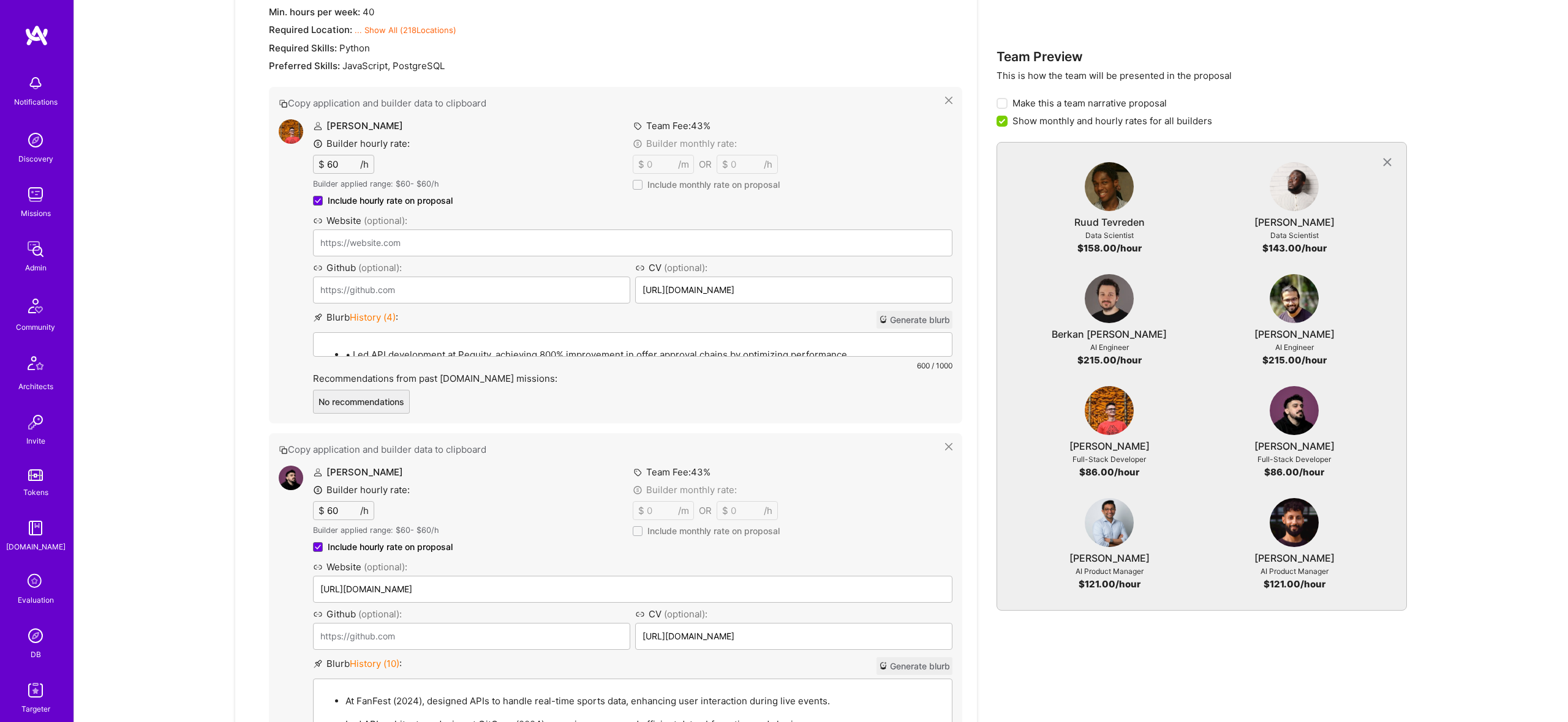
scroll to position [2452, 0]
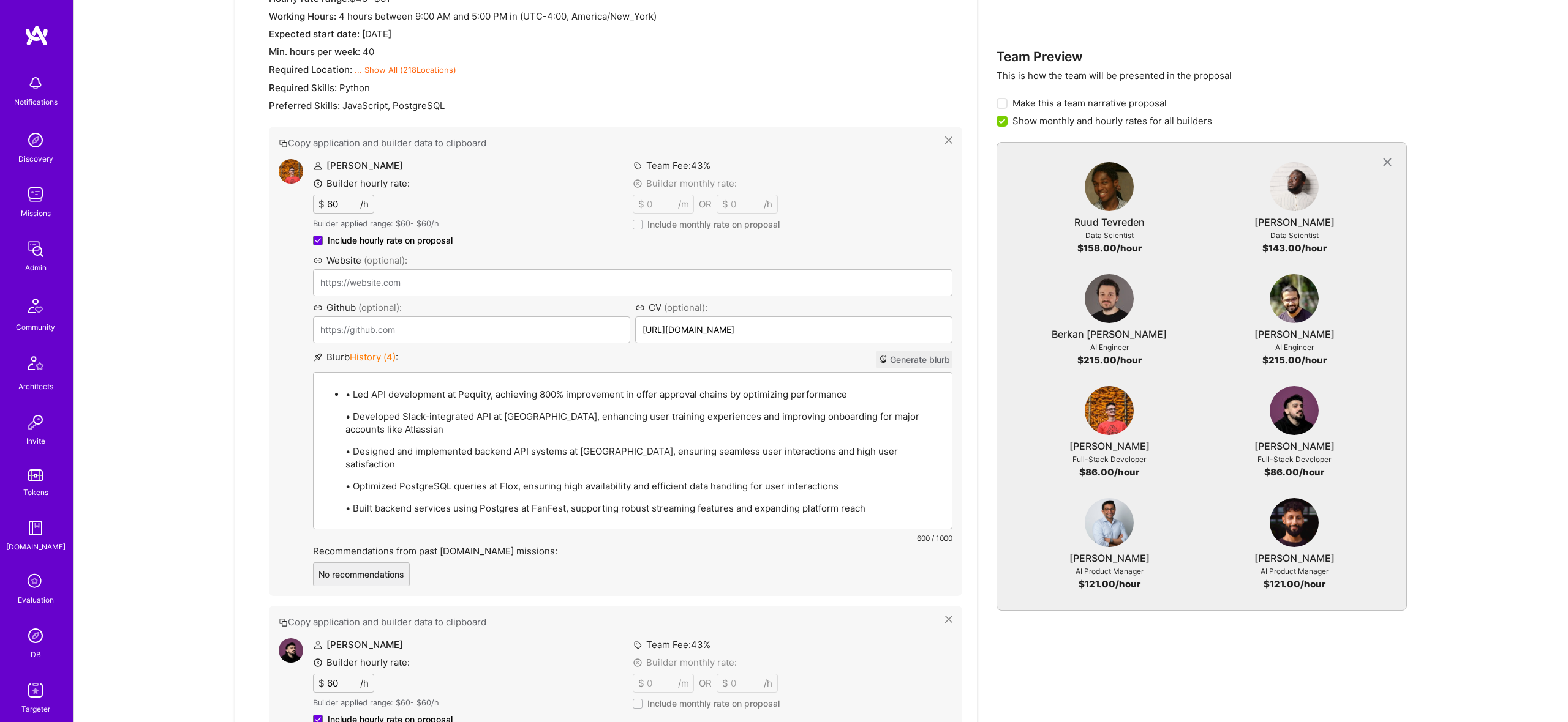
click at [376, 393] on p "• Led API development at Pequity, achieving 800% improvement in offer approval …" at bounding box center [644, 394] width 599 height 13
click at [351, 392] on p "• Led API development at Pequity, achieving 800% improvement in offer approval …" at bounding box center [644, 394] width 599 height 13
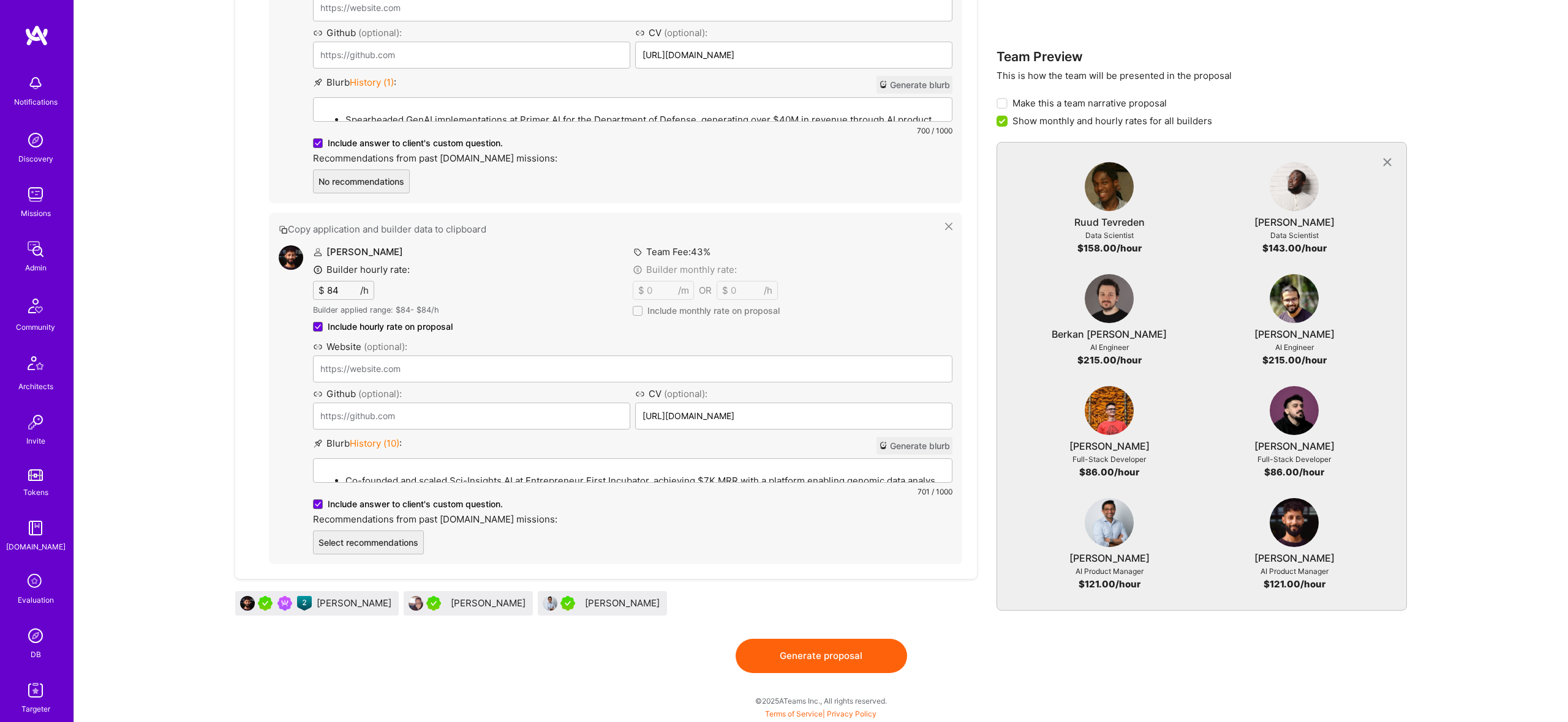
scroll to position [3680, 0]
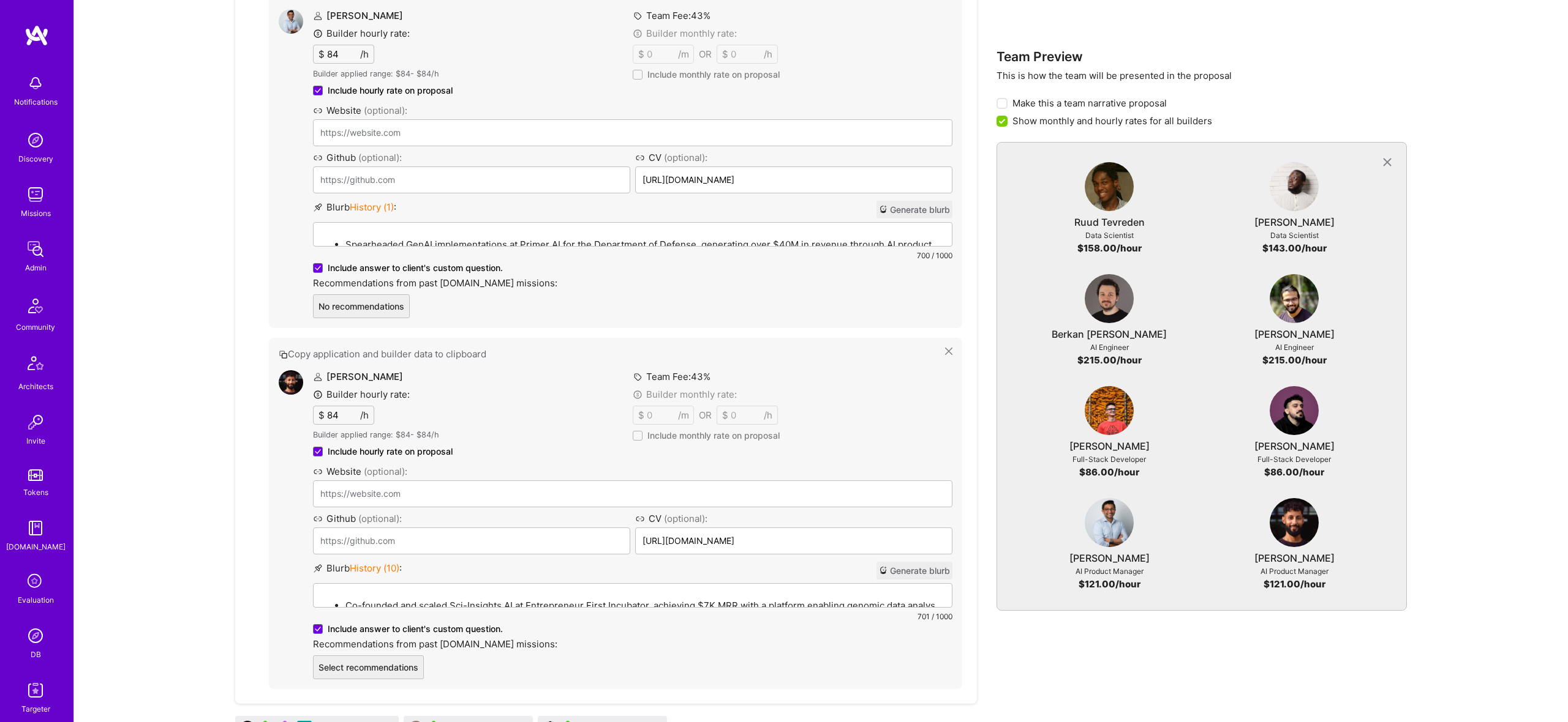
drag, startPoint x: 885, startPoint y: 655, endPoint x: 900, endPoint y: 649, distance: 16.2
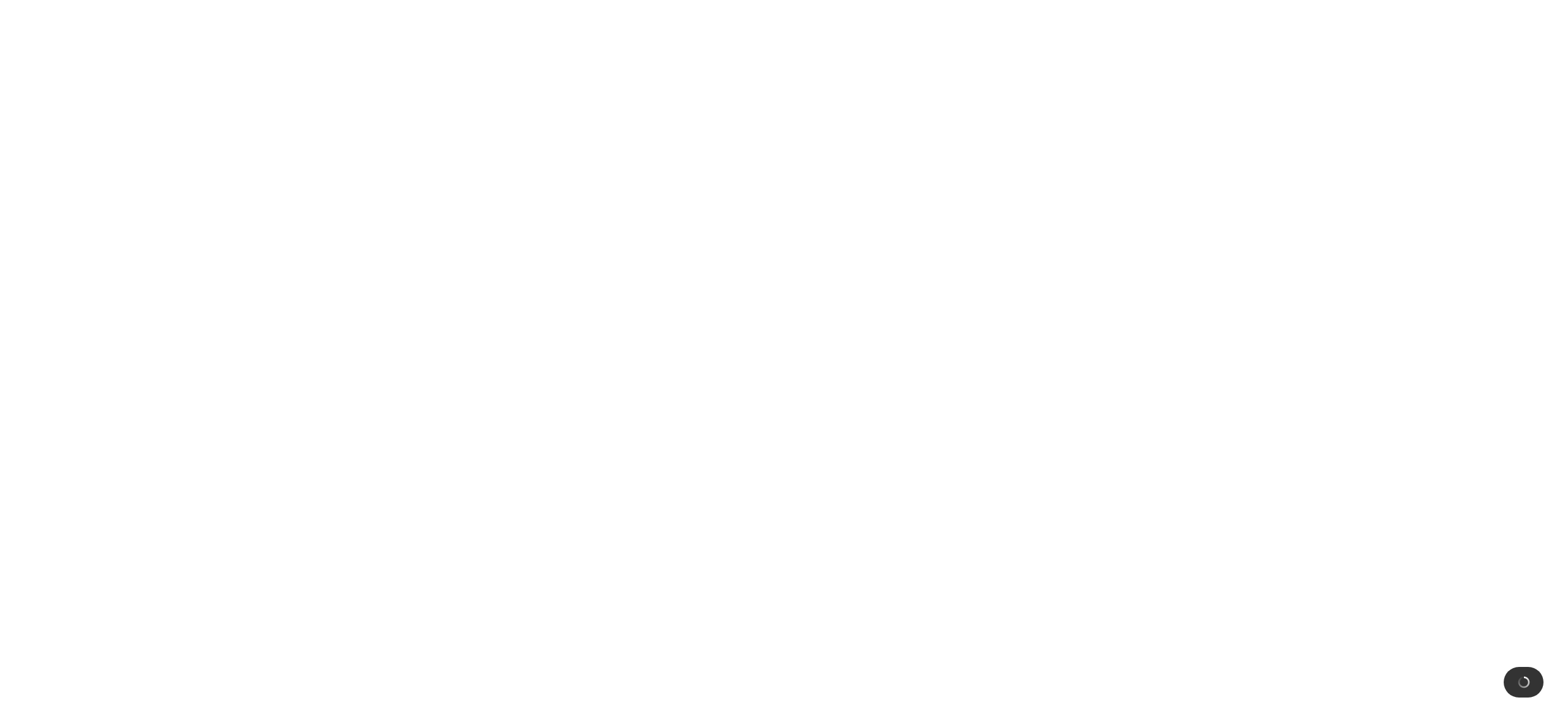
scroll to position [0, 0]
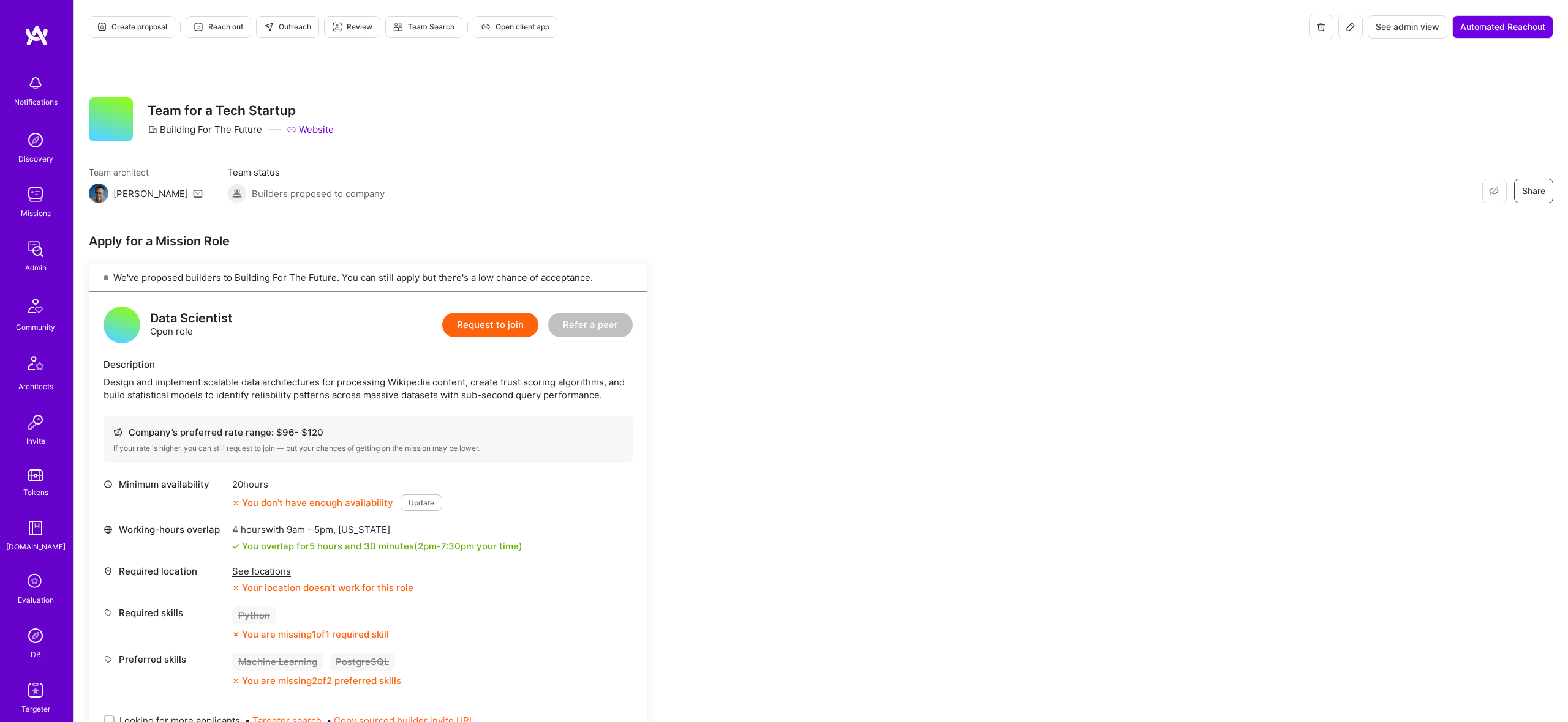
click at [142, 24] on span "Create proposal" at bounding box center [132, 26] width 70 height 11
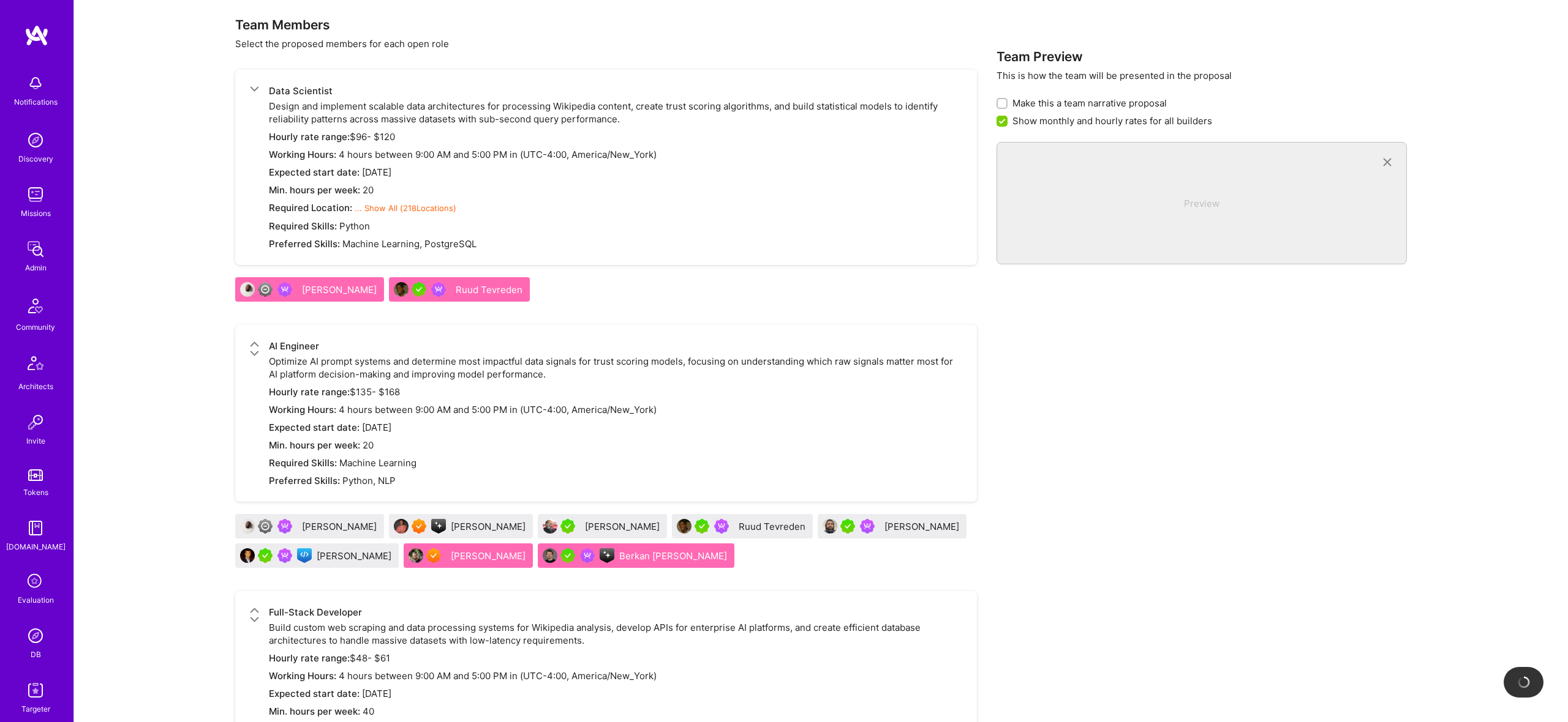
scroll to position [585, 0]
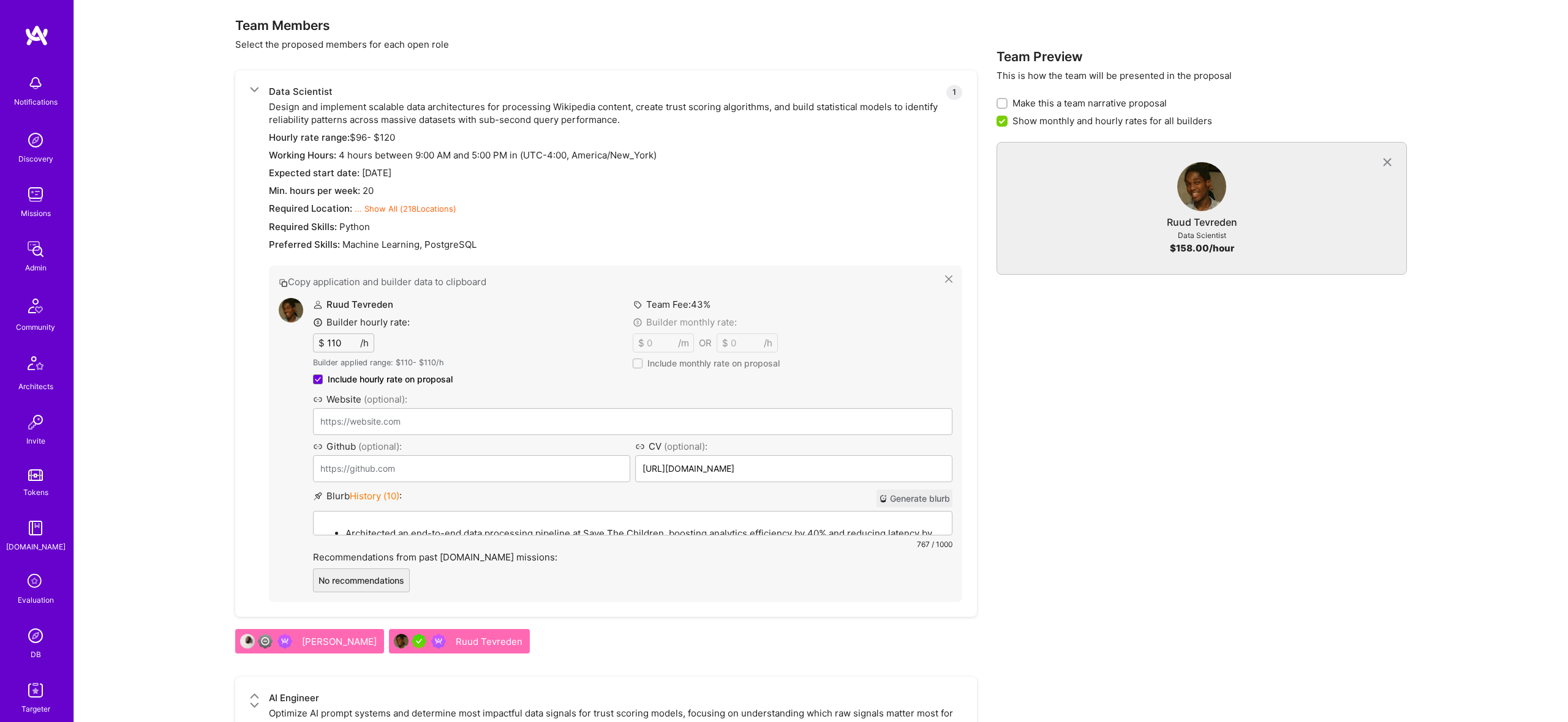
drag, startPoint x: 392, startPoint y: 602, endPoint x: 398, endPoint y: 598, distance: 7.2
click at [398, 598] on div "Data Scientist 1 Design and implement scalable data architectures for processin…" at bounding box center [606, 344] width 742 height 546
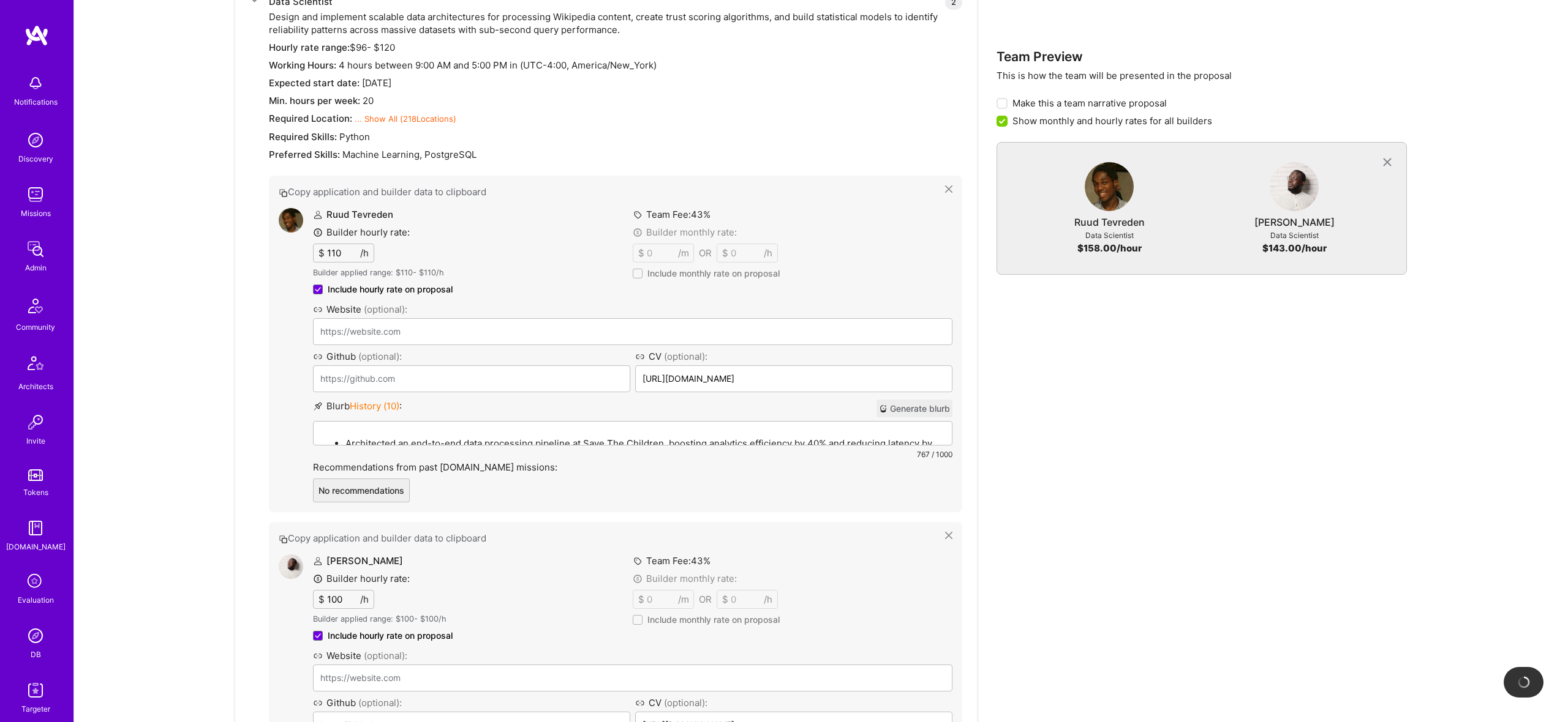
scroll to position [677, 0]
click at [634, 267] on span at bounding box center [637, 272] width 10 height 10
click at [0, 0] on input "Include monthly rate on proposal" at bounding box center [0, 0] width 0 height 0
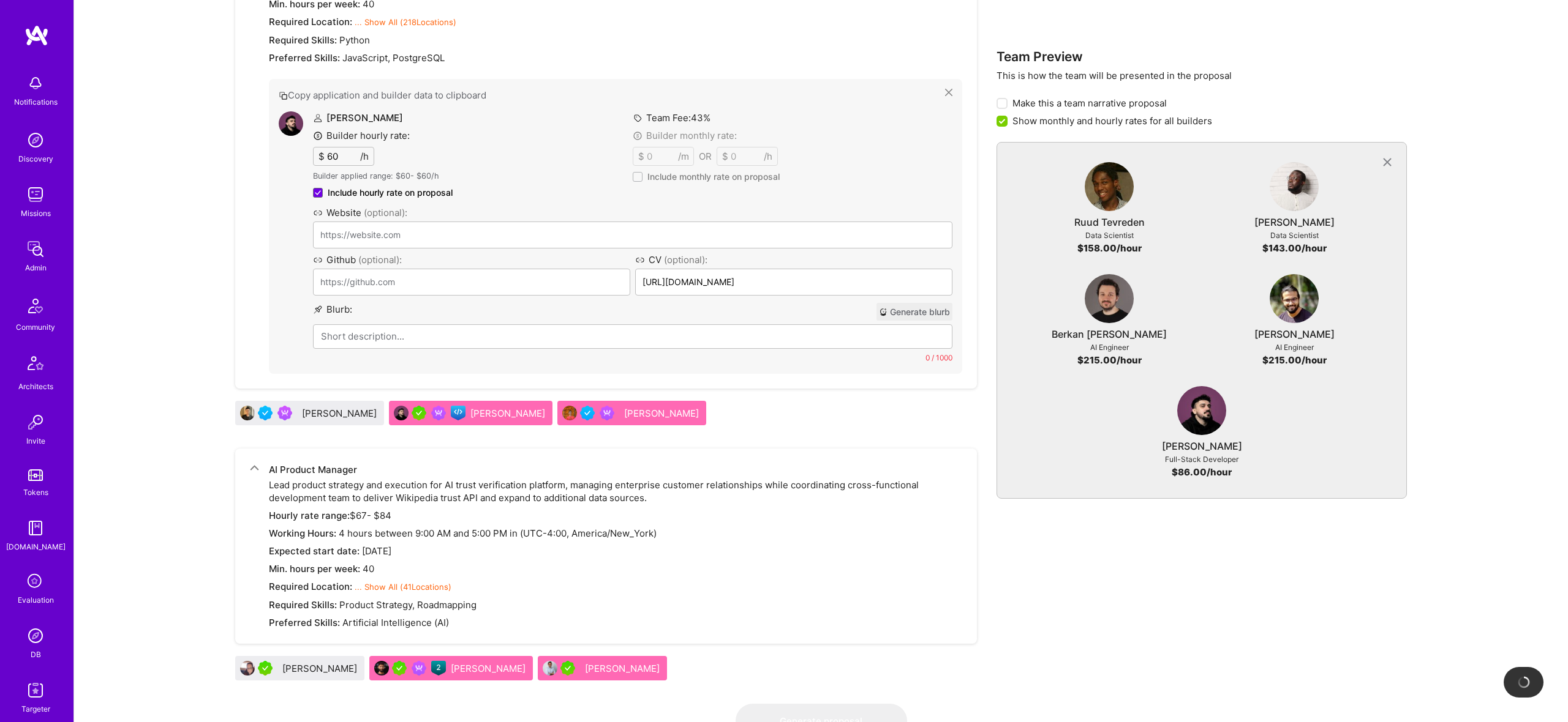
scroll to position [2736, 0]
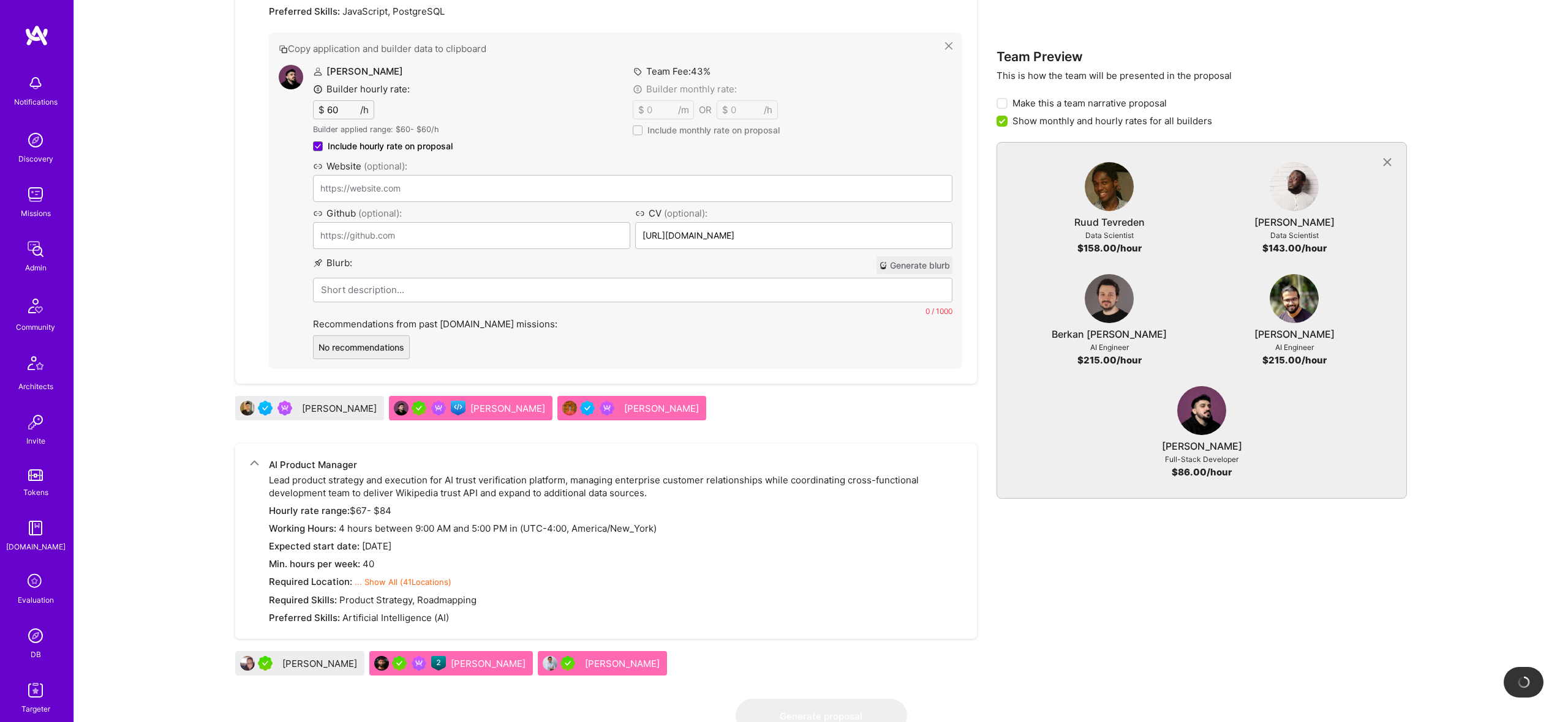
type input "https://www.ng1337.io/"
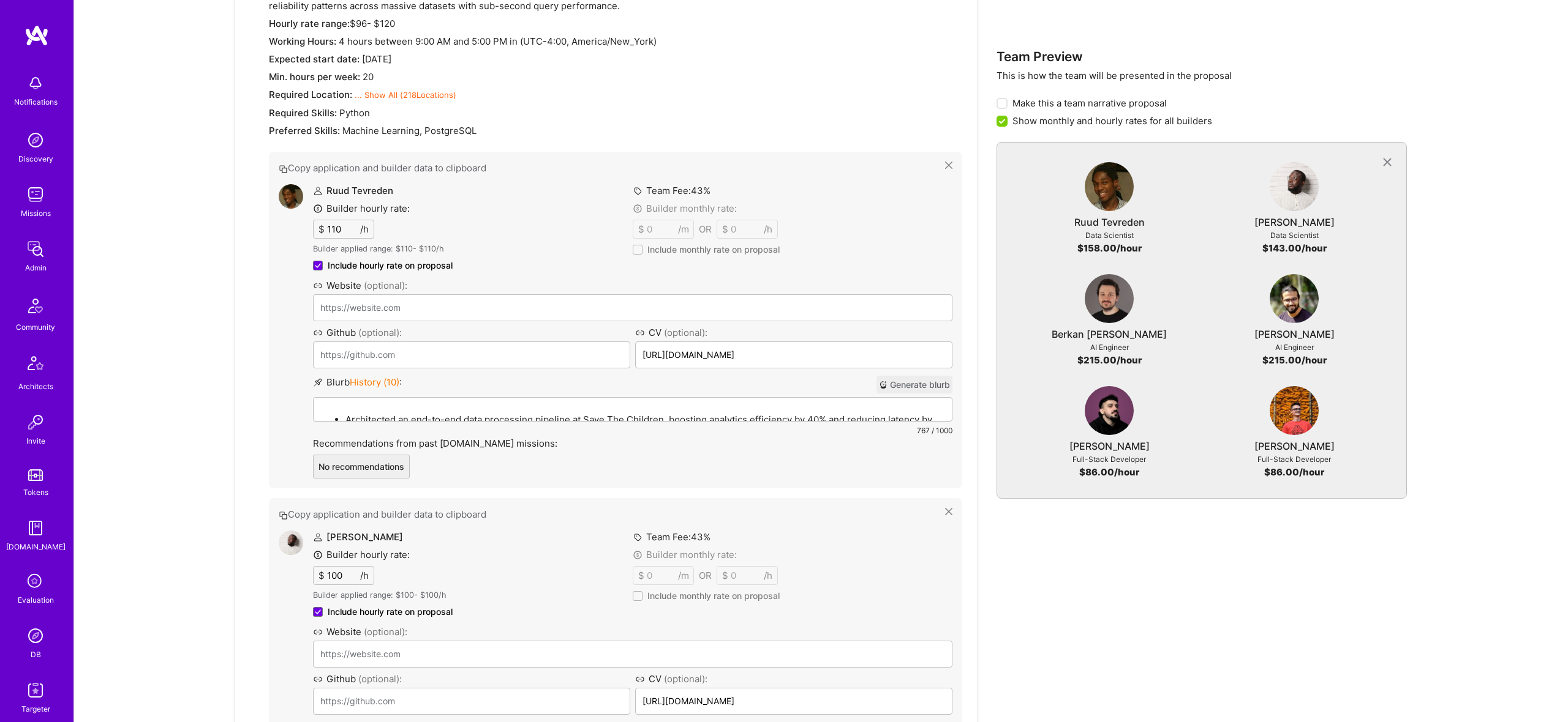
scroll to position [0, 0]
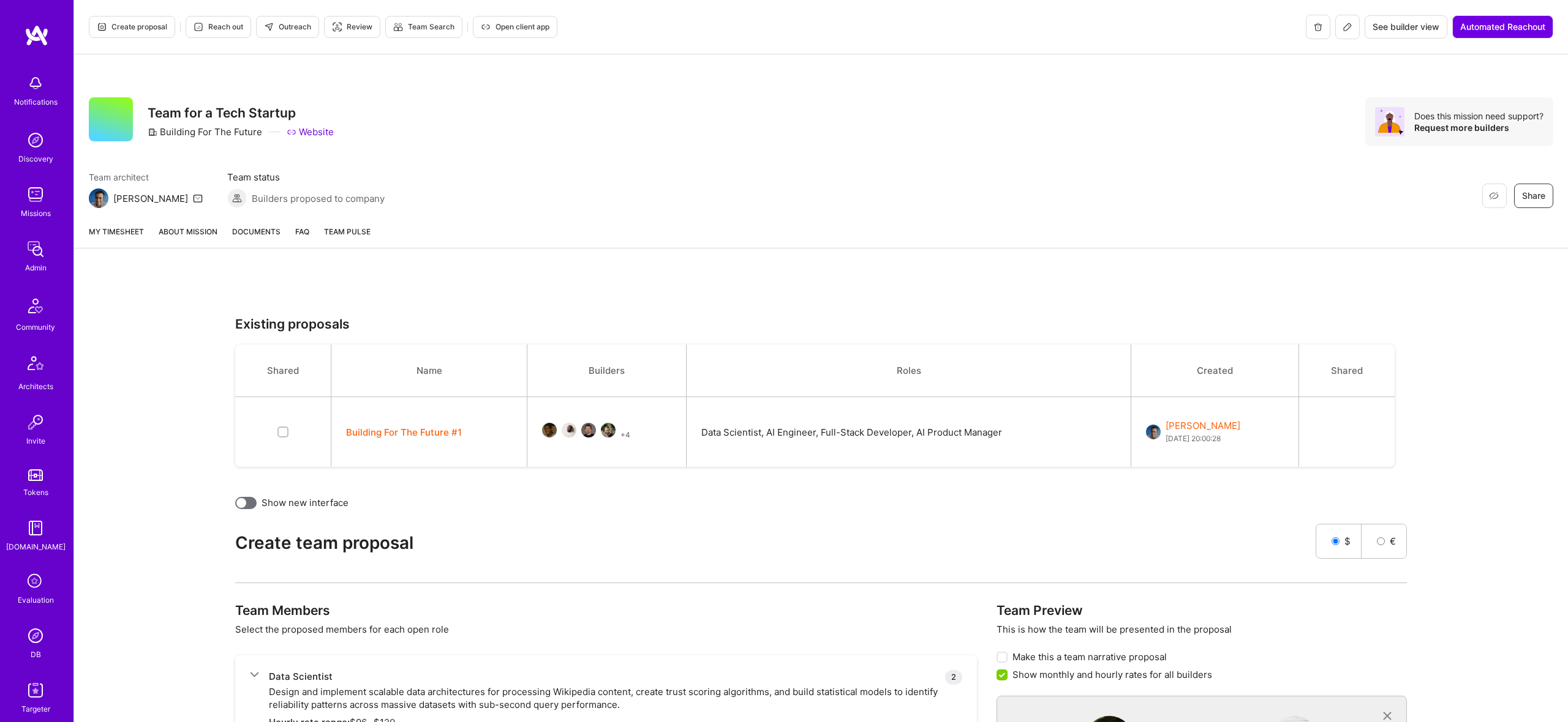
click at [196, 236] on link "About Mission" at bounding box center [188, 237] width 59 height 23
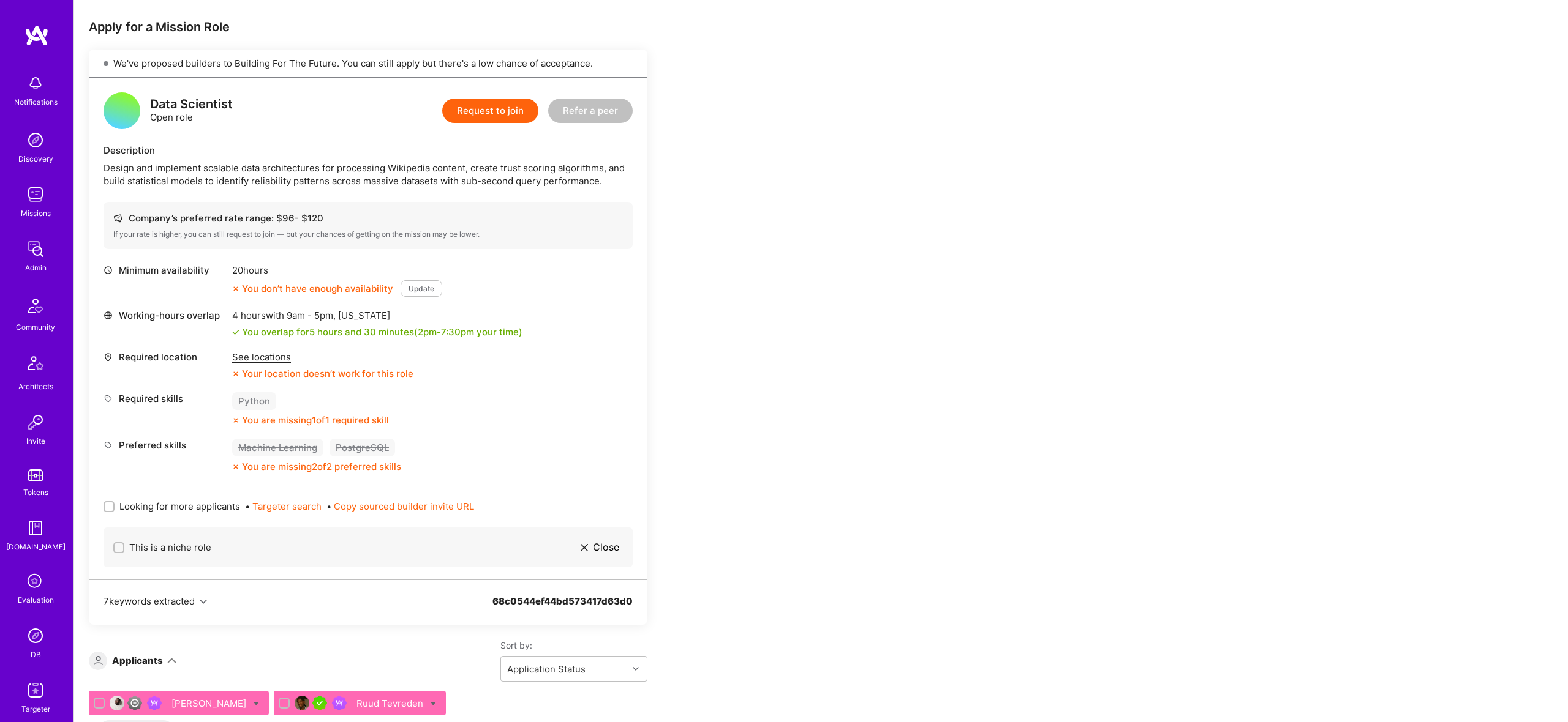
scroll to position [317, 0]
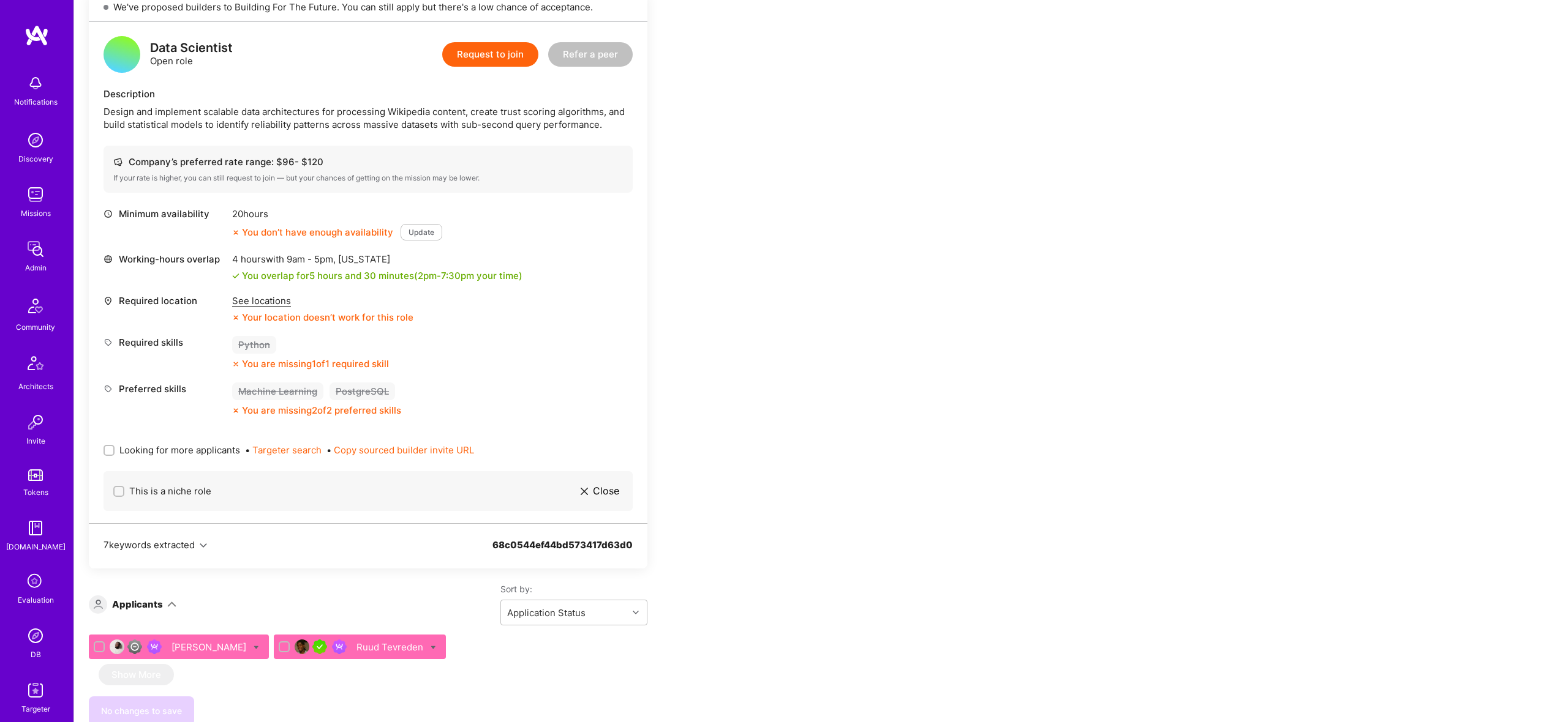
click at [162, 456] on div "Looking for more applicants • Targeter search • Copy sourced builder invite URL" at bounding box center [368, 450] width 529 height 42
click at [160, 450] on span "Looking for more applicants" at bounding box center [179, 450] width 120 height 13
click at [114, 450] on input "Looking for more applicants" at bounding box center [110, 450] width 8 height 8
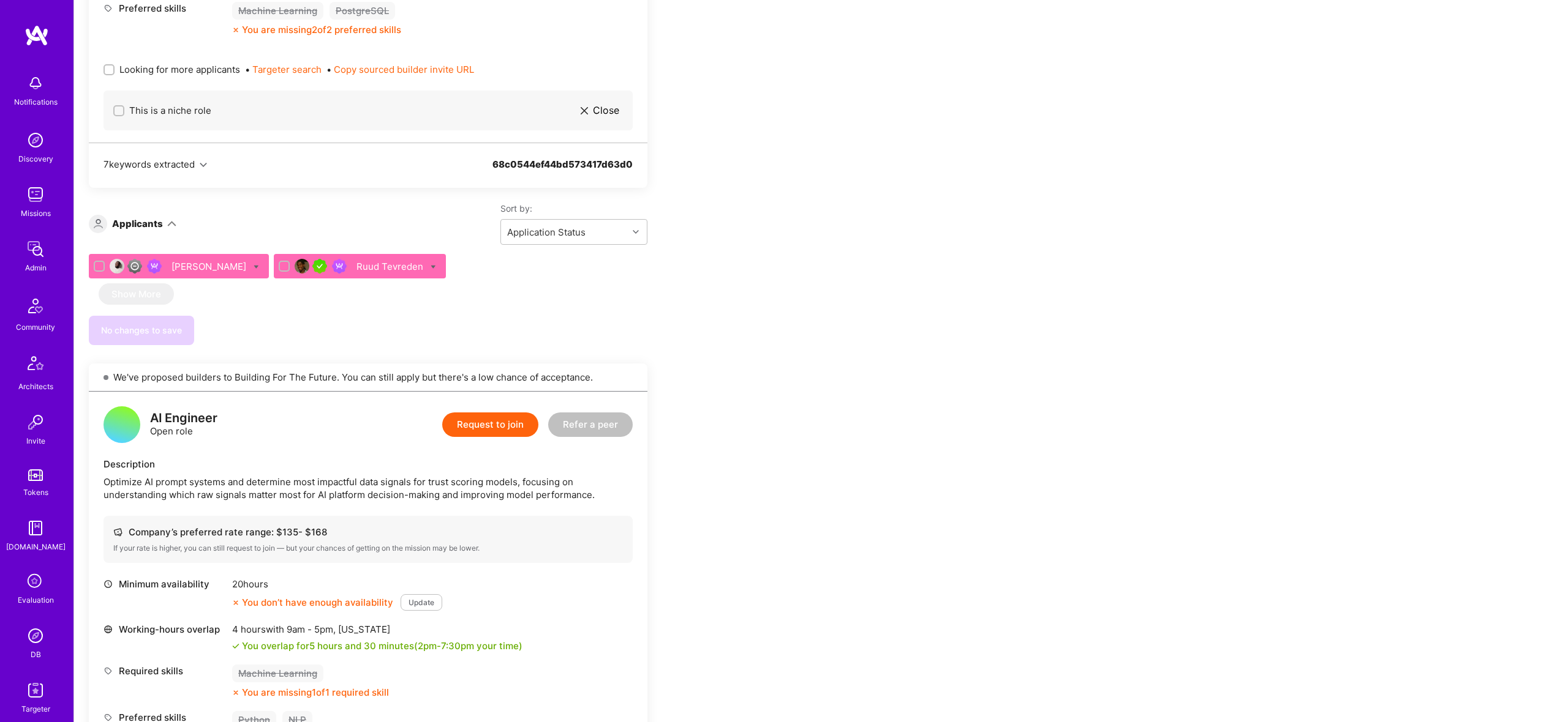
scroll to position [724, 0]
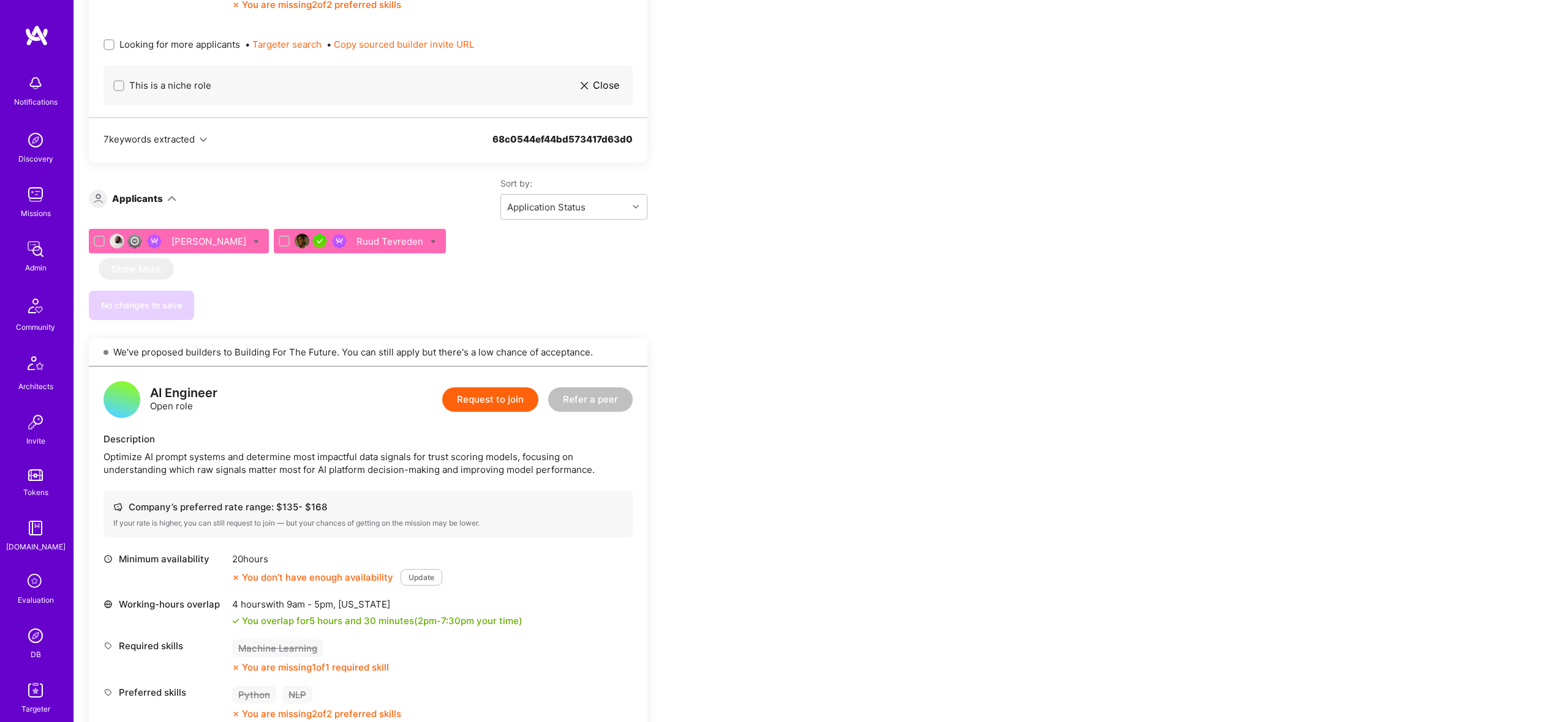
checkbox input "true"
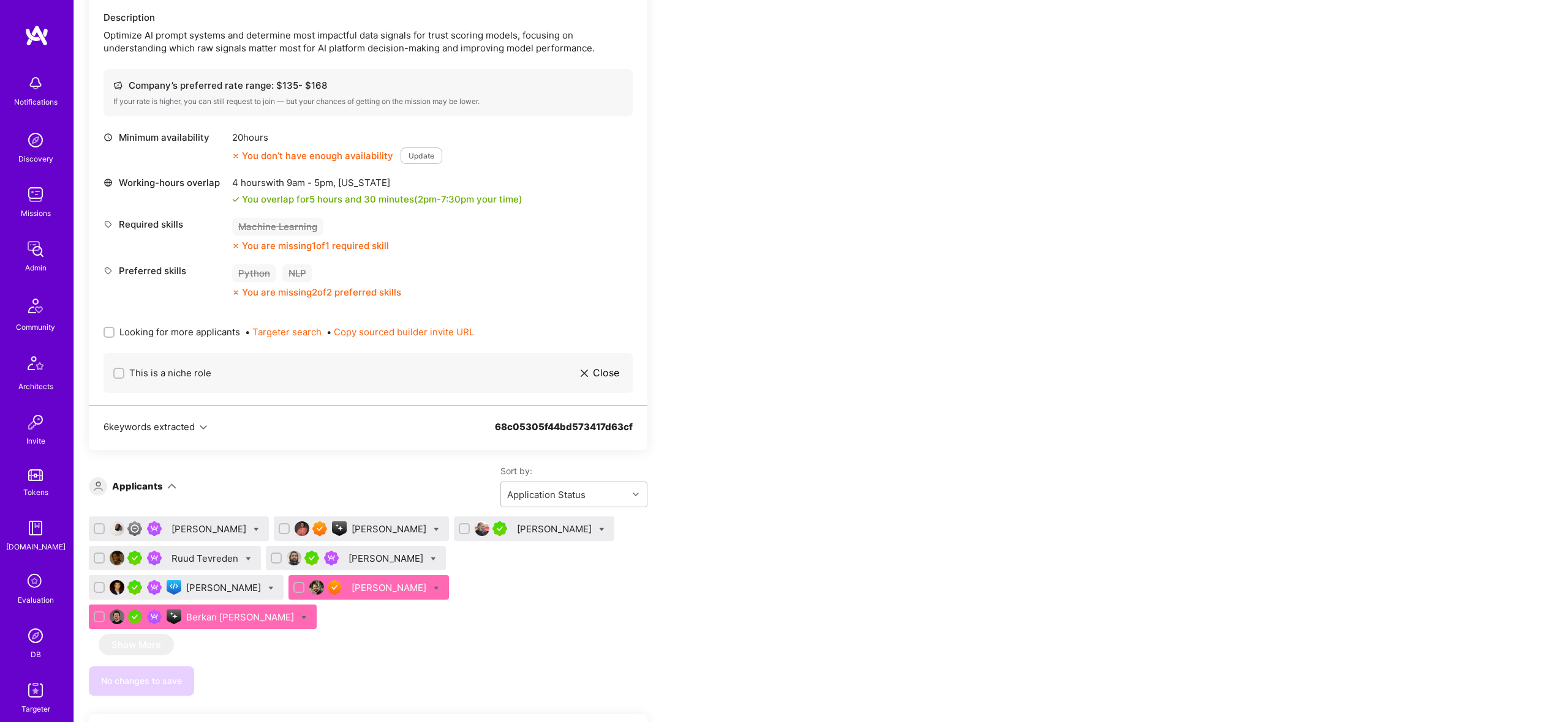
scroll to position [1161, 0]
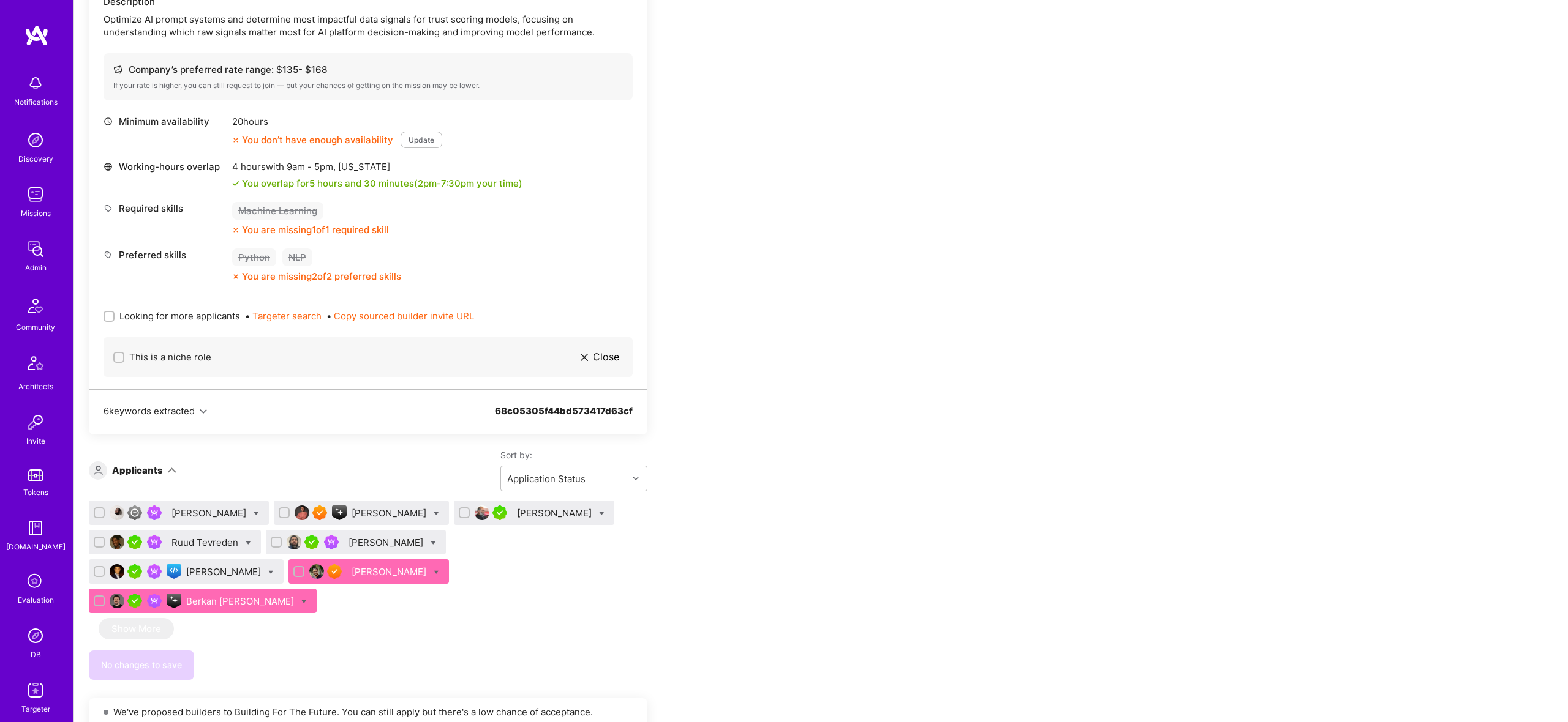
click at [148, 322] on div "Looking for more applicants • Targeter search • Copy sourced builder invite URL" at bounding box center [368, 316] width 529 height 42
click at [151, 313] on span "Looking for more applicants" at bounding box center [179, 316] width 120 height 13
click at [114, 313] on input "Looking for more applicants" at bounding box center [110, 316] width 8 height 8
checkbox input "true"
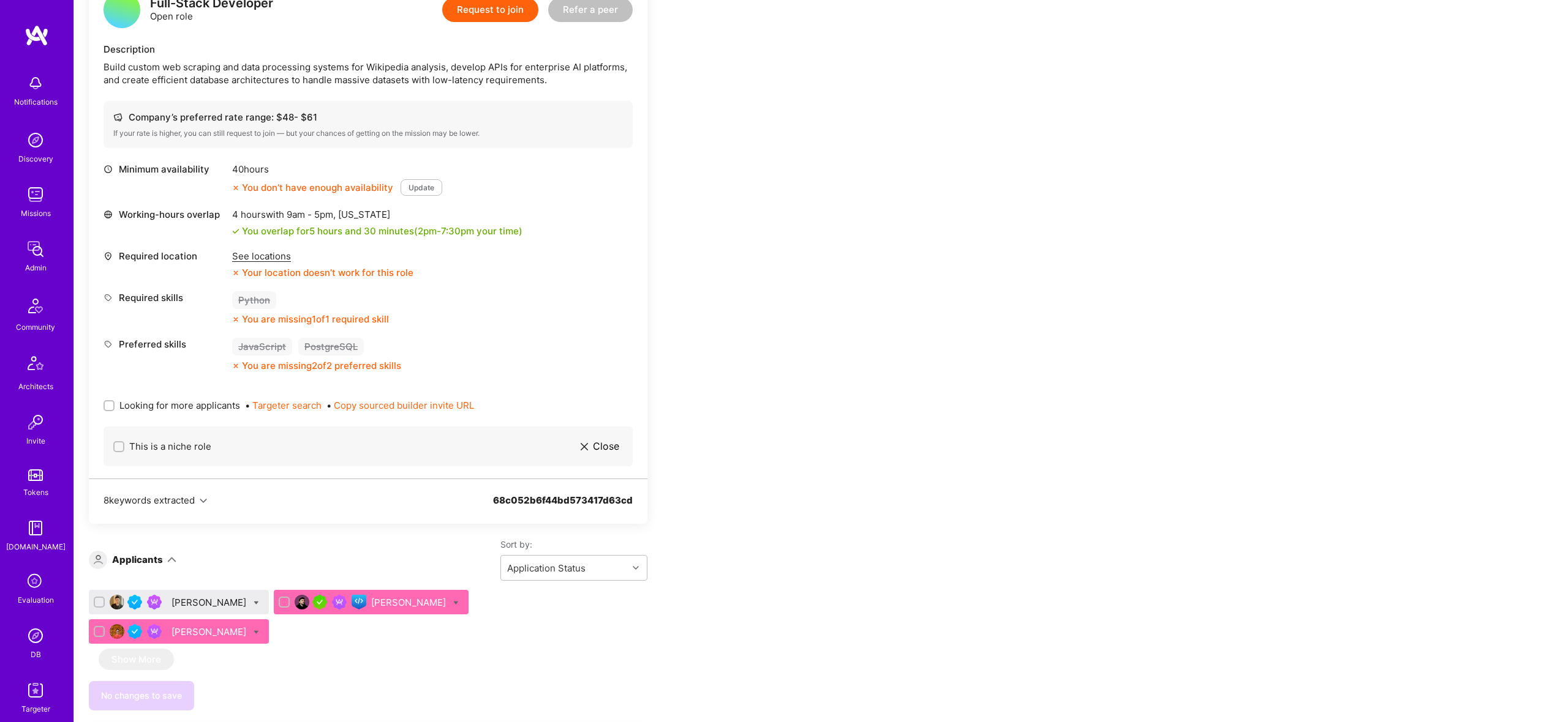
scroll to position [2081, 0]
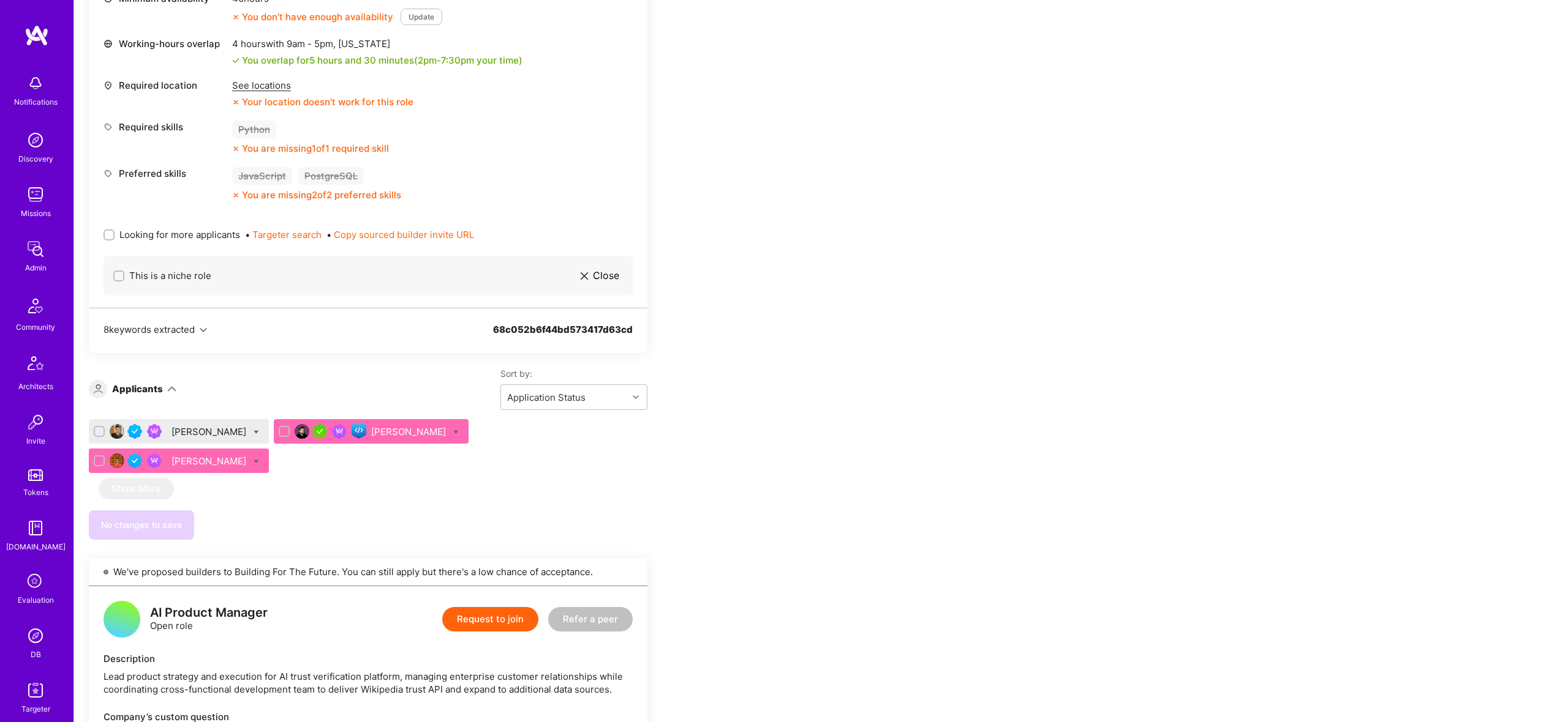
click at [151, 229] on span "Looking for more applicants" at bounding box center [179, 235] width 120 height 13
click at [114, 232] on input "Looking for more applicants" at bounding box center [110, 235] width 8 height 8
checkbox input "true"
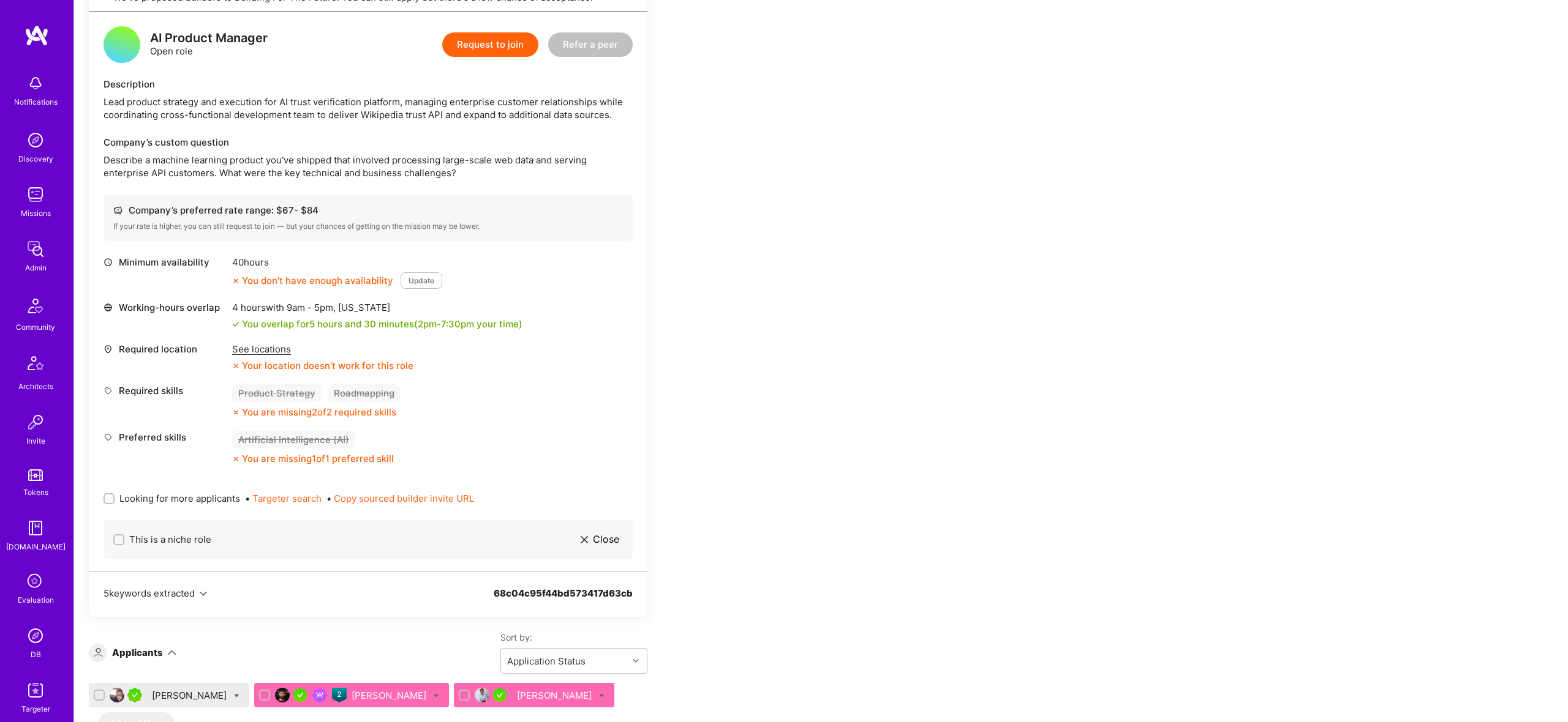
scroll to position [2672, 0]
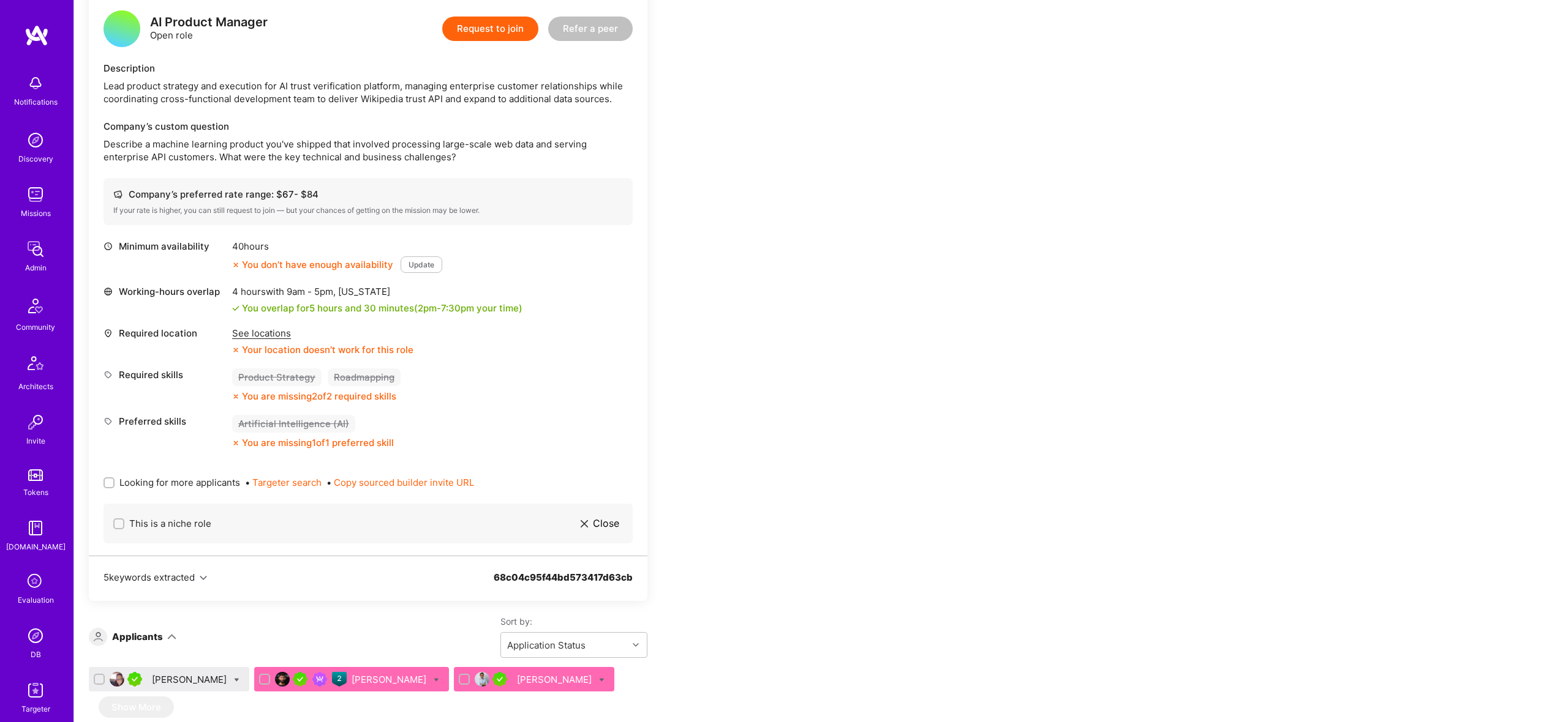
click at [144, 476] on span "Looking for more applicants" at bounding box center [179, 482] width 120 height 13
click at [114, 479] on input "Looking for more applicants" at bounding box center [110, 483] width 8 height 8
checkbox input "true"
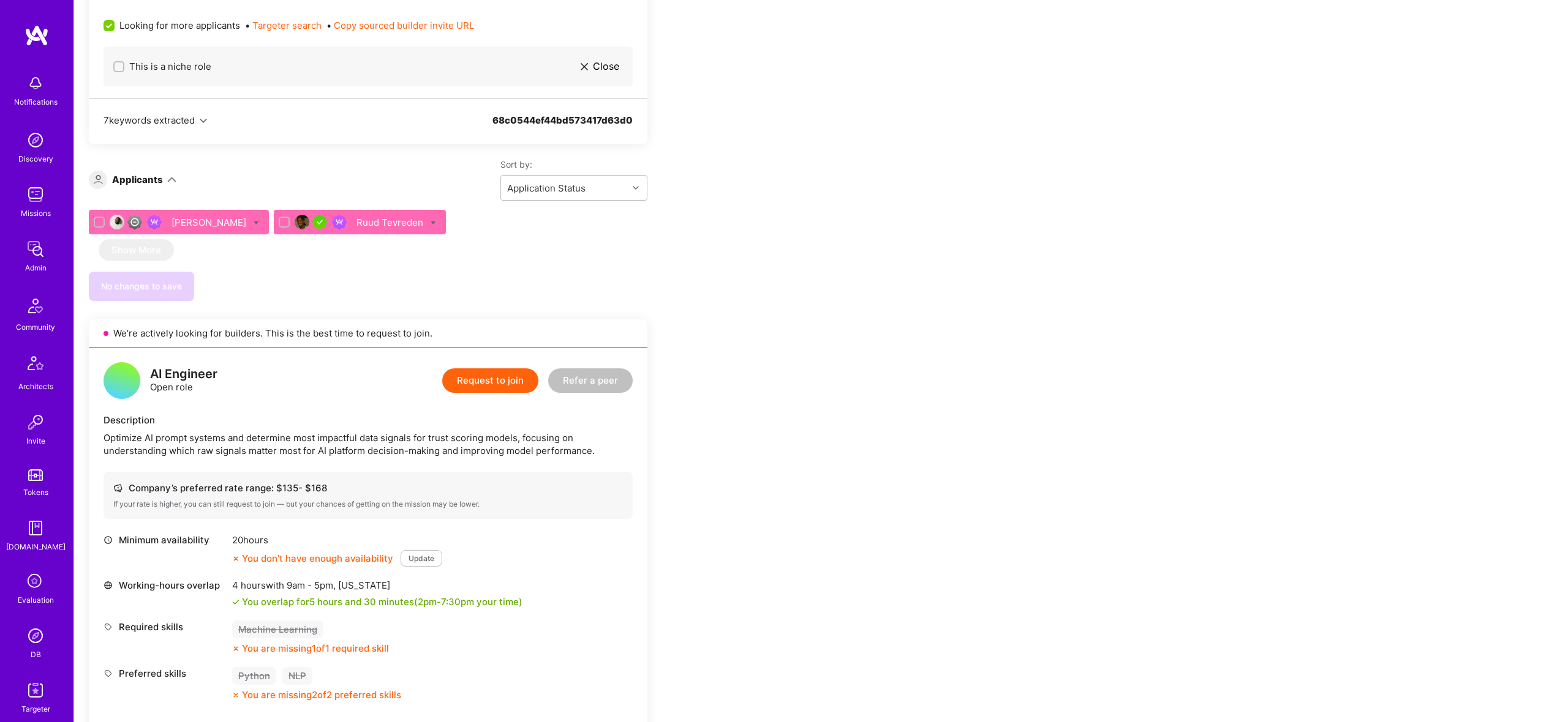
scroll to position [0, 0]
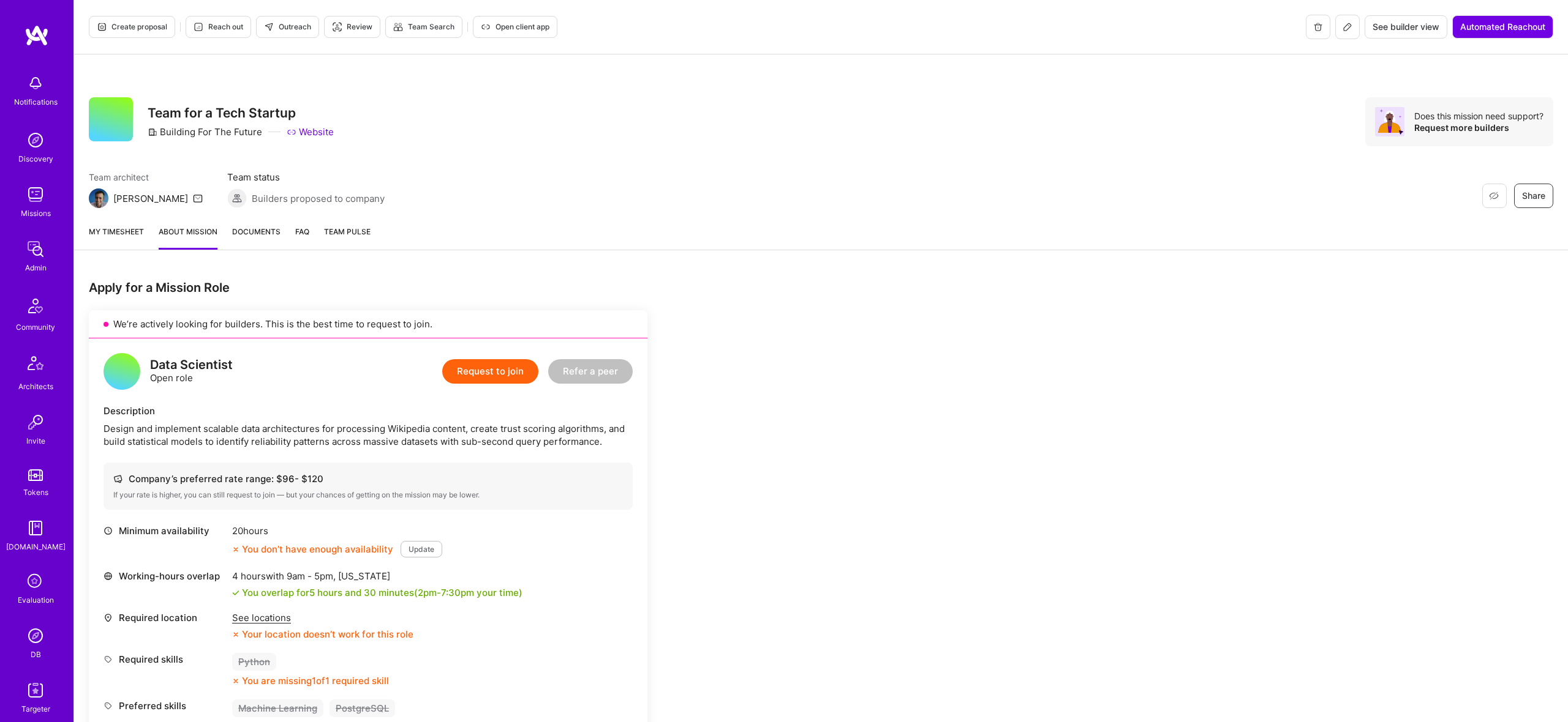
drag, startPoint x: 293, startPoint y: 26, endPoint x: 360, endPoint y: 27, distance: 67.0
click at [360, 27] on div "Create proposal Reach out Outreach Review Team Search Open client app" at bounding box center [323, 26] width 469 height 24
click at [363, 27] on span "Review" at bounding box center [351, 26] width 40 height 11
drag, startPoint x: 162, startPoint y: 129, endPoint x: 260, endPoint y: 134, distance: 98.1
click at [260, 134] on div "Building For The Future" at bounding box center [204, 132] width 114 height 13
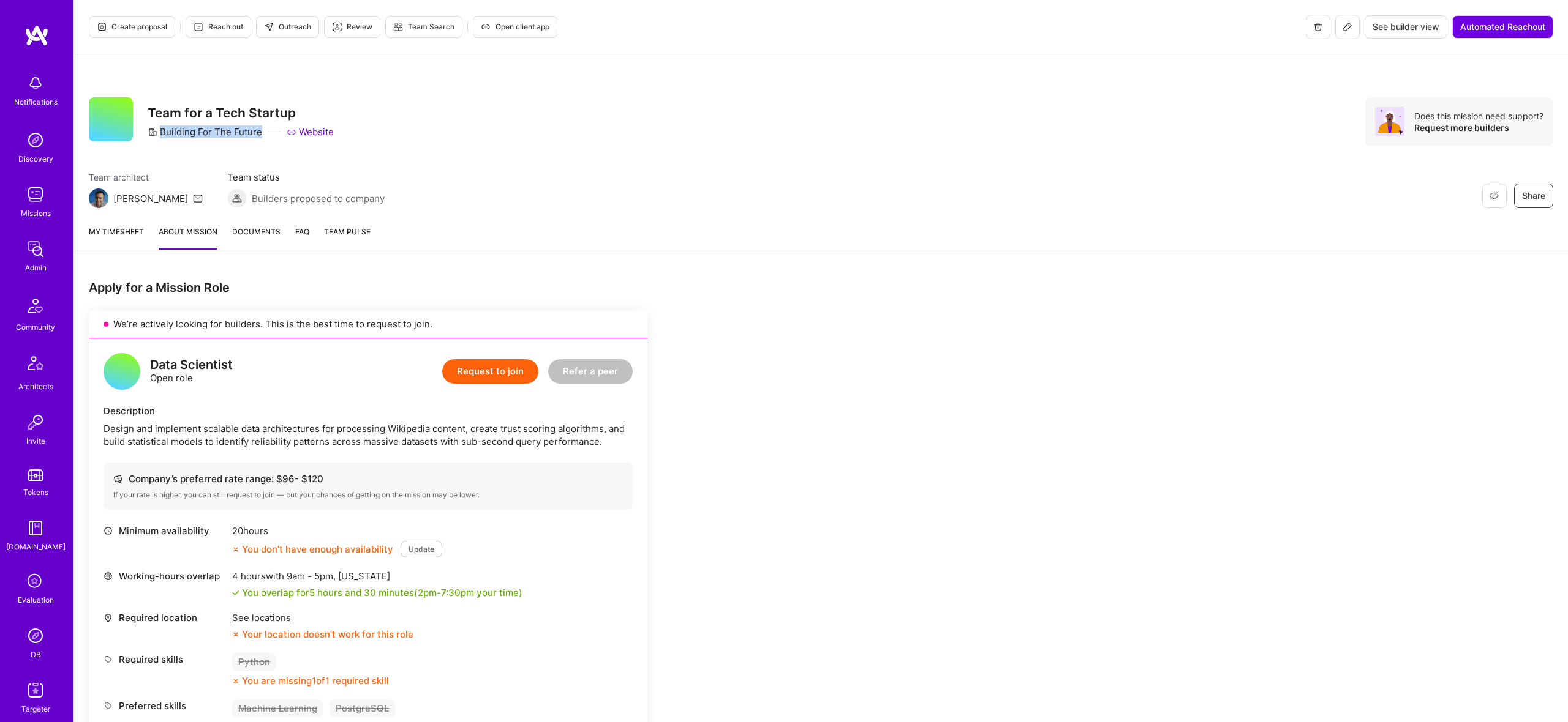
copy div "Building For The Future"
click at [1348, 30] on icon at bounding box center [1347, 26] width 10 height 10
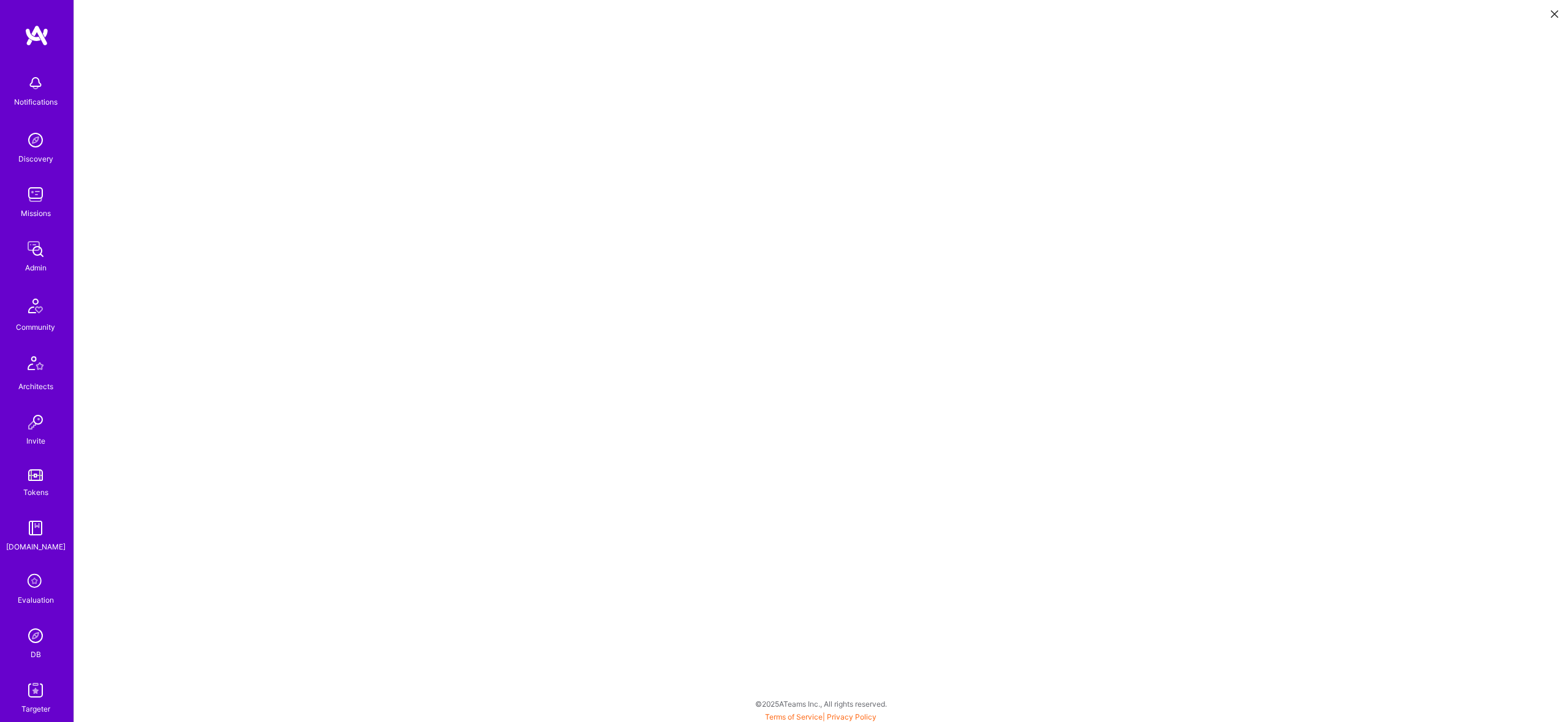
click at [1553, 14] on icon at bounding box center [1554, 14] width 8 height 8
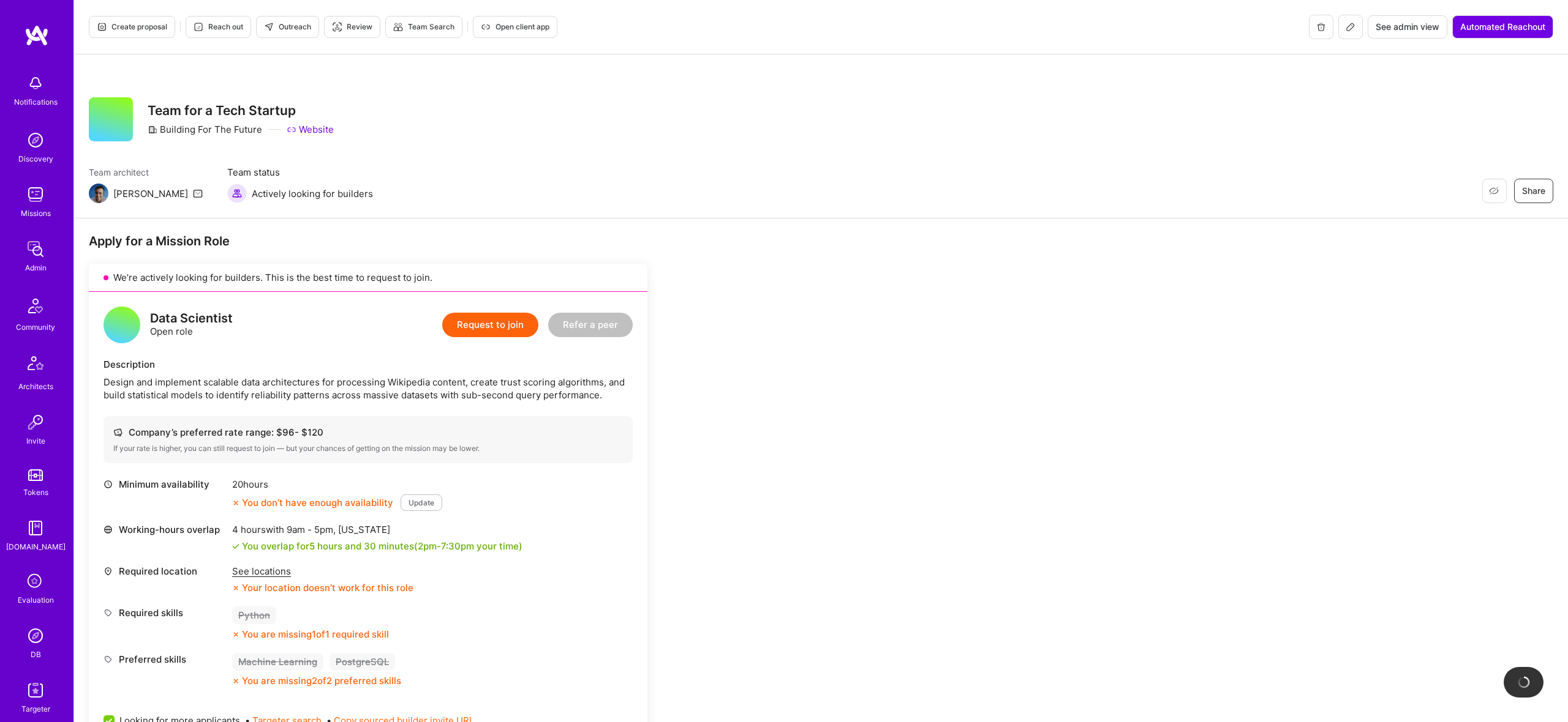
click at [120, 28] on span "Create proposal" at bounding box center [132, 26] width 70 height 11
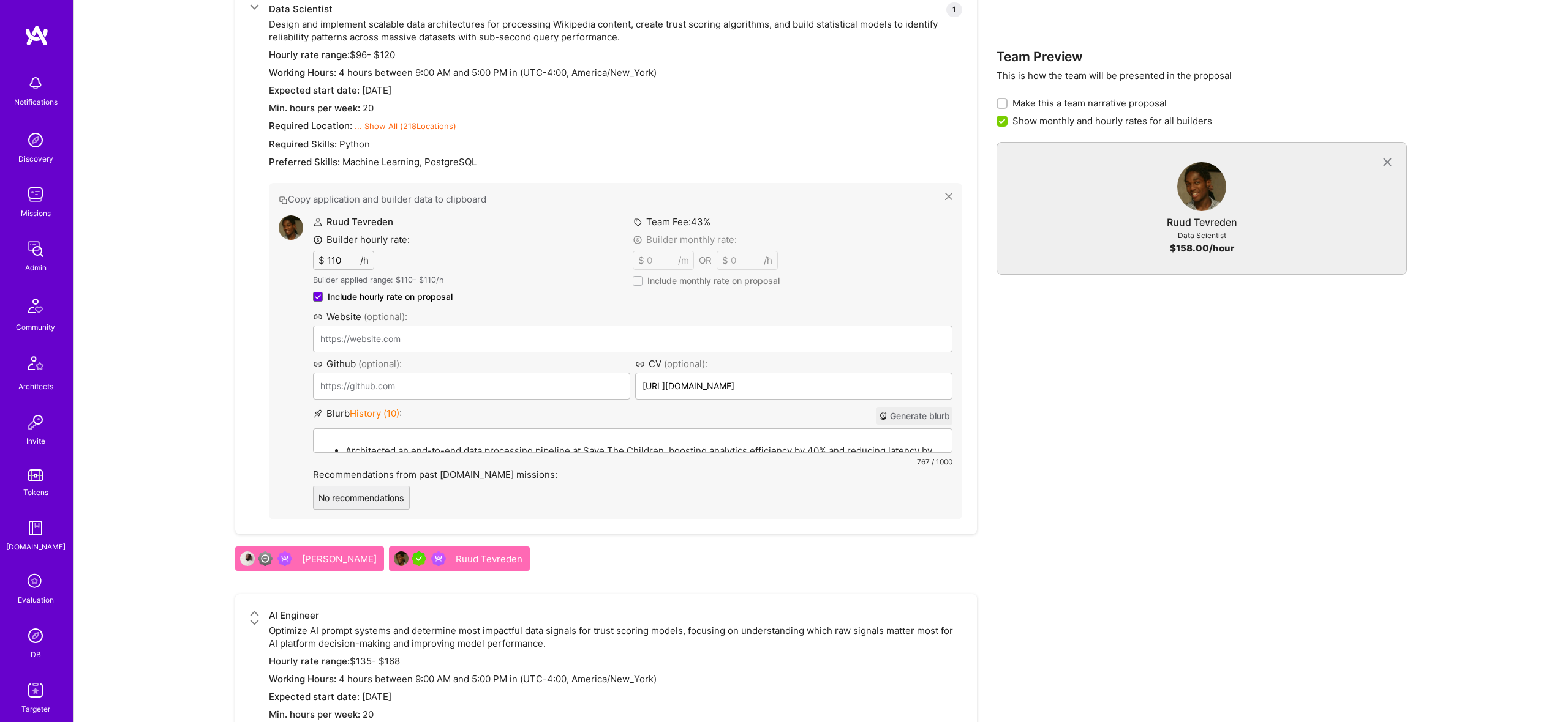
scroll to position [680, 0]
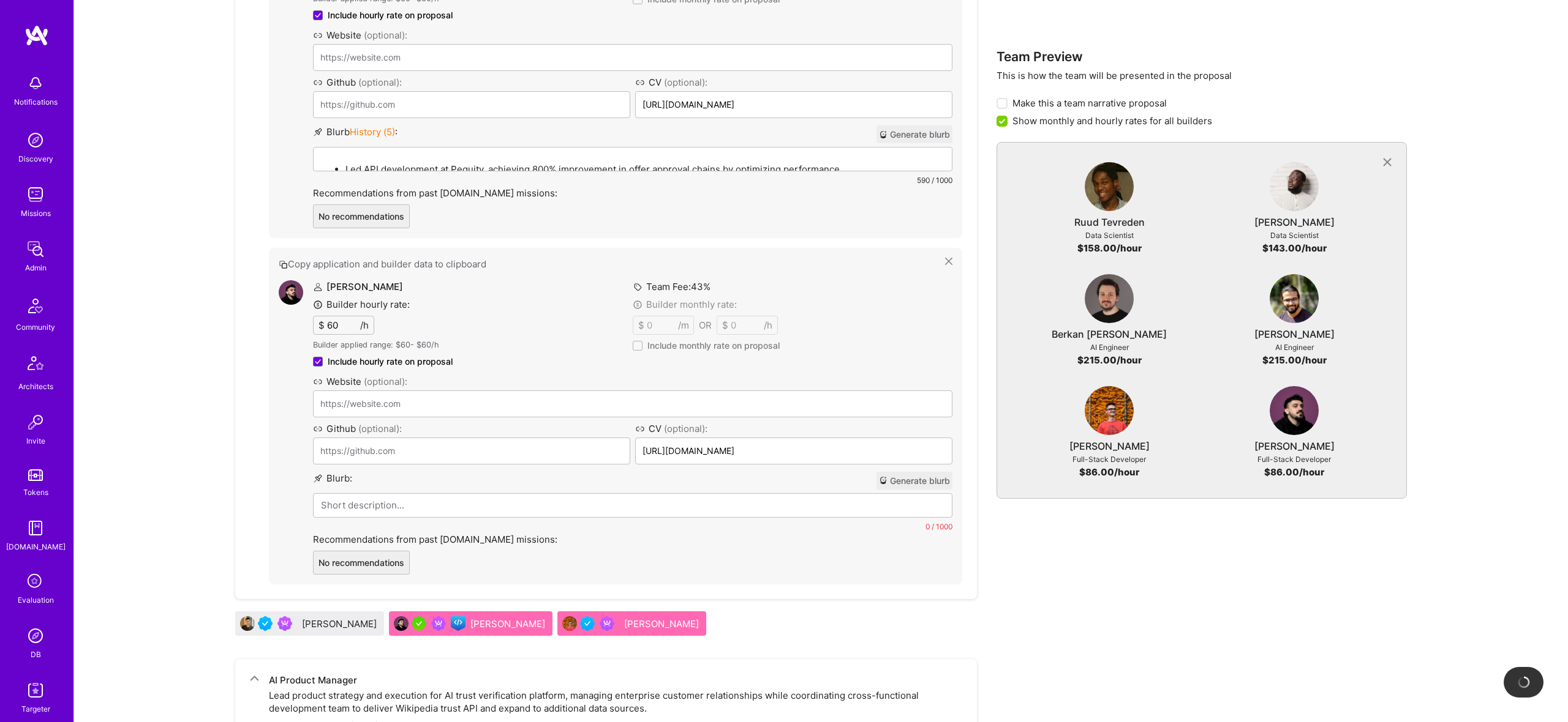
scroll to position [3142, 0]
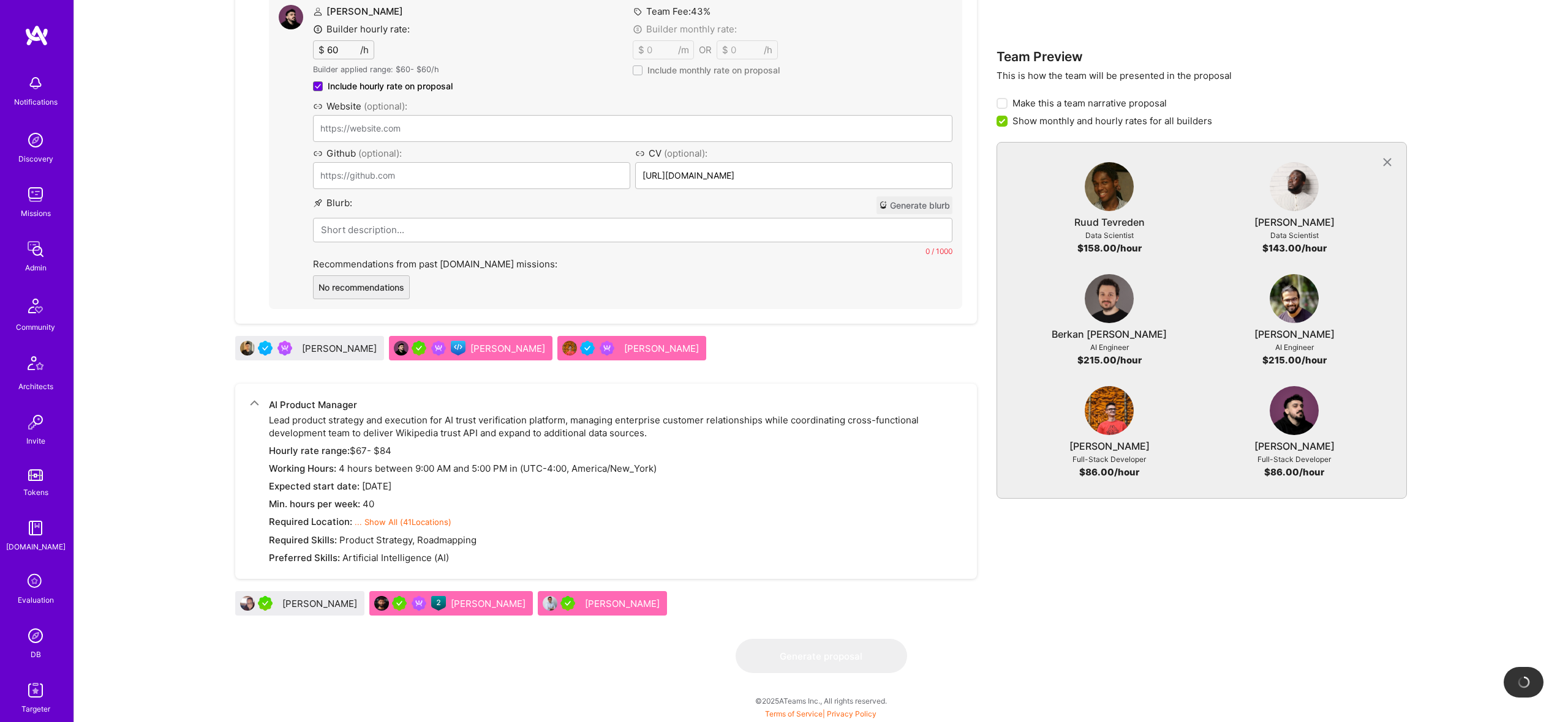
type input "https://www.ng1337.io/"
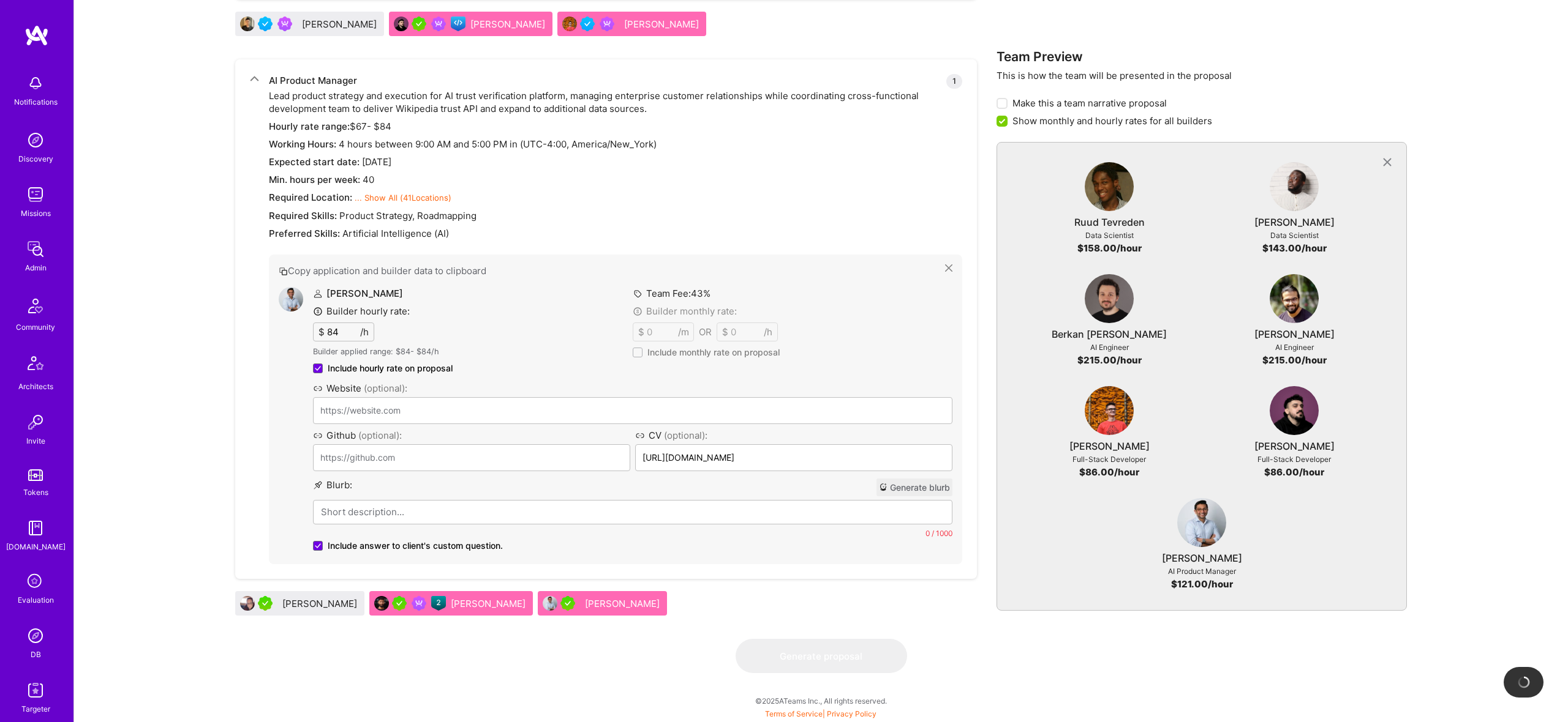
scroll to position [3509, 0]
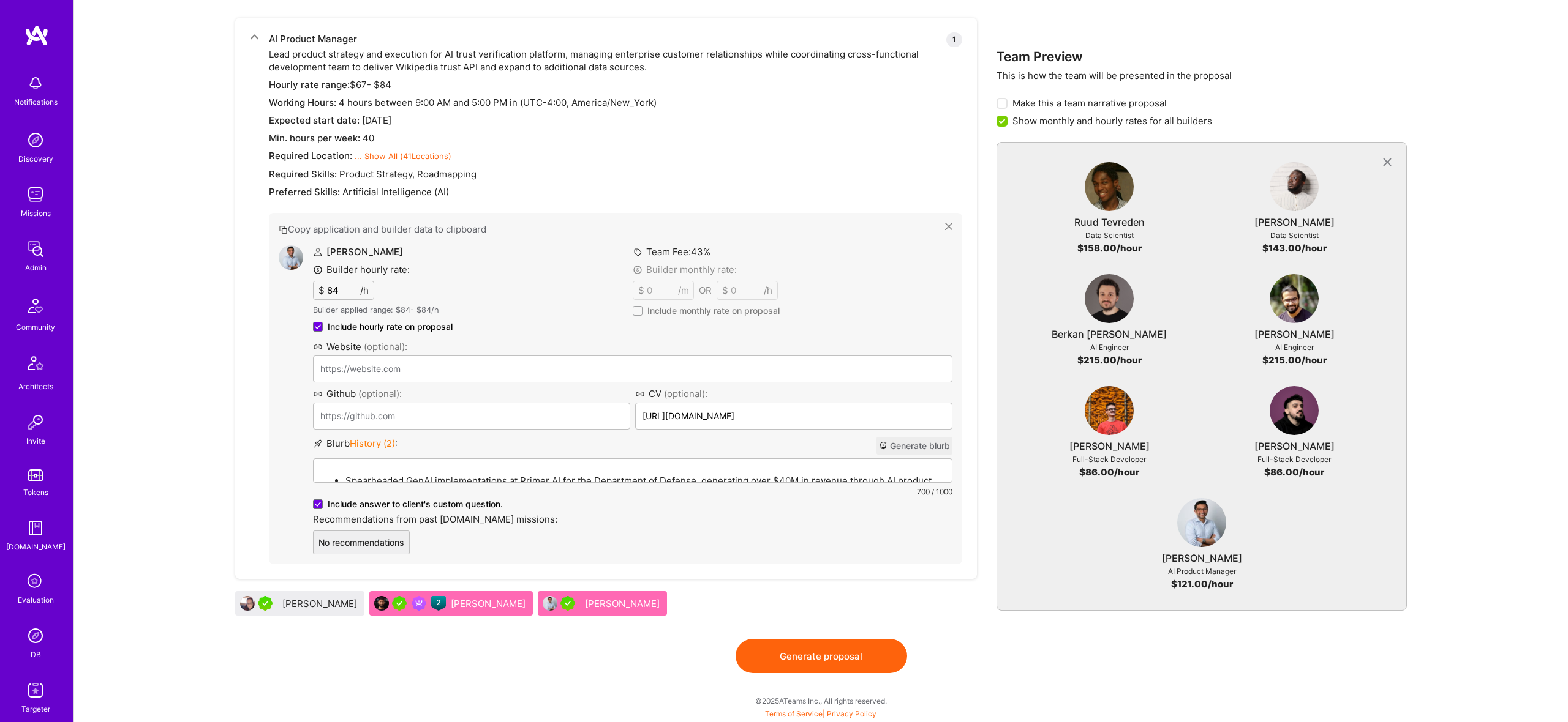
click at [638, 309] on span at bounding box center [637, 310] width 10 height 10
click at [0, 0] on input "Include monthly rate on proposal" at bounding box center [0, 0] width 0 height 0
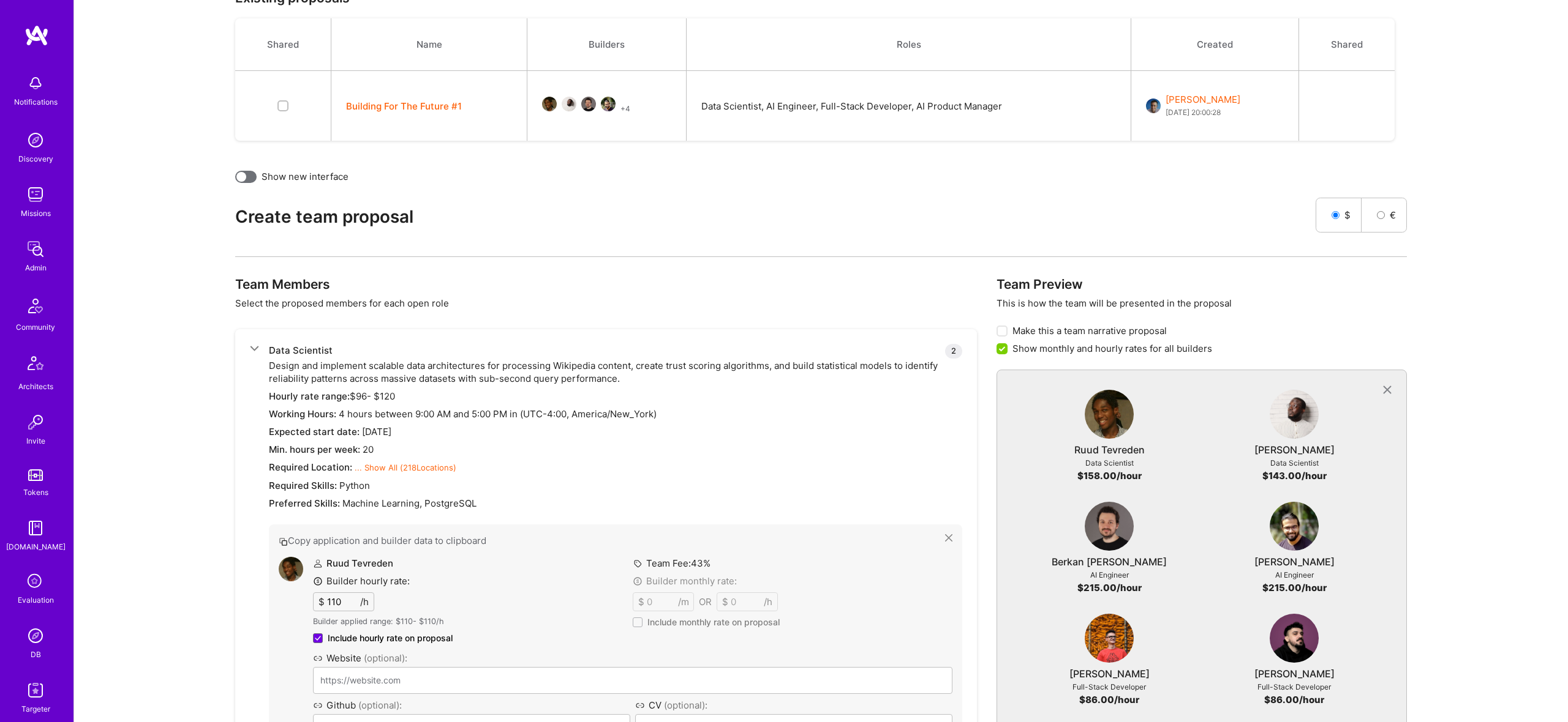
scroll to position [0, 0]
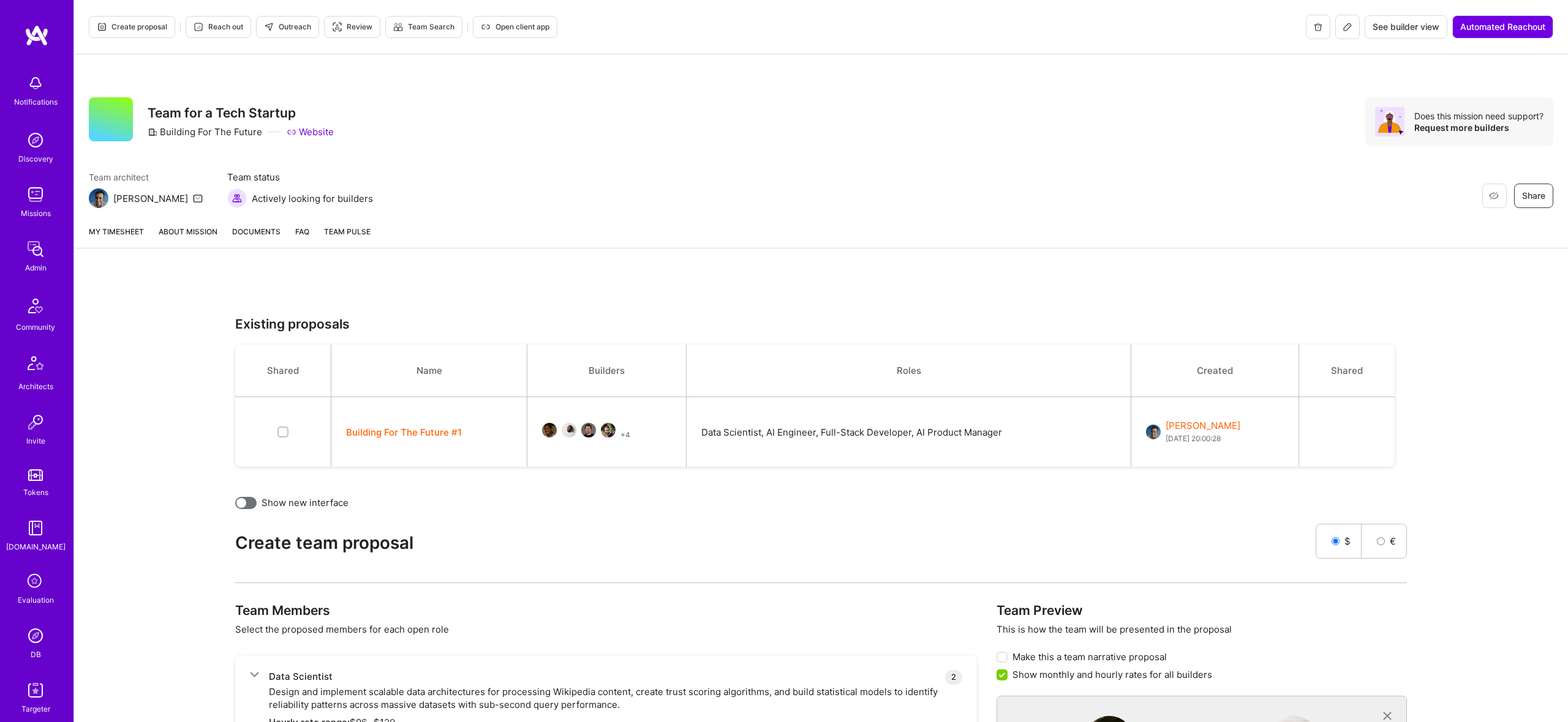
click at [1347, 21] on button at bounding box center [1347, 26] width 24 height 24
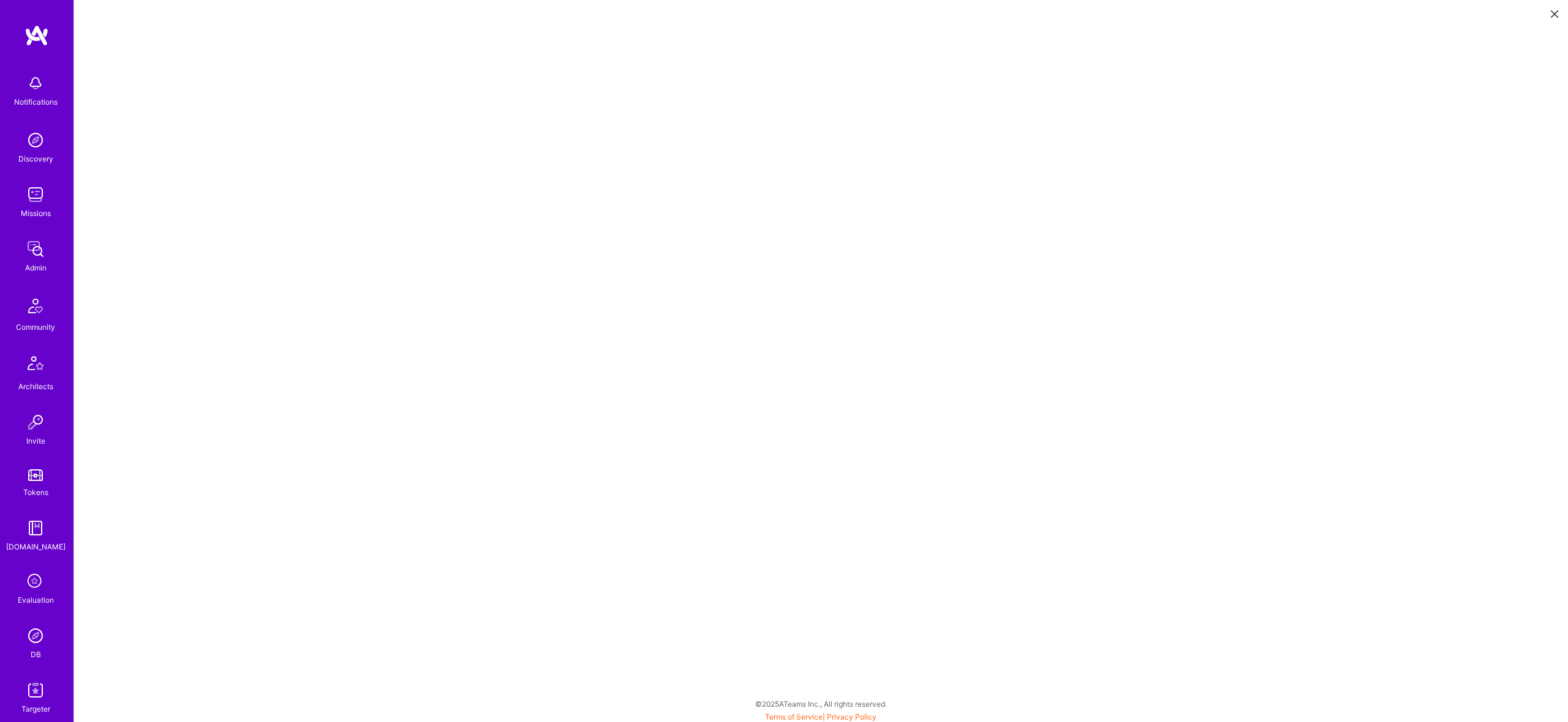
click at [1548, 17] on button at bounding box center [1554, 13] width 14 height 20
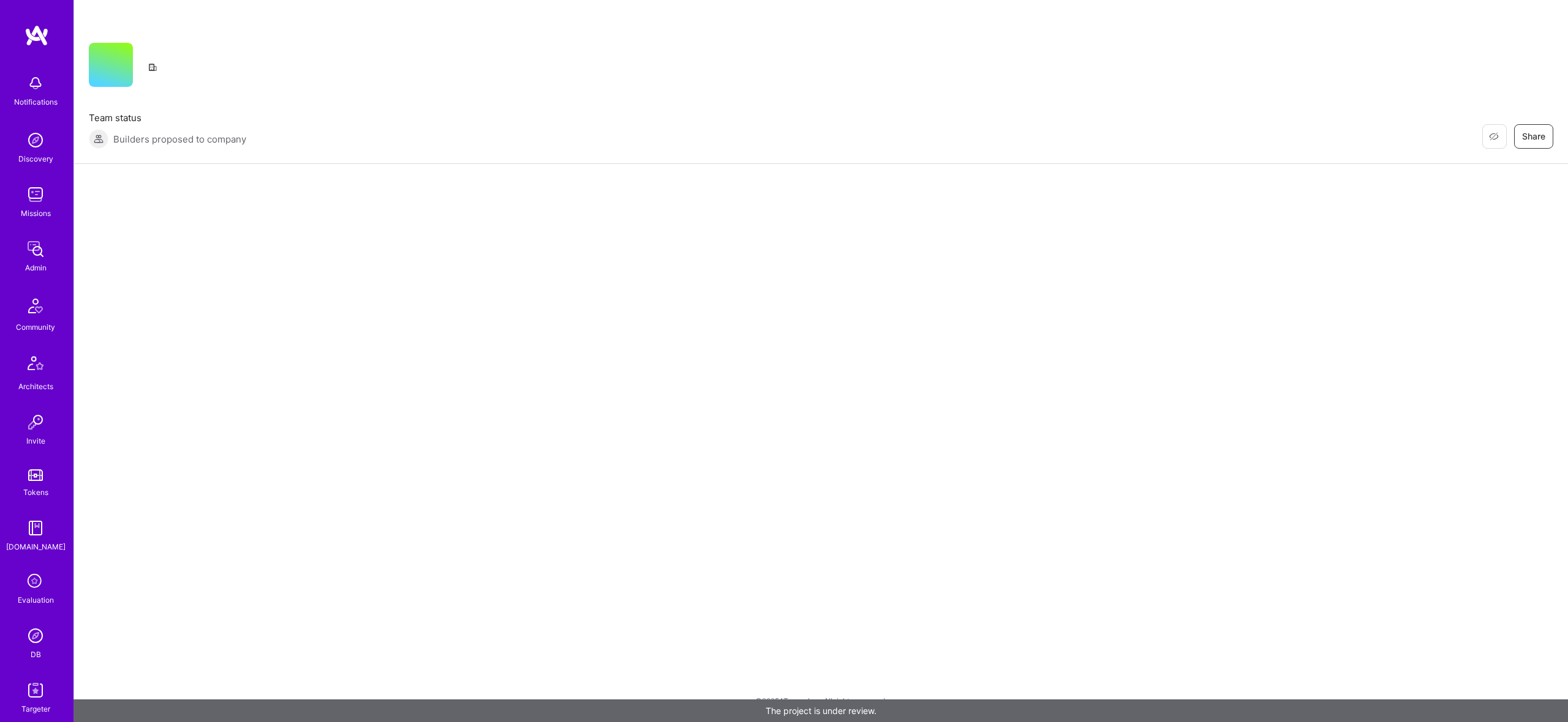
click at [1556, 14] on div "Restore Not Interested Share Team status Builders proposed to company Restore N…" at bounding box center [821, 82] width 1494 height 164
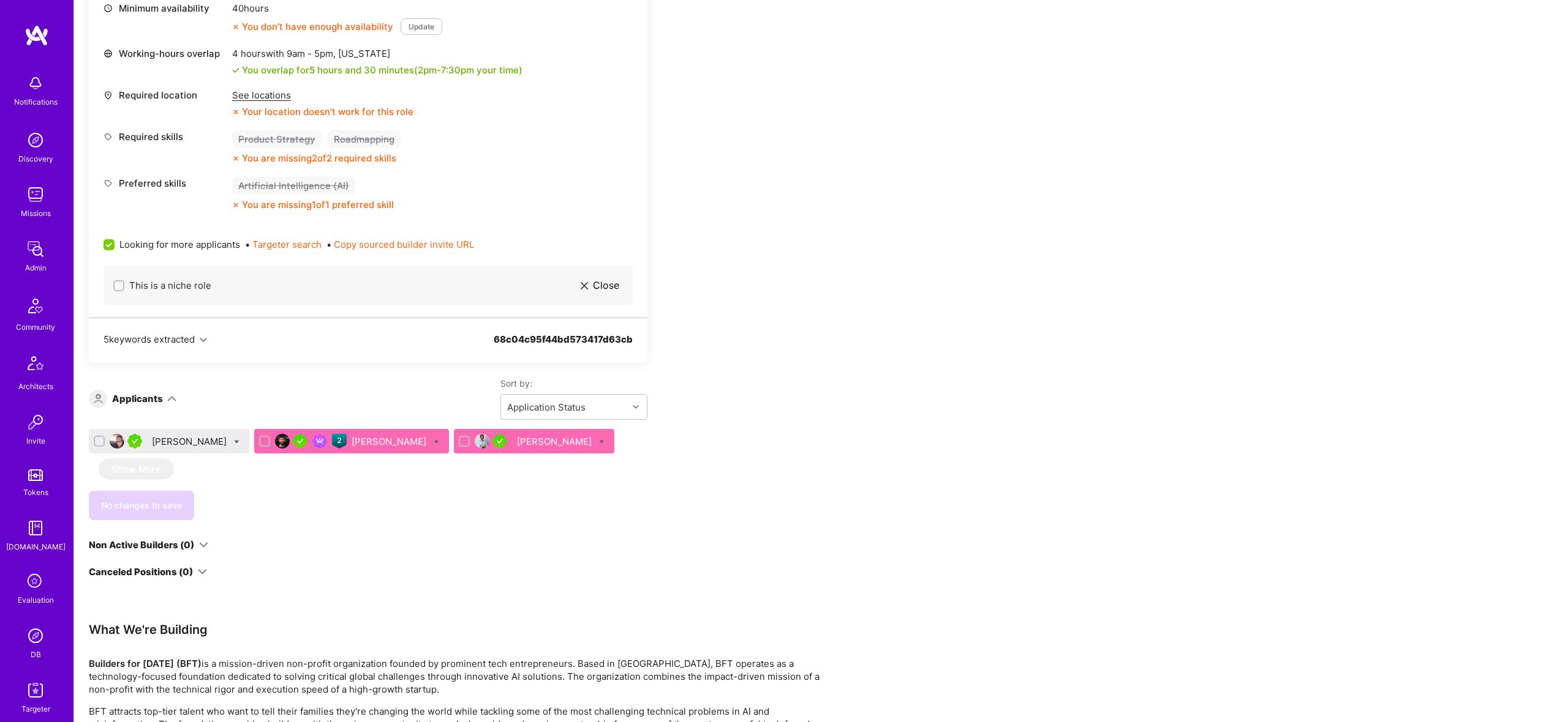
scroll to position [2867, 0]
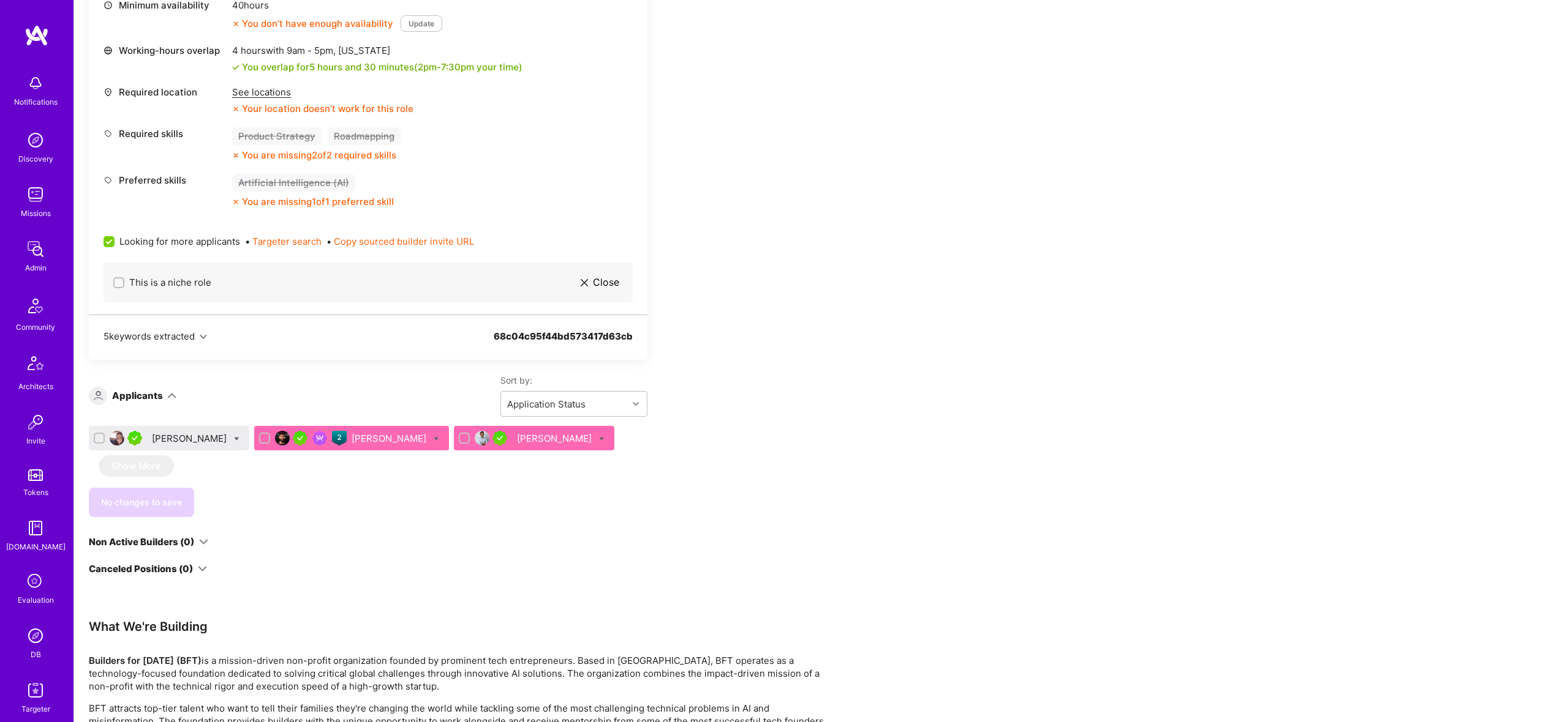
click at [351, 432] on div "Hirsch Keshav" at bounding box center [390, 438] width 77 height 13
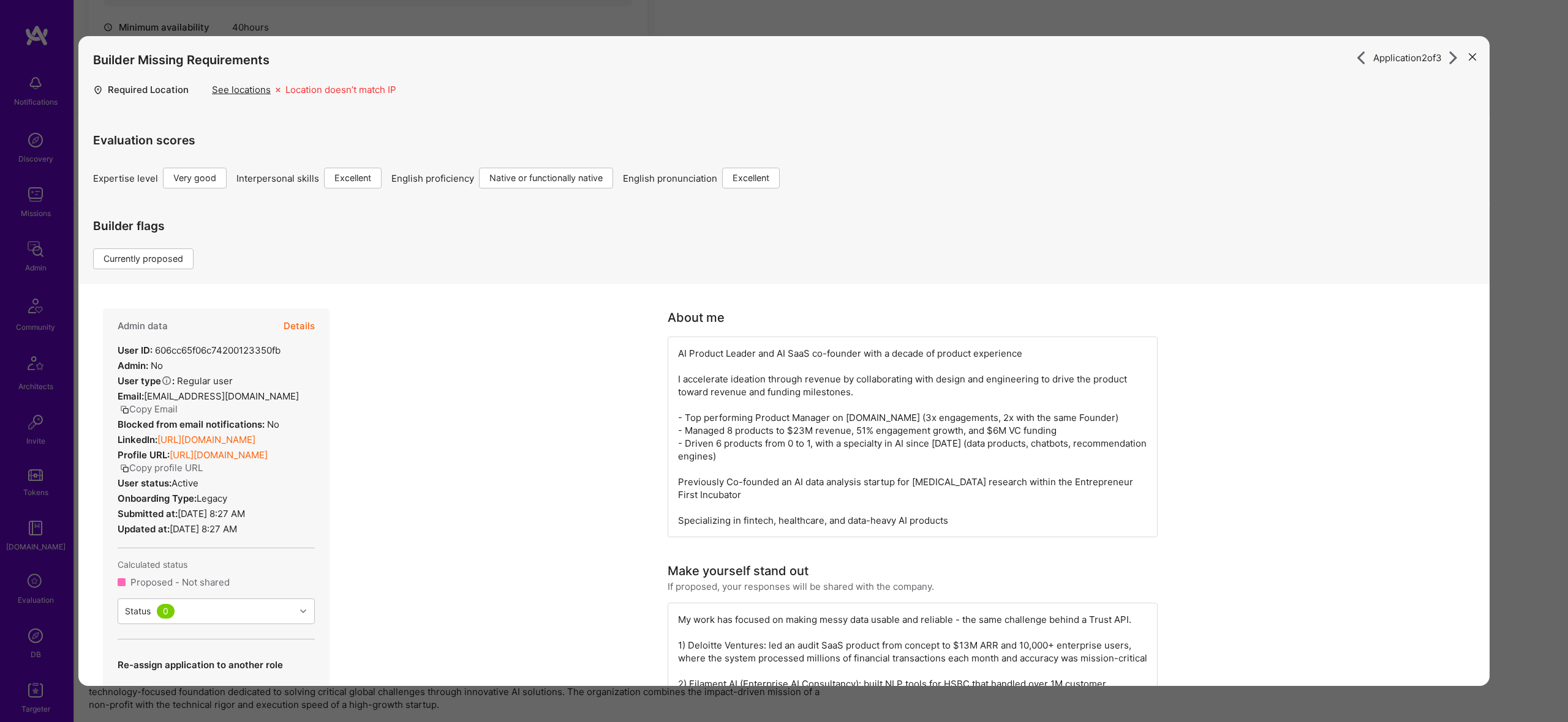
scroll to position [390, 0]
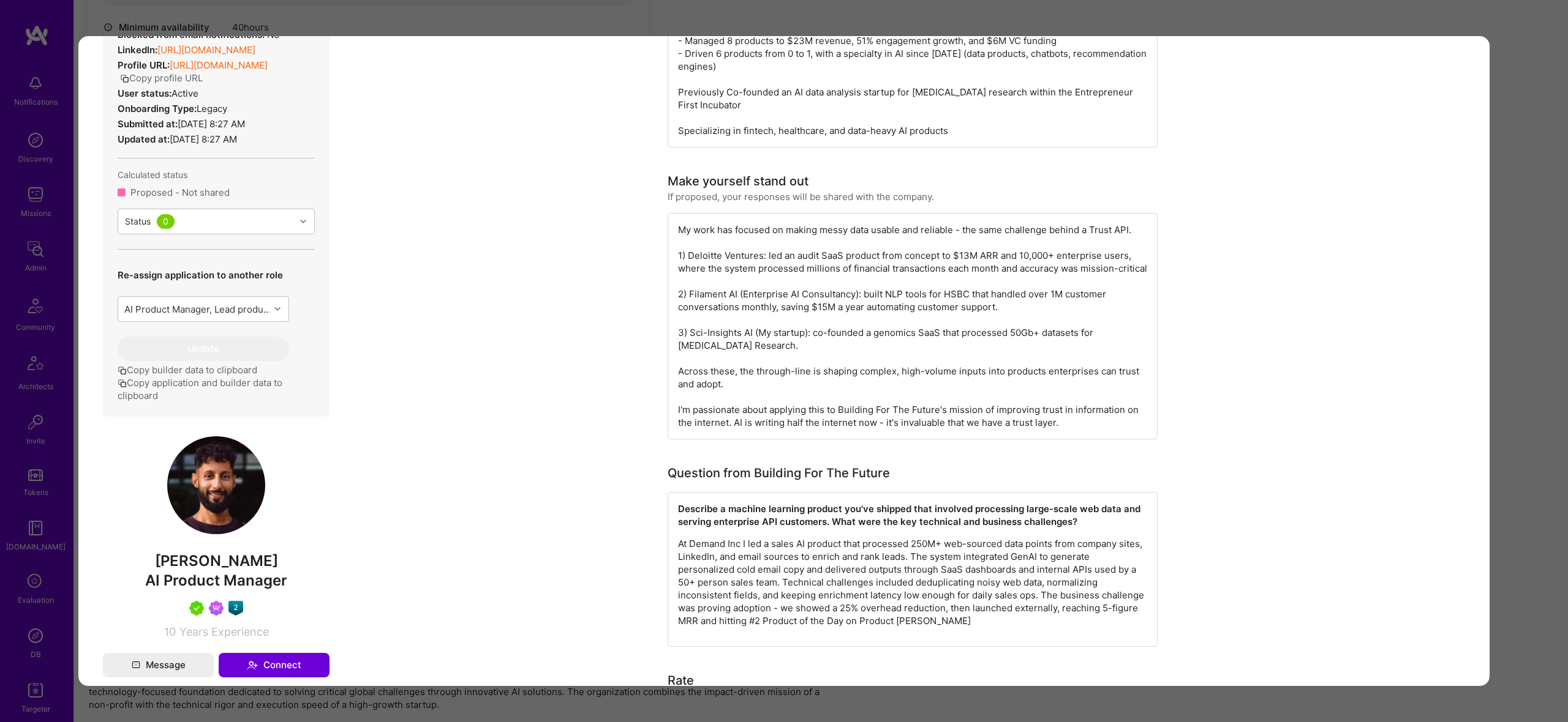
click at [231, 479] on img "modal" at bounding box center [216, 485] width 98 height 98
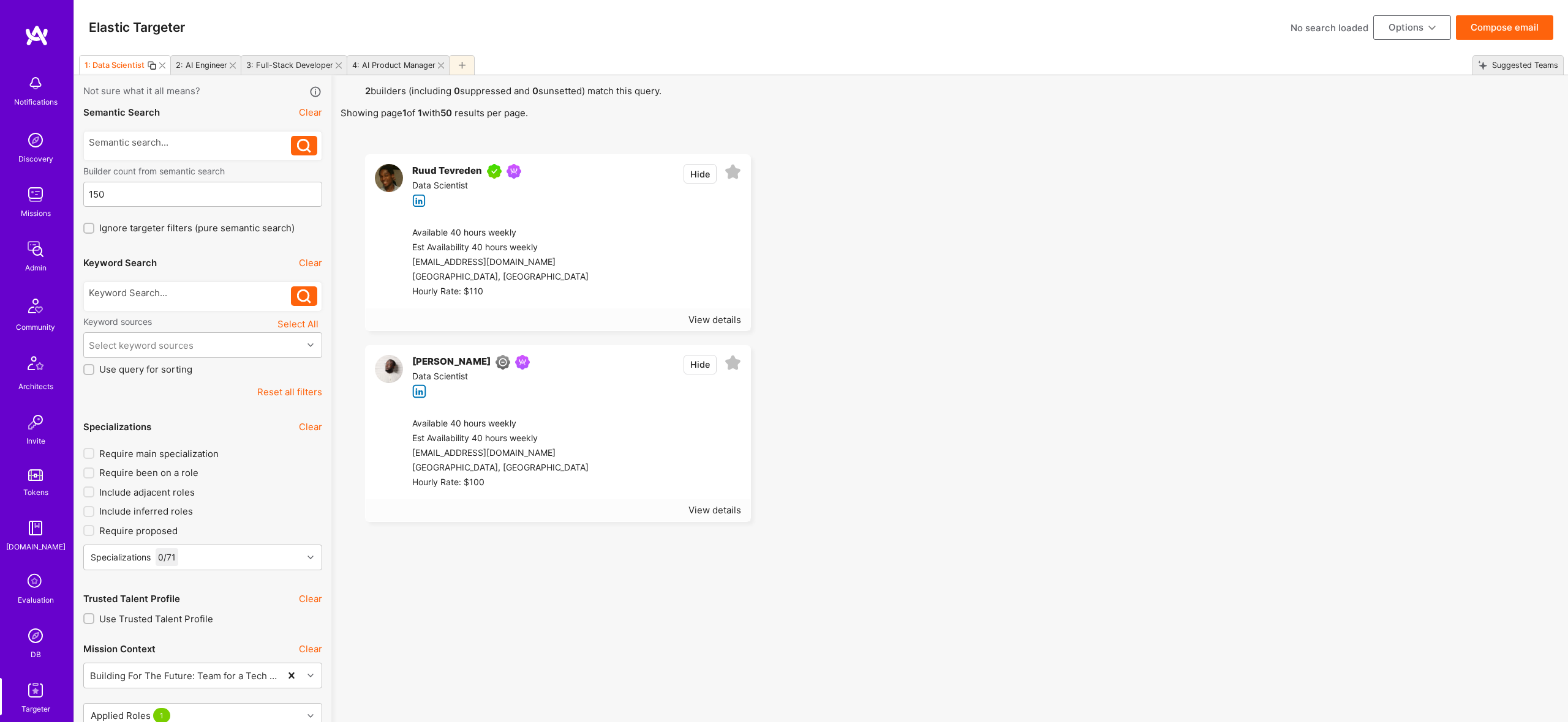
scroll to position [1, 0]
click at [731, 170] on icon at bounding box center [733, 172] width 17 height 17
click at [735, 361] on icon at bounding box center [733, 363] width 17 height 17
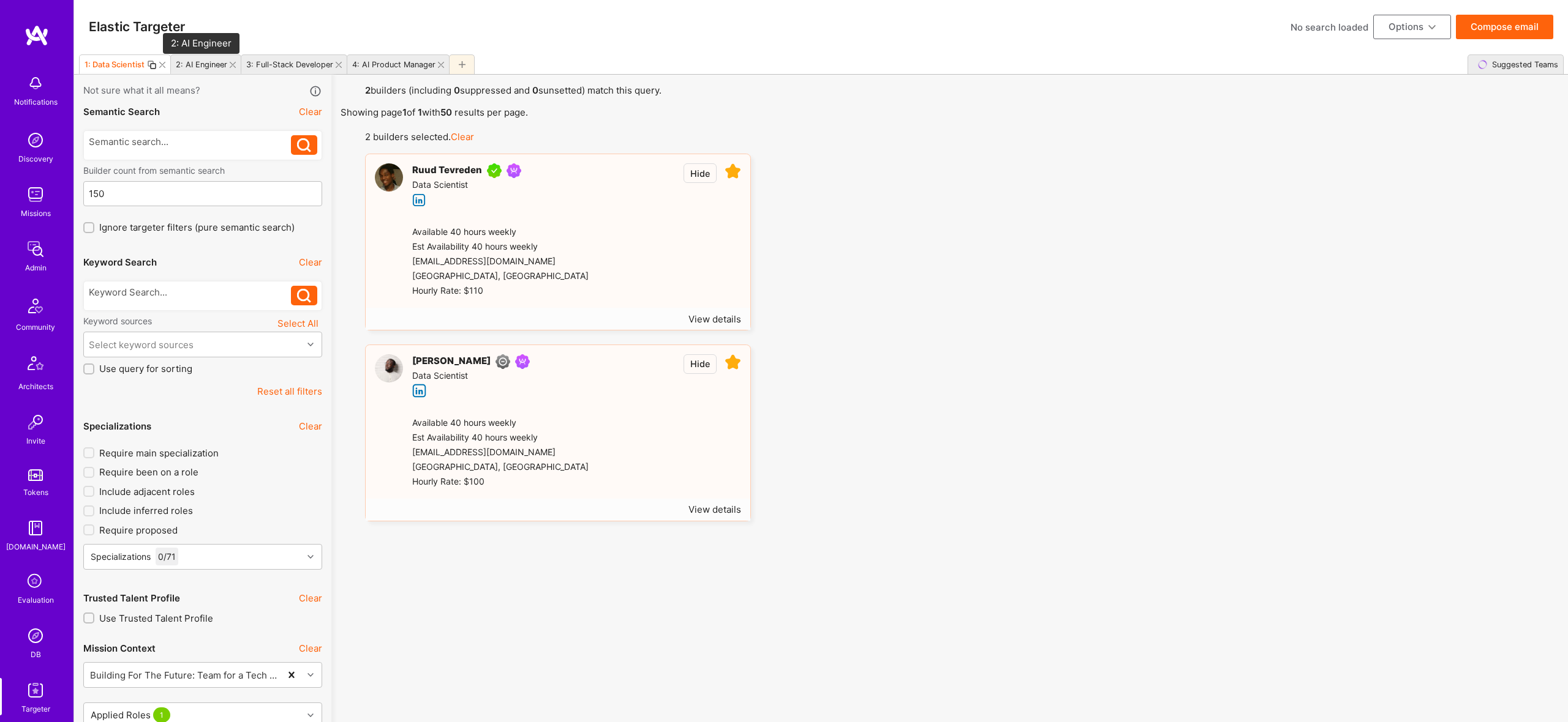
click at [186, 69] on div "2: AI Engineer" at bounding box center [201, 64] width 51 height 9
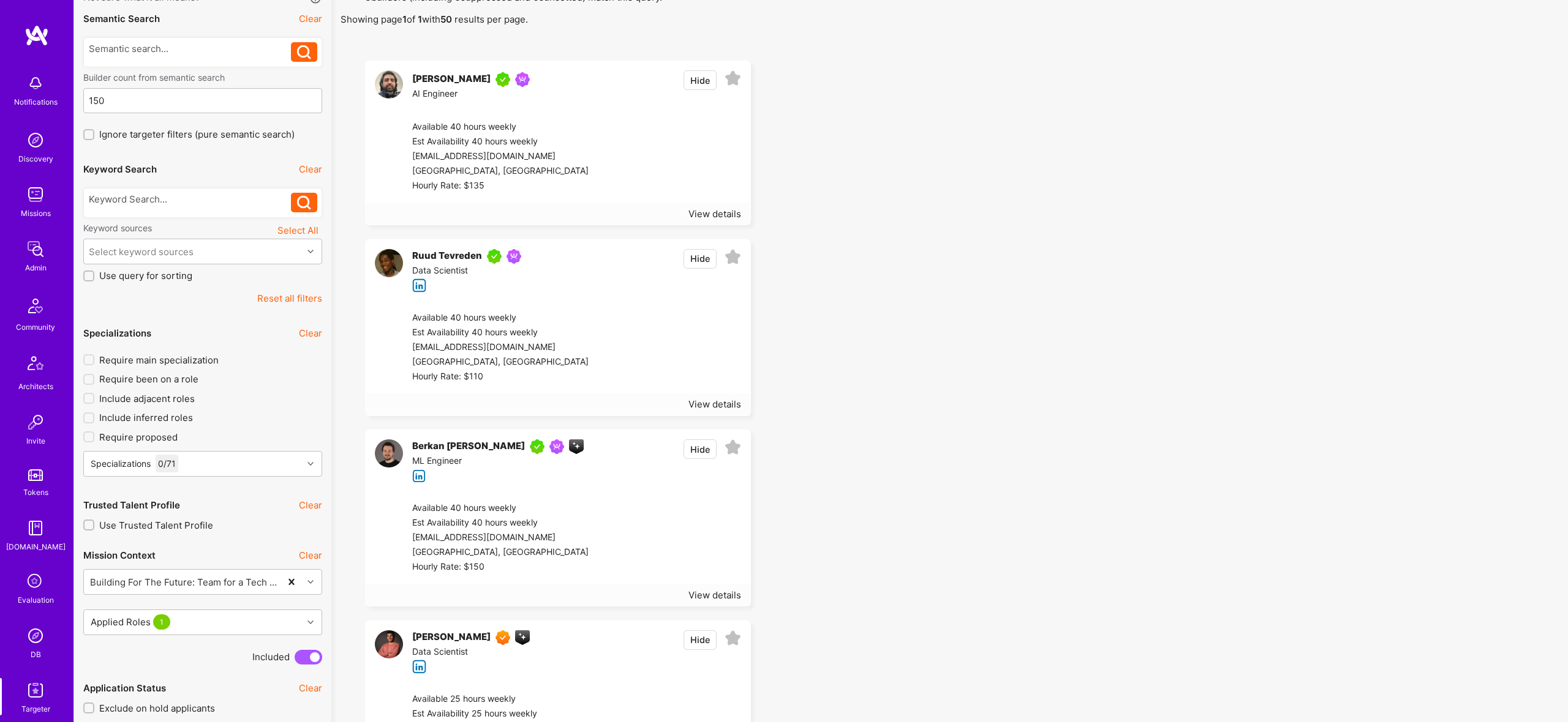
click at [735, 447] on icon at bounding box center [733, 448] width 17 height 17
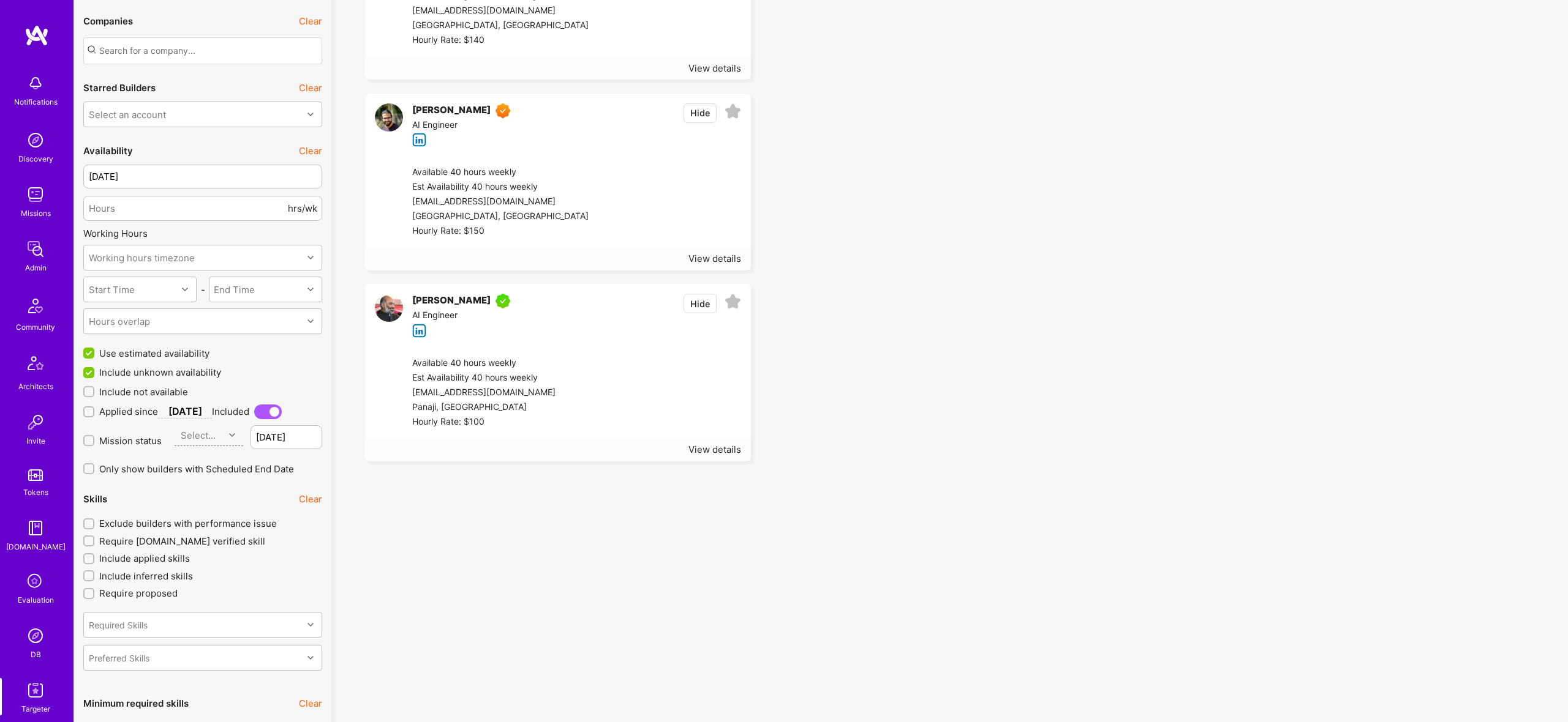
scroll to position [1191, 0]
click at [729, 111] on icon at bounding box center [733, 114] width 17 height 17
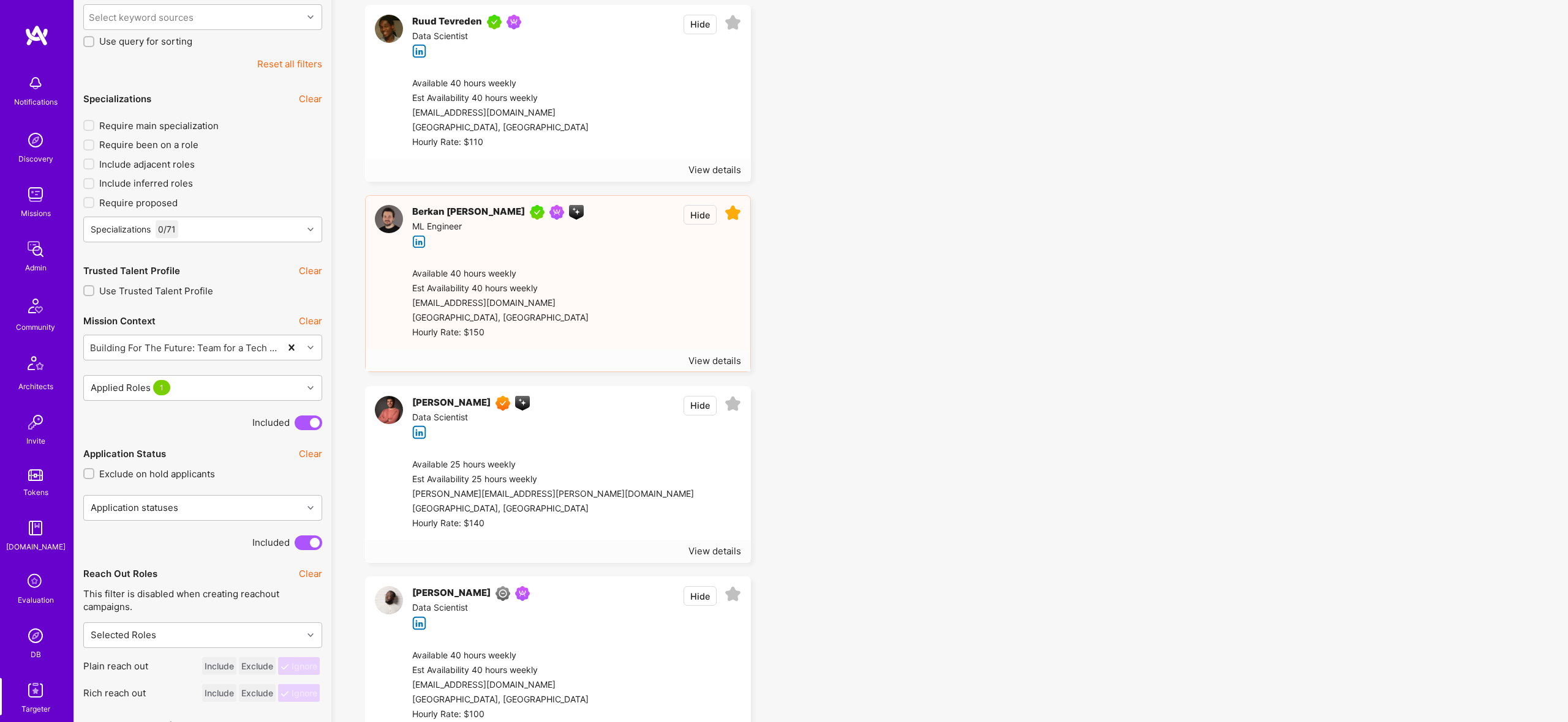
scroll to position [0, 0]
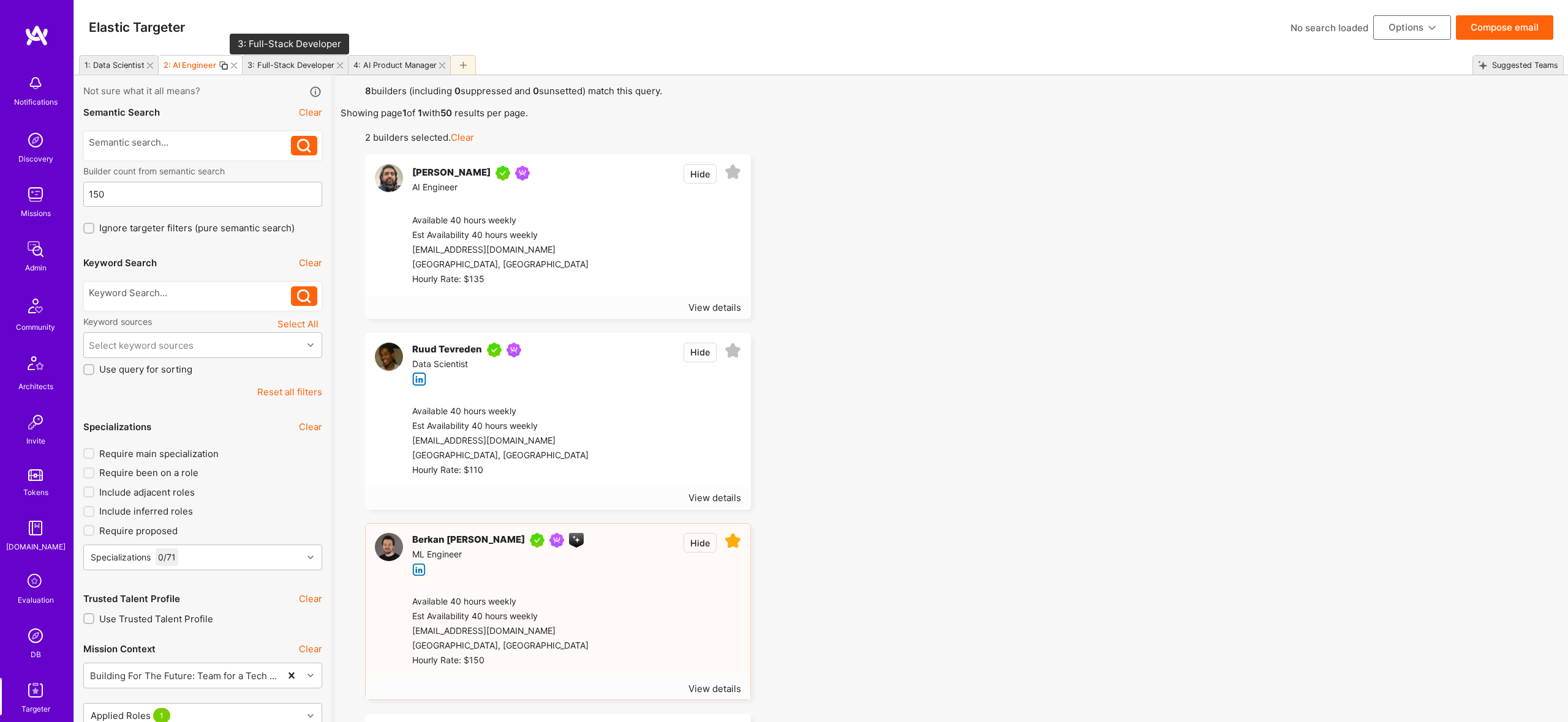
click at [297, 66] on div "3: Full-Stack Developer" at bounding box center [291, 65] width 87 height 9
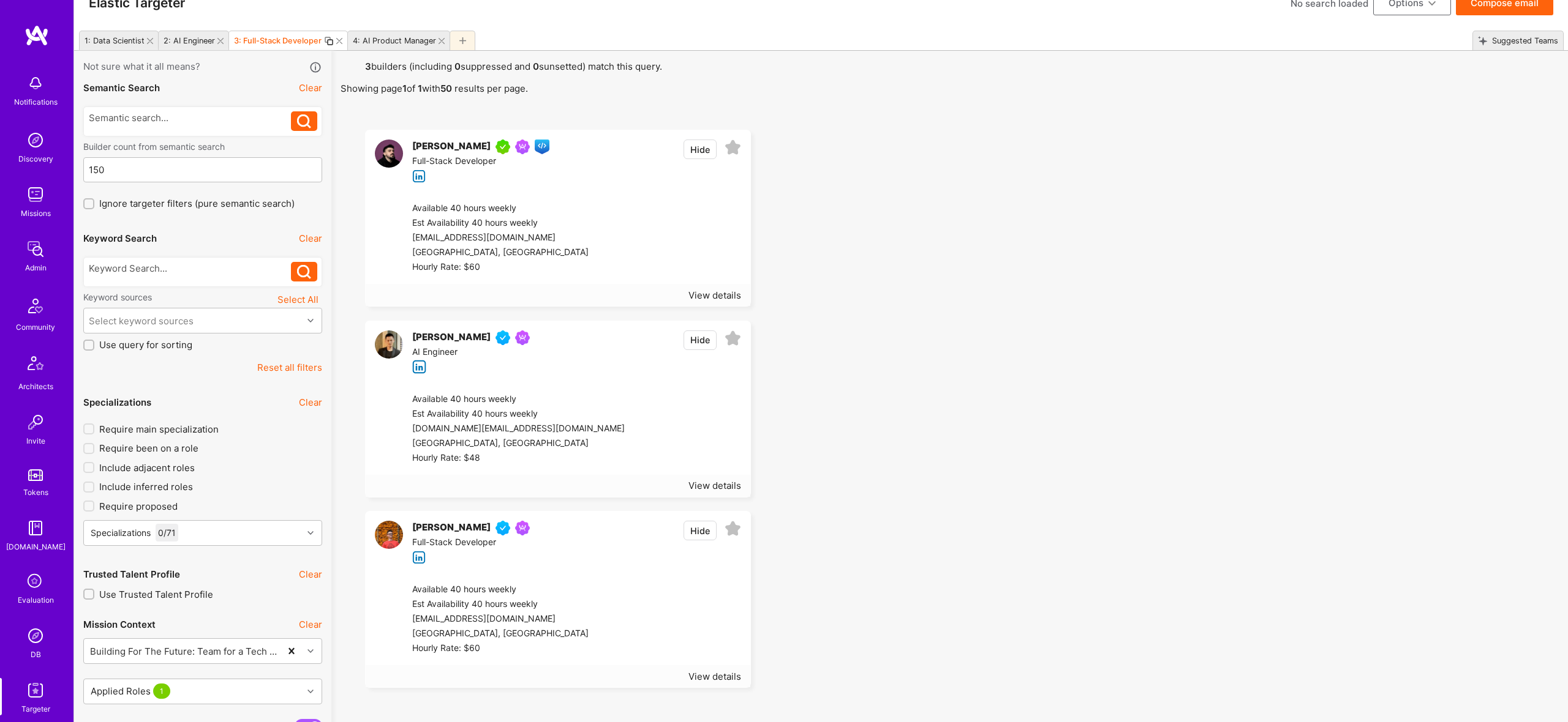
scroll to position [17, 0]
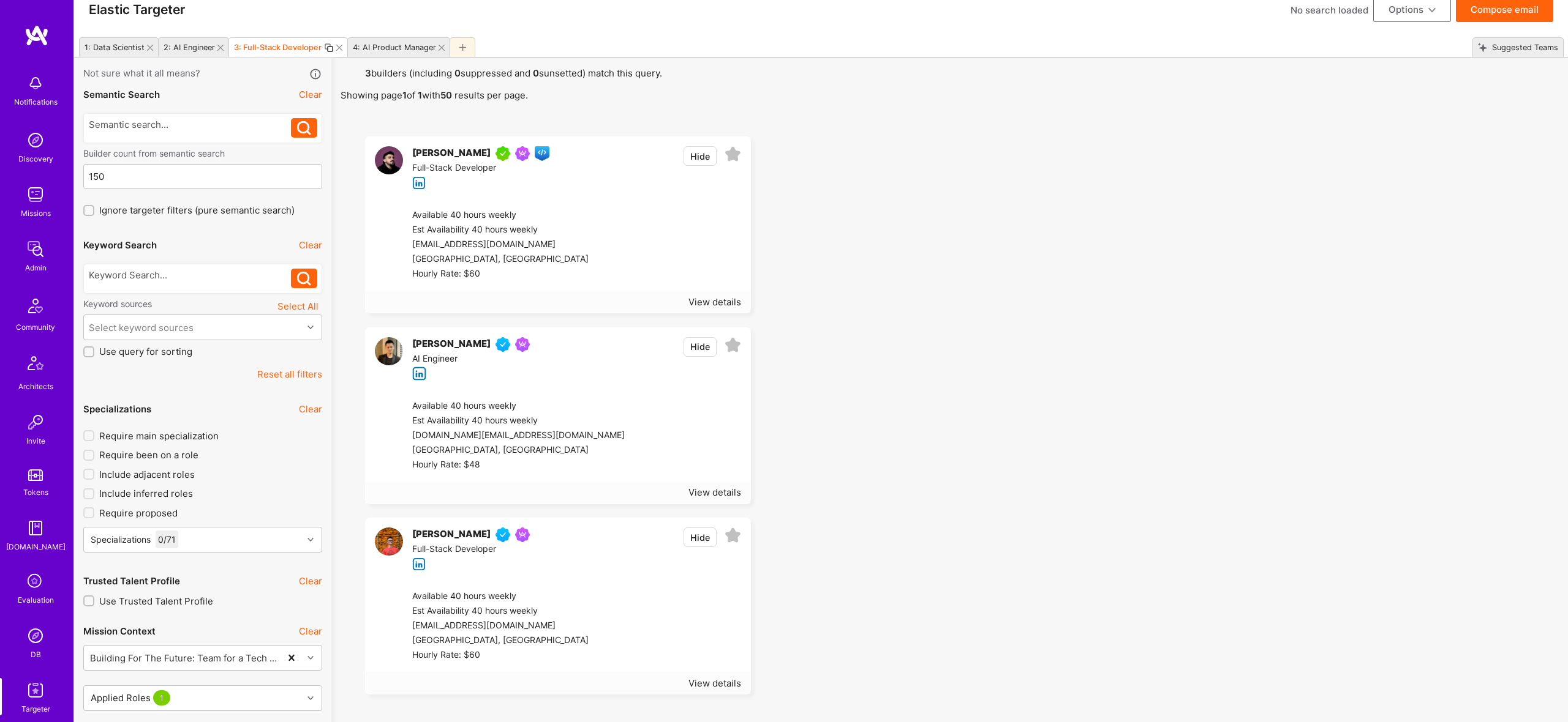
click at [735, 155] on icon at bounding box center [733, 154] width 17 height 17
drag, startPoint x: 733, startPoint y: 540, endPoint x: 450, endPoint y: 26, distance: 586.8
click at [733, 540] on icon at bounding box center [733, 536] width 17 height 17
click at [402, 48] on div "4: AI Product Manager" at bounding box center [394, 48] width 83 height 9
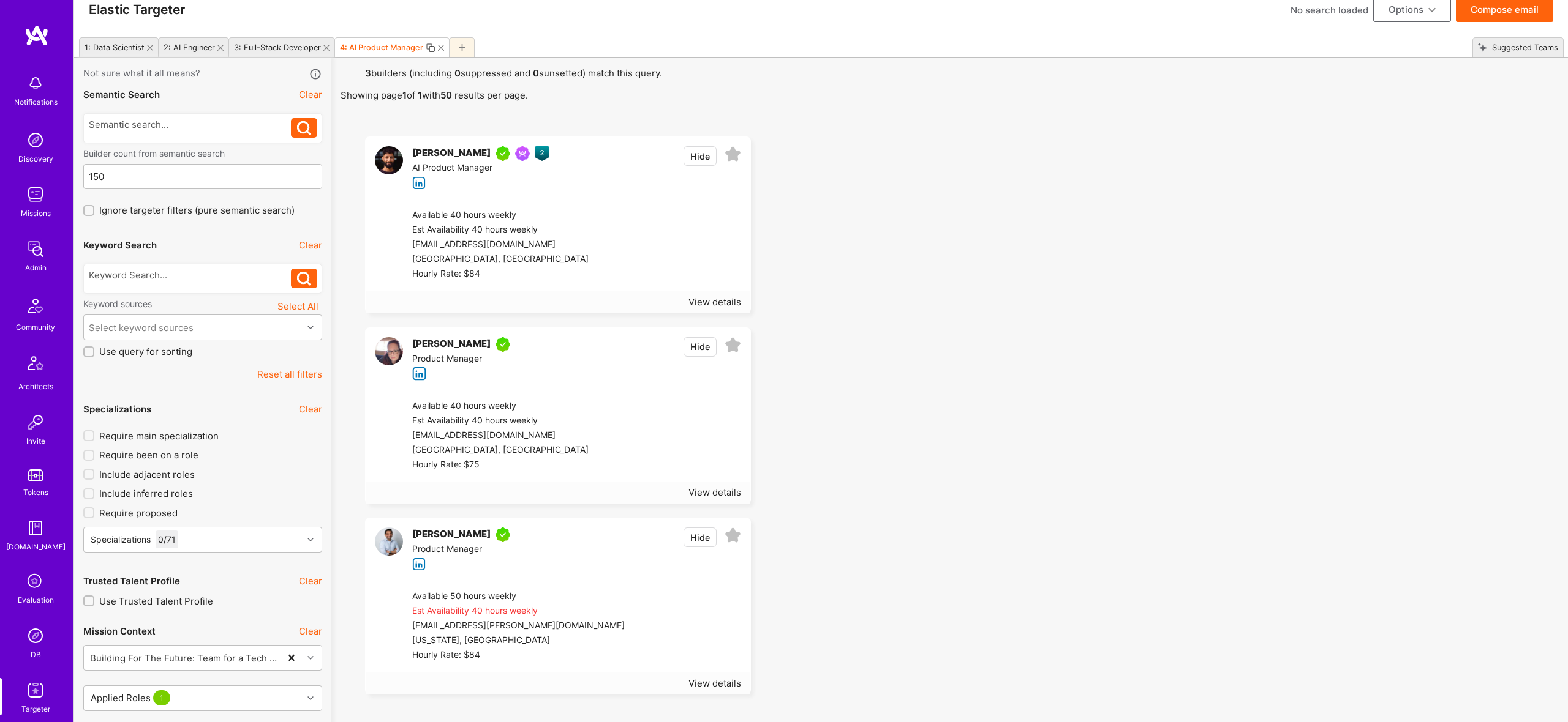
click at [728, 154] on icon at bounding box center [733, 154] width 17 height 17
click at [732, 537] on icon at bounding box center [733, 536] width 17 height 17
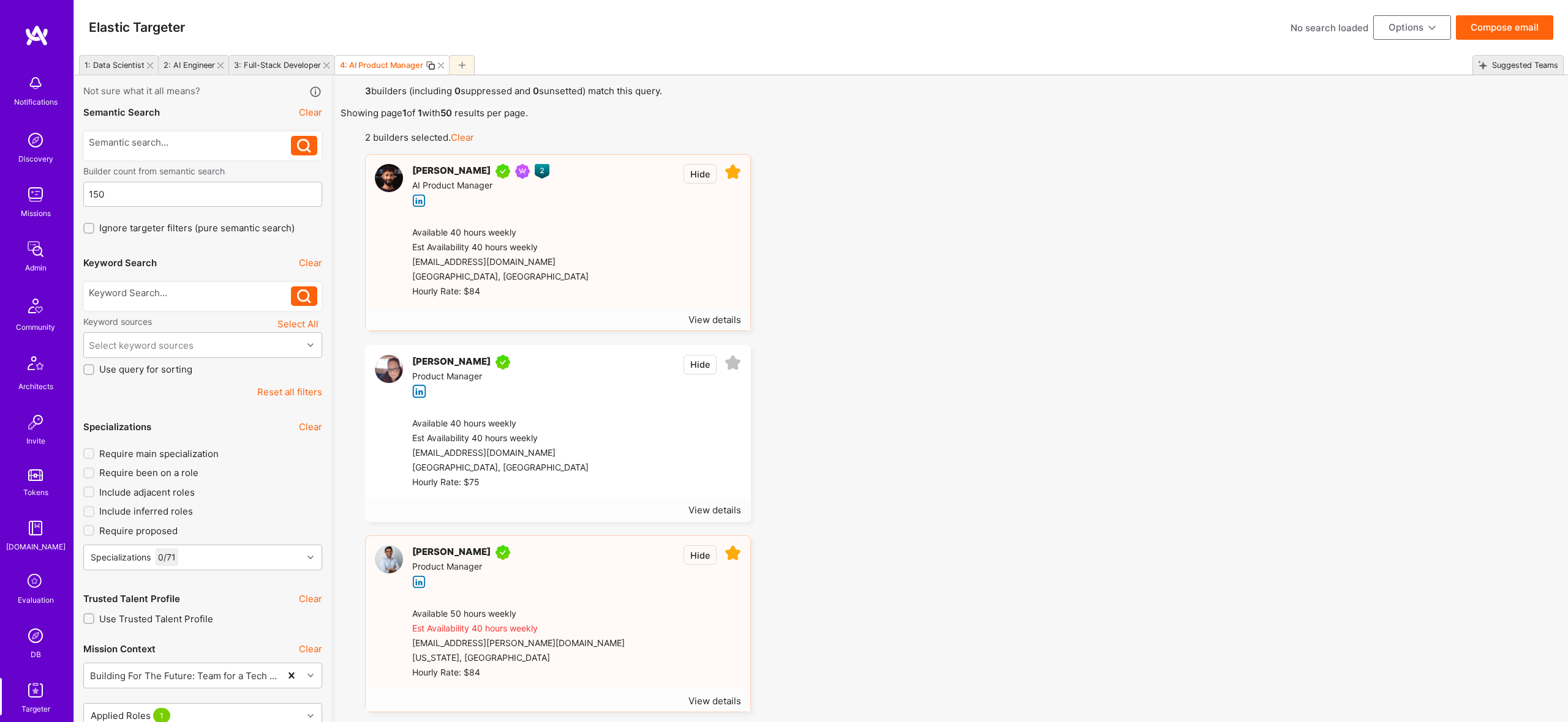
click at [1395, 35] on button "Options" at bounding box center [1412, 27] width 78 height 24
drag, startPoint x: 1140, startPoint y: 76, endPoint x: 1397, endPoint y: 37, distance: 259.9
click at [1501, 33] on button "Compose email" at bounding box center [1504, 27] width 98 height 24
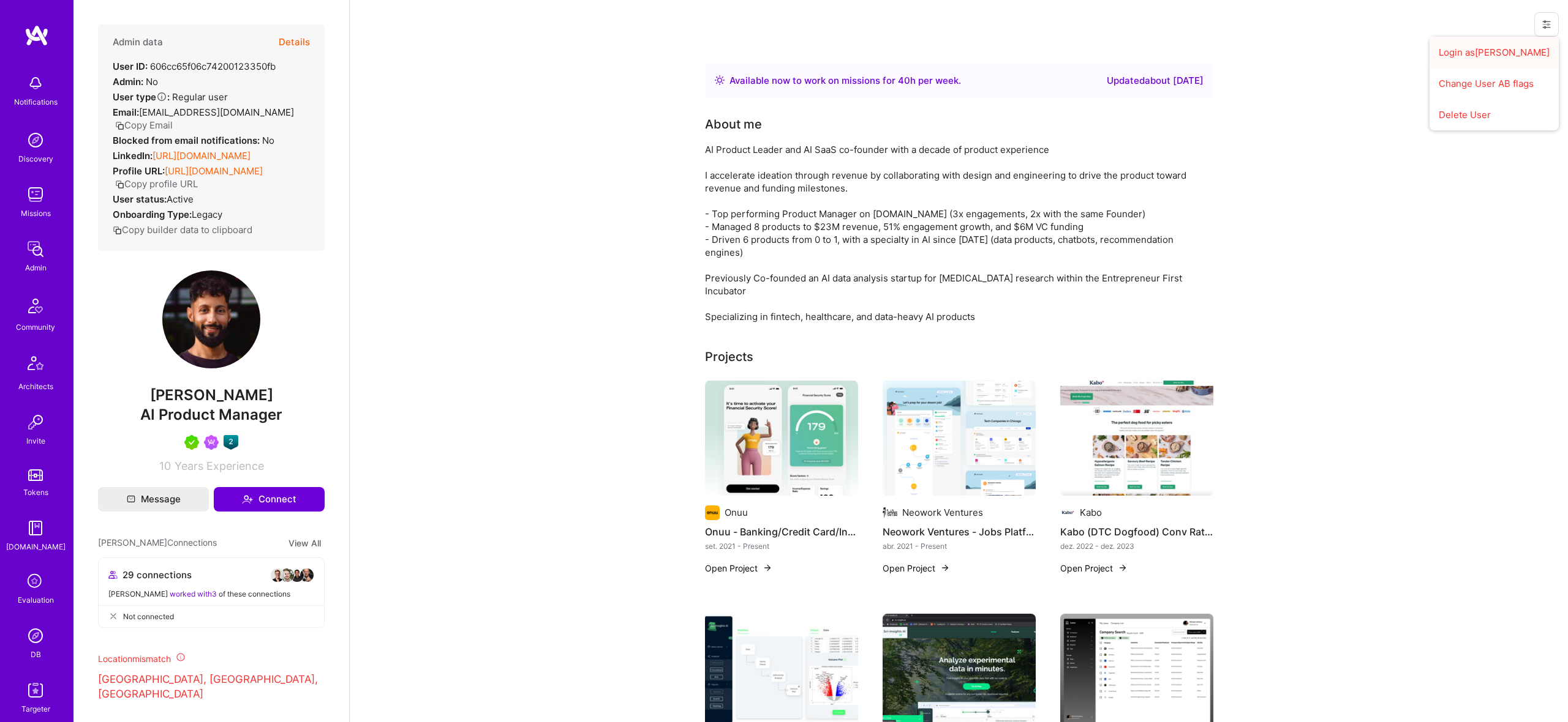
click at [1479, 50] on button "Login as [PERSON_NAME]" at bounding box center [1494, 52] width 129 height 31
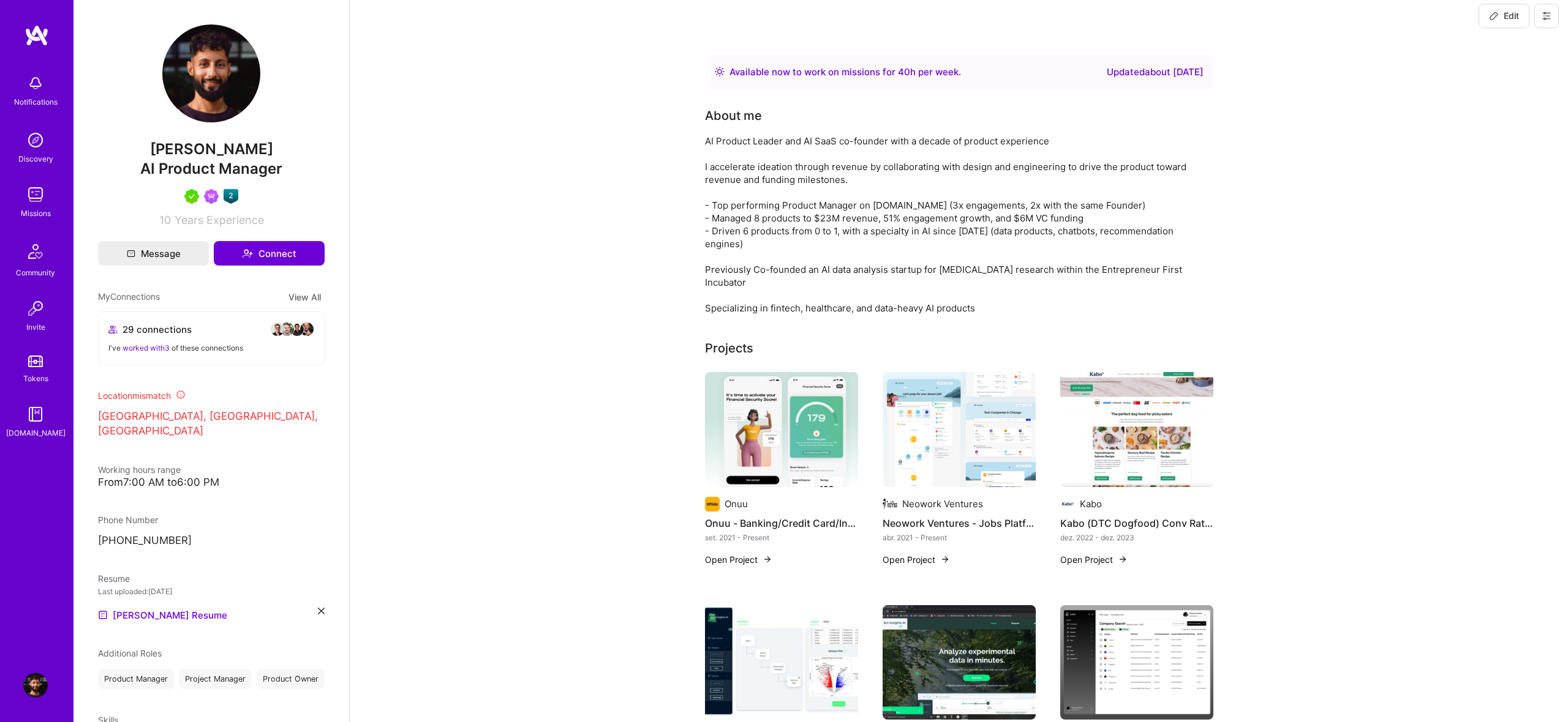
scroll to position [9, 0]
